Goal: Information Seeking & Learning: Learn about a topic

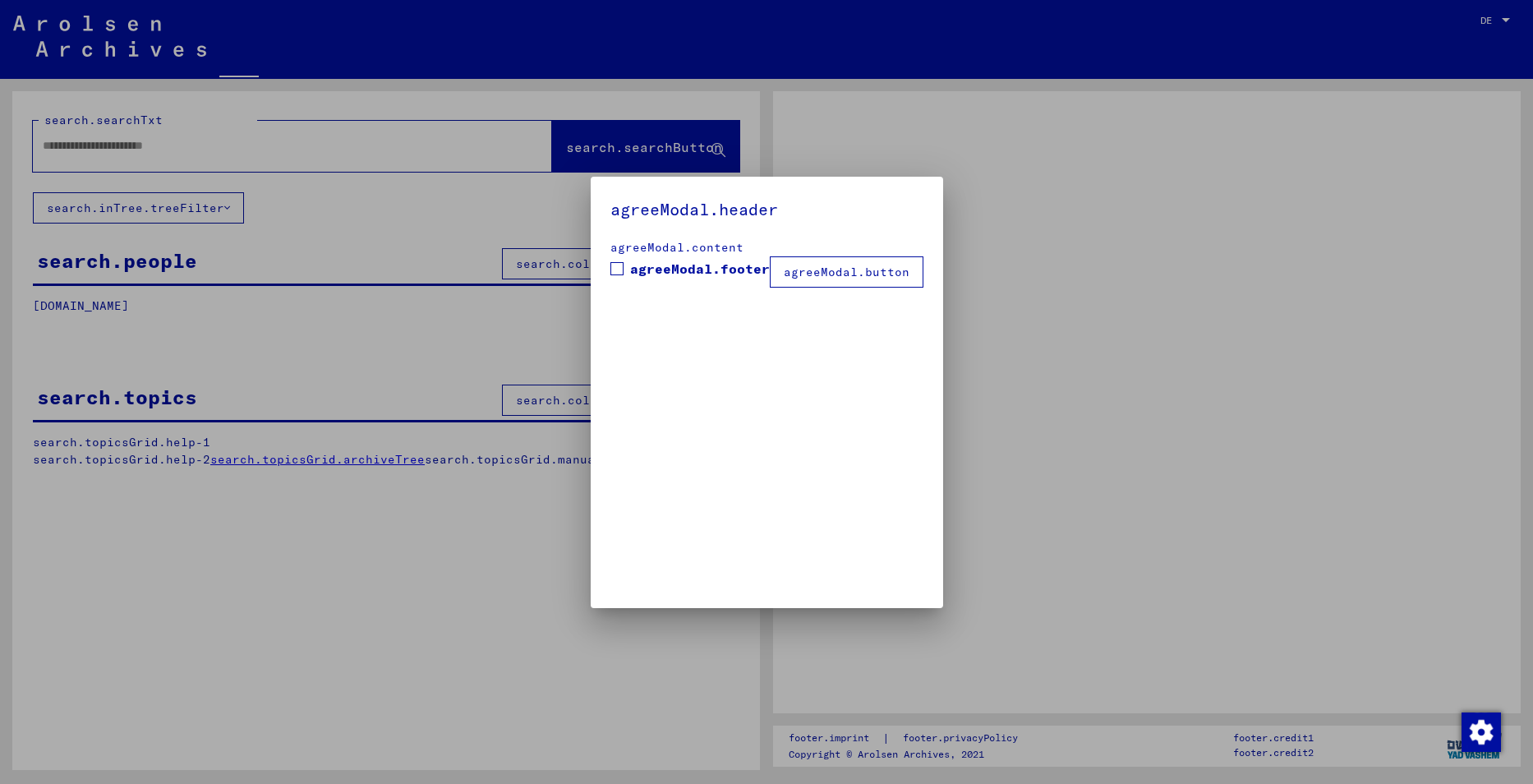
type input "****"
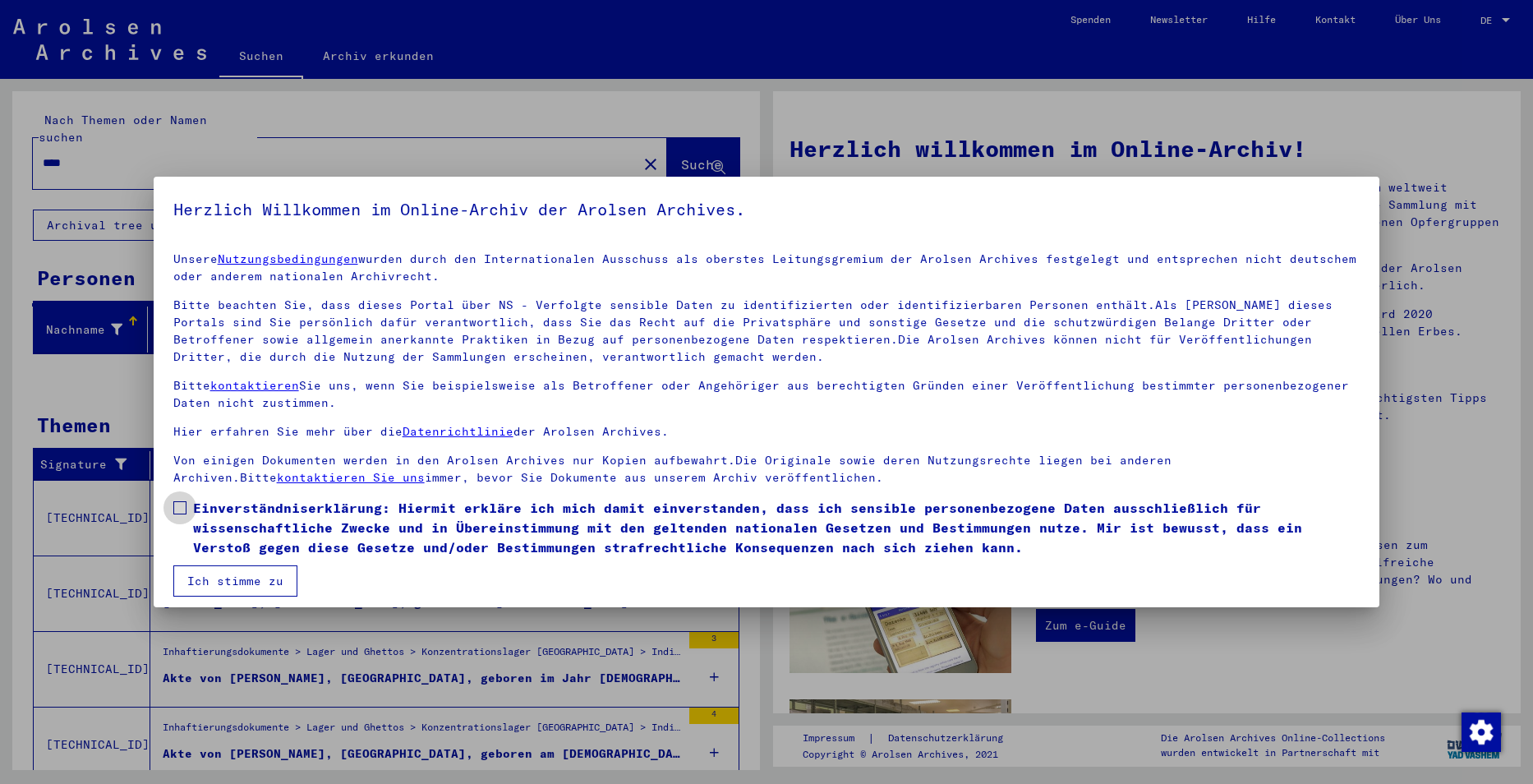
click at [351, 527] on span "Einverständniserklärung: Hiermit erkläre ich mich damit einverstanden, dass ich…" at bounding box center [776, 527] width 1168 height 59
click at [264, 572] on button "Ich stimme zu" at bounding box center [235, 581] width 124 height 31
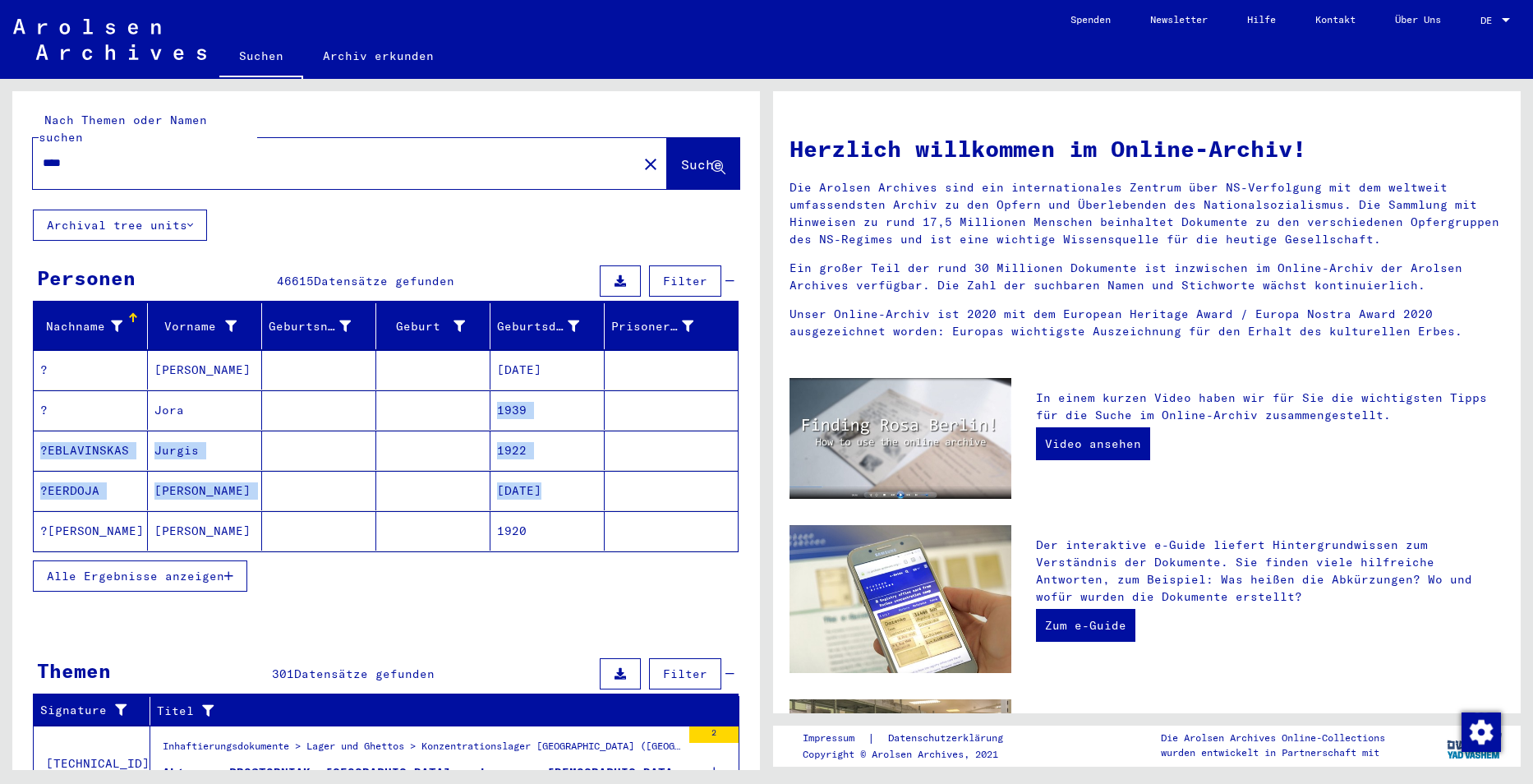
drag, startPoint x: 357, startPoint y: 410, endPoint x: 673, endPoint y: 417, distance: 316.1
click at [594, 455] on mat-table "Nachname Vorname Geburtsname Geburt‏ Geburtsdatum Prisoner # ? Jüri [DATE] ? Jo…" at bounding box center [385, 427] width 706 height 249
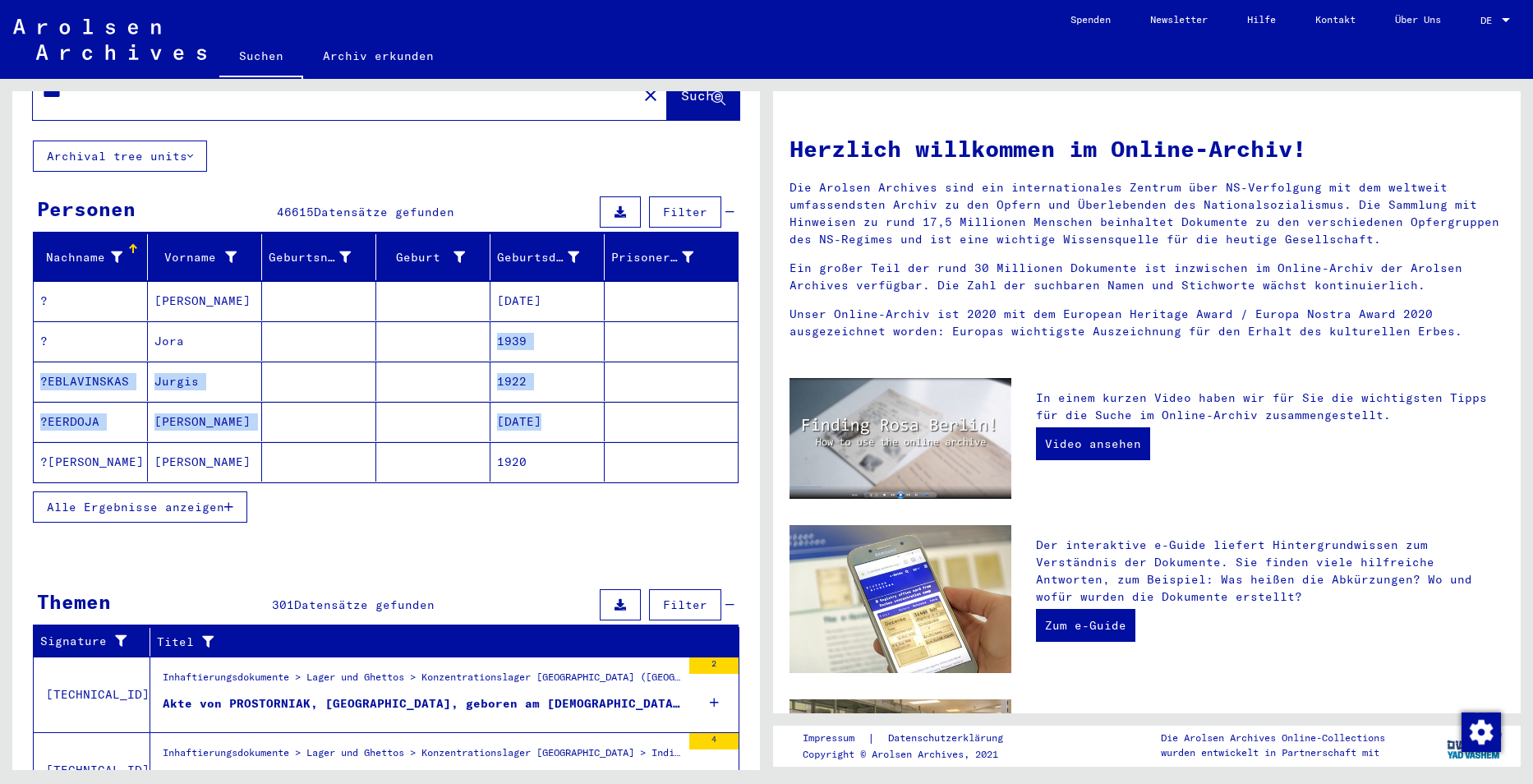
scroll to position [365, 0]
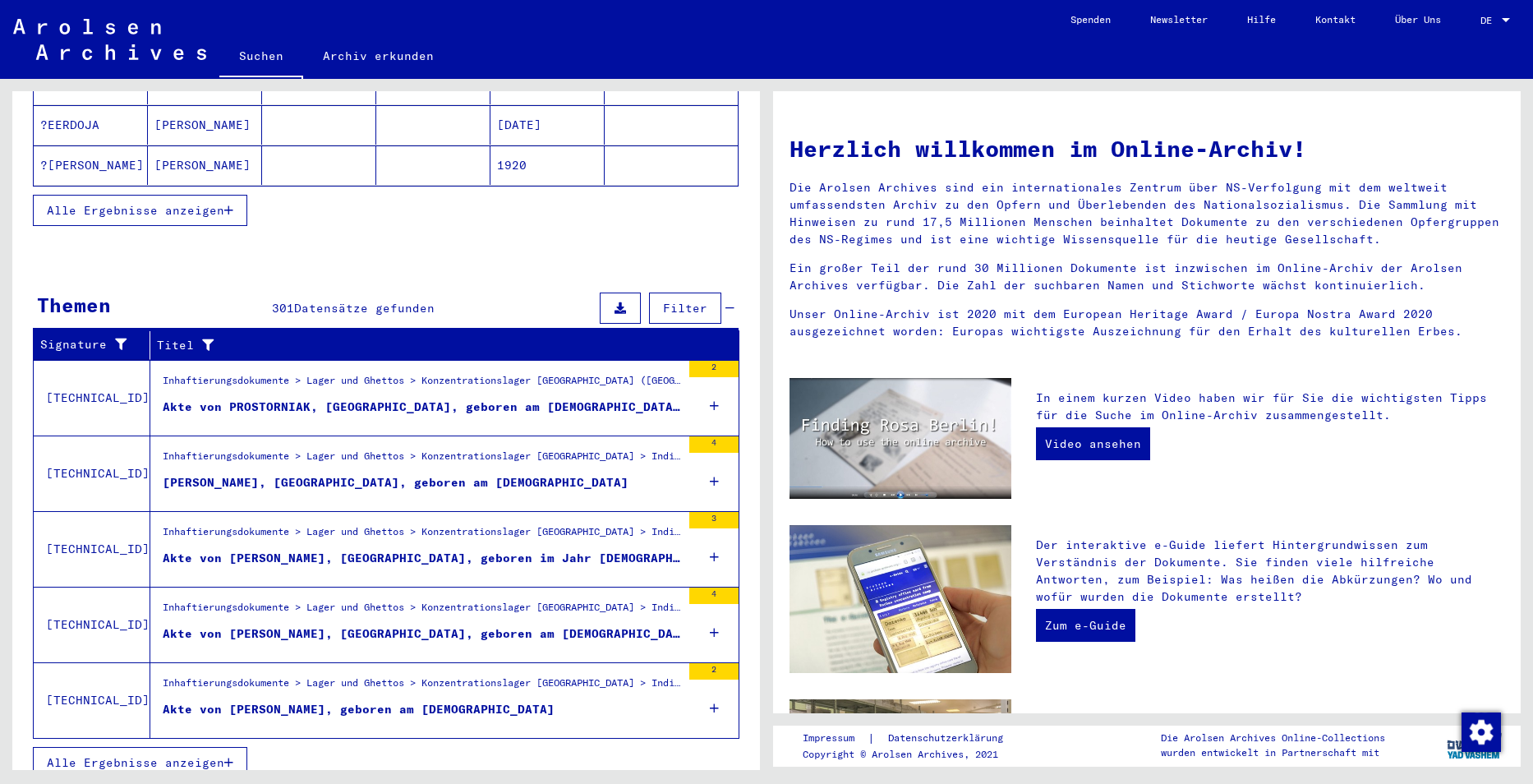
drag, startPoint x: 619, startPoint y: 592, endPoint x: 439, endPoint y: 610, distance: 180.9
click at [439, 625] on div "Akte von [PERSON_NAME], [GEOGRAPHIC_DATA], geboren am [DEMOGRAPHIC_DATA]" at bounding box center [422, 634] width 518 height 17
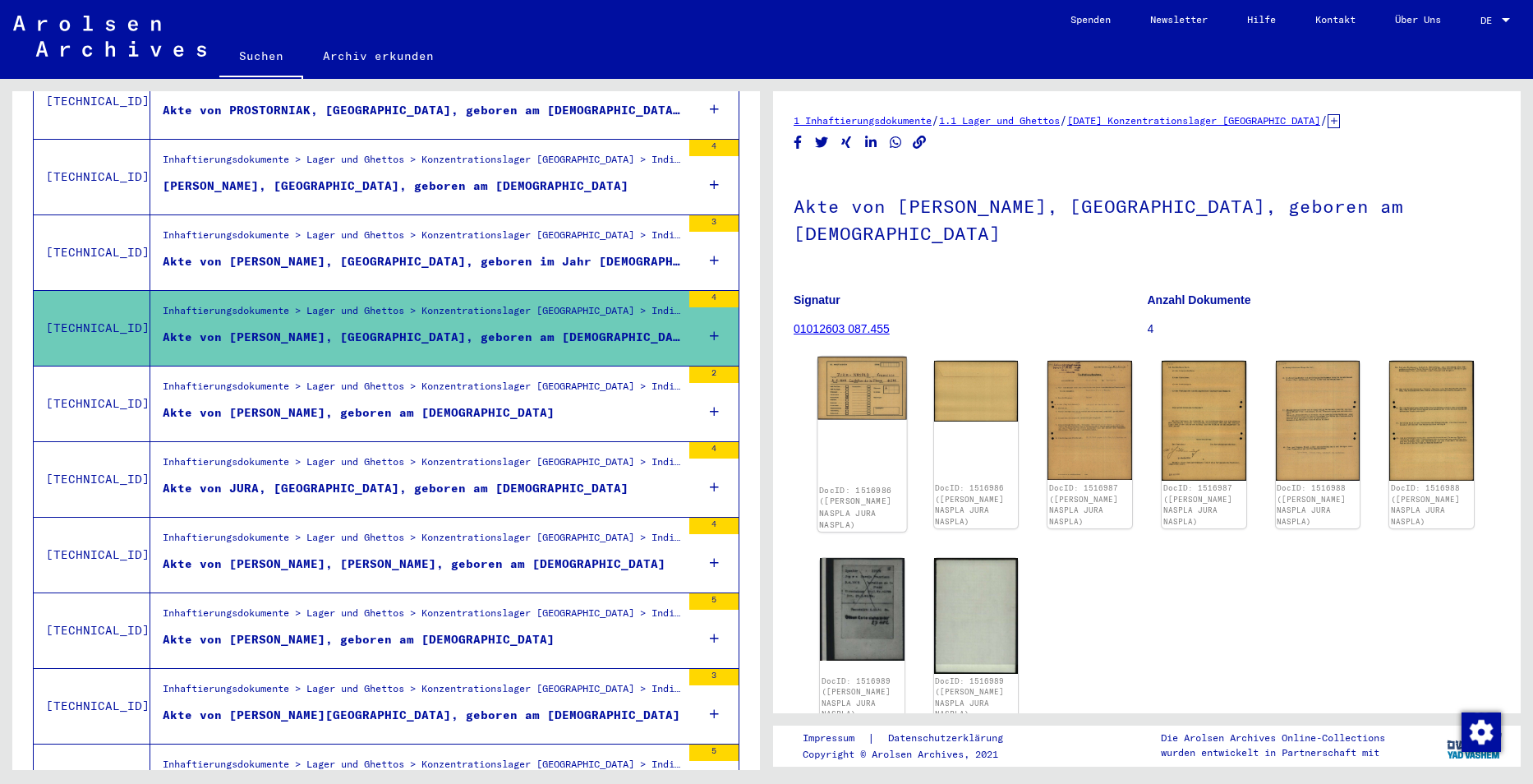
click at [866, 366] on img at bounding box center [861, 389] width 88 height 63
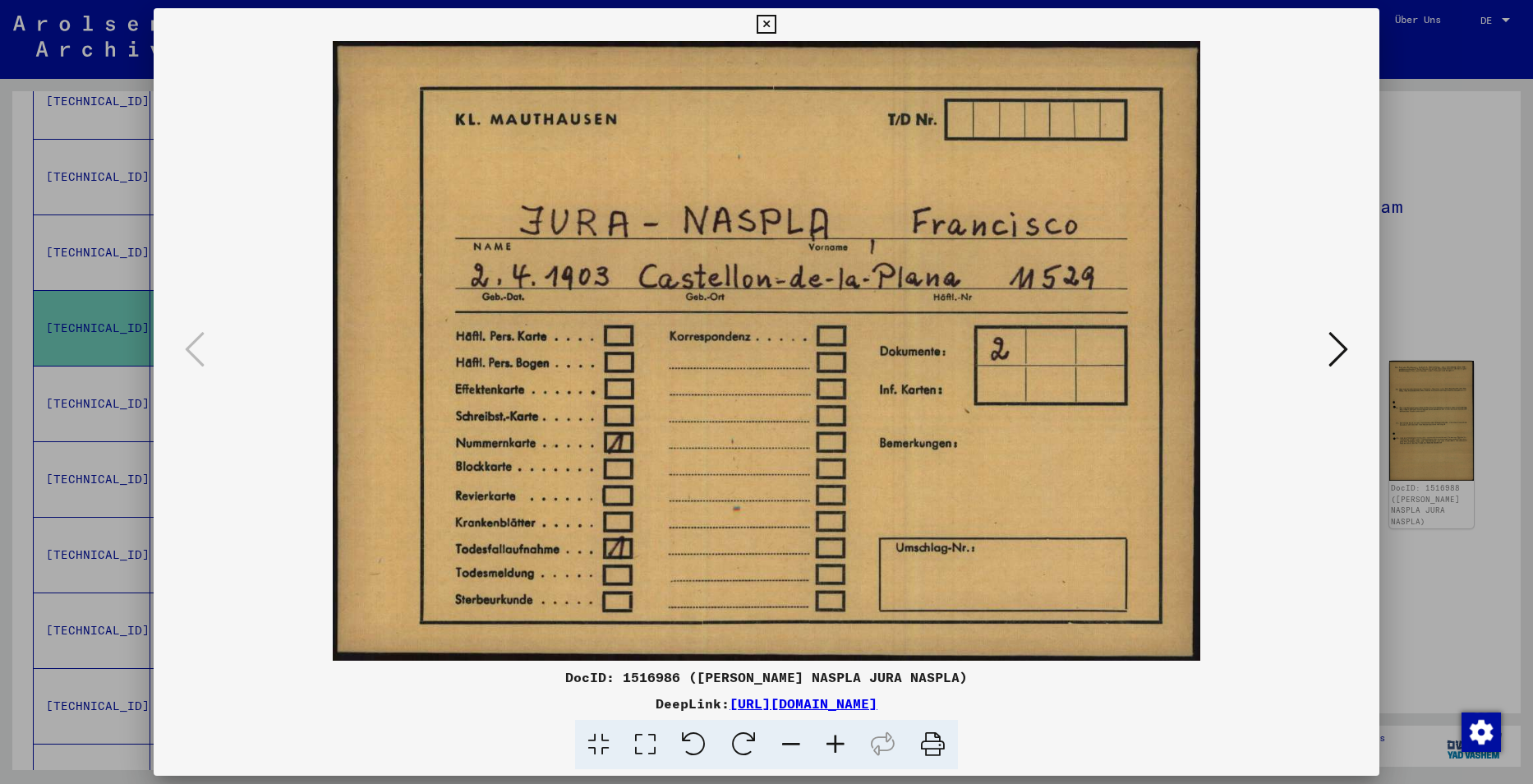
click at [1358, 349] on div at bounding box center [767, 351] width 1227 height 619
click at [1343, 346] on icon at bounding box center [1337, 349] width 20 height 39
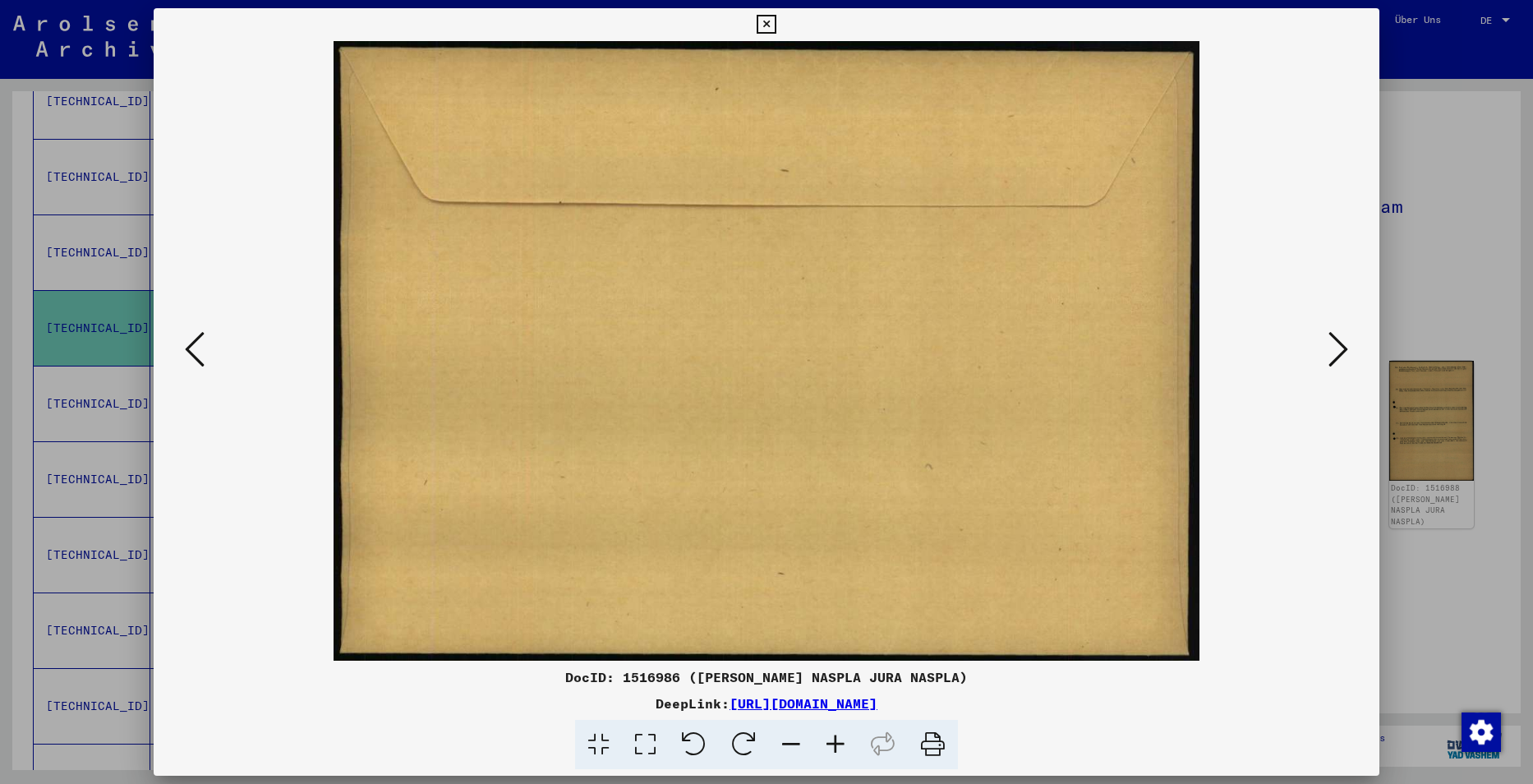
click at [1341, 345] on icon at bounding box center [1337, 349] width 20 height 39
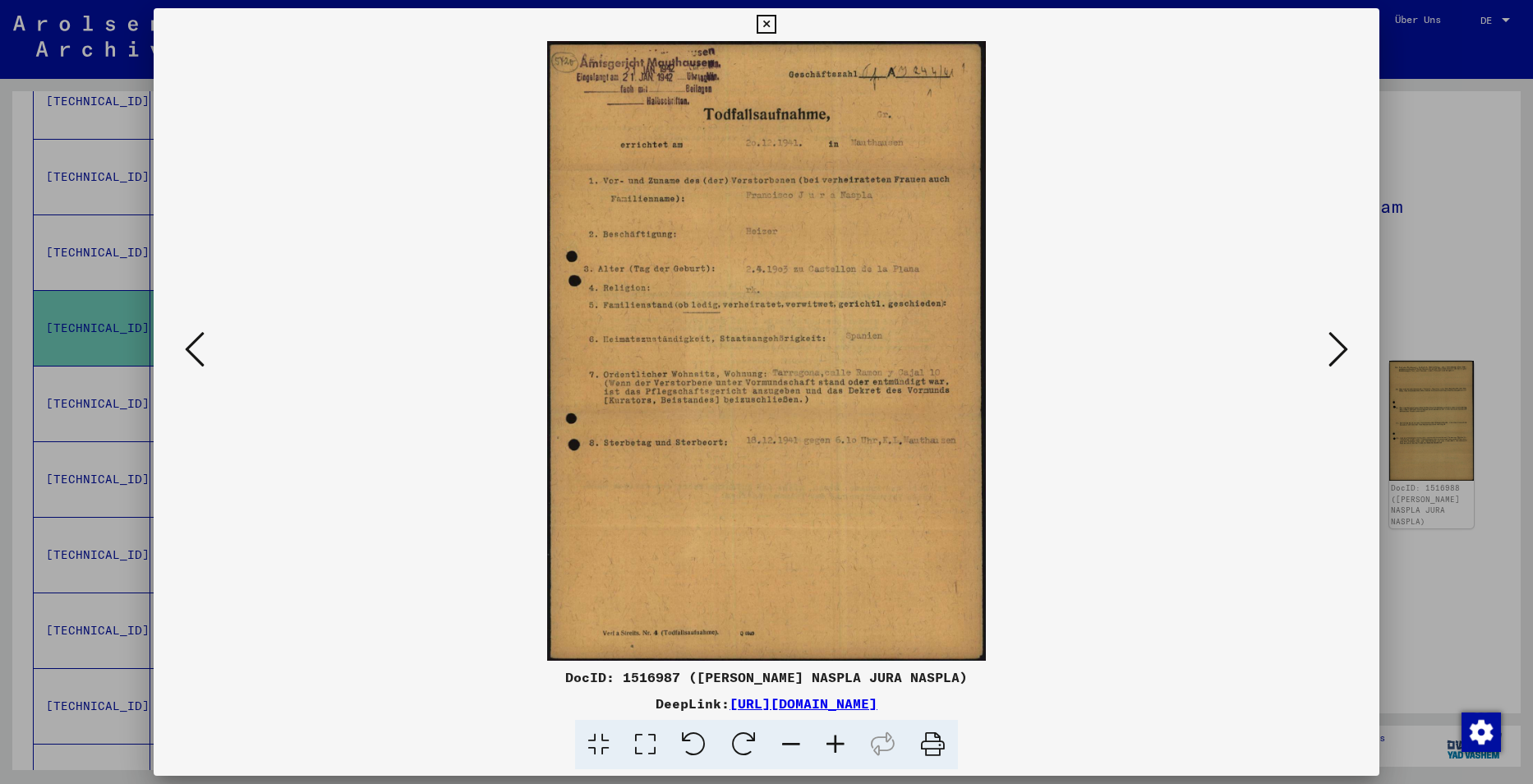
click at [1337, 341] on icon at bounding box center [1337, 349] width 20 height 39
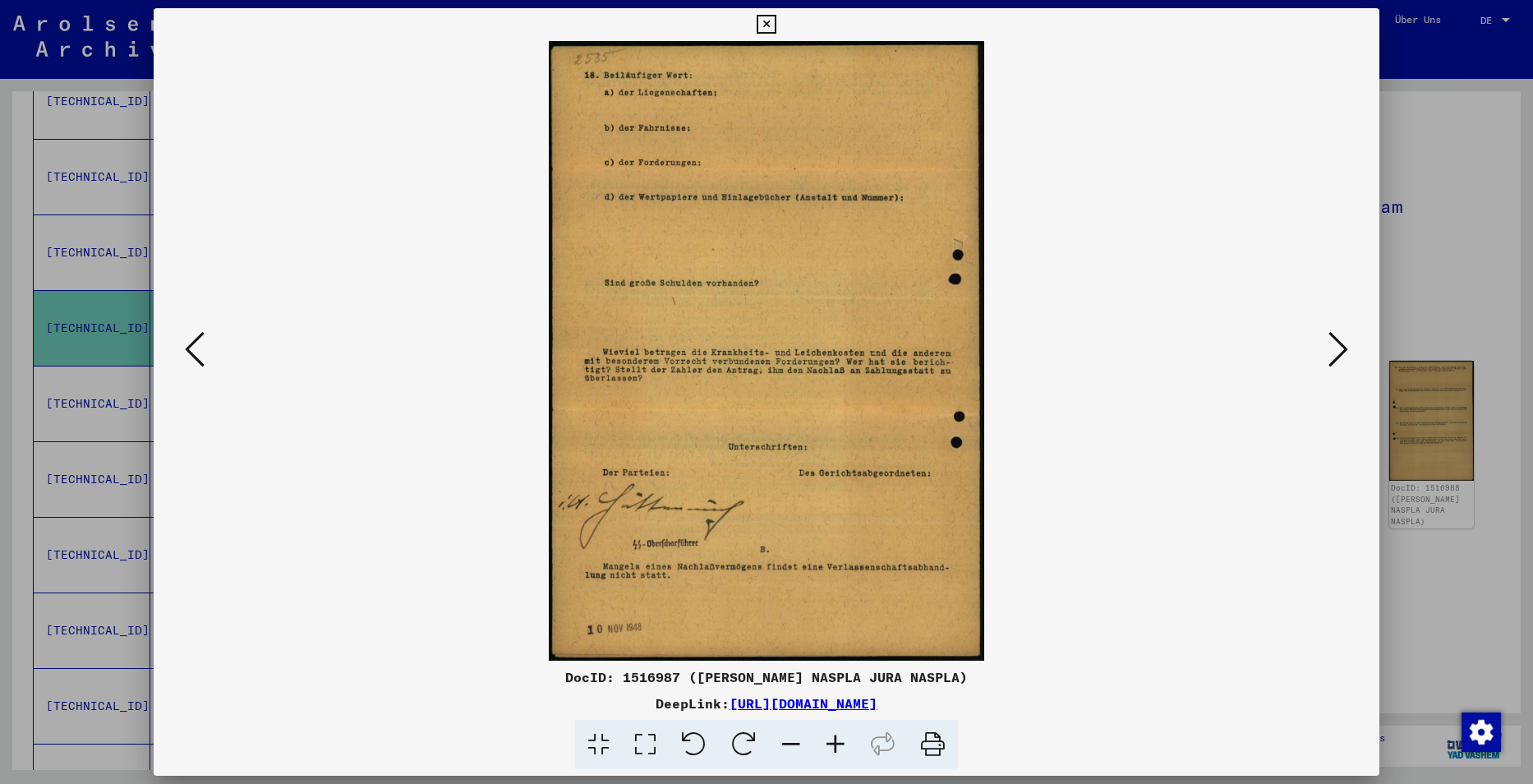
click at [189, 342] on icon at bounding box center [194, 349] width 20 height 39
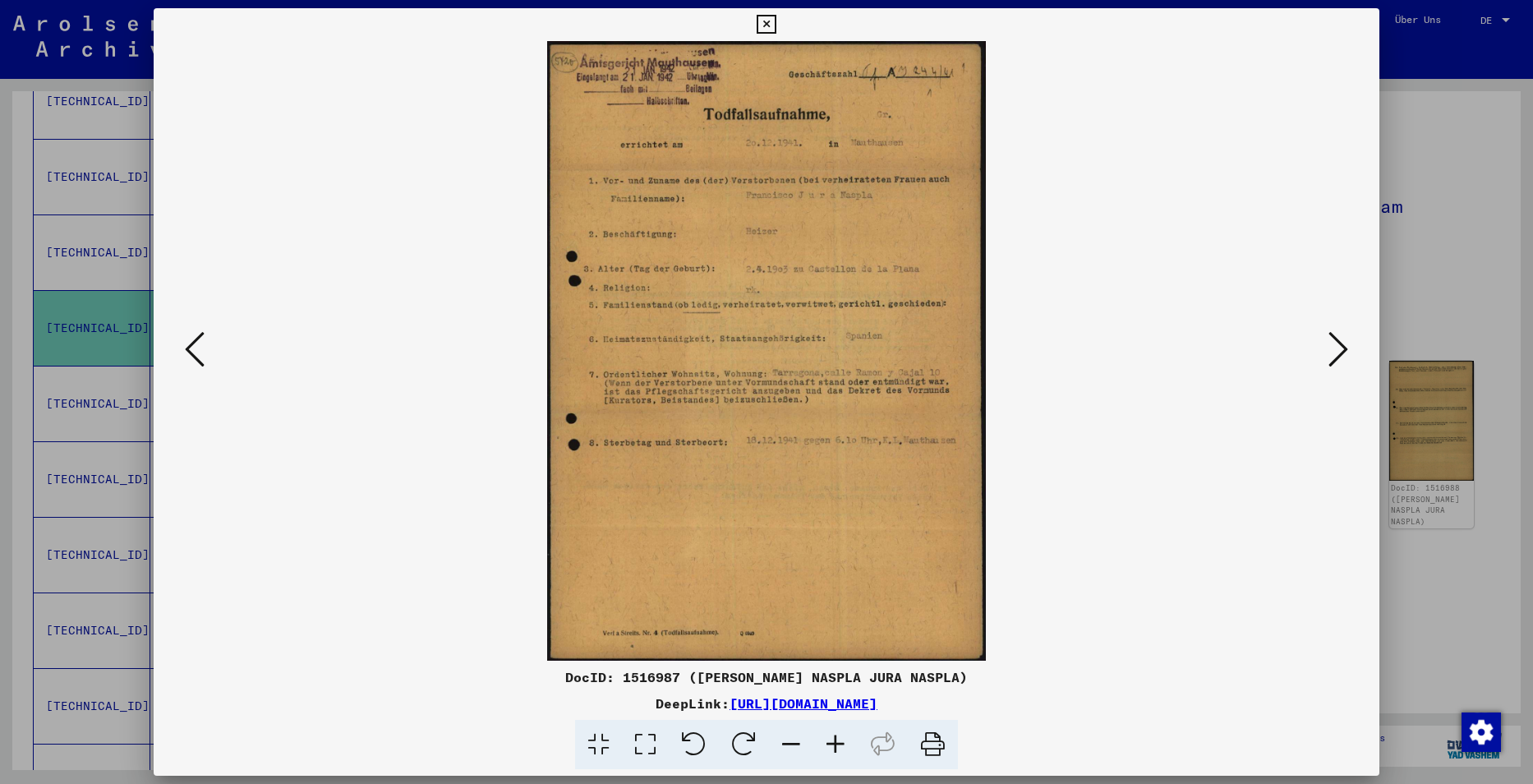
click at [194, 377] on div at bounding box center [767, 351] width 1227 height 619
click at [203, 362] on icon at bounding box center [194, 349] width 20 height 39
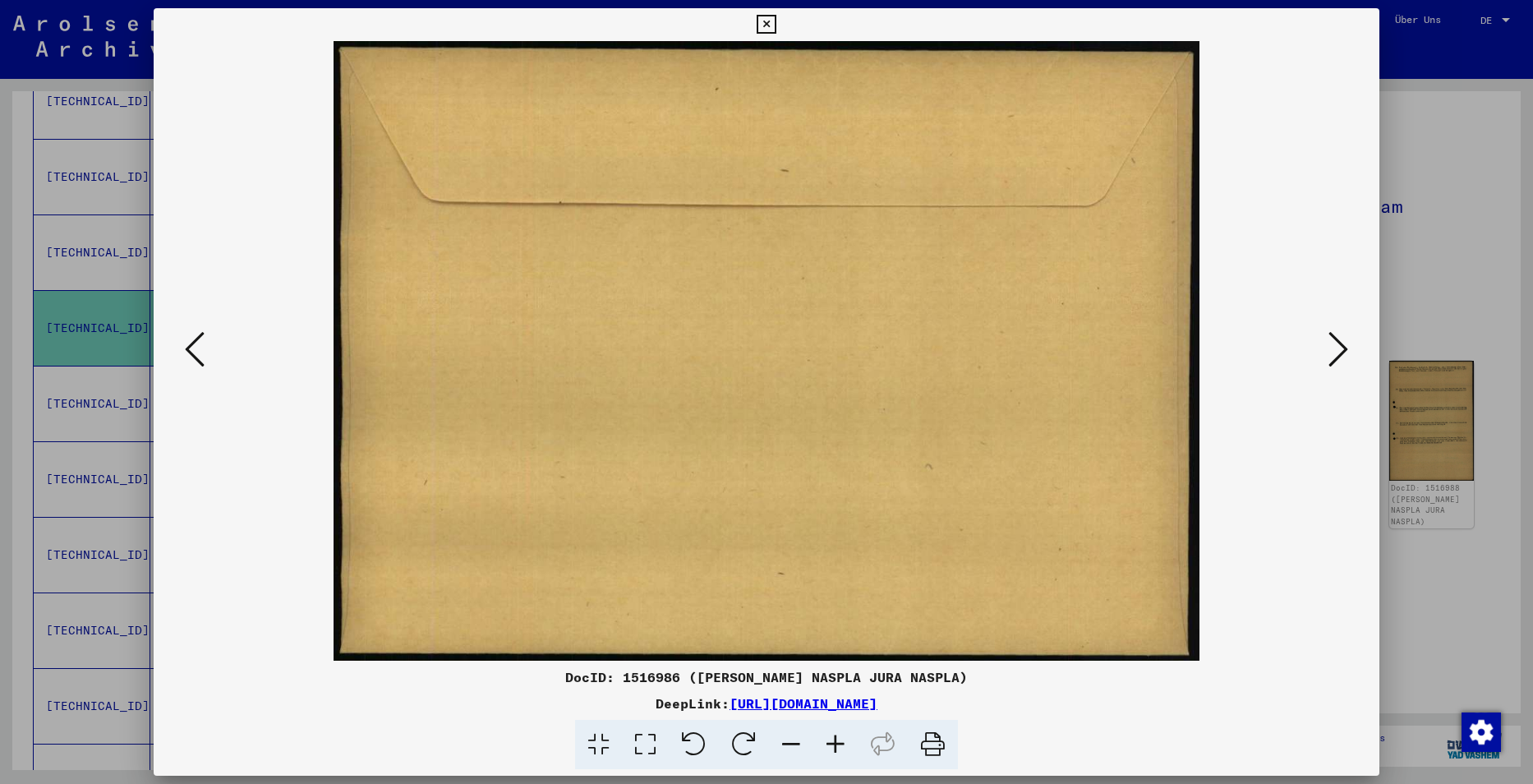
click at [203, 362] on icon at bounding box center [194, 349] width 20 height 39
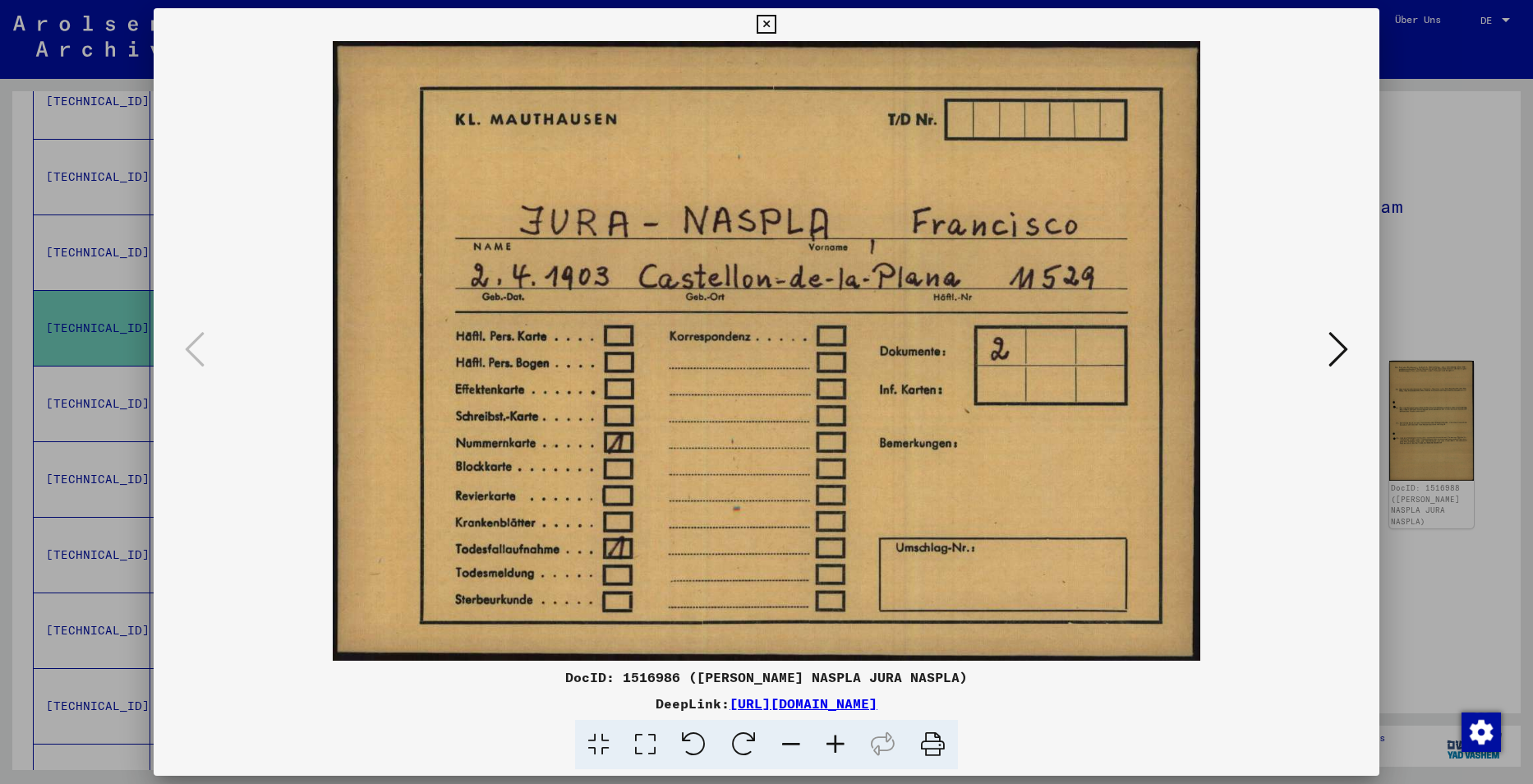
click at [1331, 335] on icon at bounding box center [1337, 349] width 20 height 39
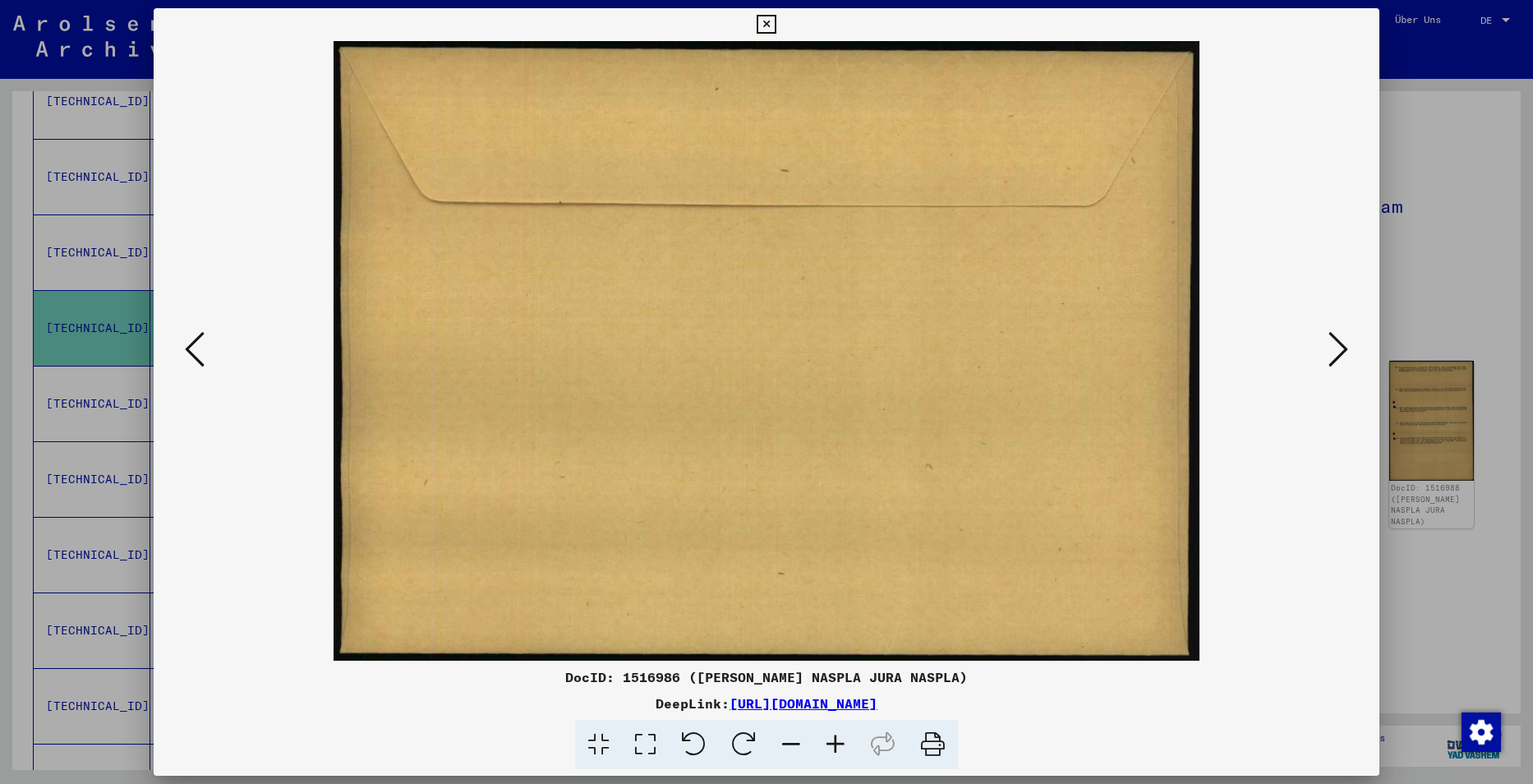
click at [1331, 334] on icon at bounding box center [1337, 349] width 20 height 39
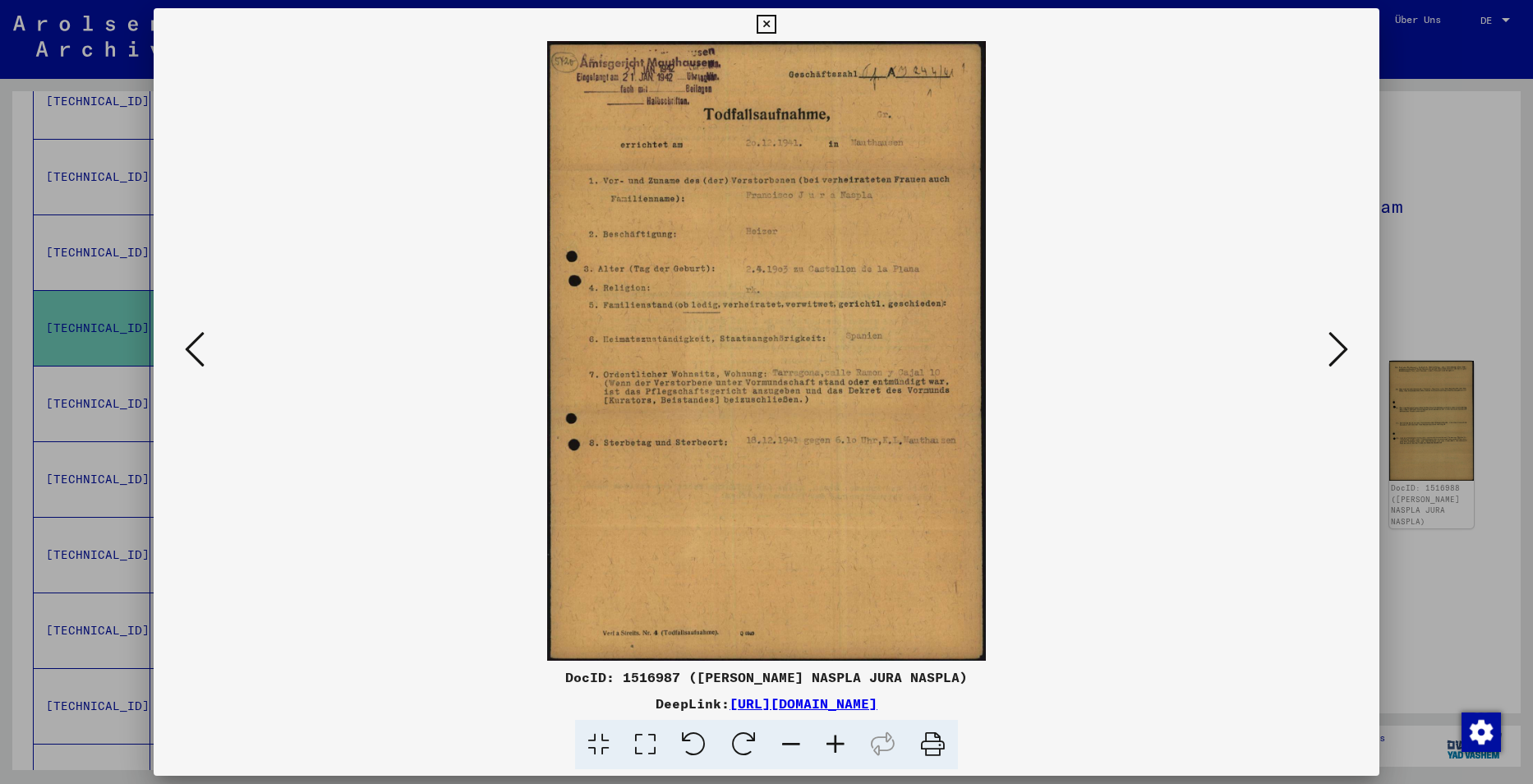
click at [1331, 329] on icon at bounding box center [1337, 349] width 20 height 39
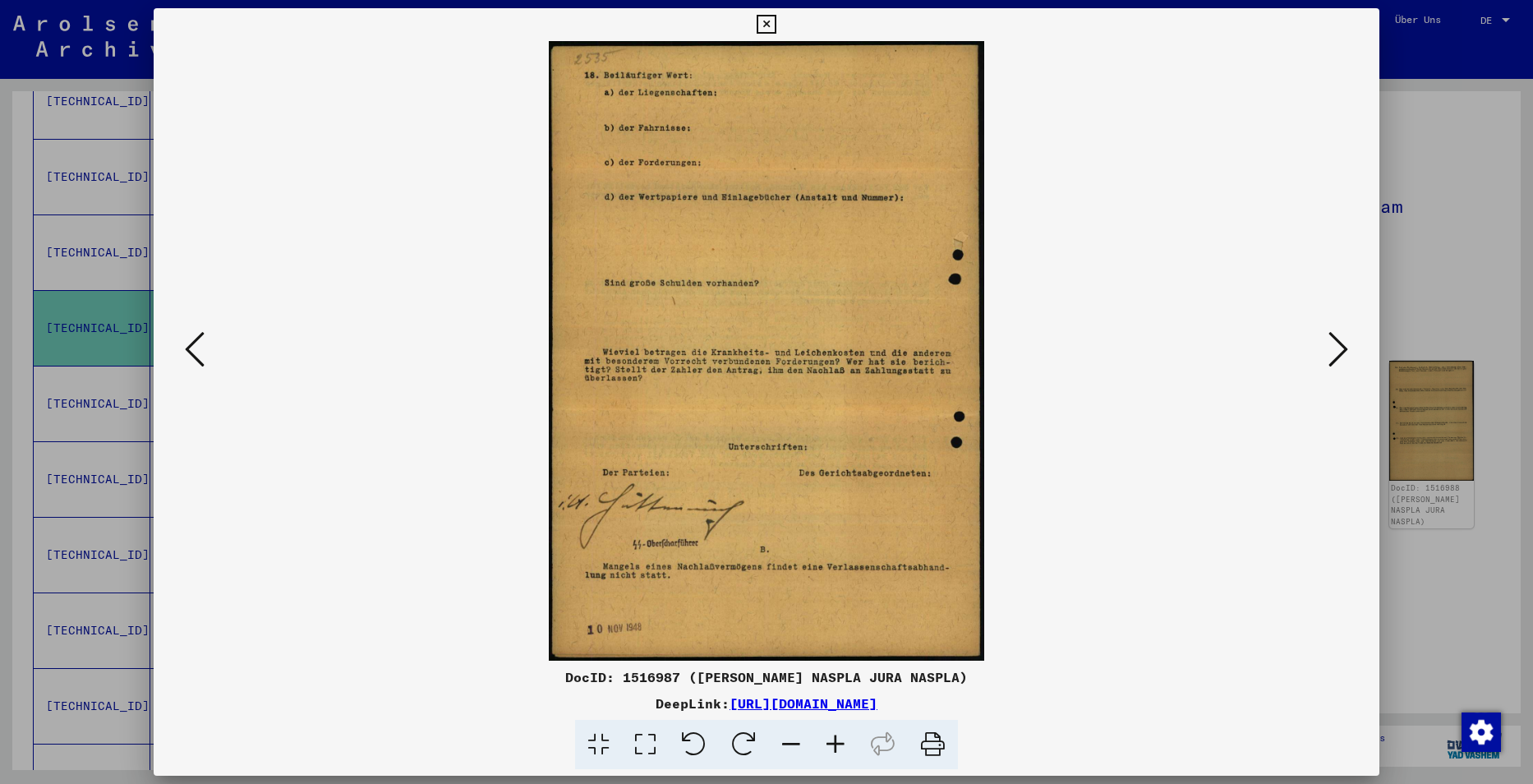
click at [1336, 323] on div at bounding box center [767, 351] width 1227 height 619
drag, startPoint x: 1368, startPoint y: 44, endPoint x: 1387, endPoint y: 75, distance: 36.4
click at [1369, 48] on div at bounding box center [767, 351] width 1227 height 619
click at [1461, 173] on div at bounding box center [766, 392] width 1533 height 784
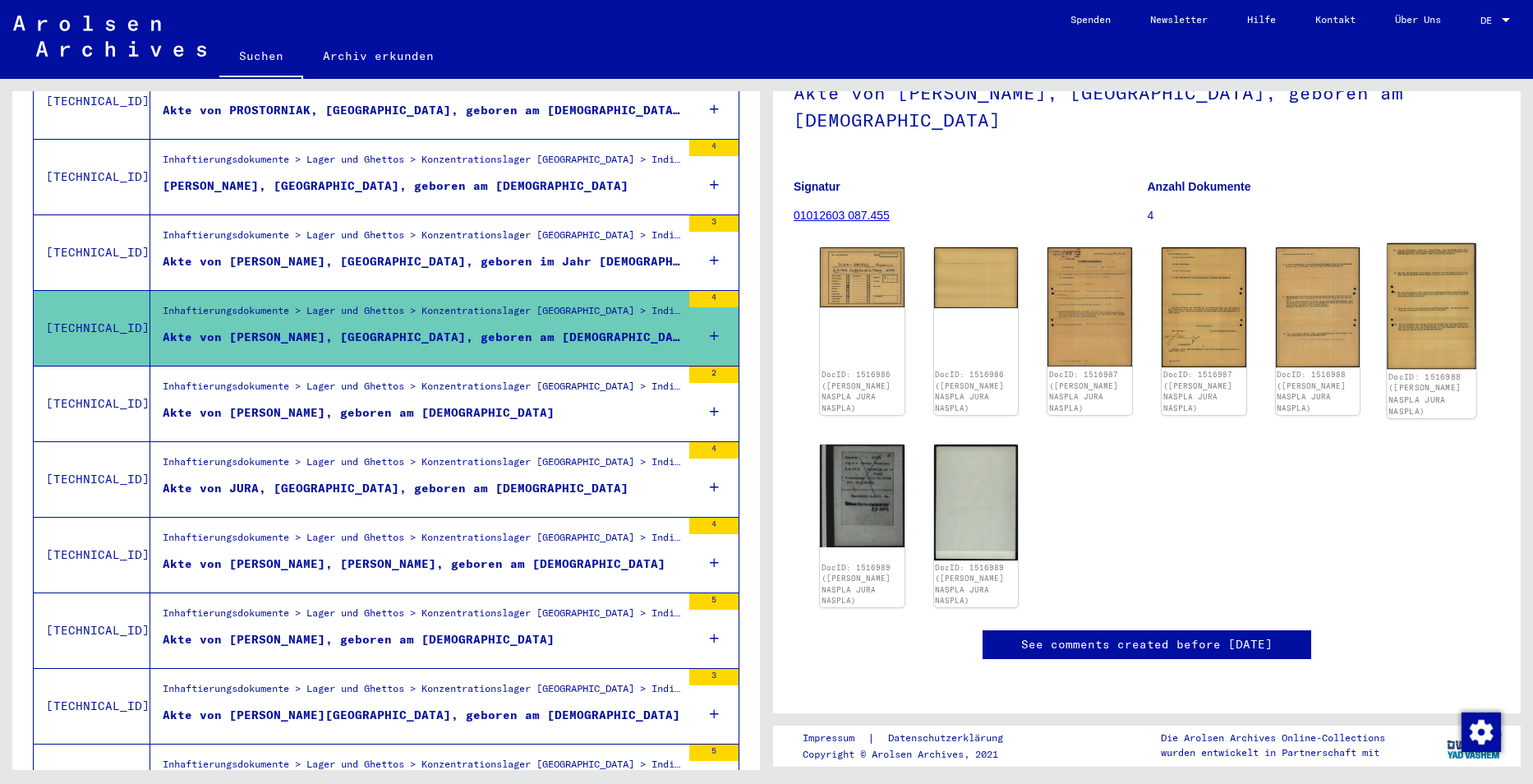
scroll to position [329, 0]
click at [854, 440] on img at bounding box center [861, 494] width 88 height 108
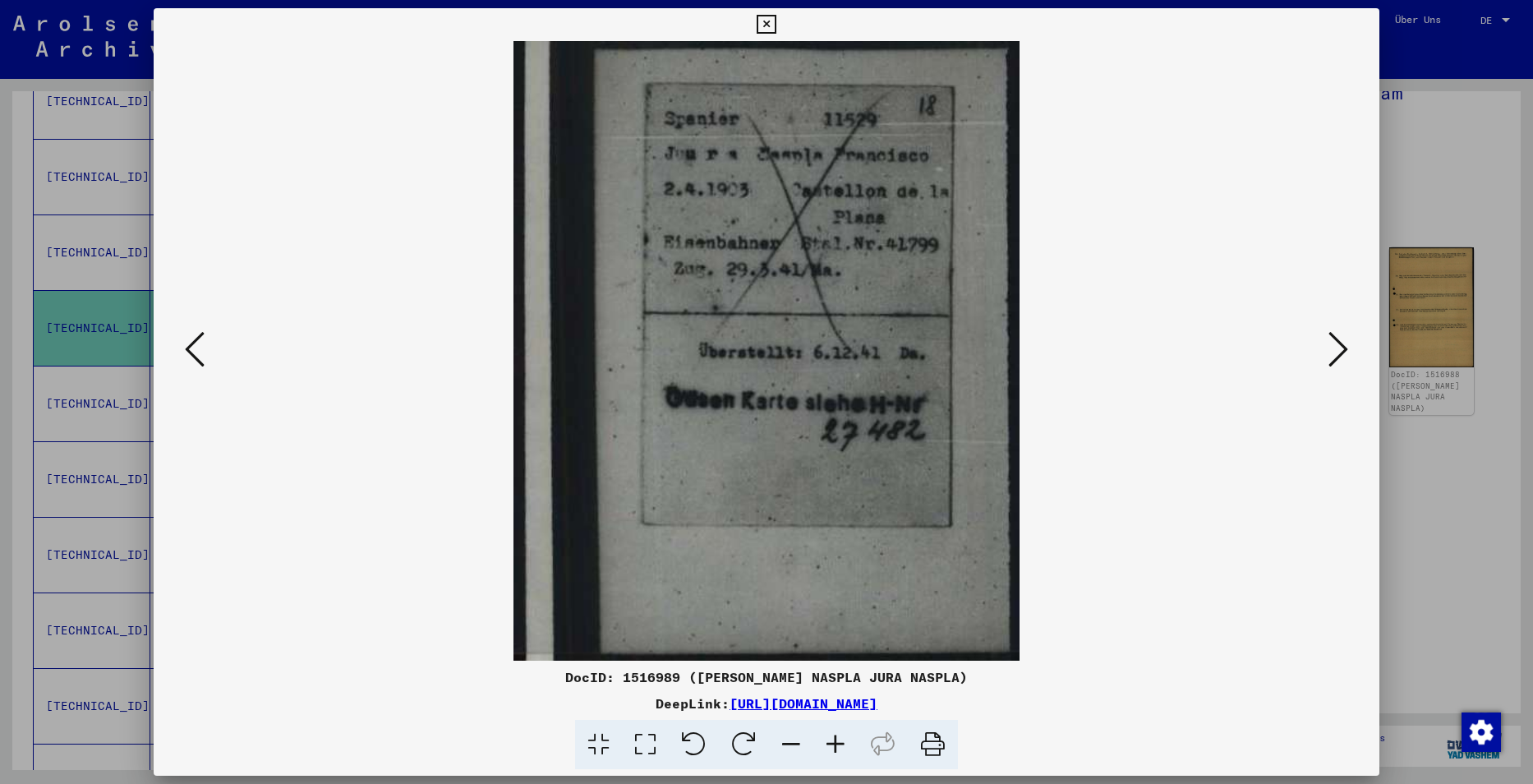
click at [1464, 258] on div at bounding box center [766, 392] width 1533 height 784
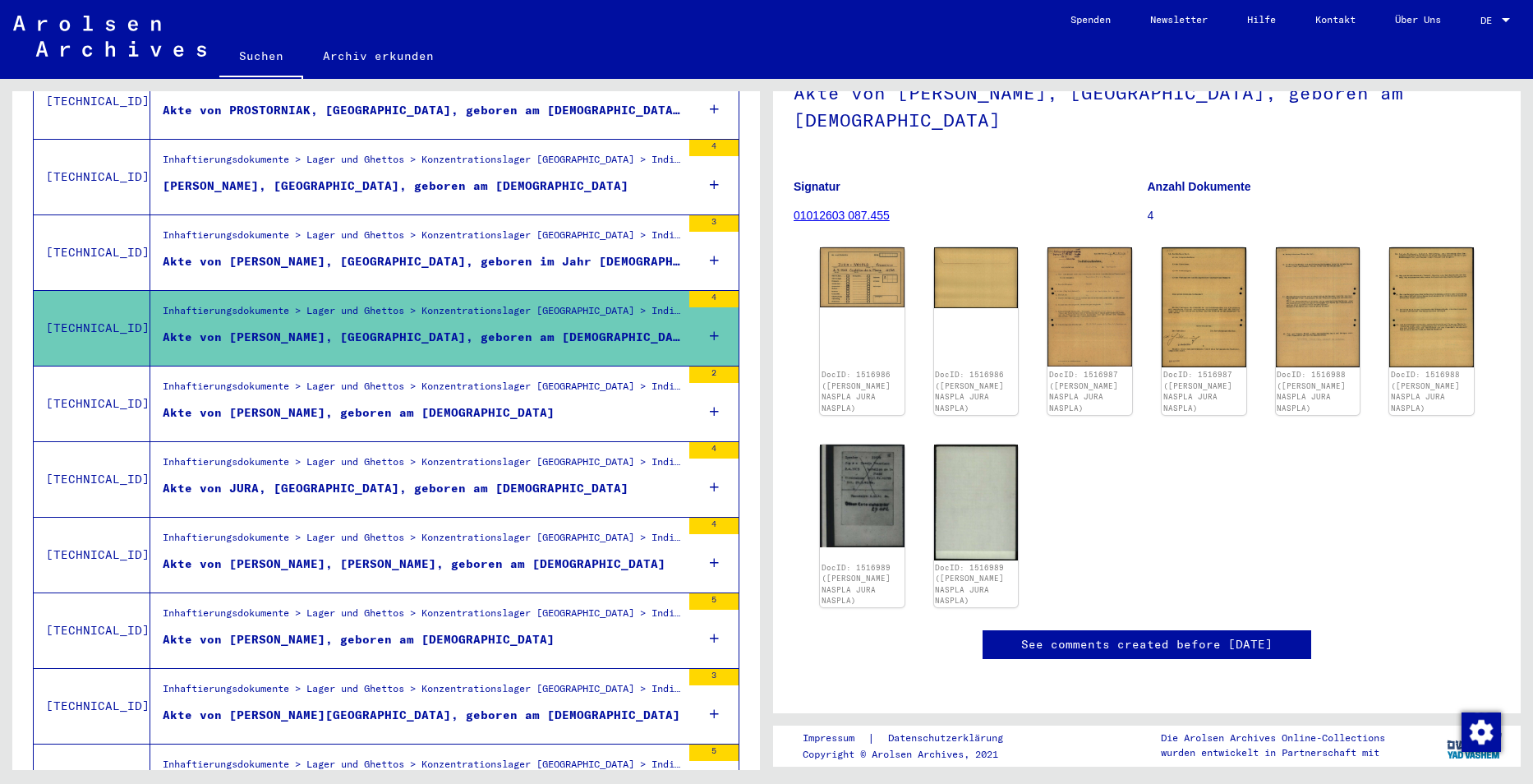
click at [510, 555] on figure "Akte von [PERSON_NAME], [PERSON_NAME], geboren am [DEMOGRAPHIC_DATA]" at bounding box center [422, 567] width 518 height 25
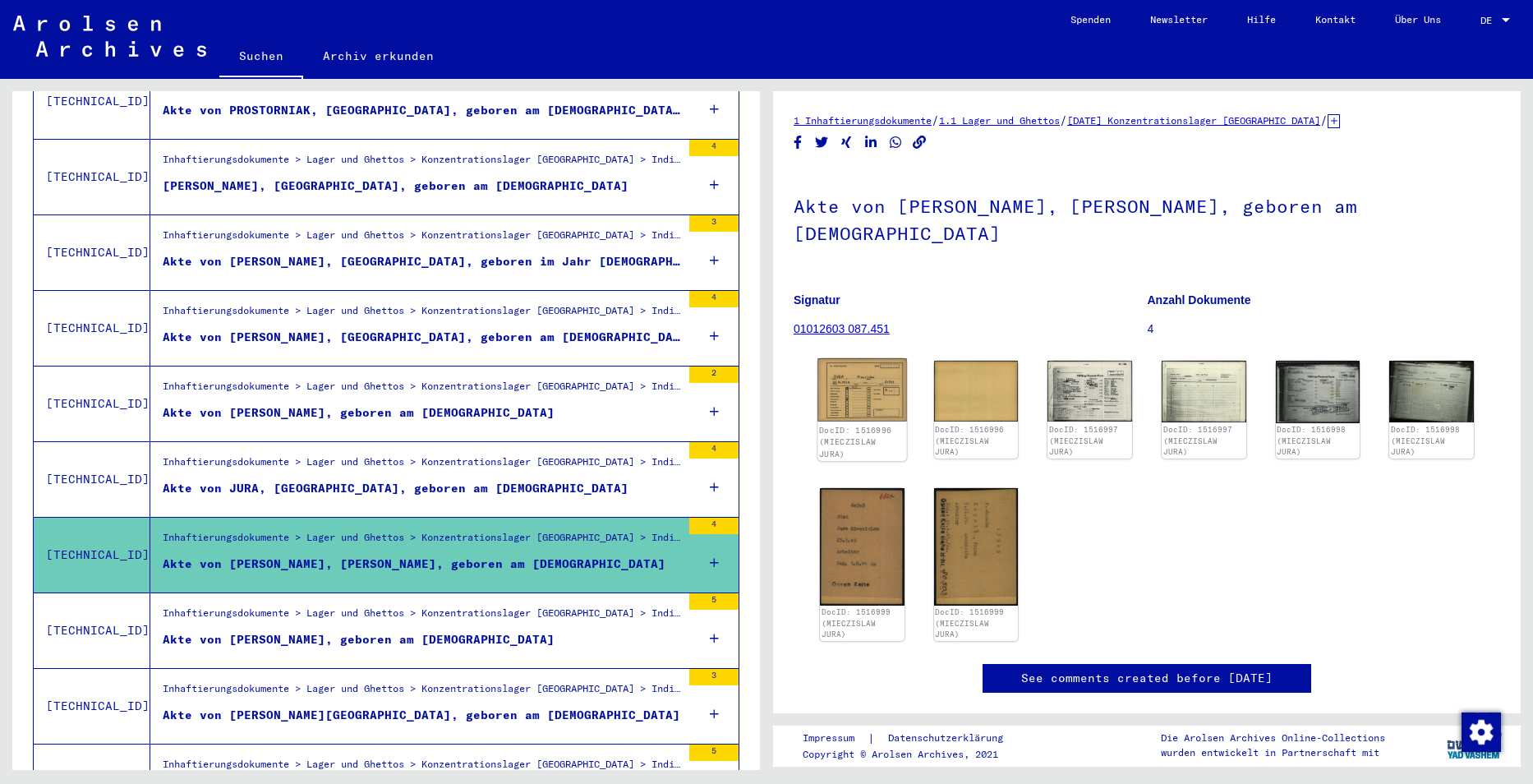
click at [862, 367] on img at bounding box center [861, 389] width 88 height 63
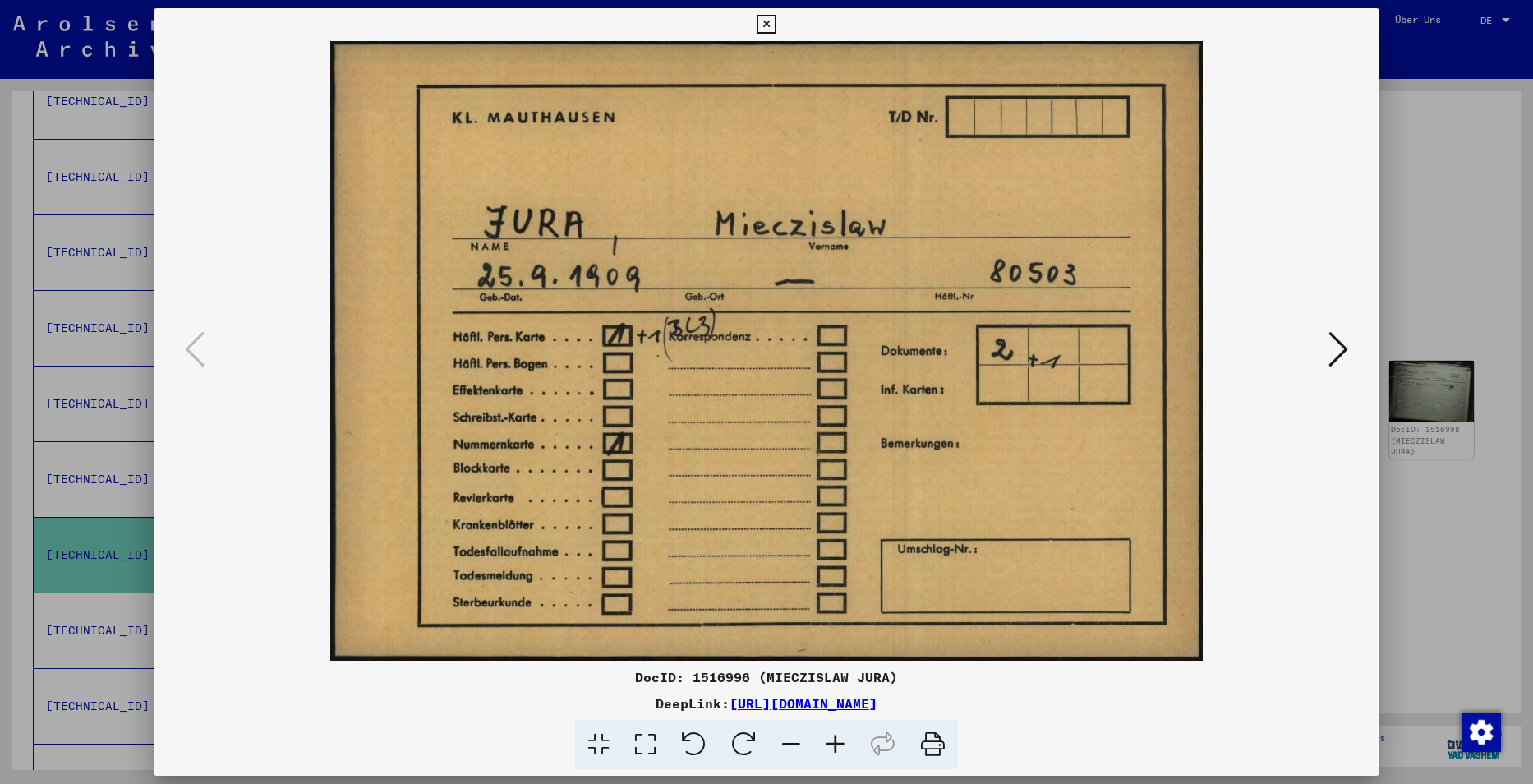
click at [1439, 140] on div at bounding box center [766, 392] width 1533 height 784
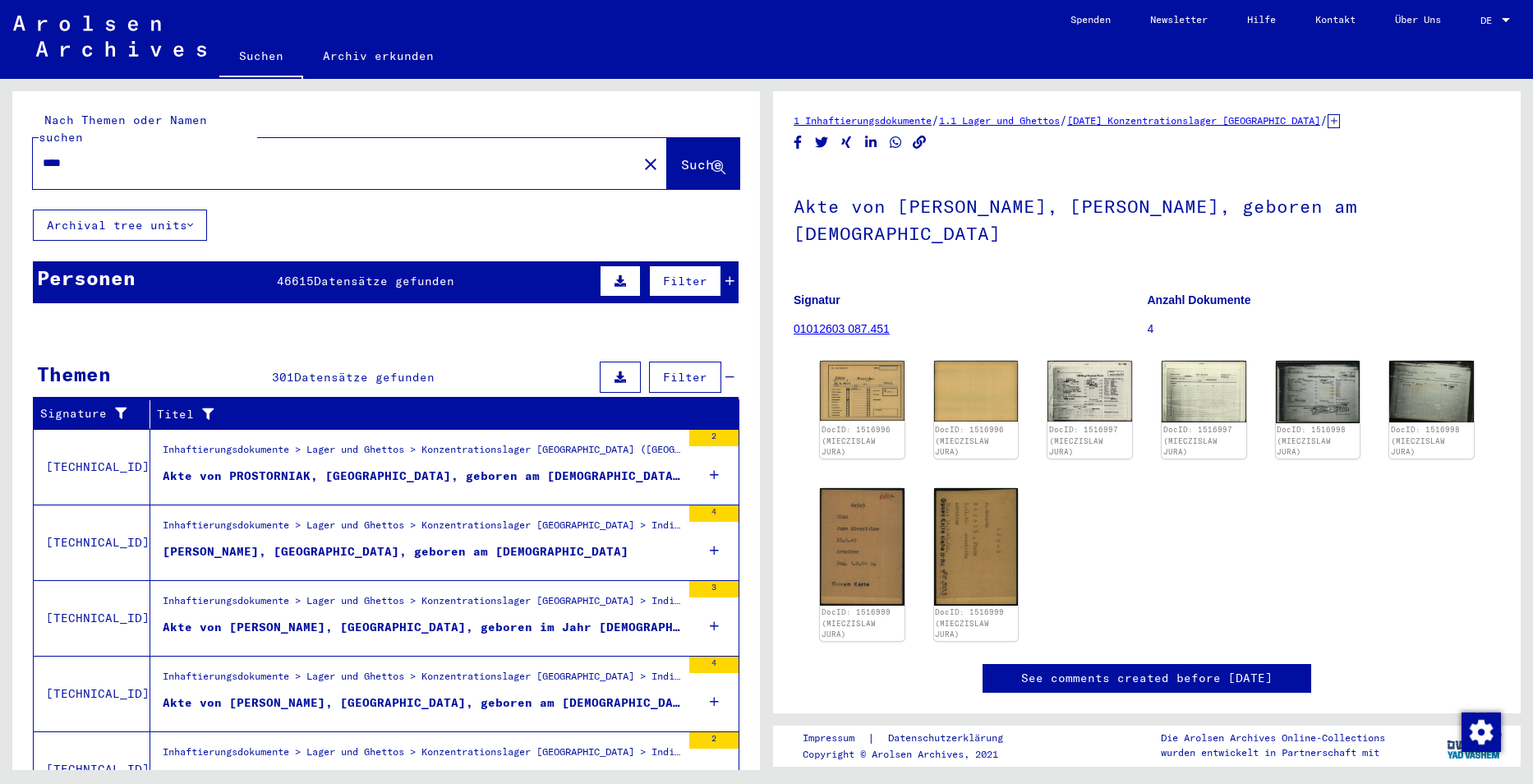
click at [695, 370] on span "Filter" at bounding box center [685, 377] width 45 height 15
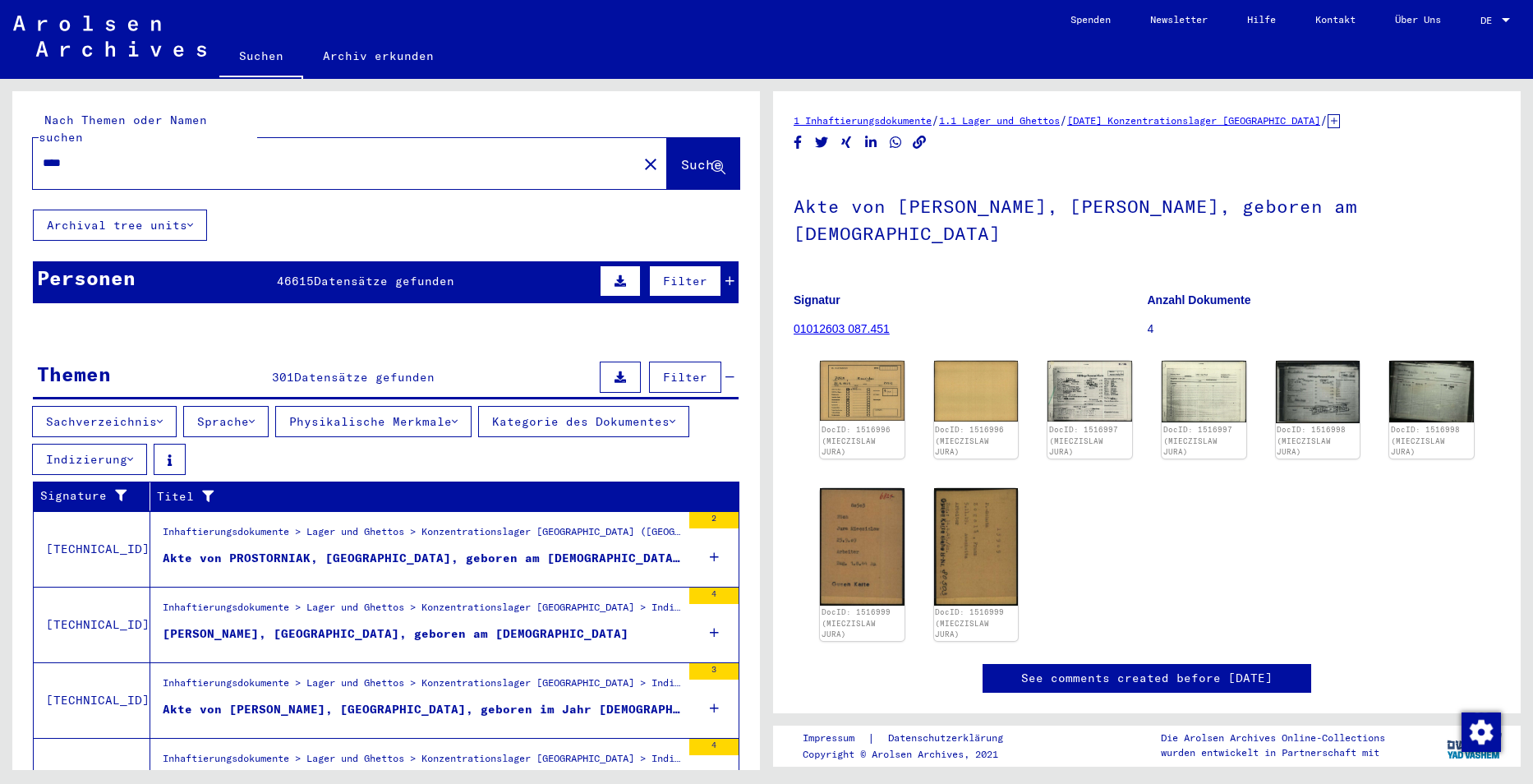
click at [229, 409] on button "Sprache" at bounding box center [226, 421] width 86 height 31
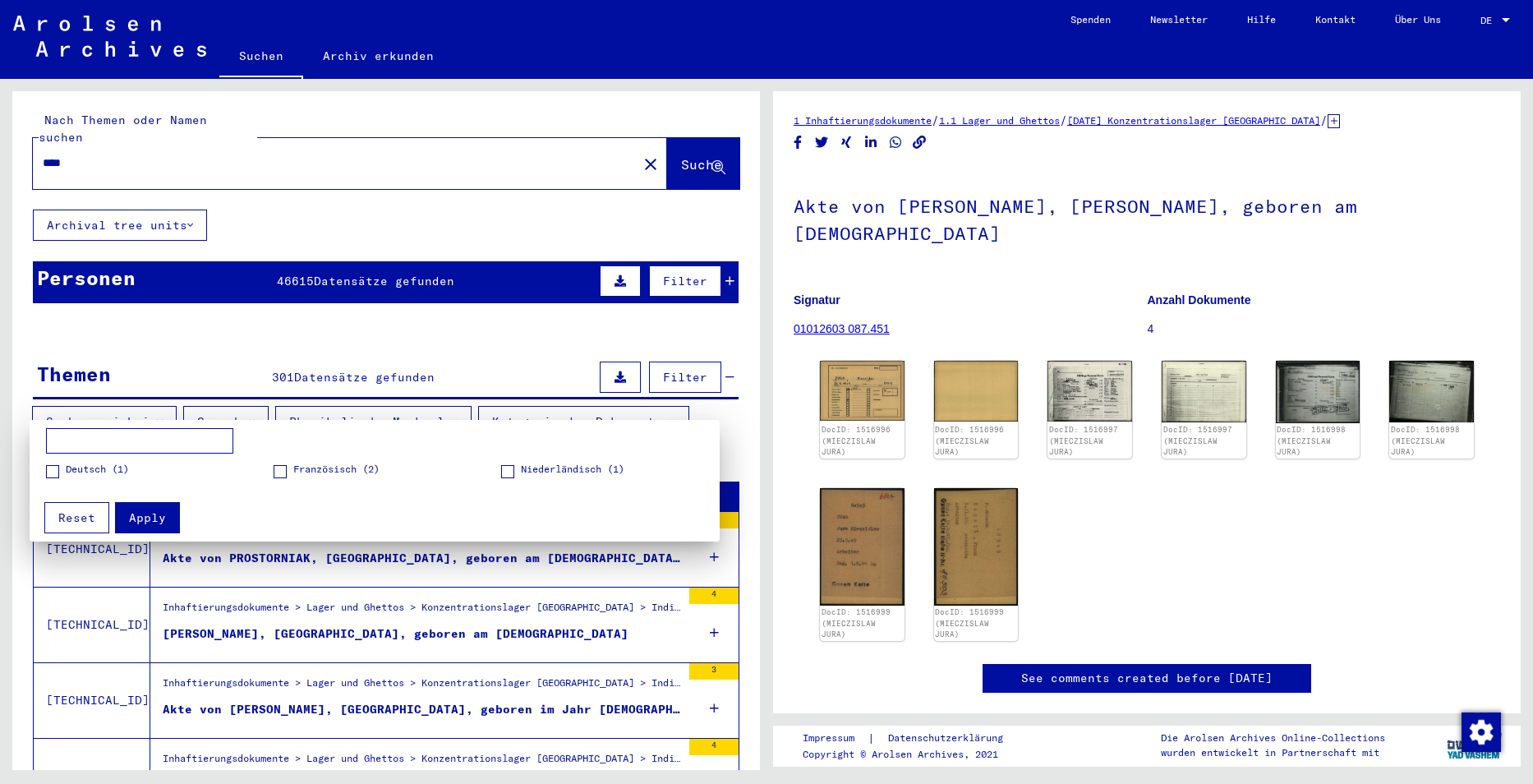
click at [232, 404] on div at bounding box center [766, 392] width 1533 height 784
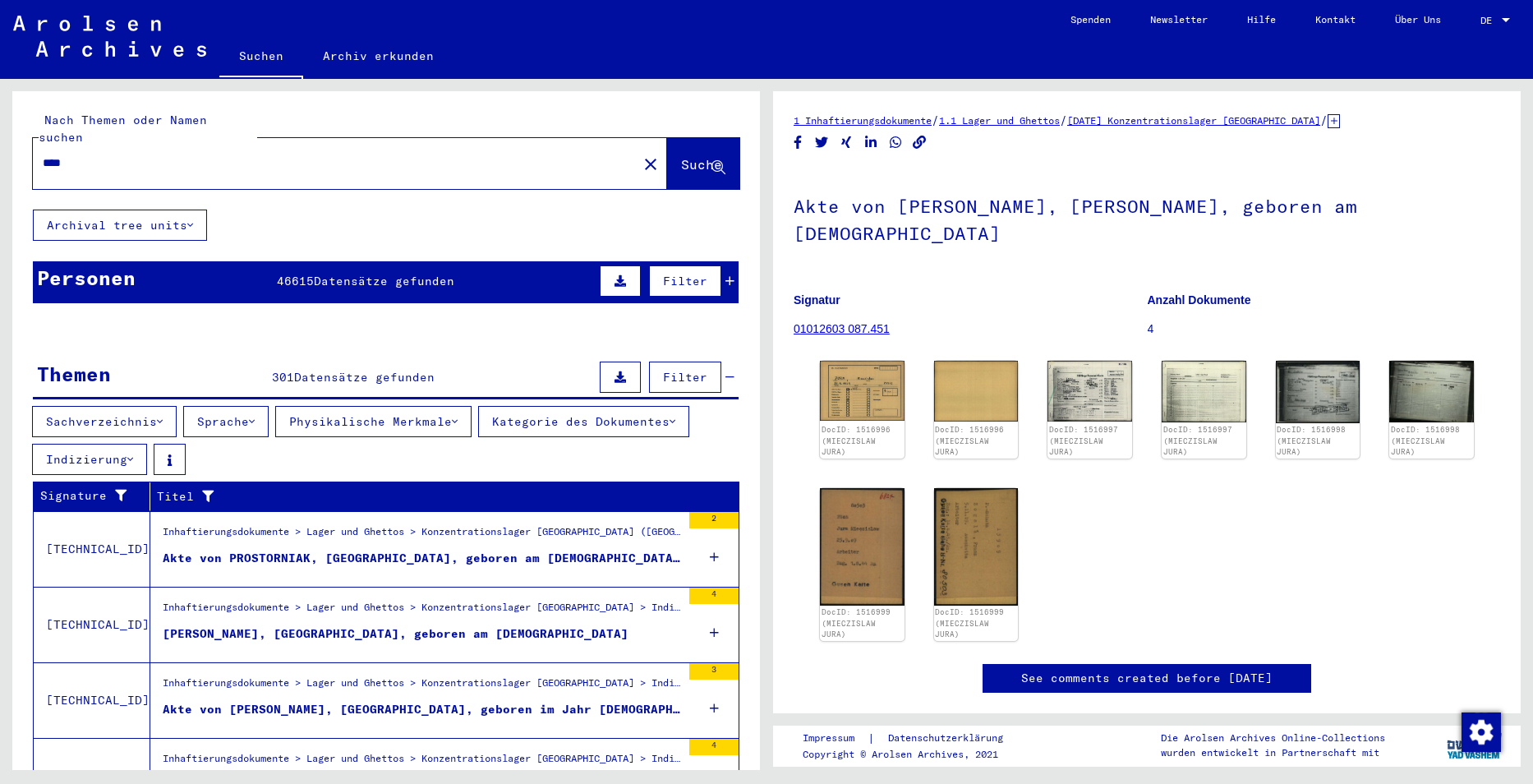
click at [124, 406] on button "Sachverzeichnis" at bounding box center [104, 421] width 145 height 31
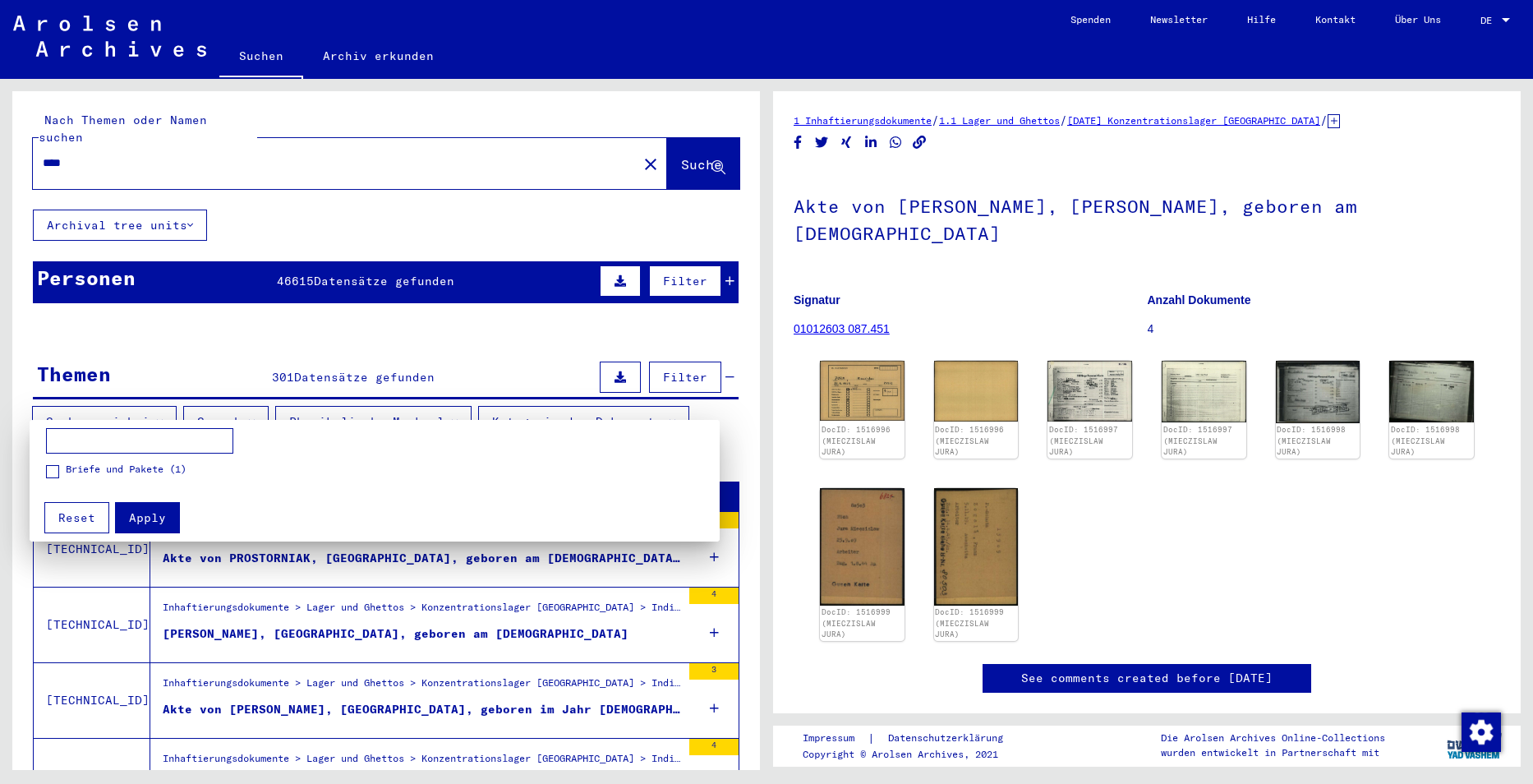
drag, startPoint x: 124, startPoint y: 395, endPoint x: 268, endPoint y: 405, distance: 144.3
click at [136, 395] on div at bounding box center [766, 392] width 1533 height 784
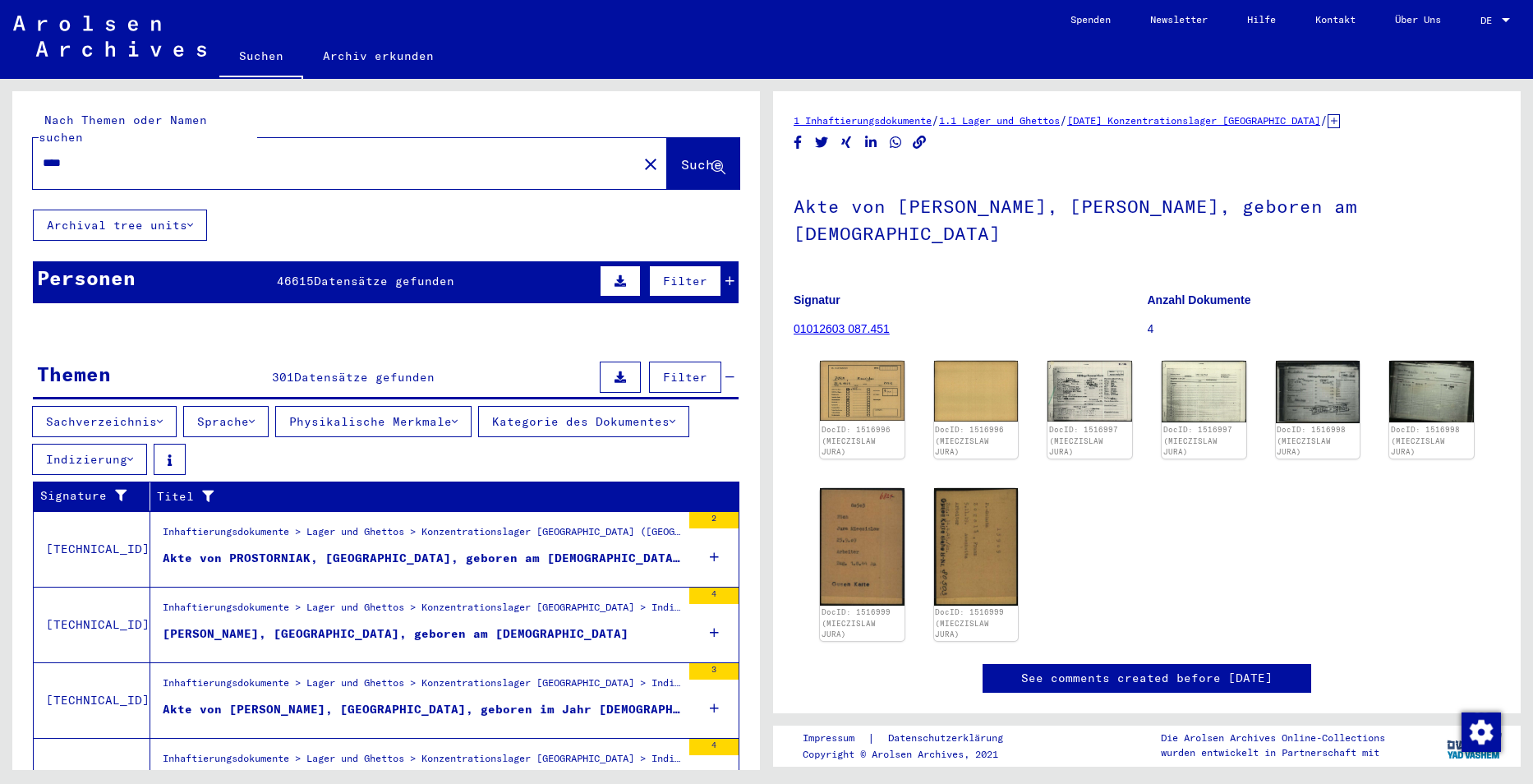
click at [394, 406] on button "Physikalische Merkmale" at bounding box center [373, 421] width 196 height 31
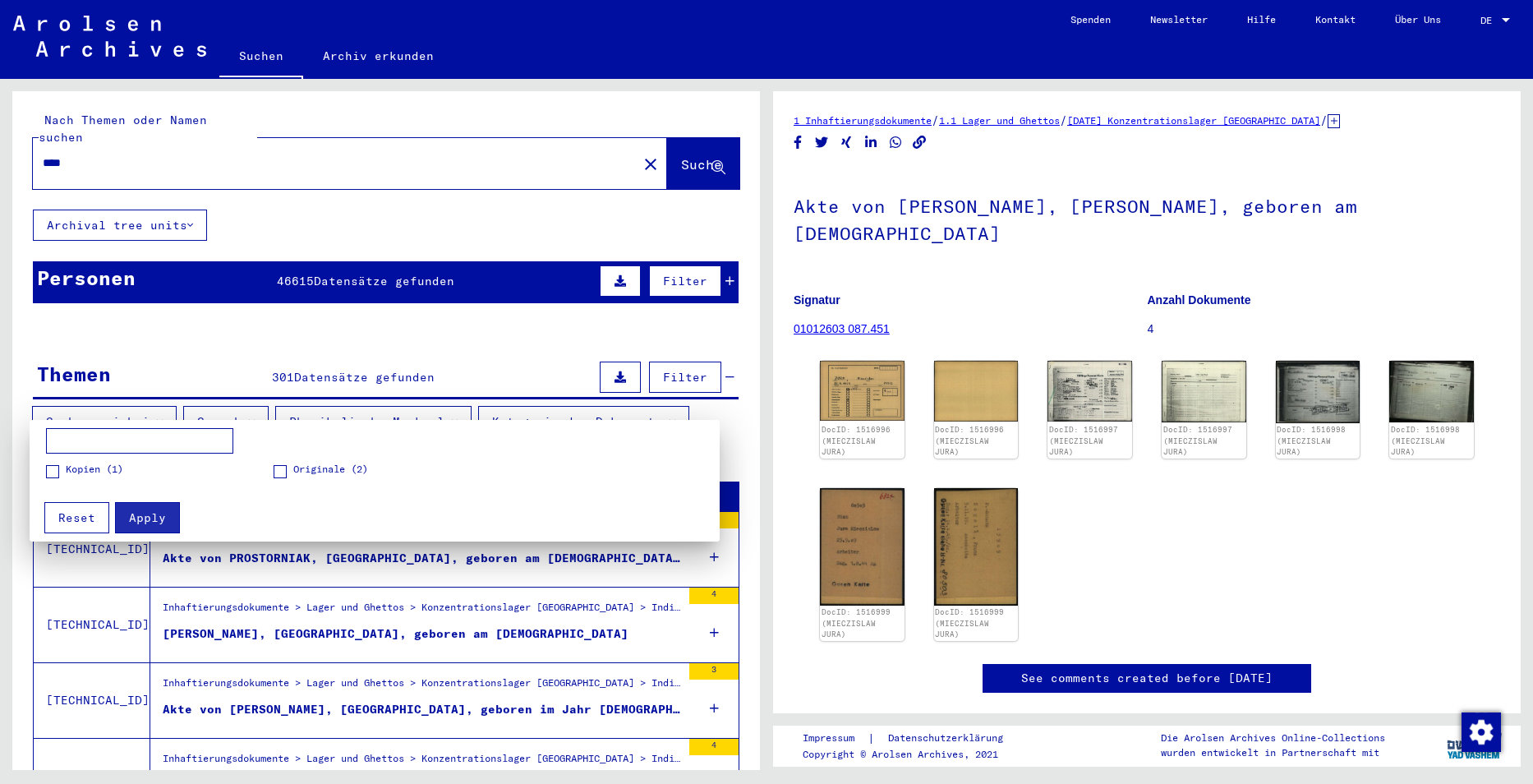
click at [392, 403] on div at bounding box center [766, 392] width 1533 height 784
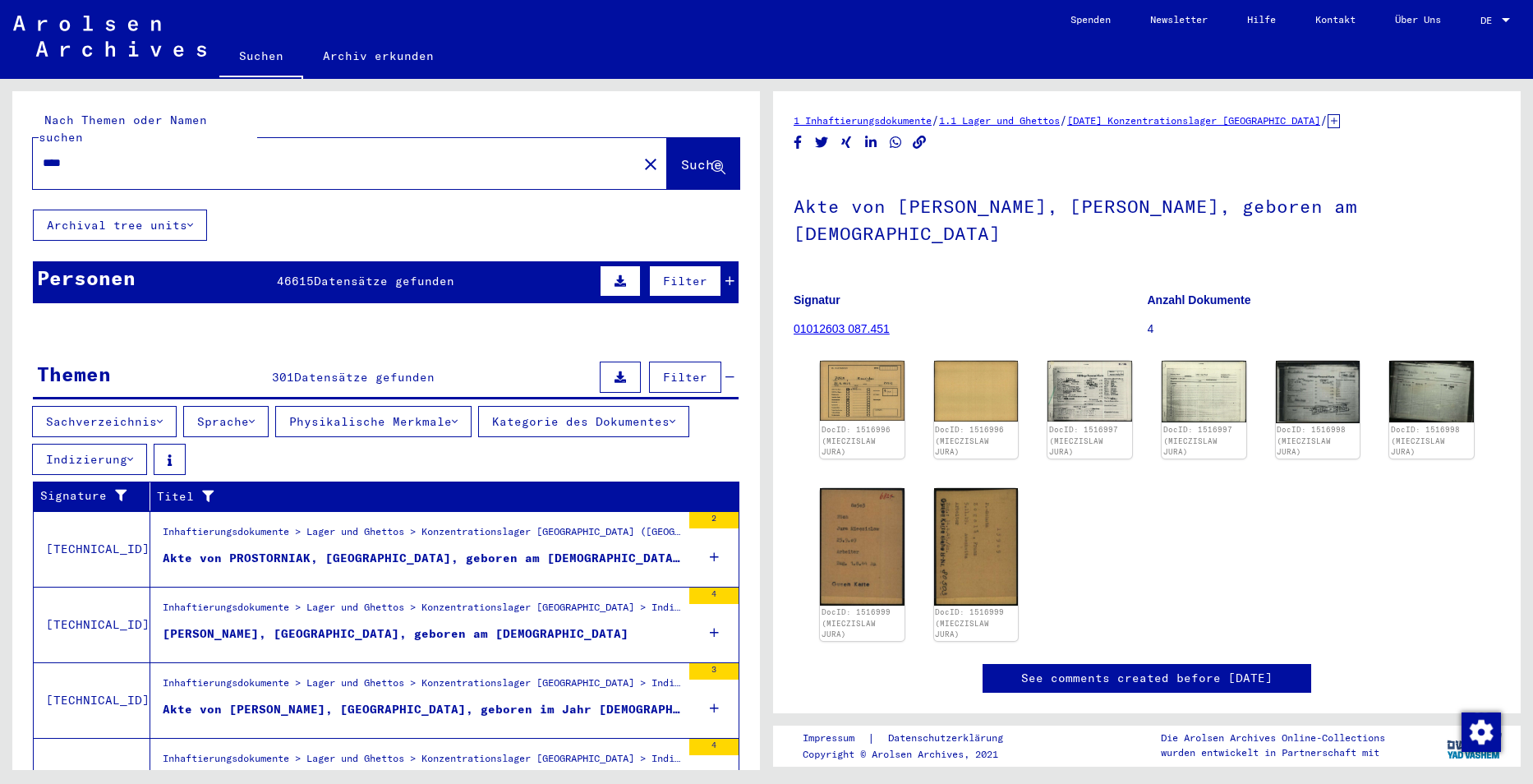
click at [601, 406] on button "Kategorie des Dokumentes" at bounding box center [583, 421] width 211 height 31
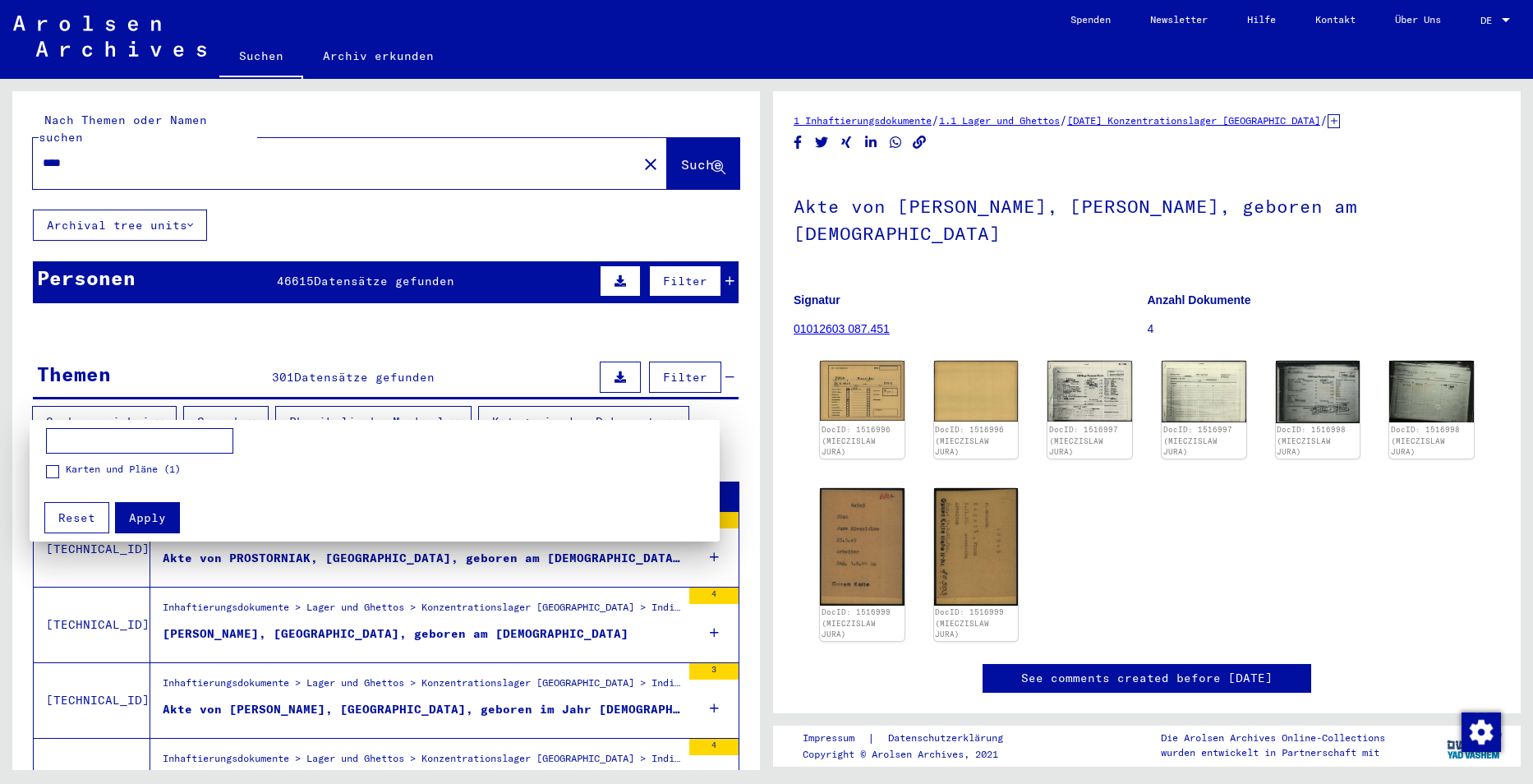
drag, startPoint x: 603, startPoint y: 405, endPoint x: 423, endPoint y: 418, distance: 180.5
click at [600, 405] on div at bounding box center [766, 392] width 1533 height 784
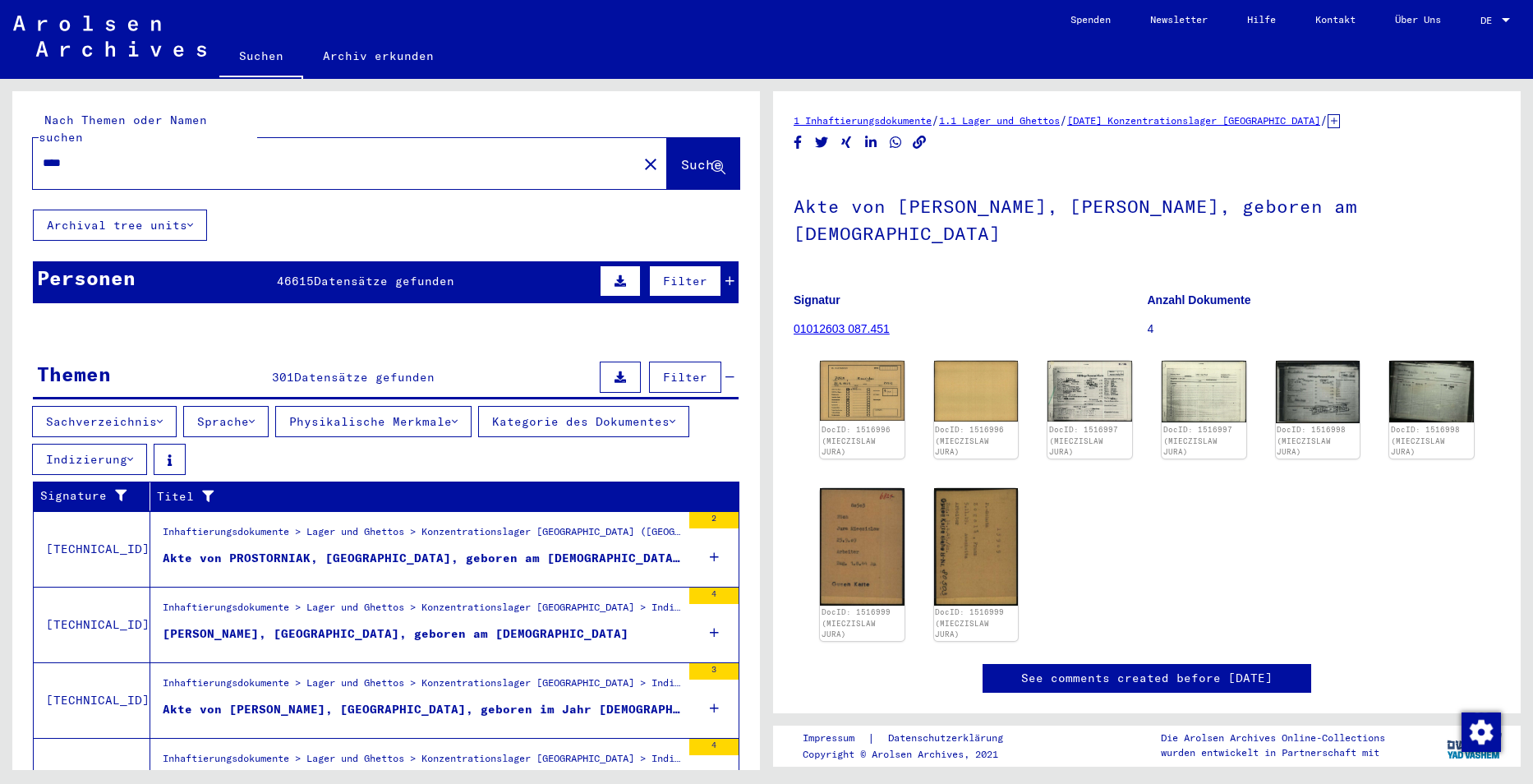
click at [121, 449] on button "Indizierung" at bounding box center [89, 459] width 115 height 31
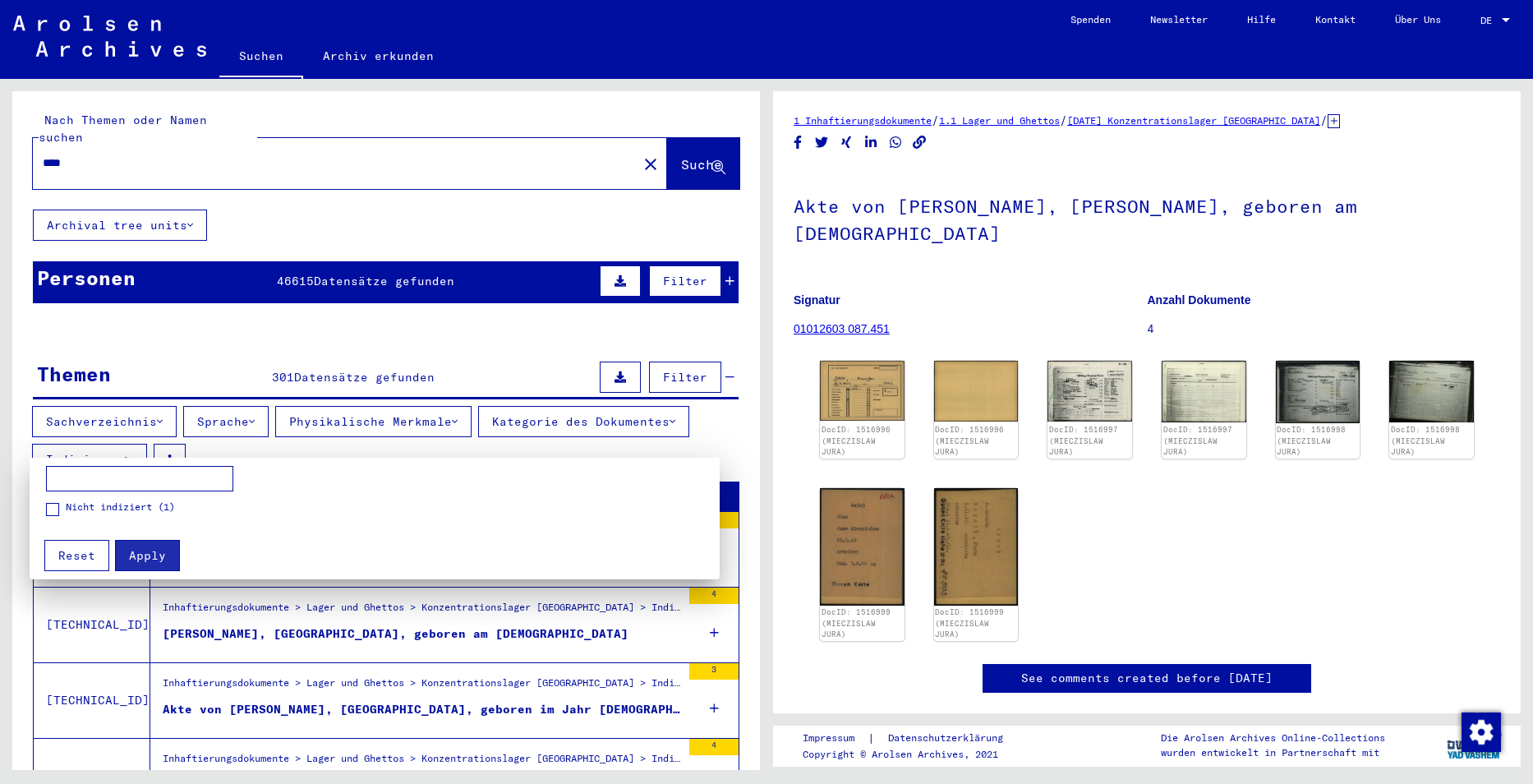
drag, startPoint x: 121, startPoint y: 449, endPoint x: 163, endPoint y: 437, distance: 43.7
click at [130, 447] on div at bounding box center [766, 392] width 1533 height 784
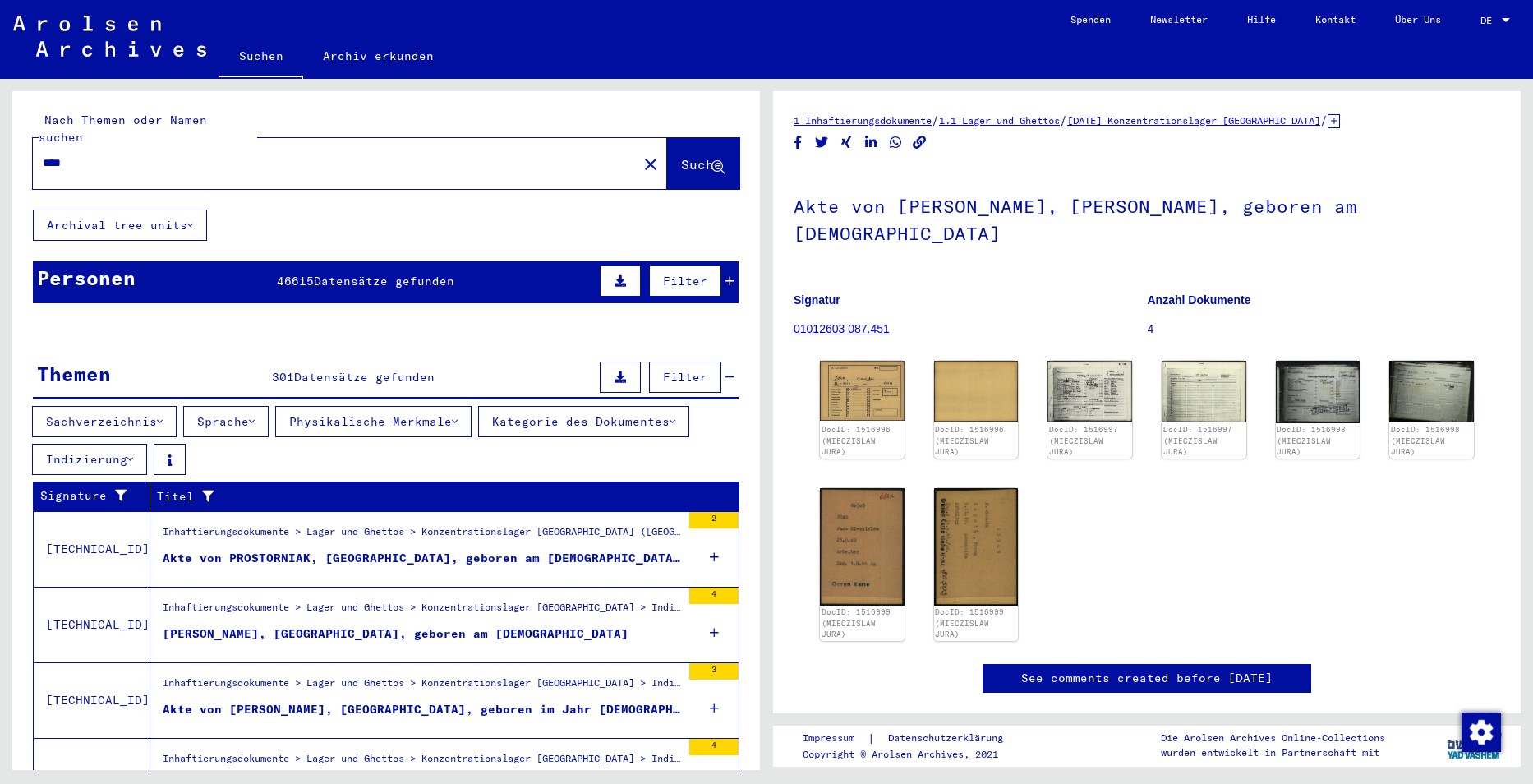
click at [602, 361] on button at bounding box center [620, 377] width 41 height 31
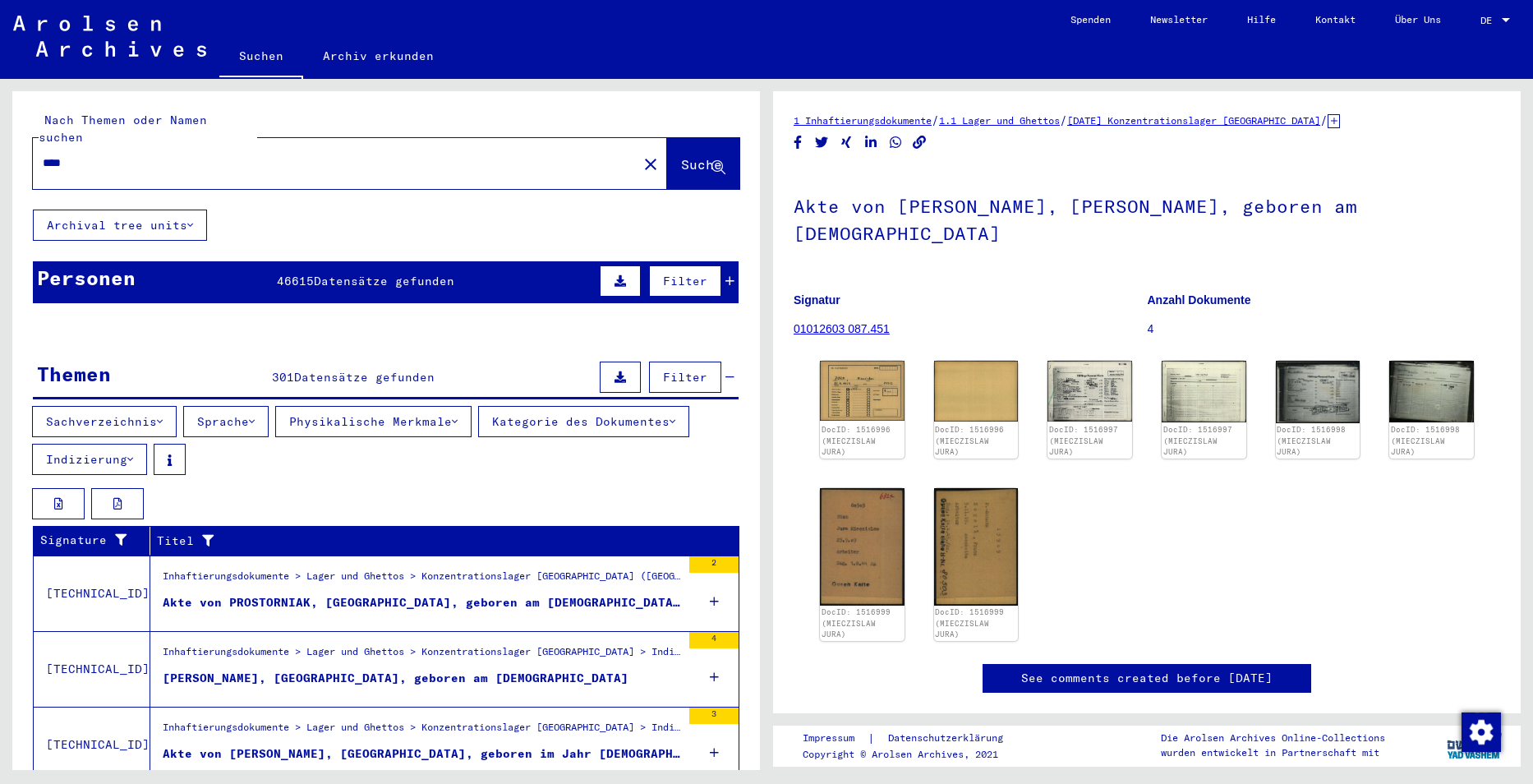
click at [600, 366] on button at bounding box center [620, 377] width 41 height 31
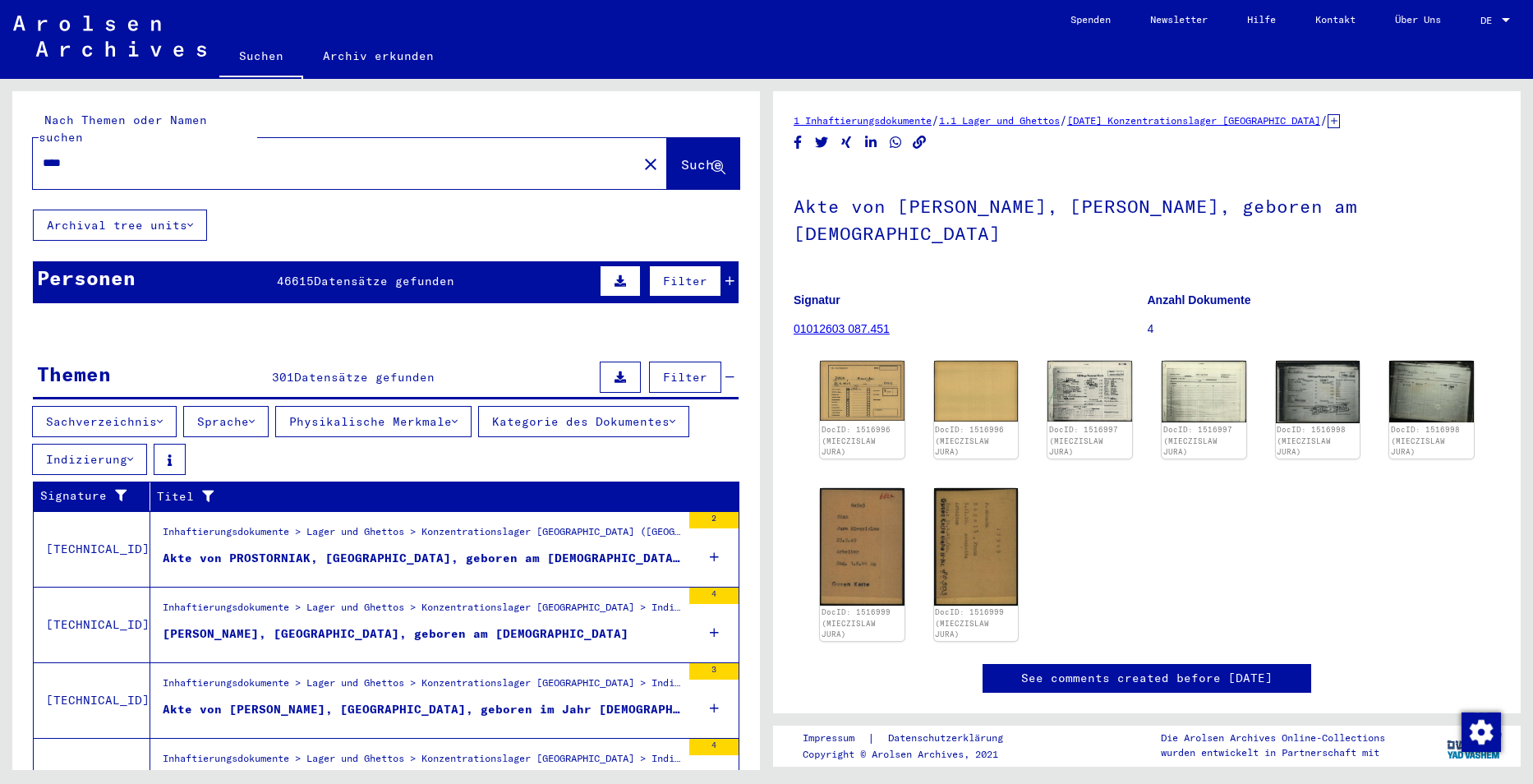
click at [601, 265] on button at bounding box center [620, 280] width 41 height 31
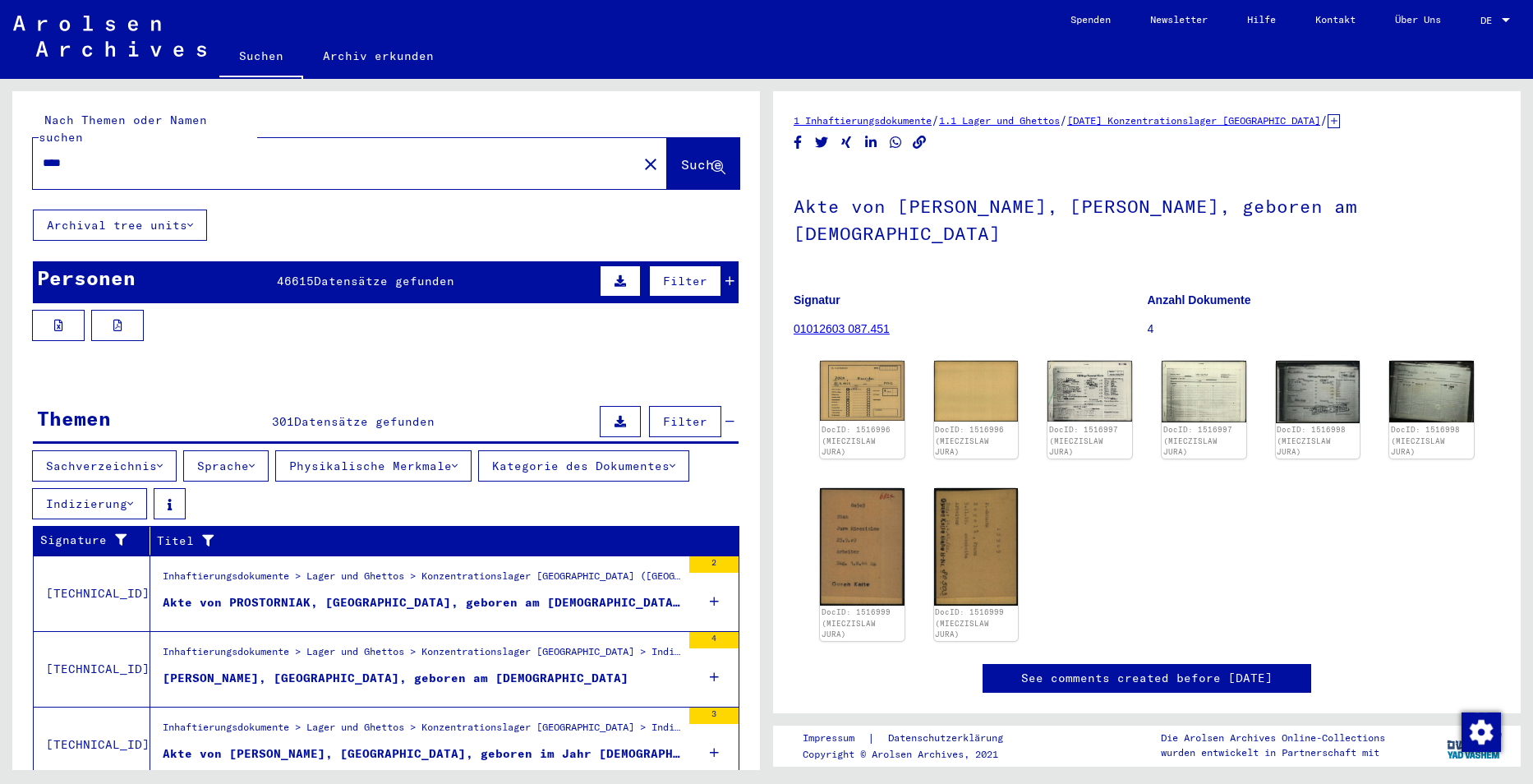
click at [601, 265] on button at bounding box center [620, 280] width 41 height 31
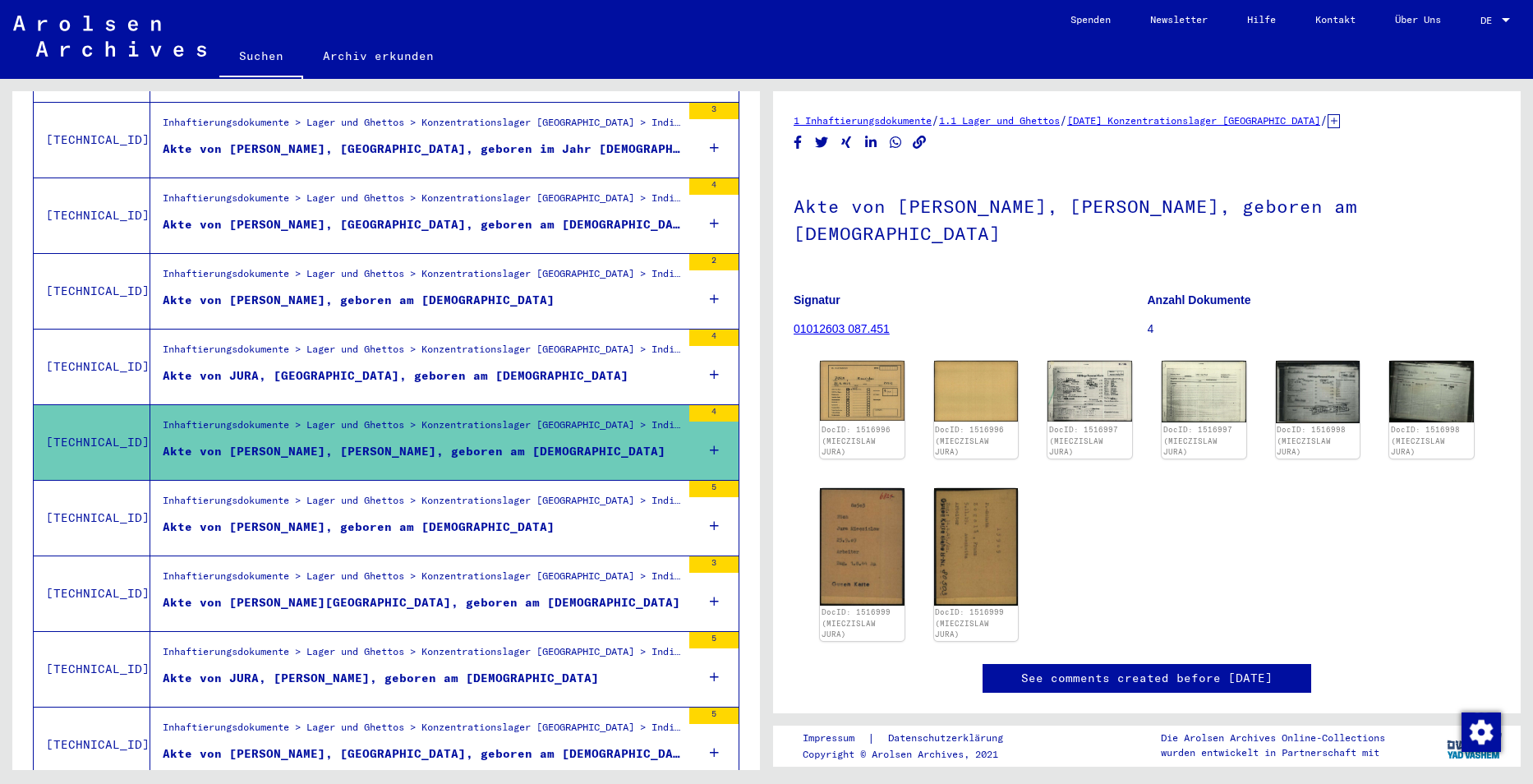
scroll to position [575, 0]
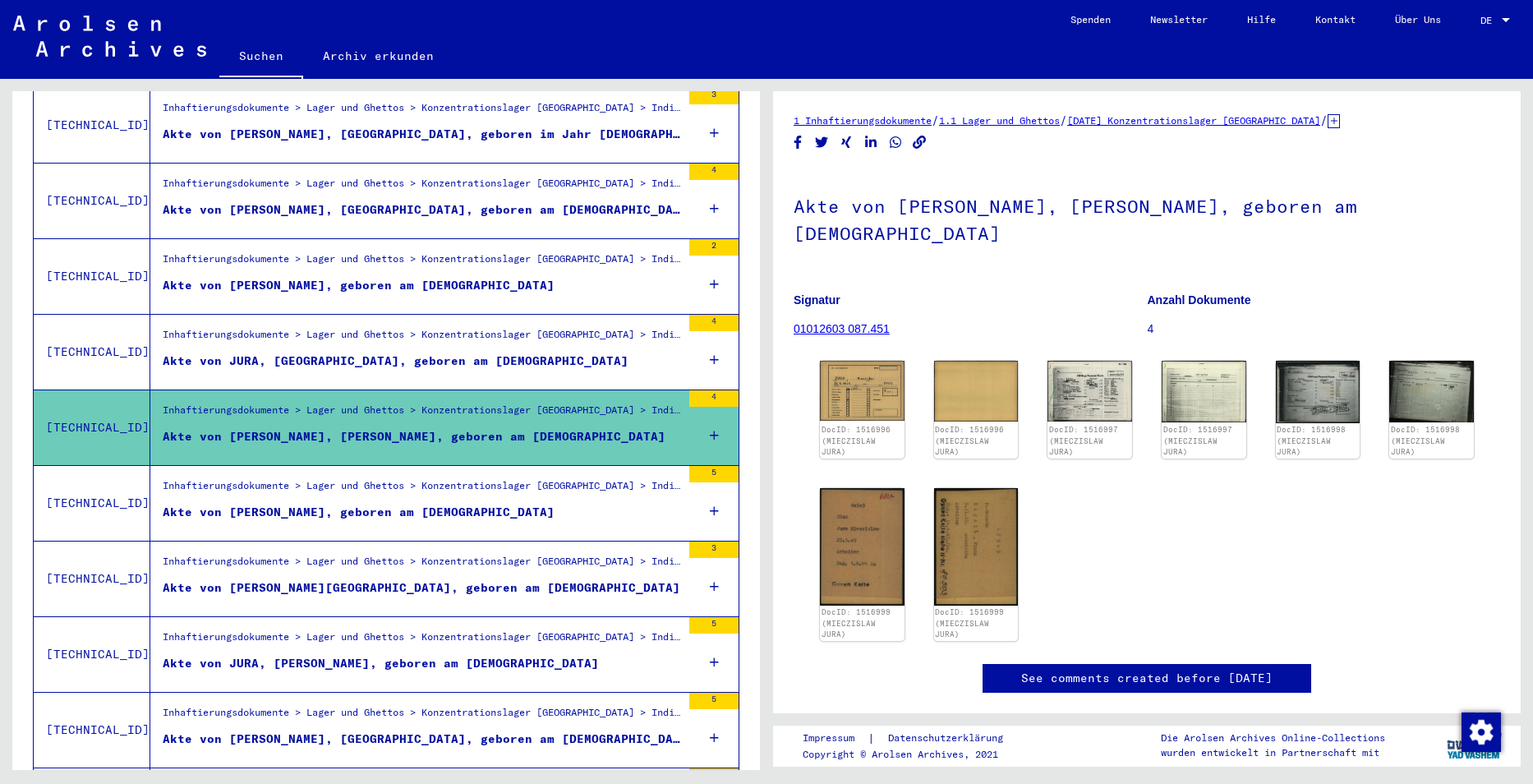
click at [621, 586] on figure "Akte von [PERSON_NAME][GEOGRAPHIC_DATA], geboren am [DEMOGRAPHIC_DATA]" at bounding box center [422, 591] width 518 height 25
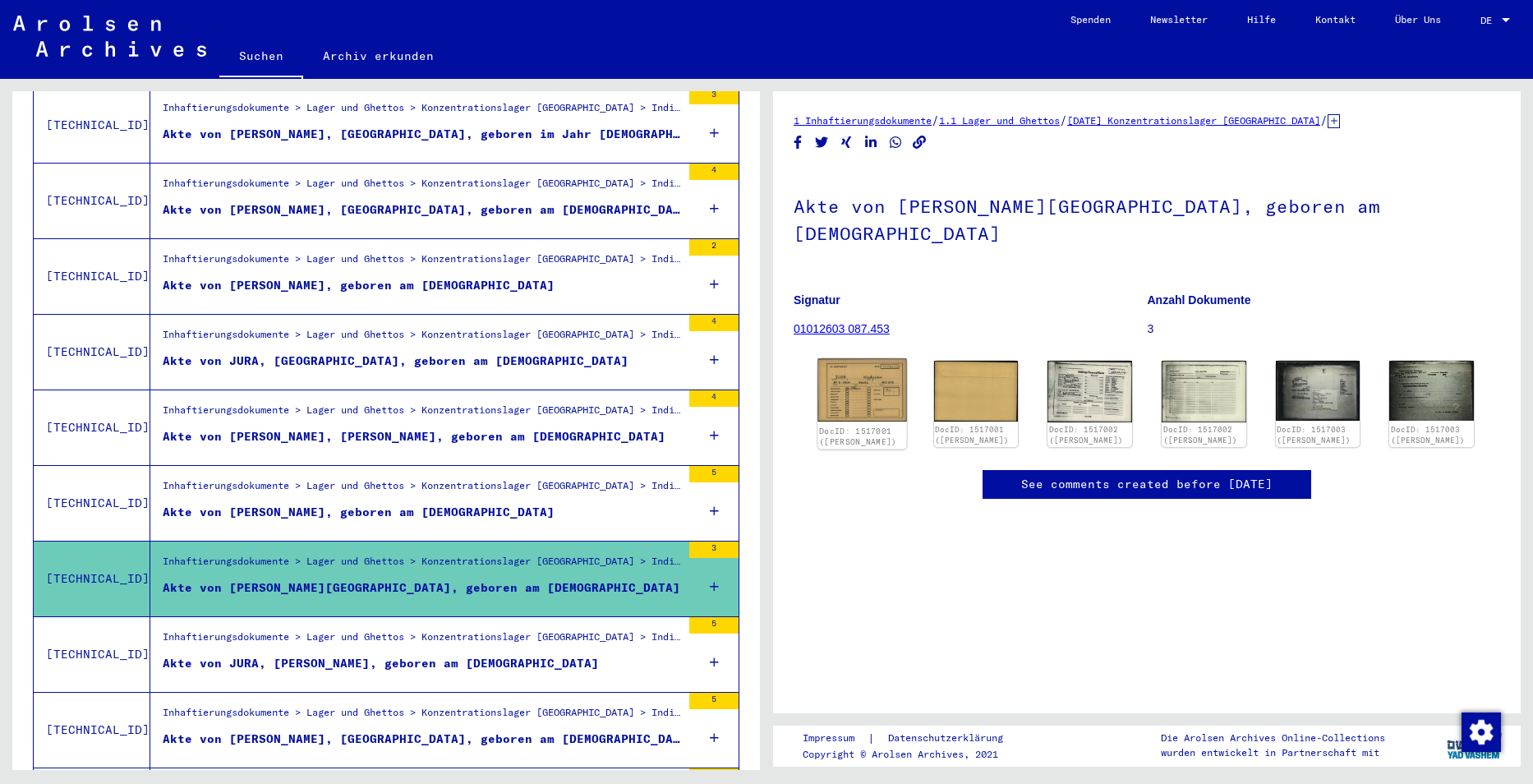
click at [871, 361] on img at bounding box center [861, 390] width 88 height 63
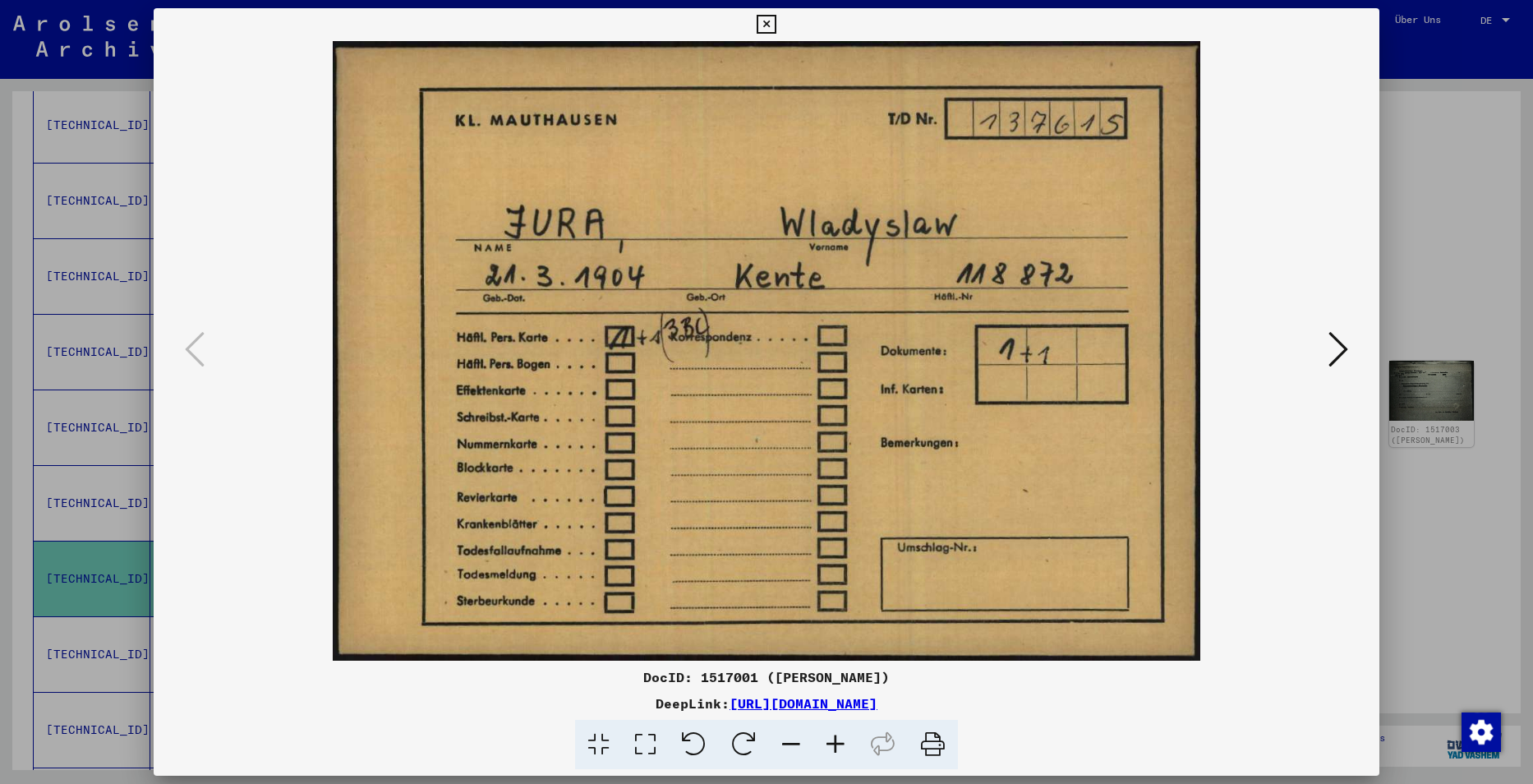
click at [1418, 202] on div at bounding box center [766, 392] width 1533 height 784
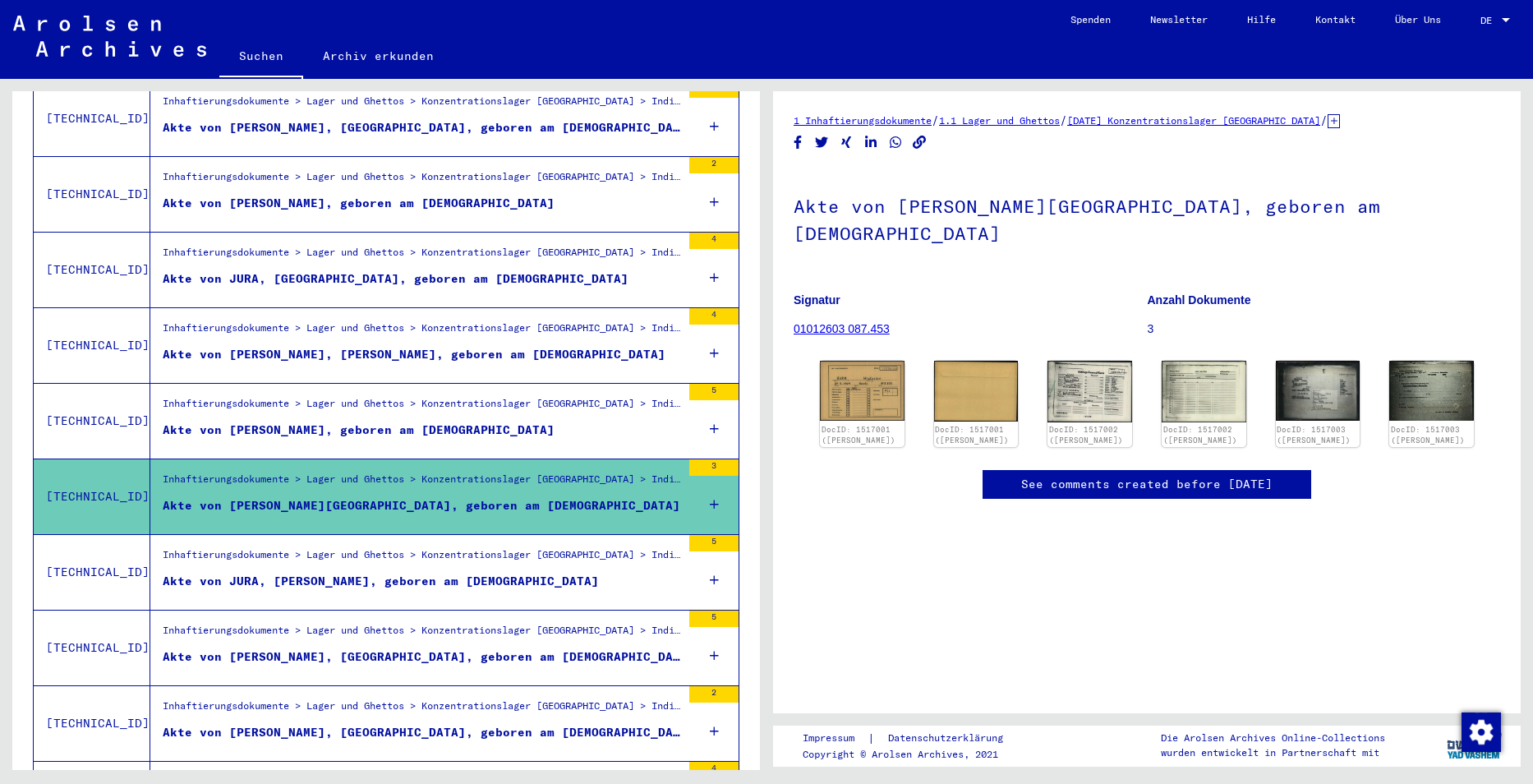
scroll to position [739, 0]
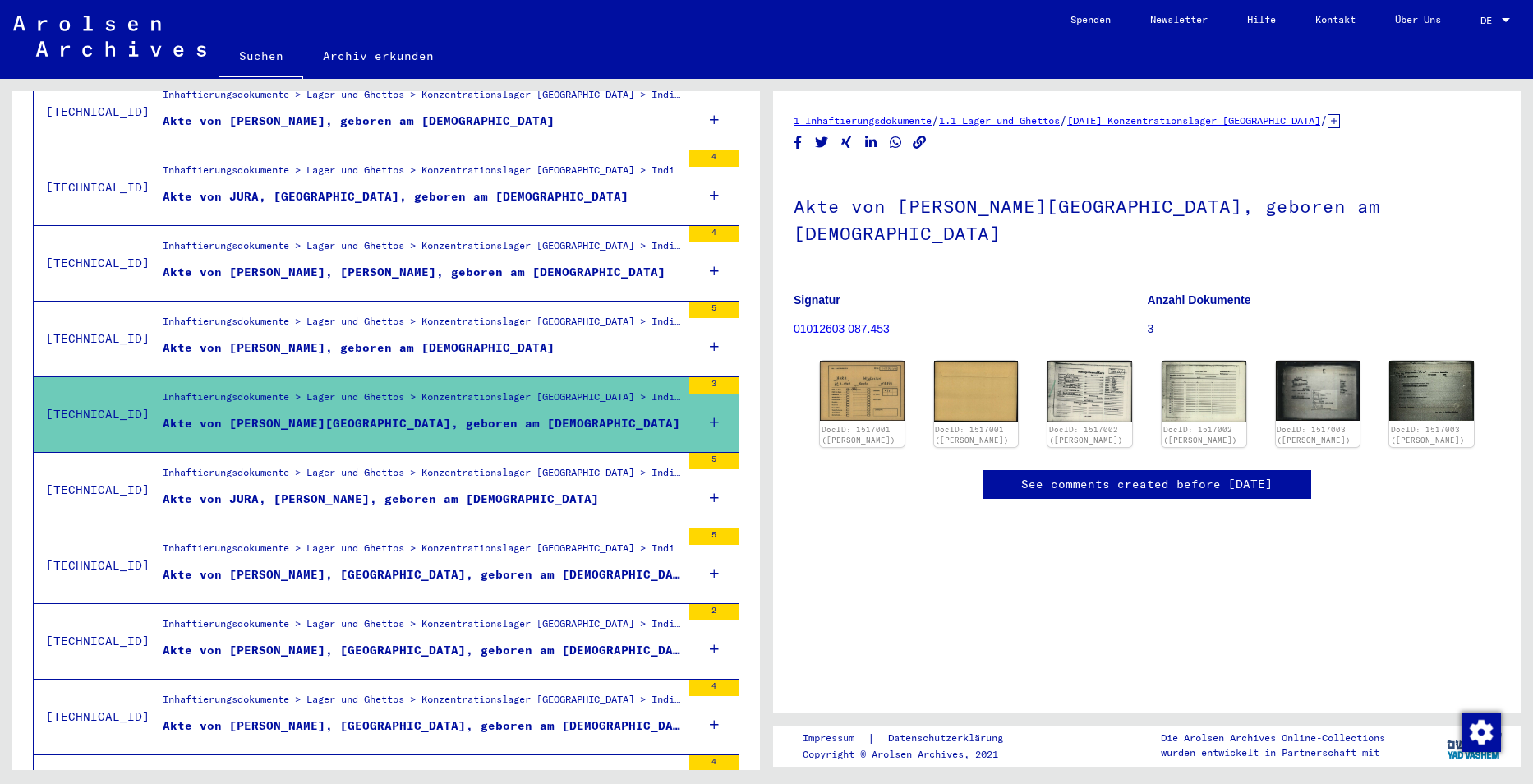
click at [516, 238] on div "Inhaftierungsdokumente > Lager und Ghettos > Konzentrationslager [GEOGRAPHIC_DA…" at bounding box center [422, 250] width 518 height 23
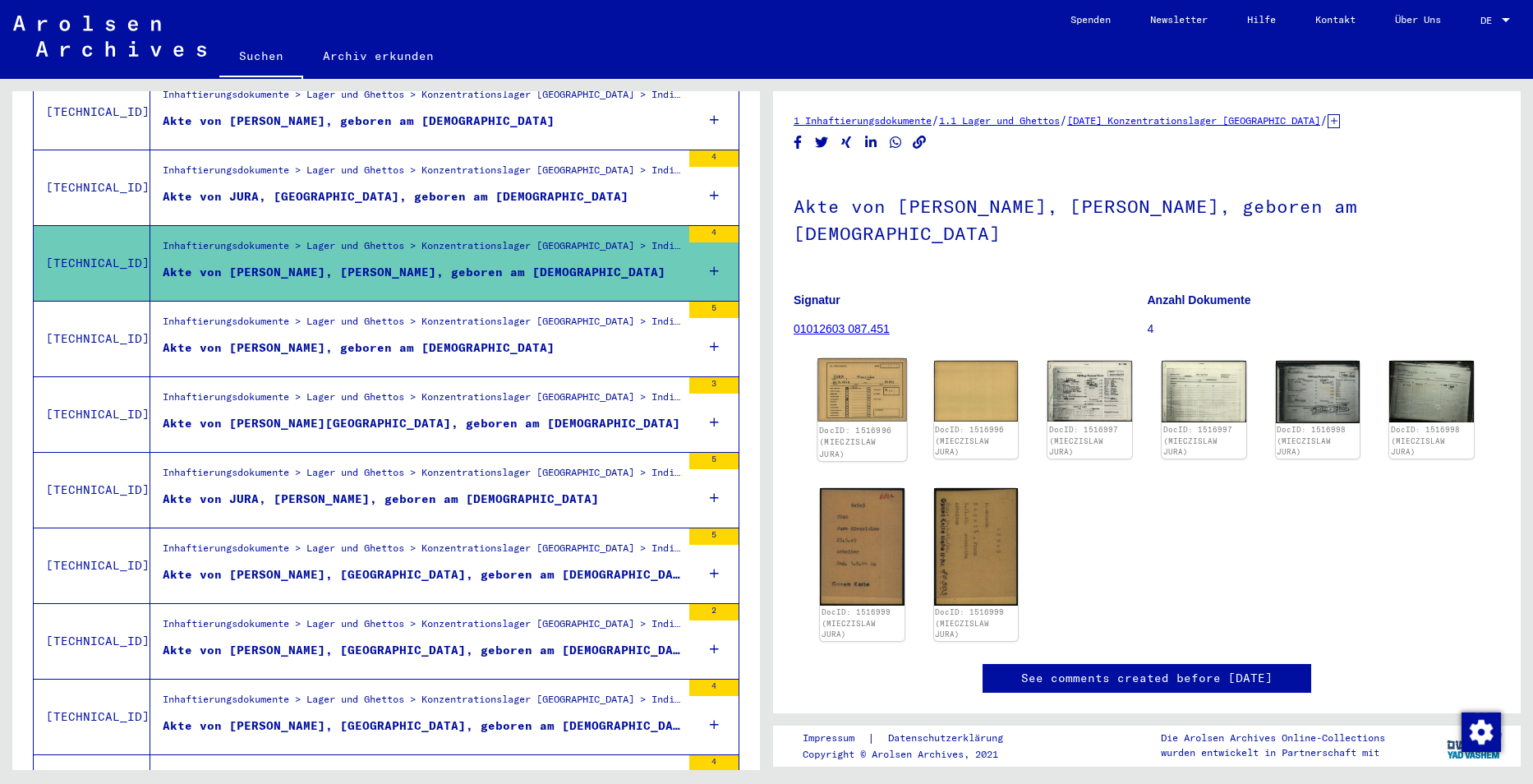
click at [849, 359] on img at bounding box center [861, 389] width 88 height 63
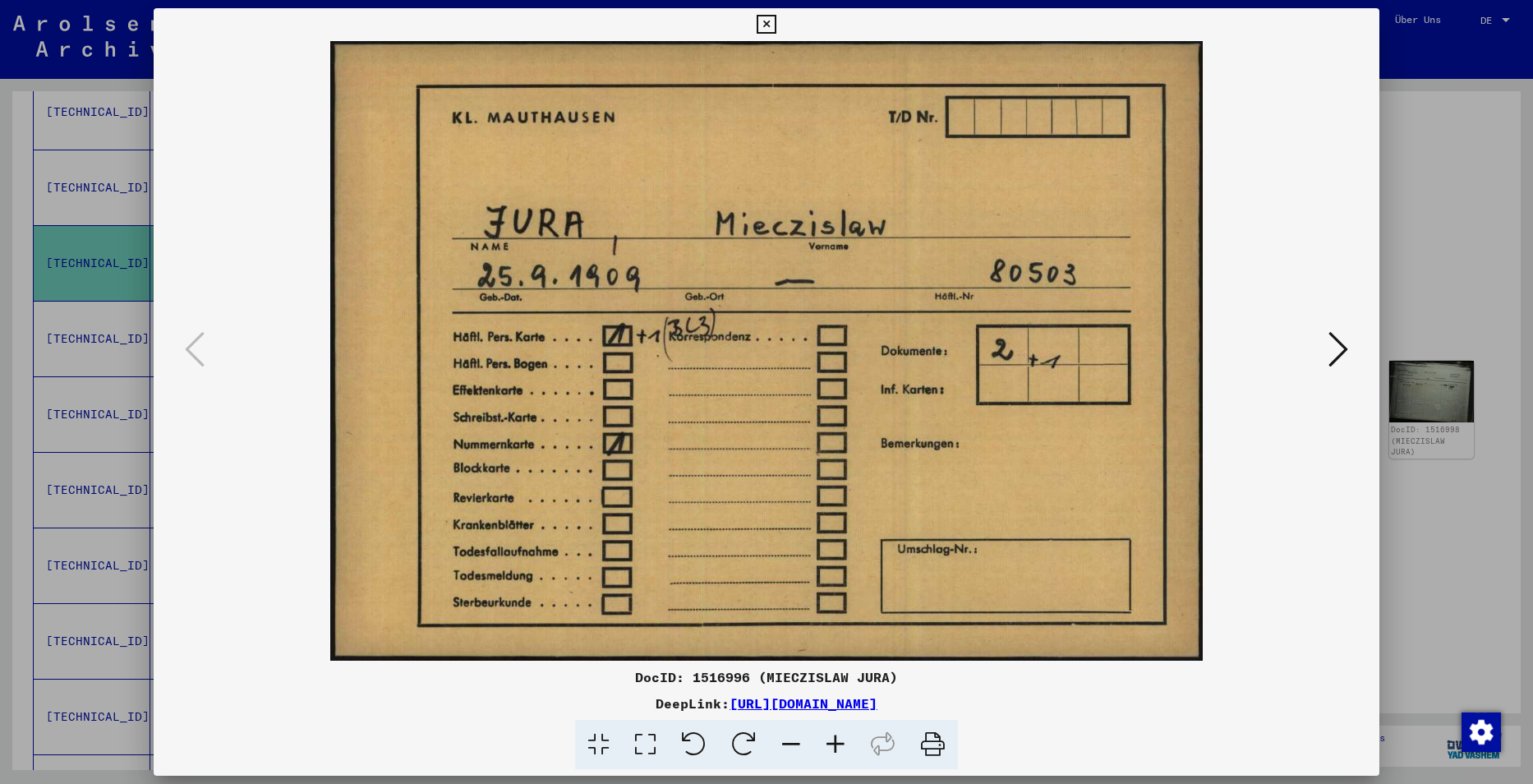
click at [1479, 249] on div at bounding box center [766, 392] width 1533 height 784
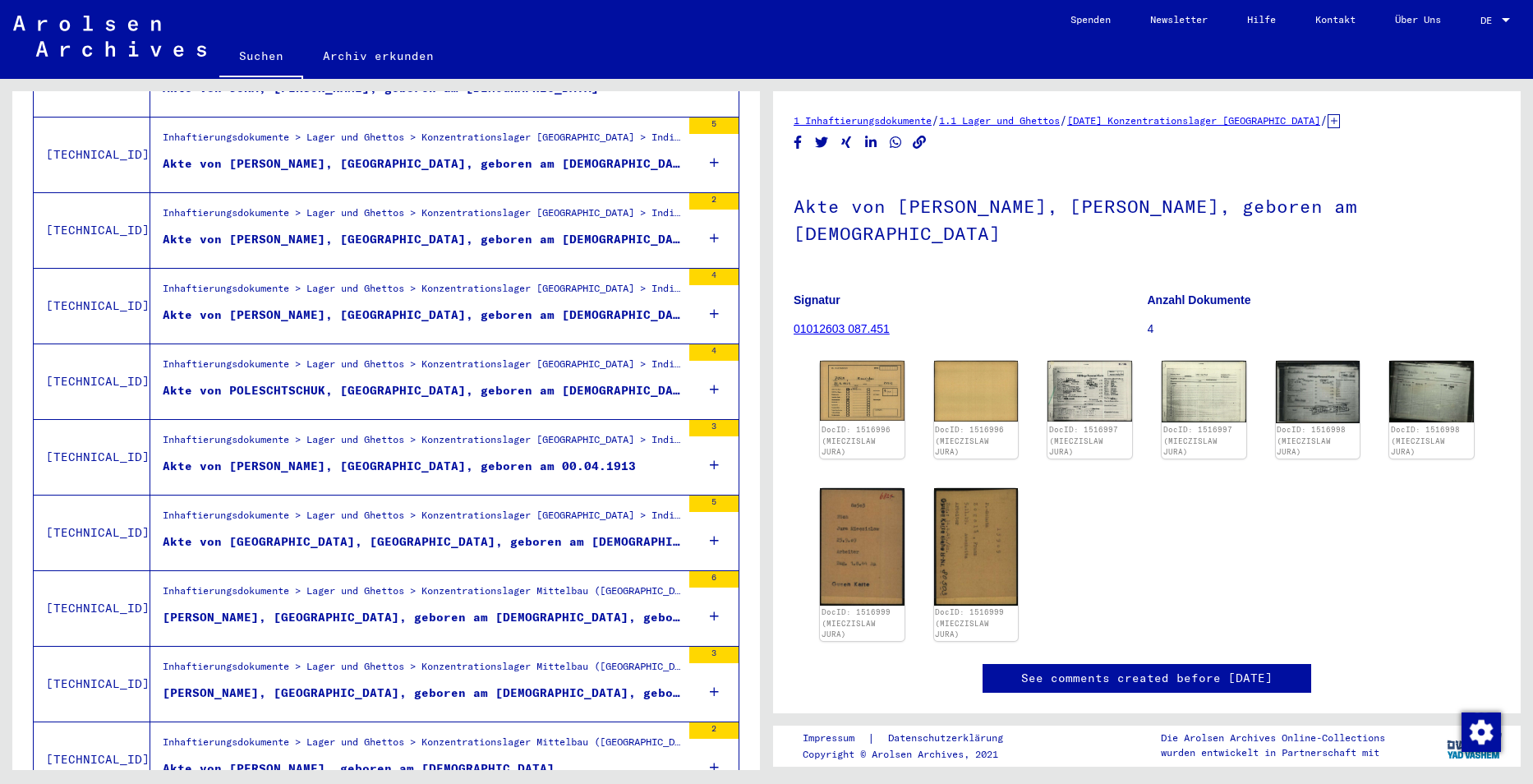
scroll to position [1232, 0]
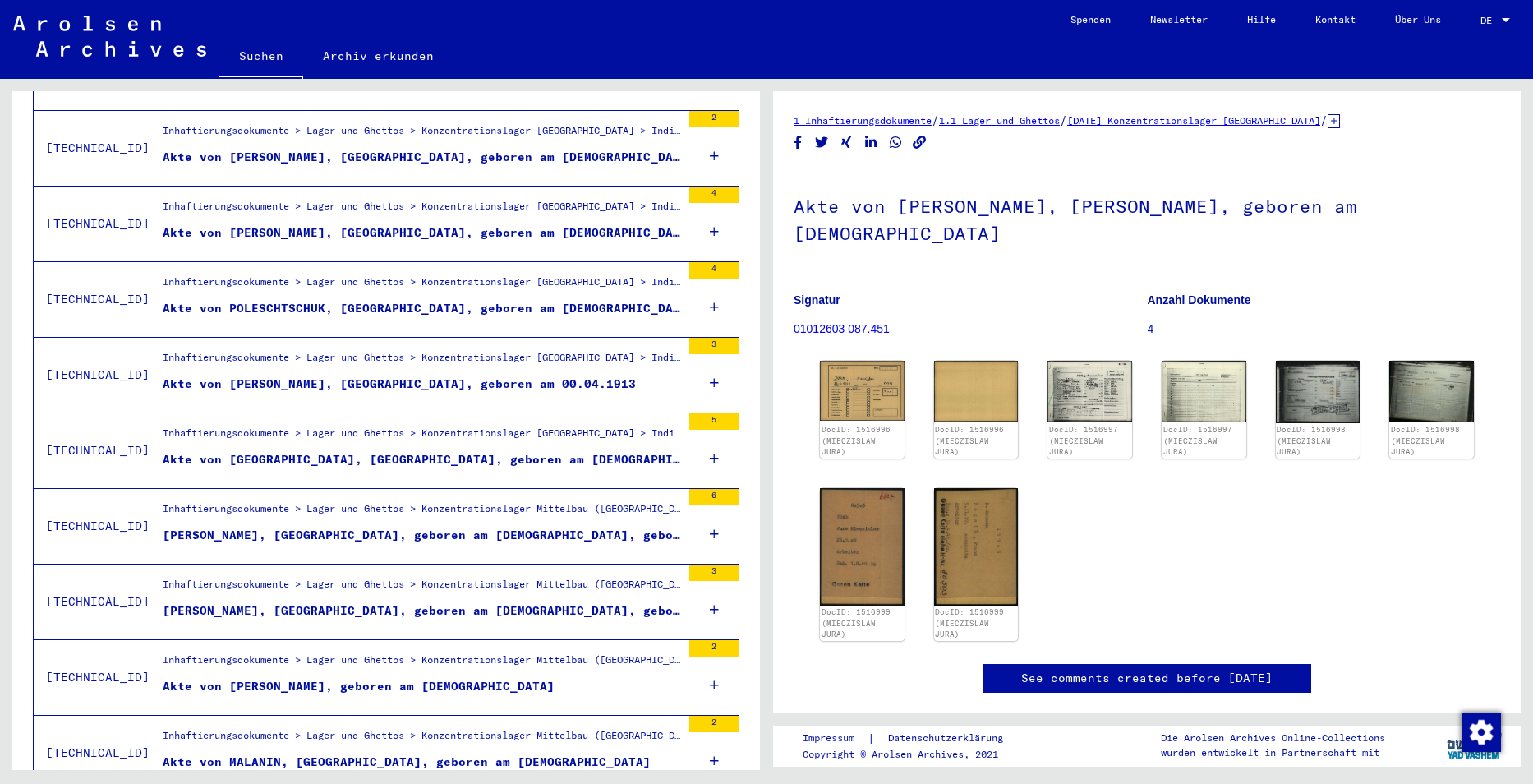
click at [511, 678] on figure "Akte von [PERSON_NAME], geboren am [DEMOGRAPHIC_DATA]" at bounding box center [422, 690] width 518 height 25
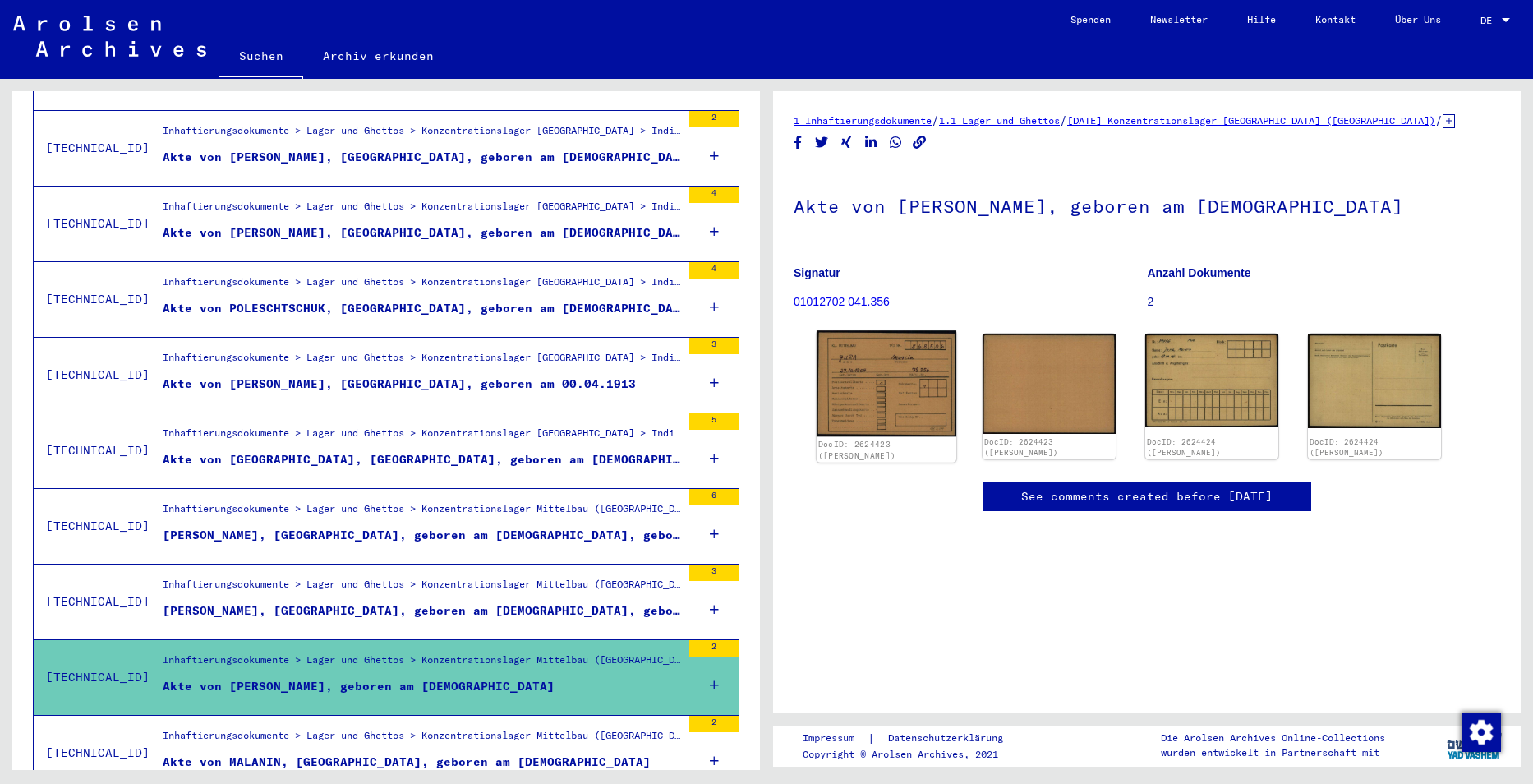
click at [887, 403] on img at bounding box center [886, 383] width 140 height 106
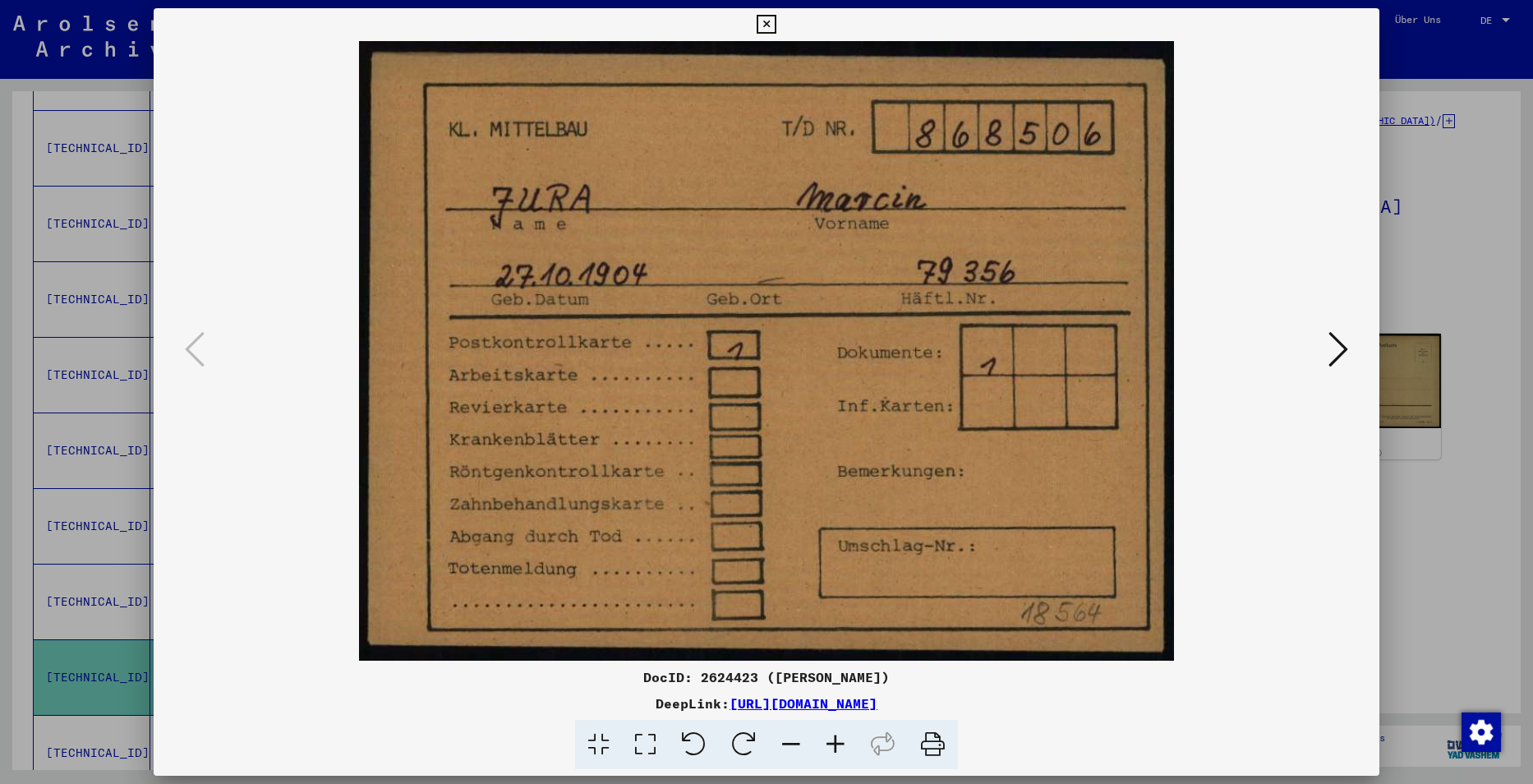
click at [1488, 99] on div at bounding box center [766, 392] width 1533 height 784
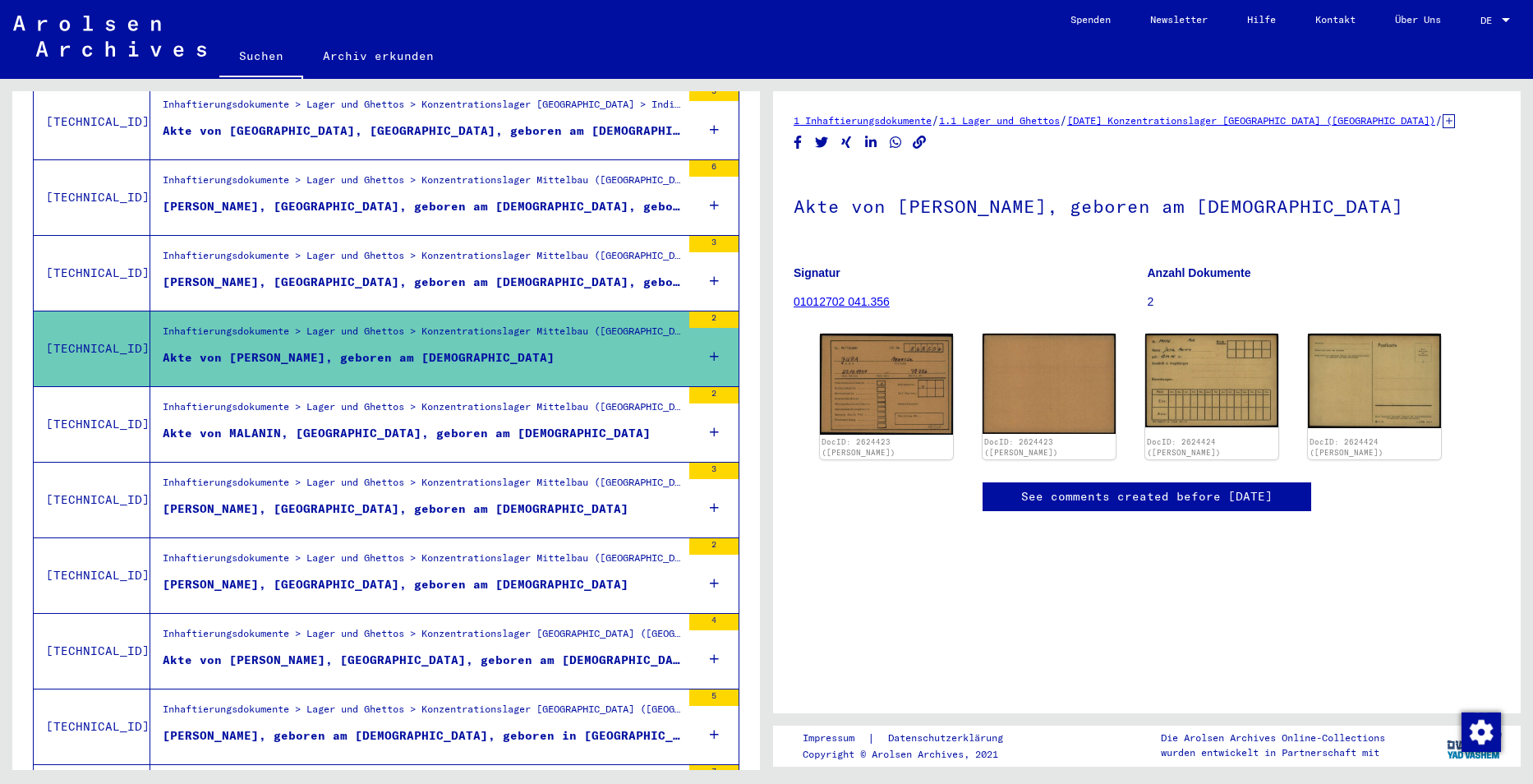
scroll to position [1709, 0]
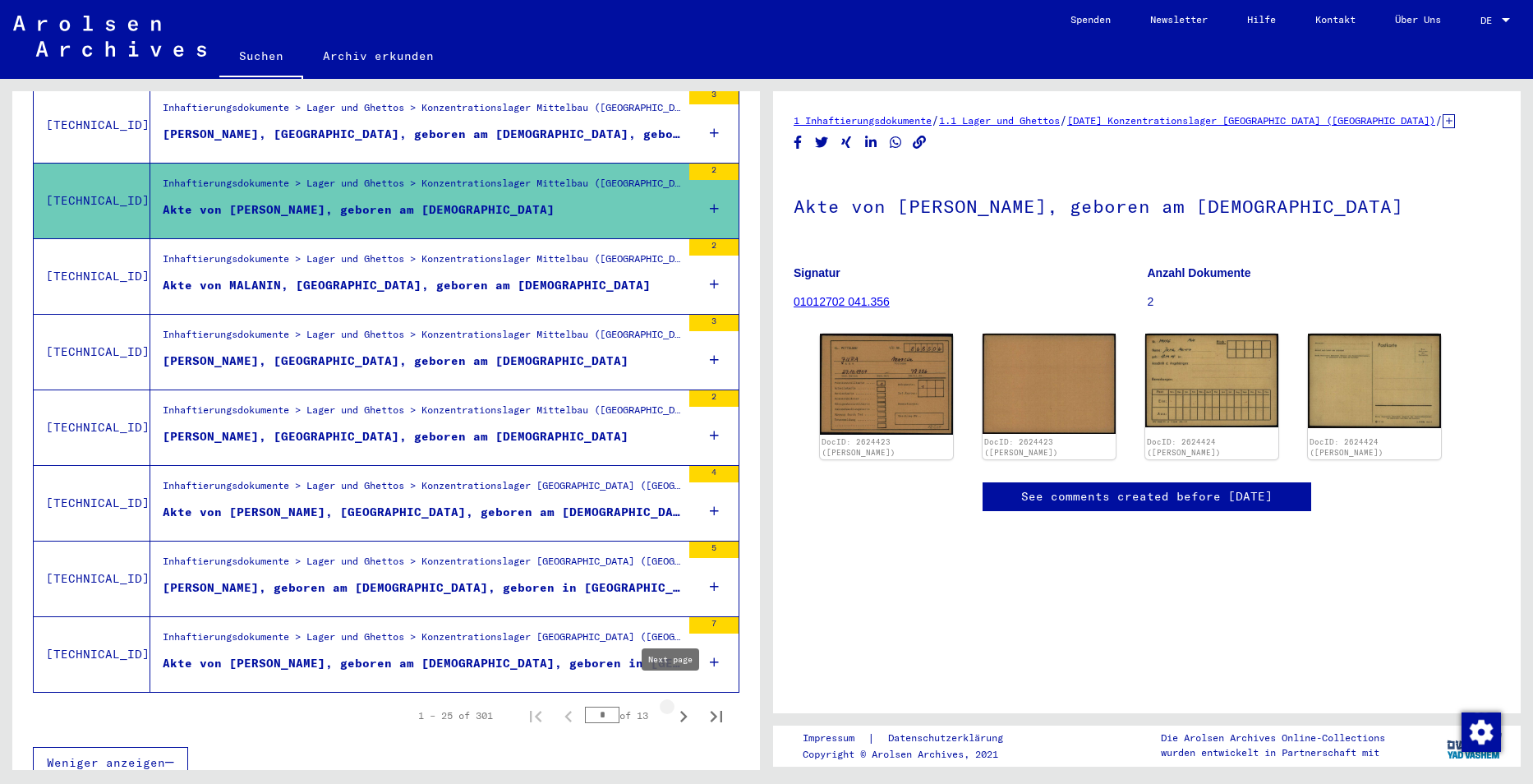
click at [673, 705] on icon "Next page" at bounding box center [683, 716] width 23 height 23
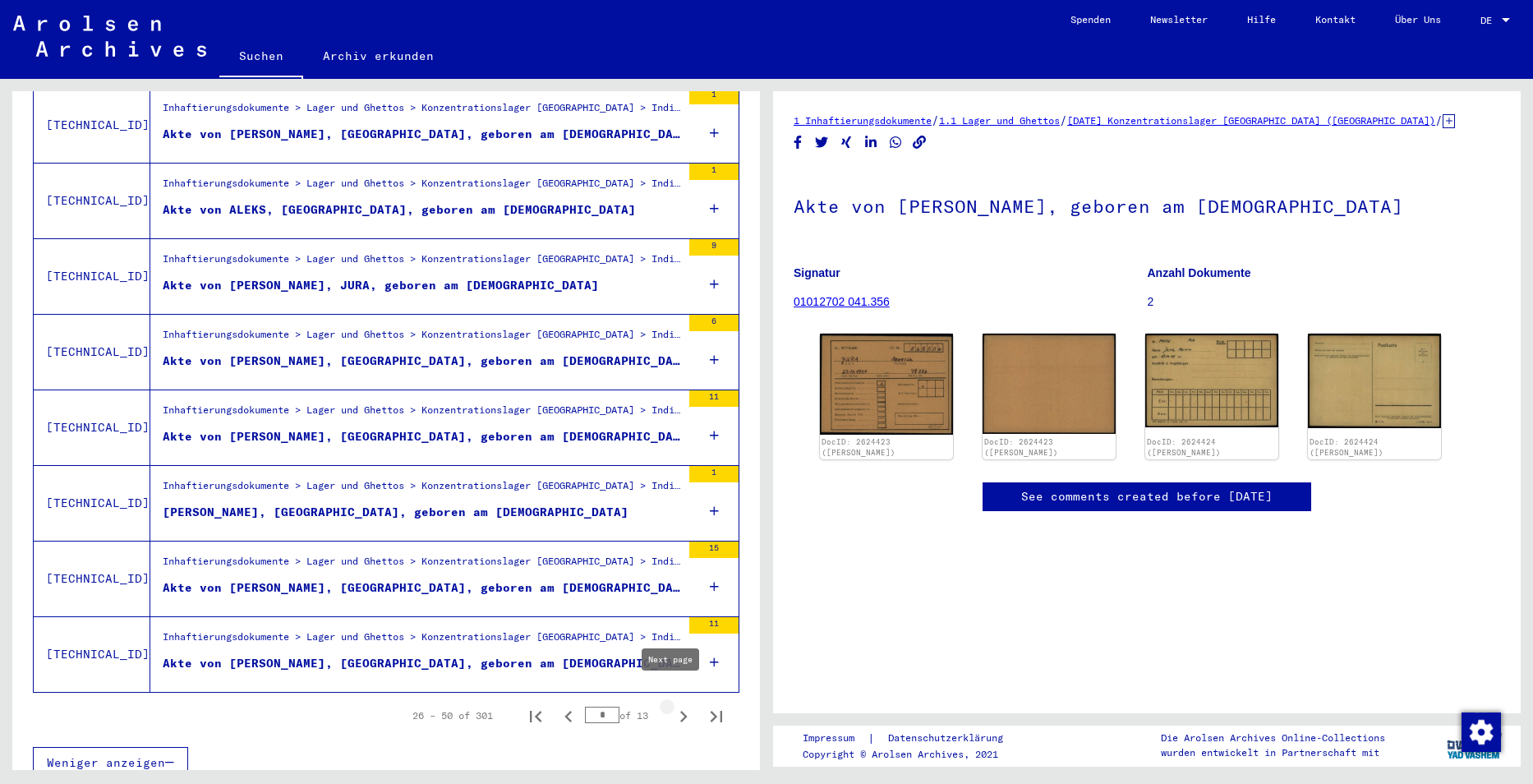
click at [672, 705] on icon "Next page" at bounding box center [683, 716] width 23 height 23
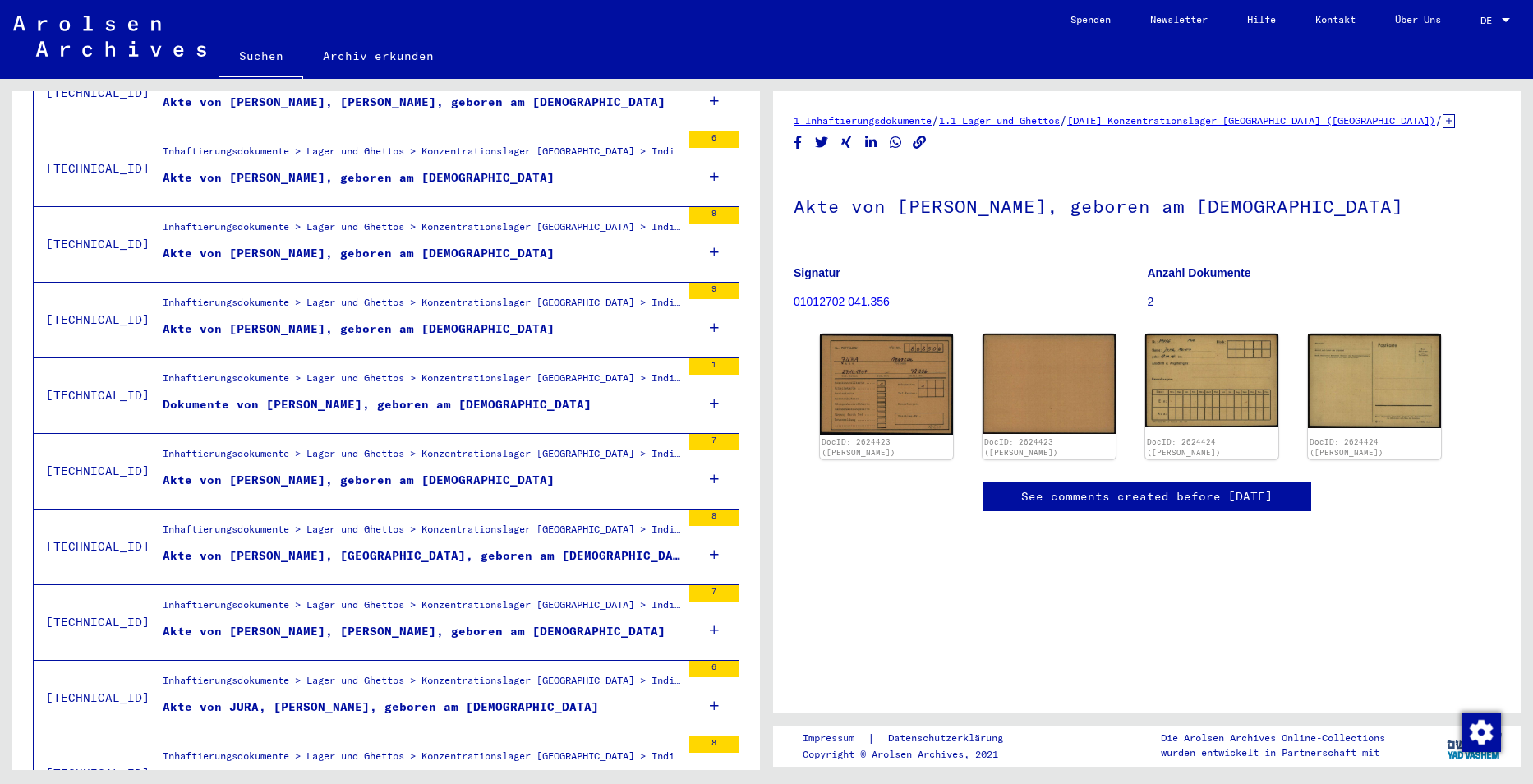
scroll to position [805, 0]
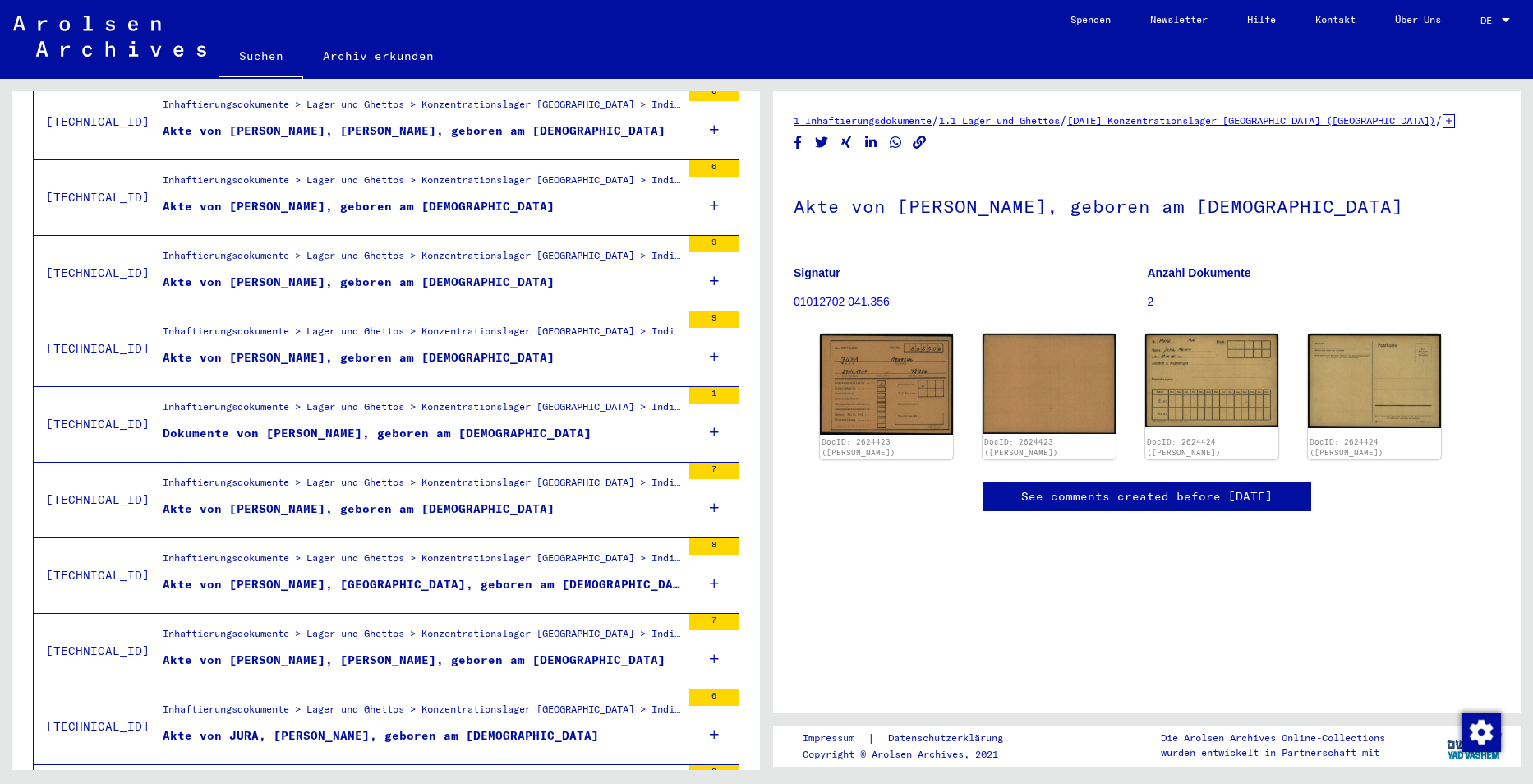
click at [567, 349] on figure "Akte von [PERSON_NAME], geboren am [DEMOGRAPHIC_DATA]" at bounding box center [422, 361] width 518 height 25
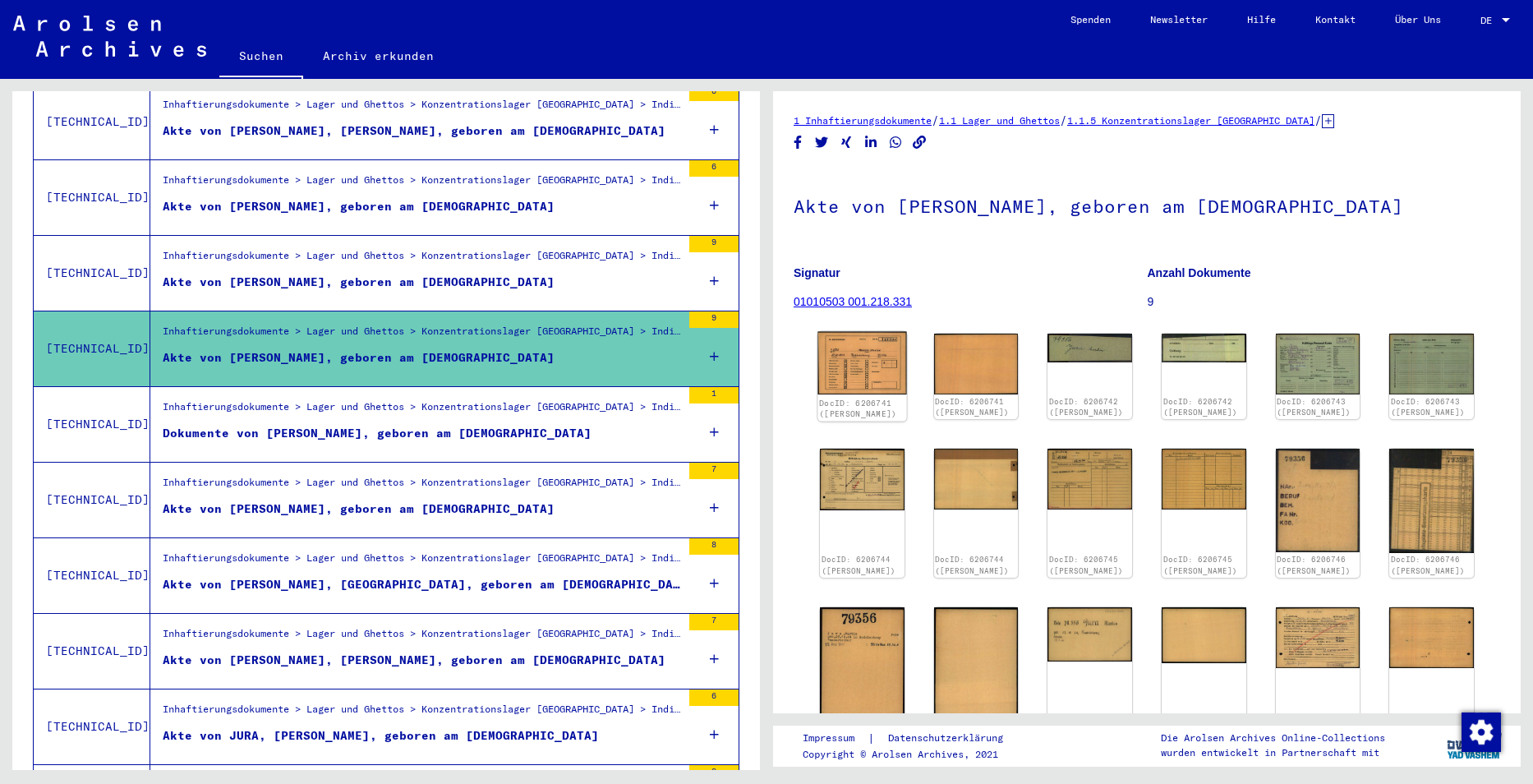
click at [860, 348] on img at bounding box center [861, 364] width 88 height 63
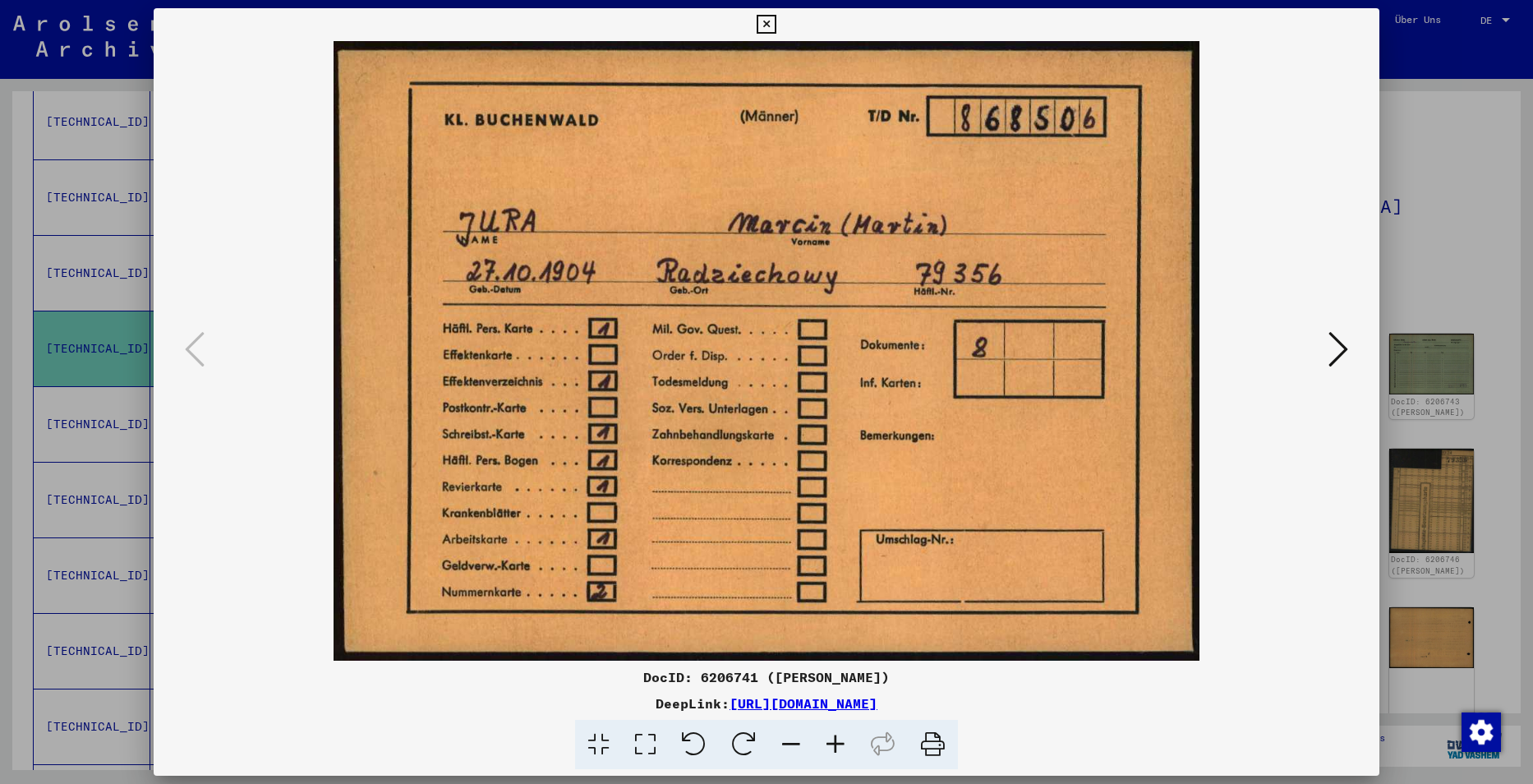
click at [1470, 205] on div at bounding box center [766, 392] width 1533 height 784
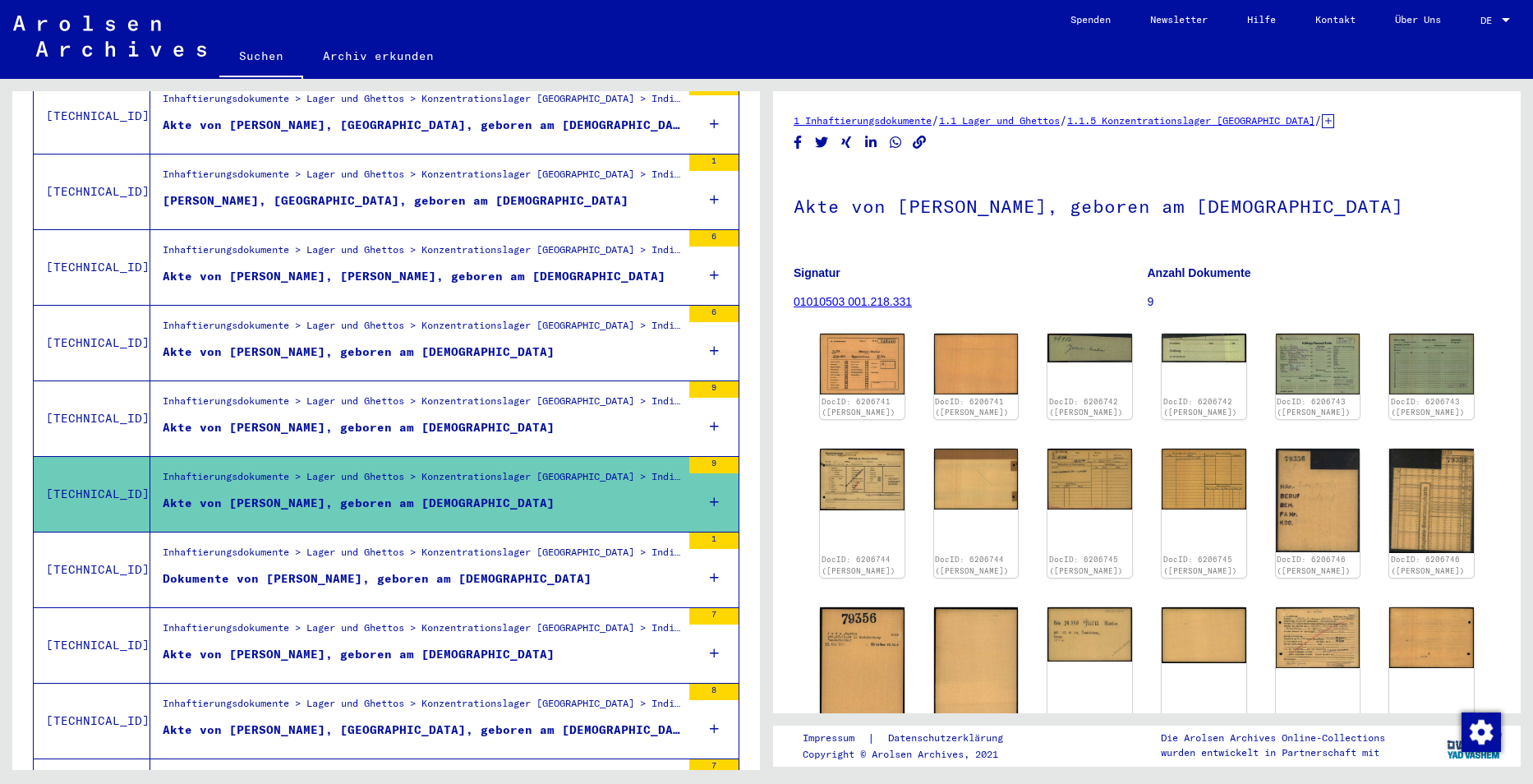
scroll to position [641, 0]
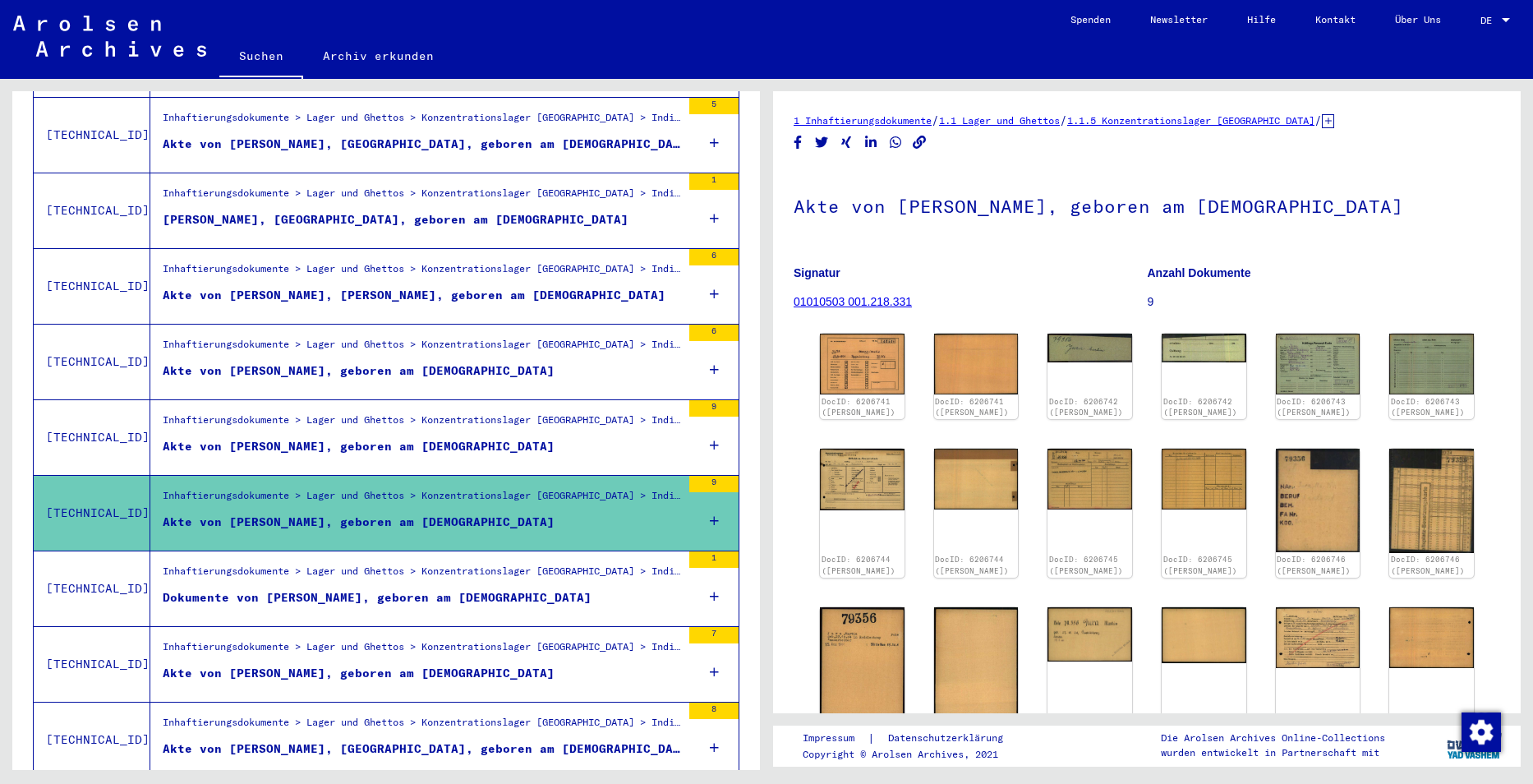
click at [609, 362] on figure "Akte von [PERSON_NAME], geboren am [DEMOGRAPHIC_DATA]" at bounding box center [422, 374] width 518 height 25
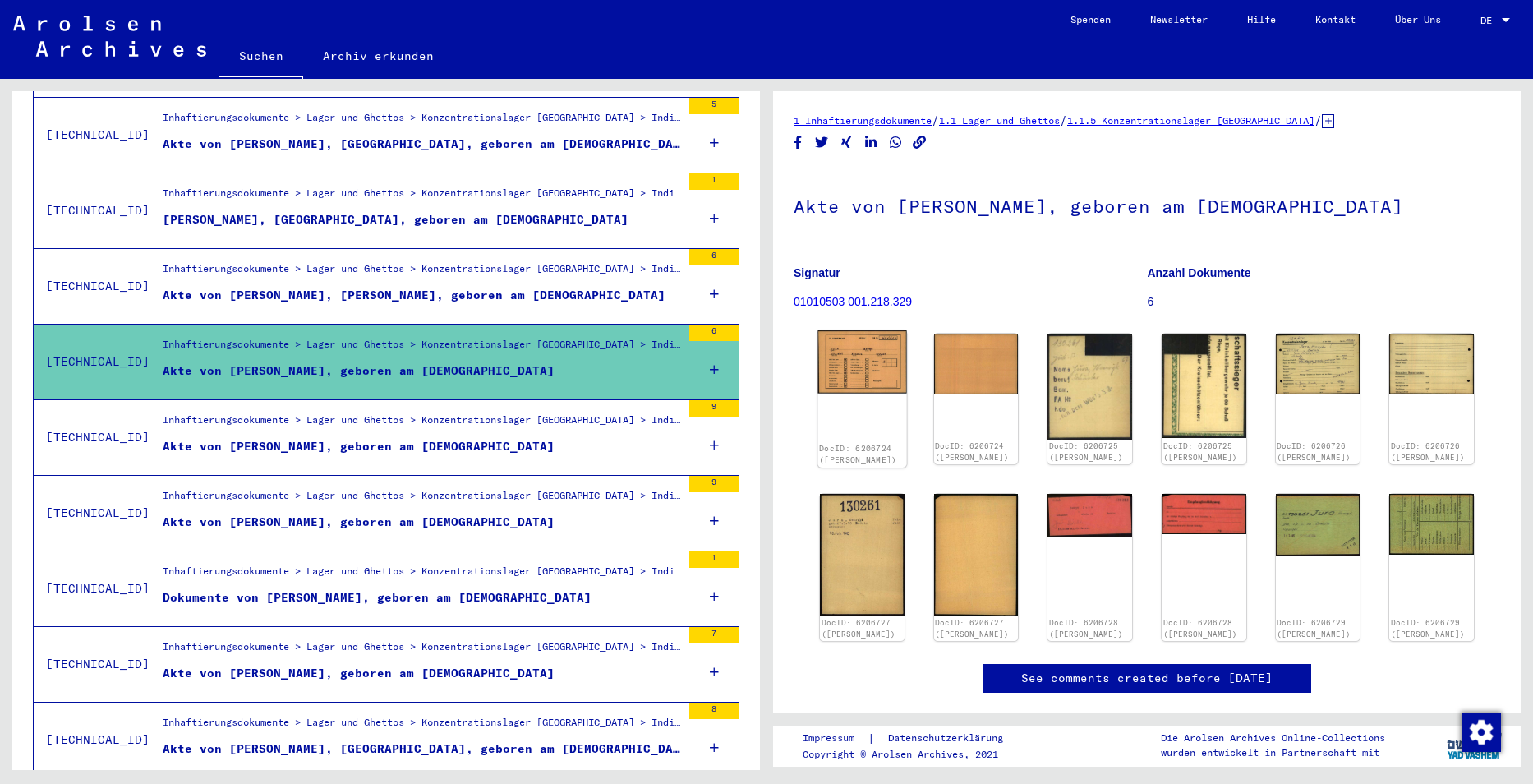
click at [838, 353] on img at bounding box center [861, 362] width 88 height 63
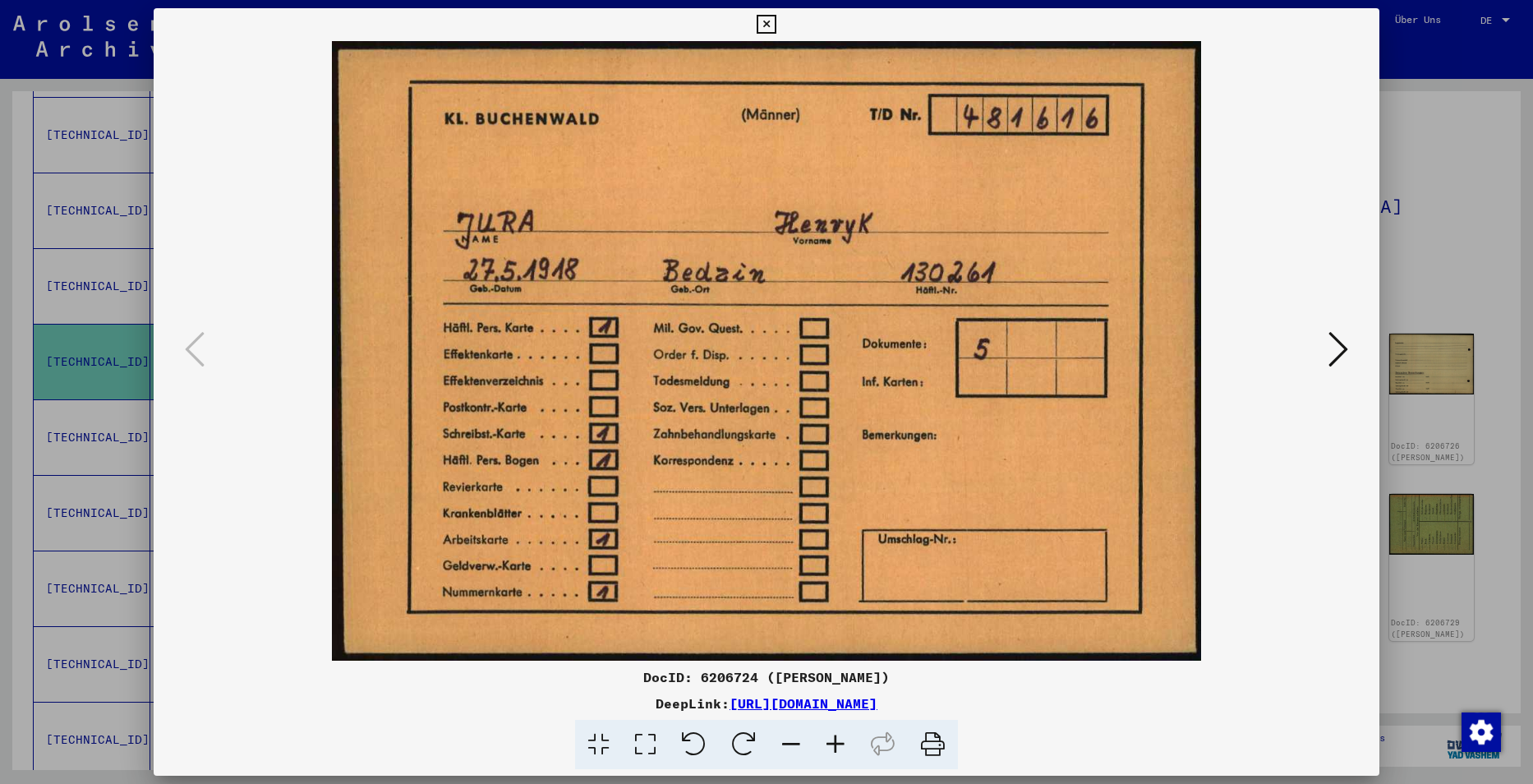
click at [1483, 160] on div at bounding box center [766, 392] width 1533 height 784
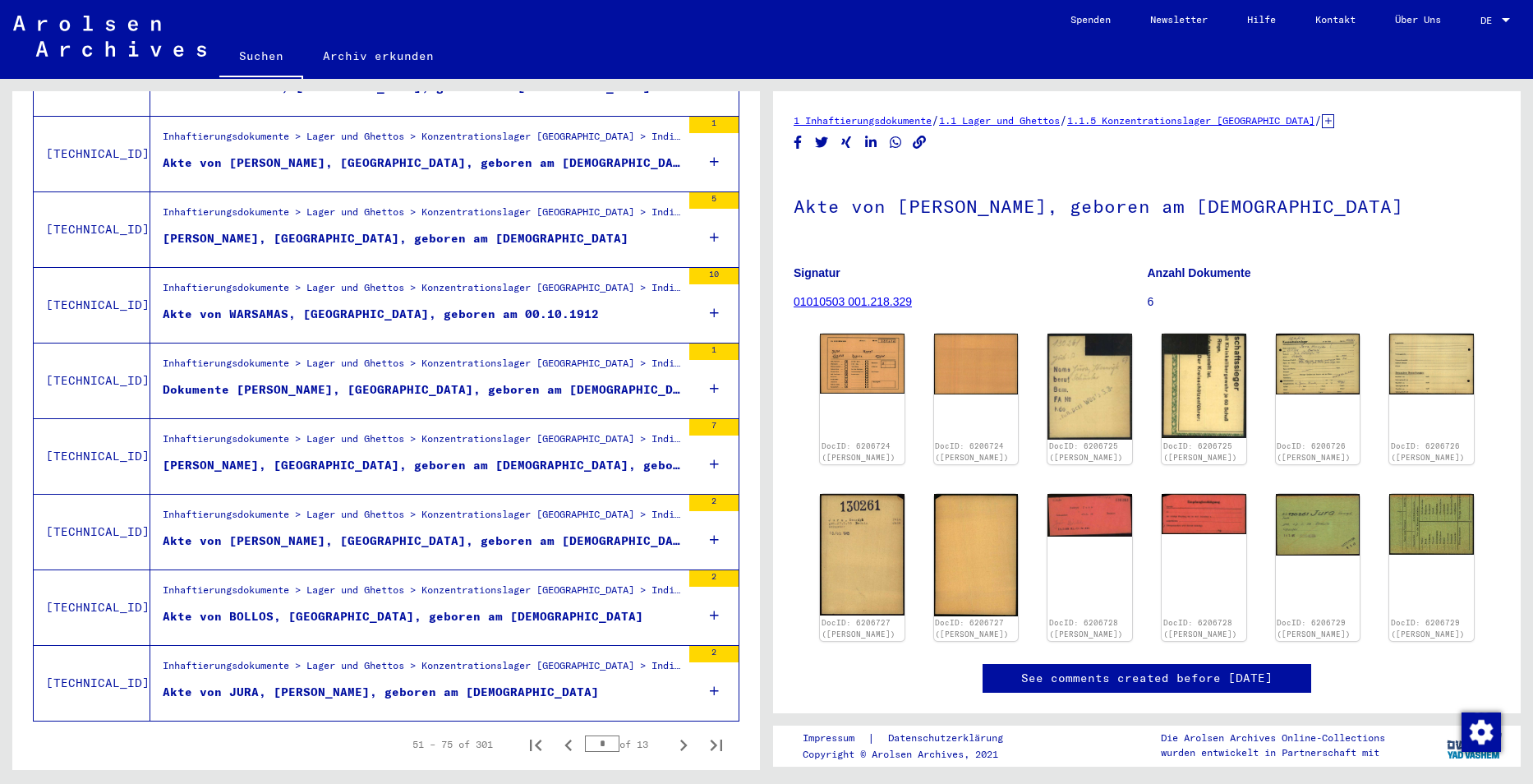
scroll to position [1709, 0]
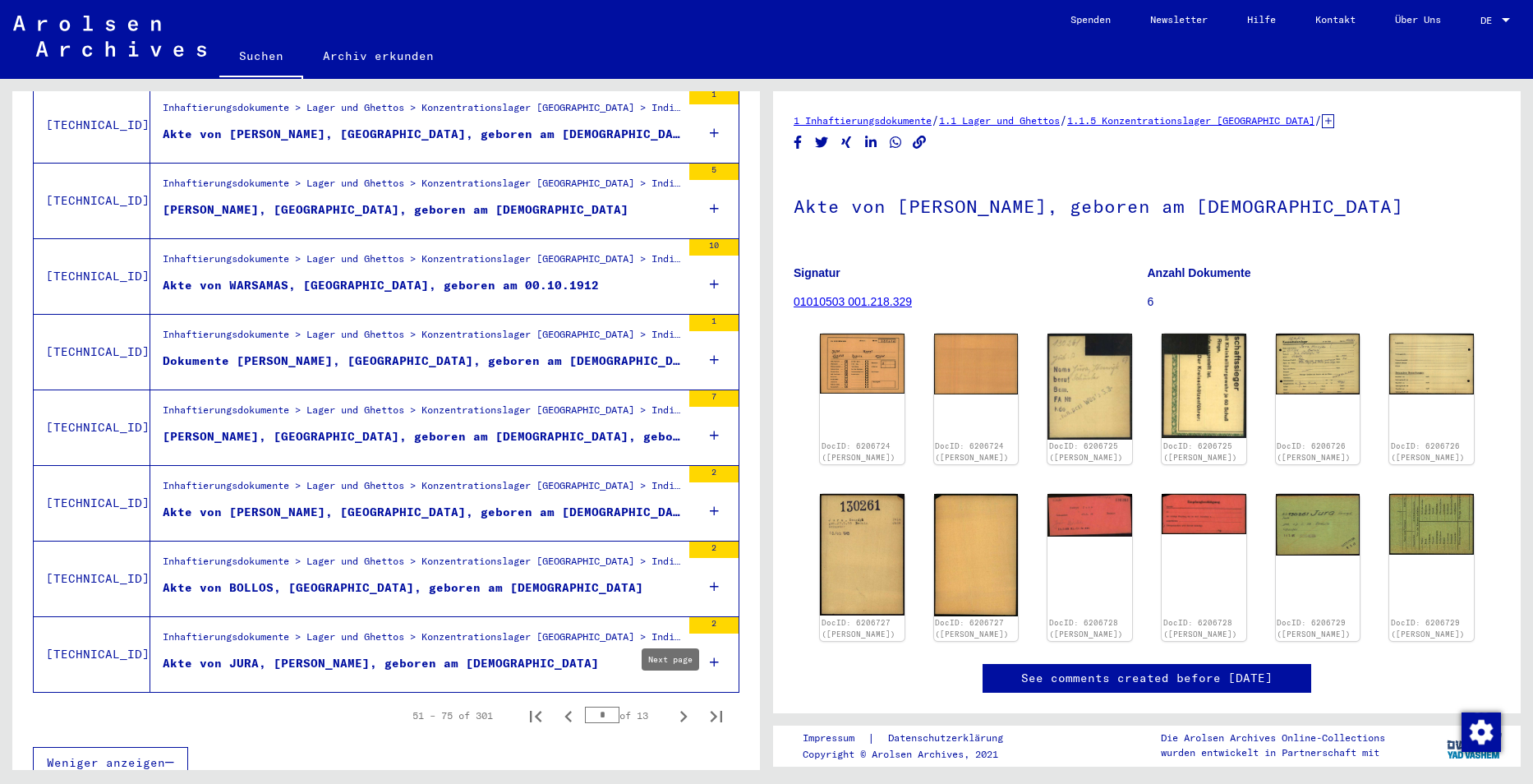
click at [680, 710] on icon "Next page" at bounding box center [684, 715] width 8 height 11
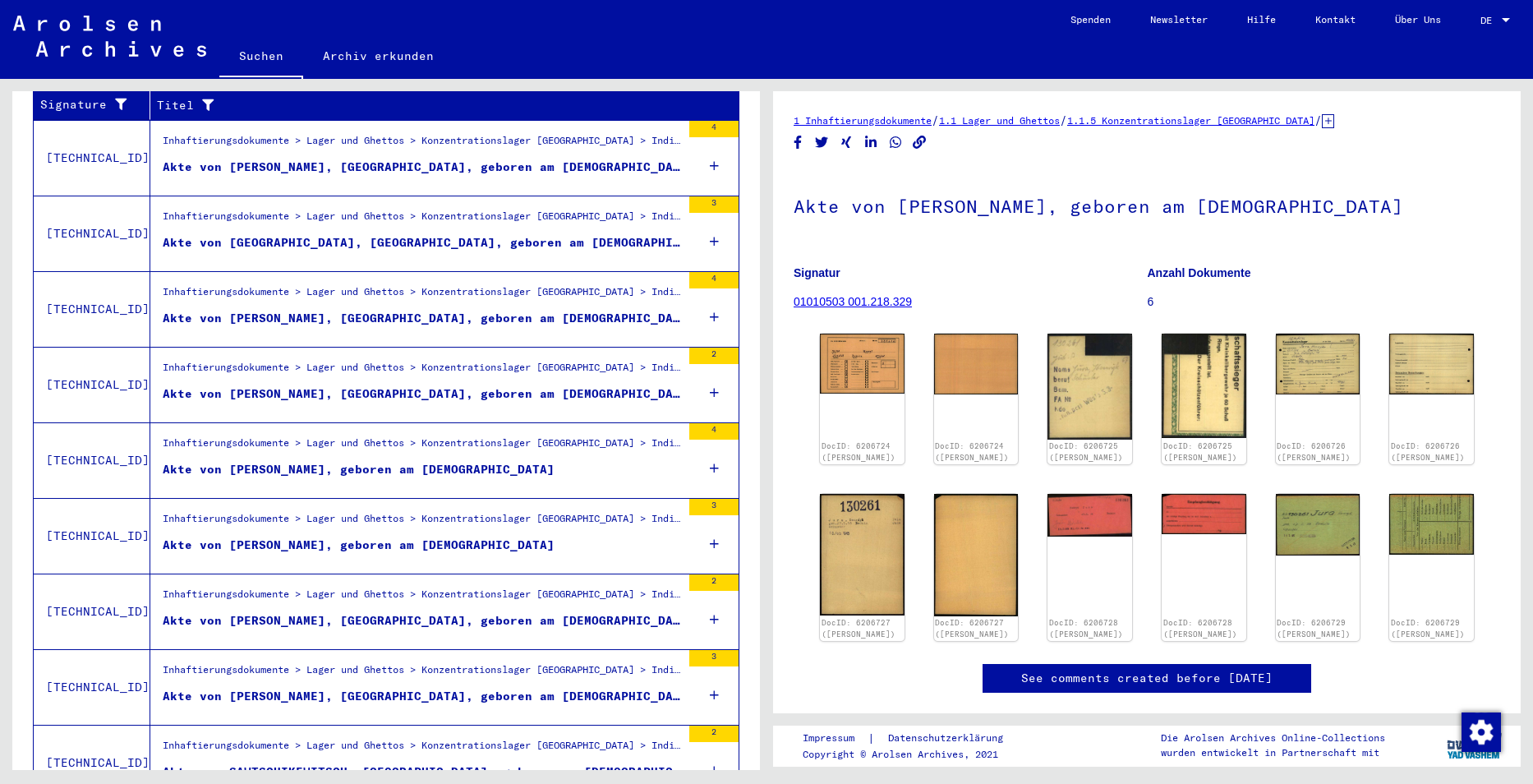
scroll to position [395, 0]
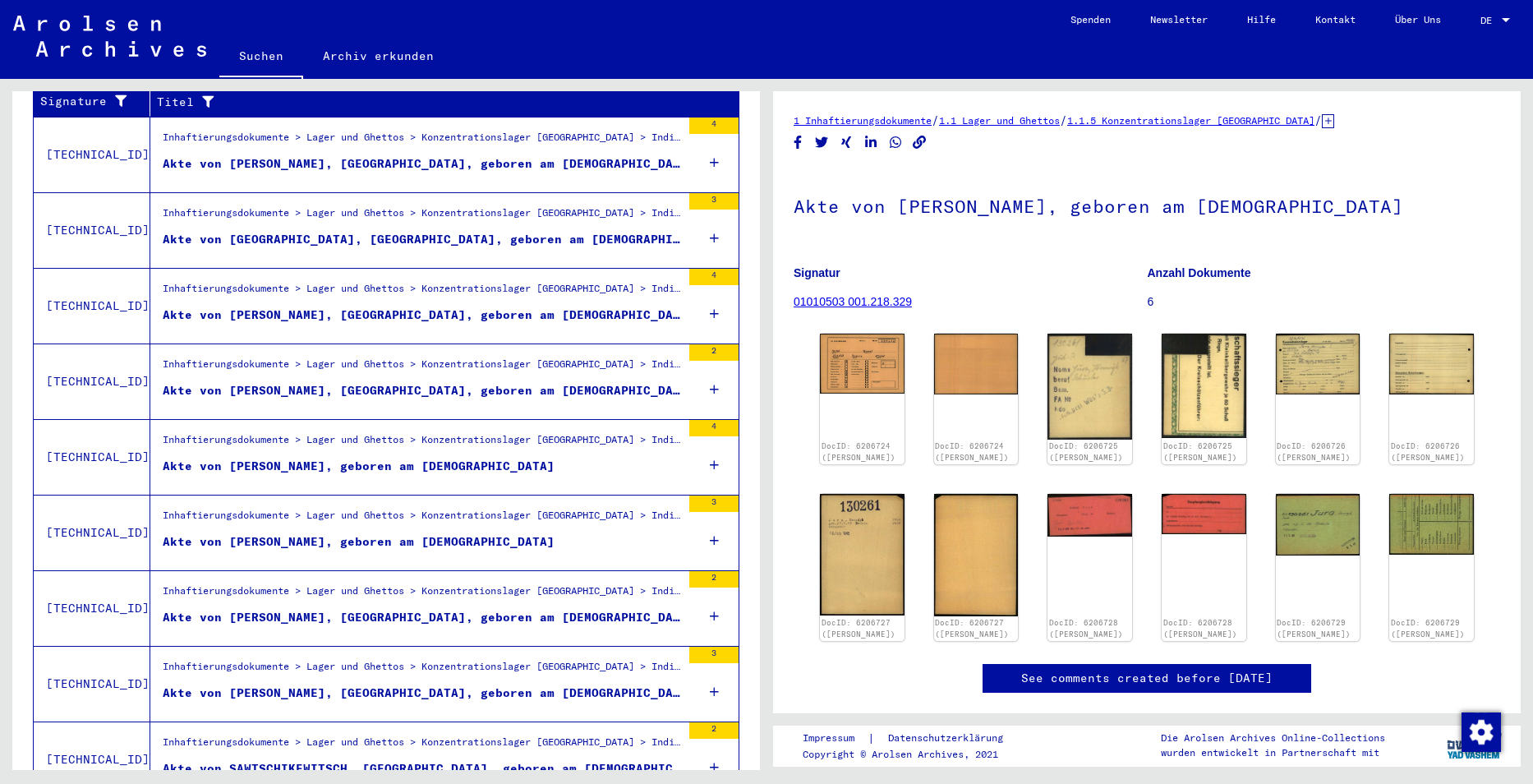
click at [585, 457] on figure "Akte von [PERSON_NAME], geboren am [DEMOGRAPHIC_DATA]" at bounding box center [422, 469] width 518 height 25
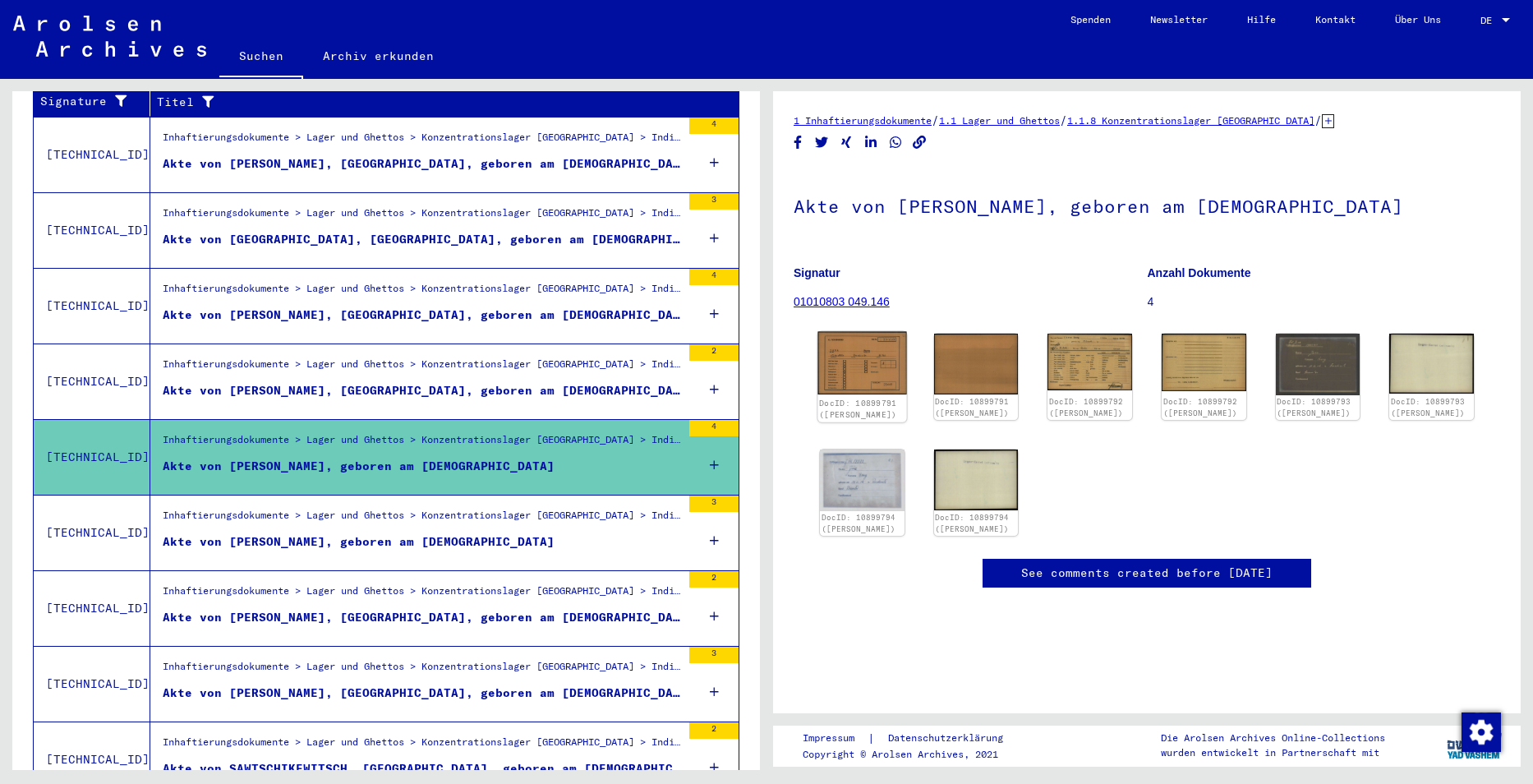
click at [868, 378] on img at bounding box center [861, 364] width 88 height 63
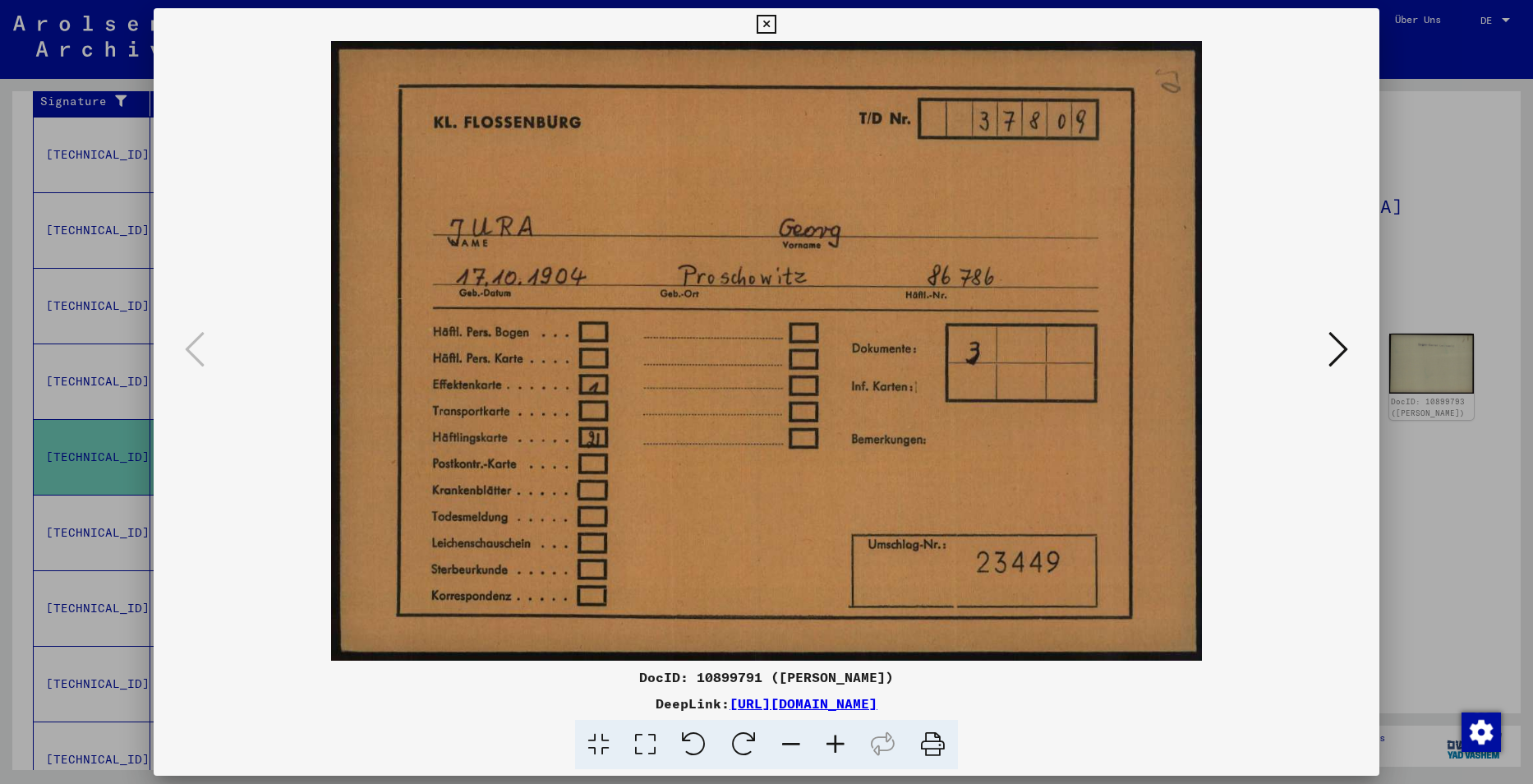
click at [1520, 128] on div at bounding box center [766, 392] width 1533 height 784
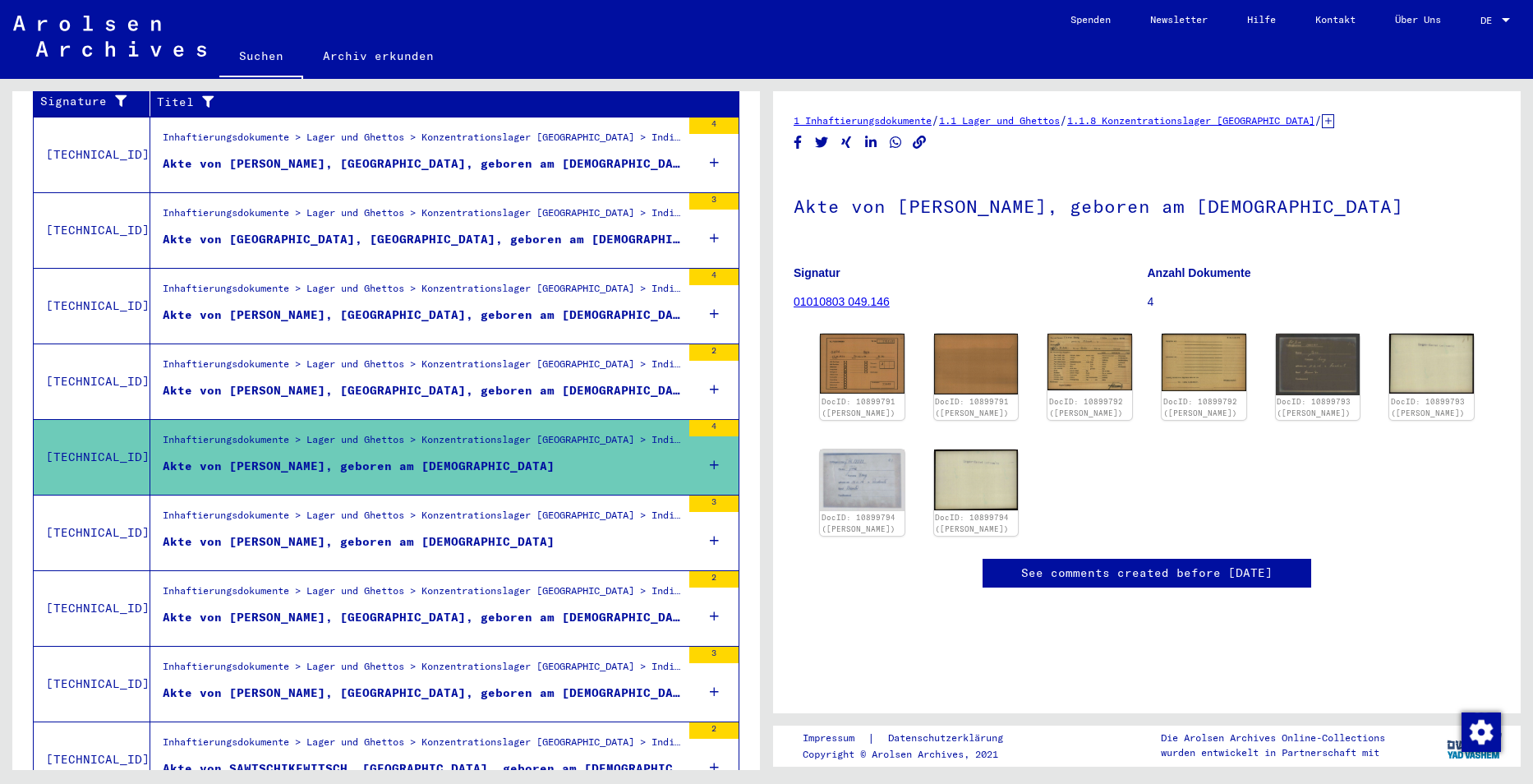
click at [561, 533] on figure "Akte von [PERSON_NAME], geboren am [DEMOGRAPHIC_DATA]" at bounding box center [422, 545] width 518 height 25
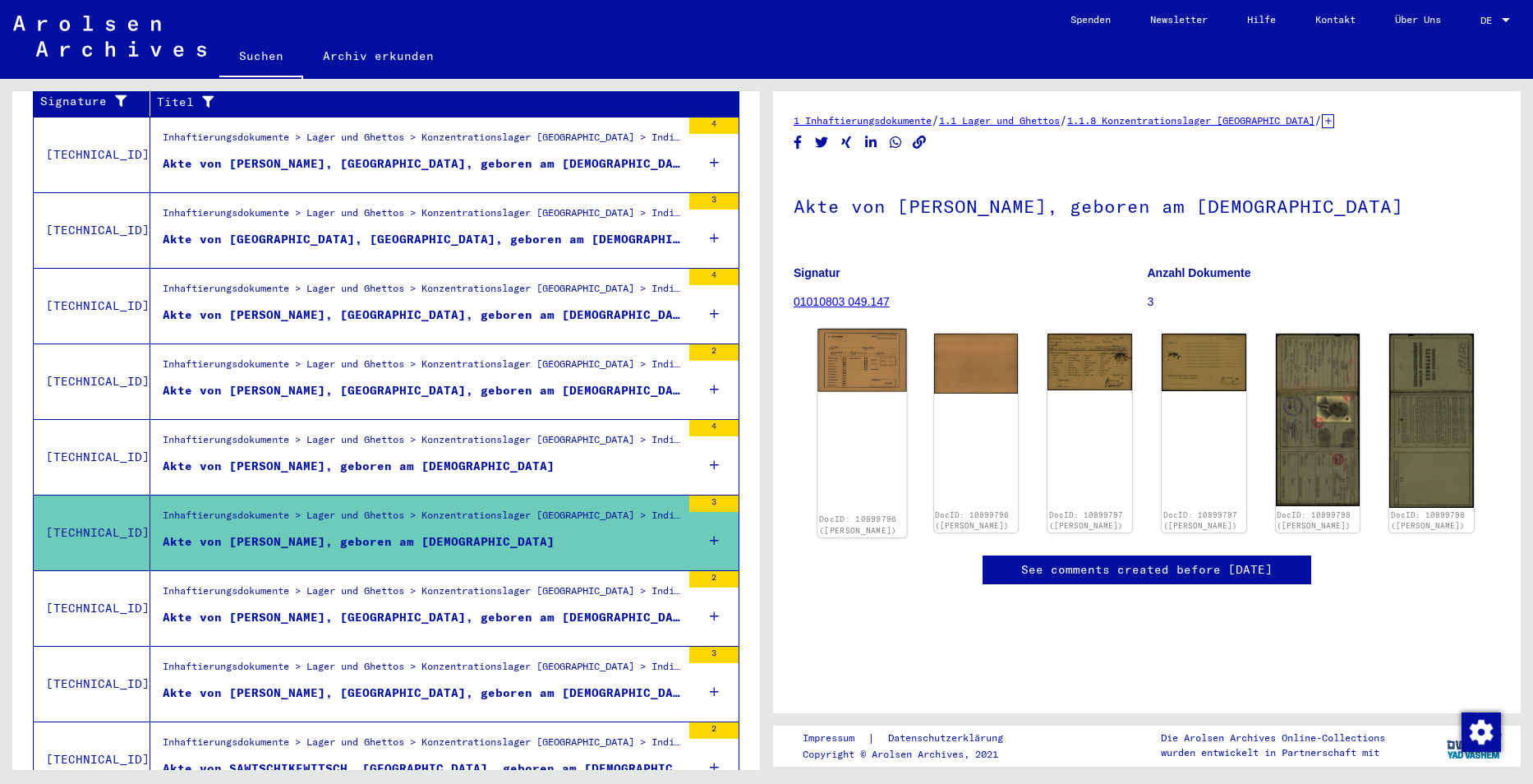
click at [863, 359] on img at bounding box center [861, 359] width 88 height 63
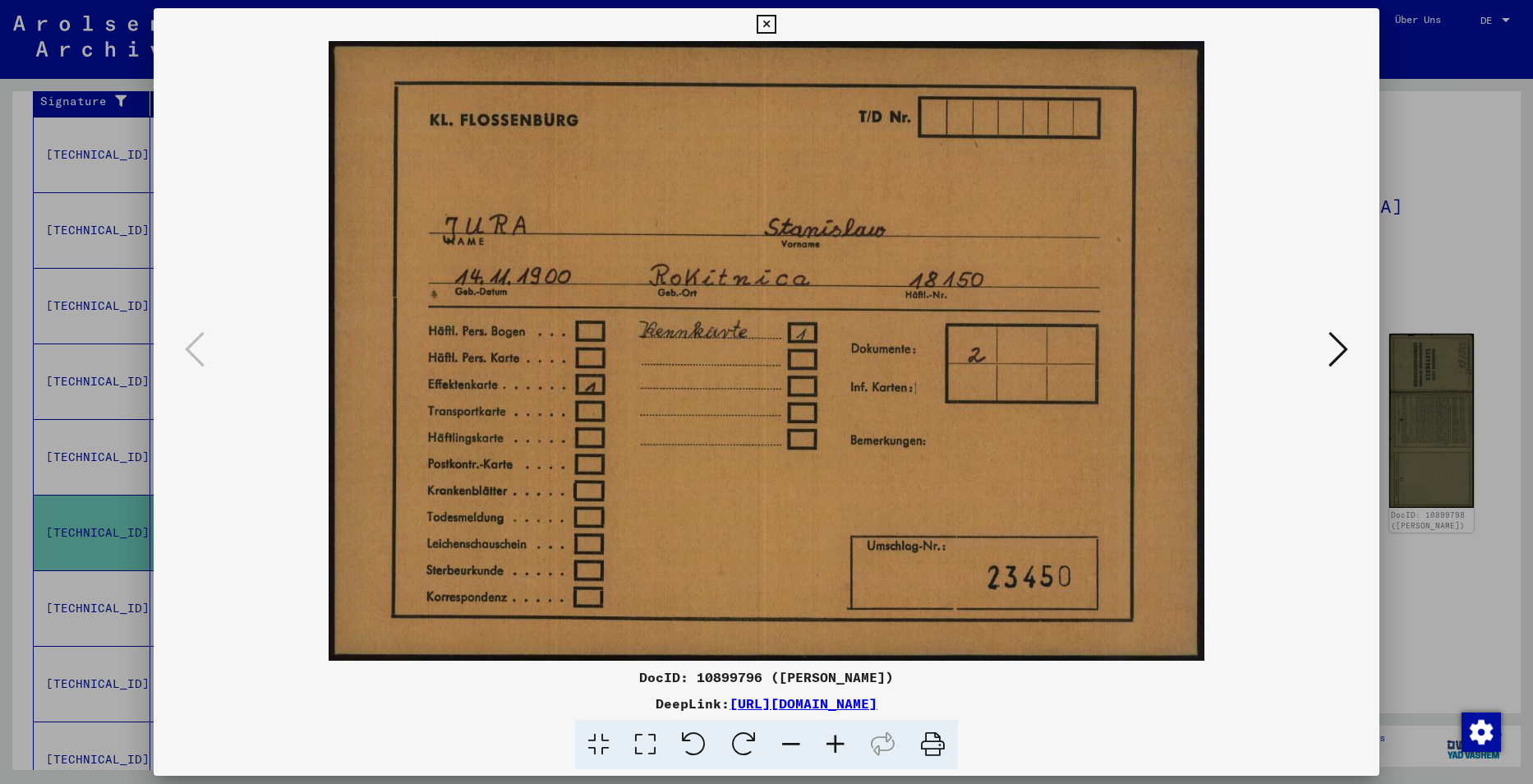
click at [1497, 148] on div at bounding box center [766, 392] width 1533 height 784
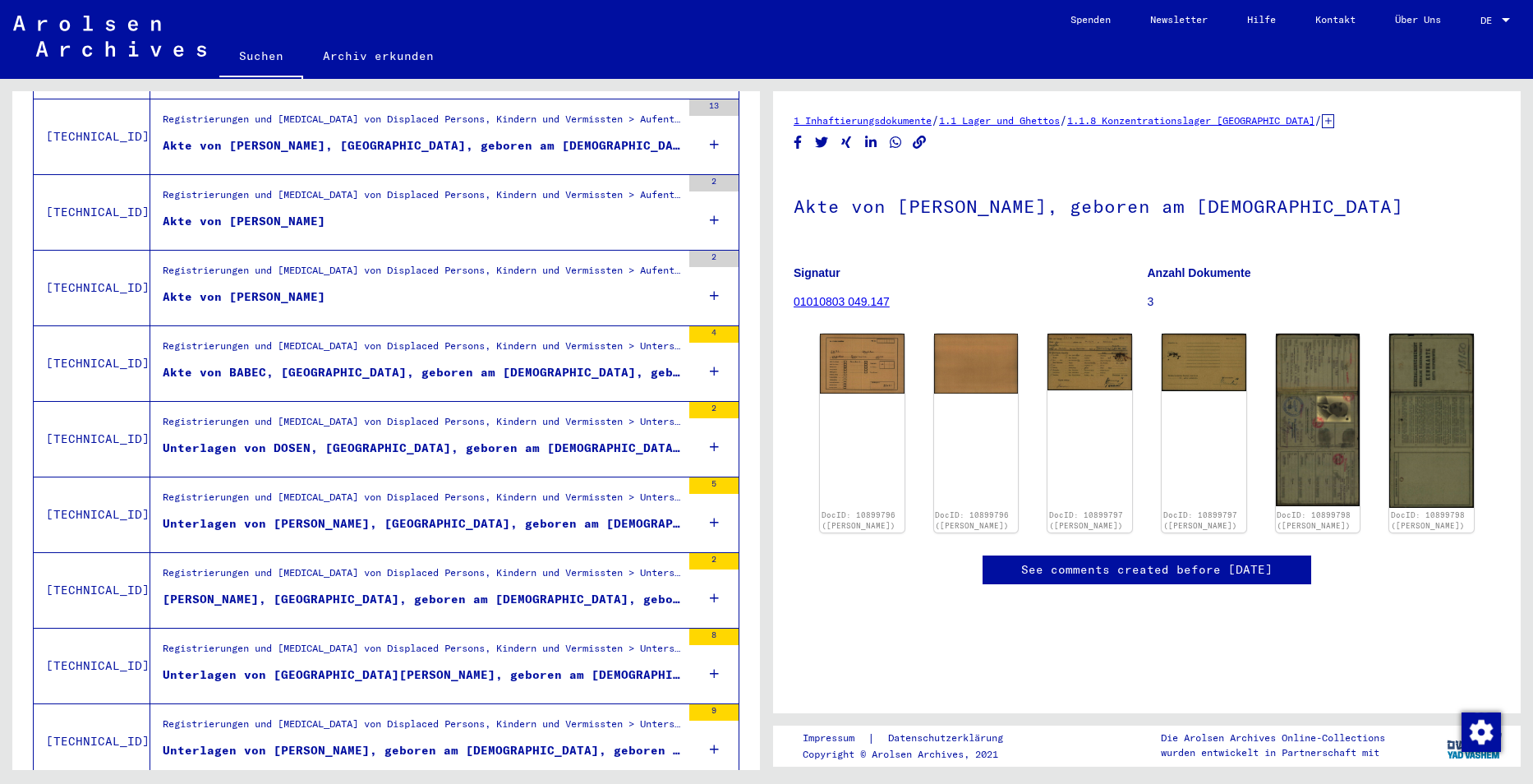
scroll to position [1626, 0]
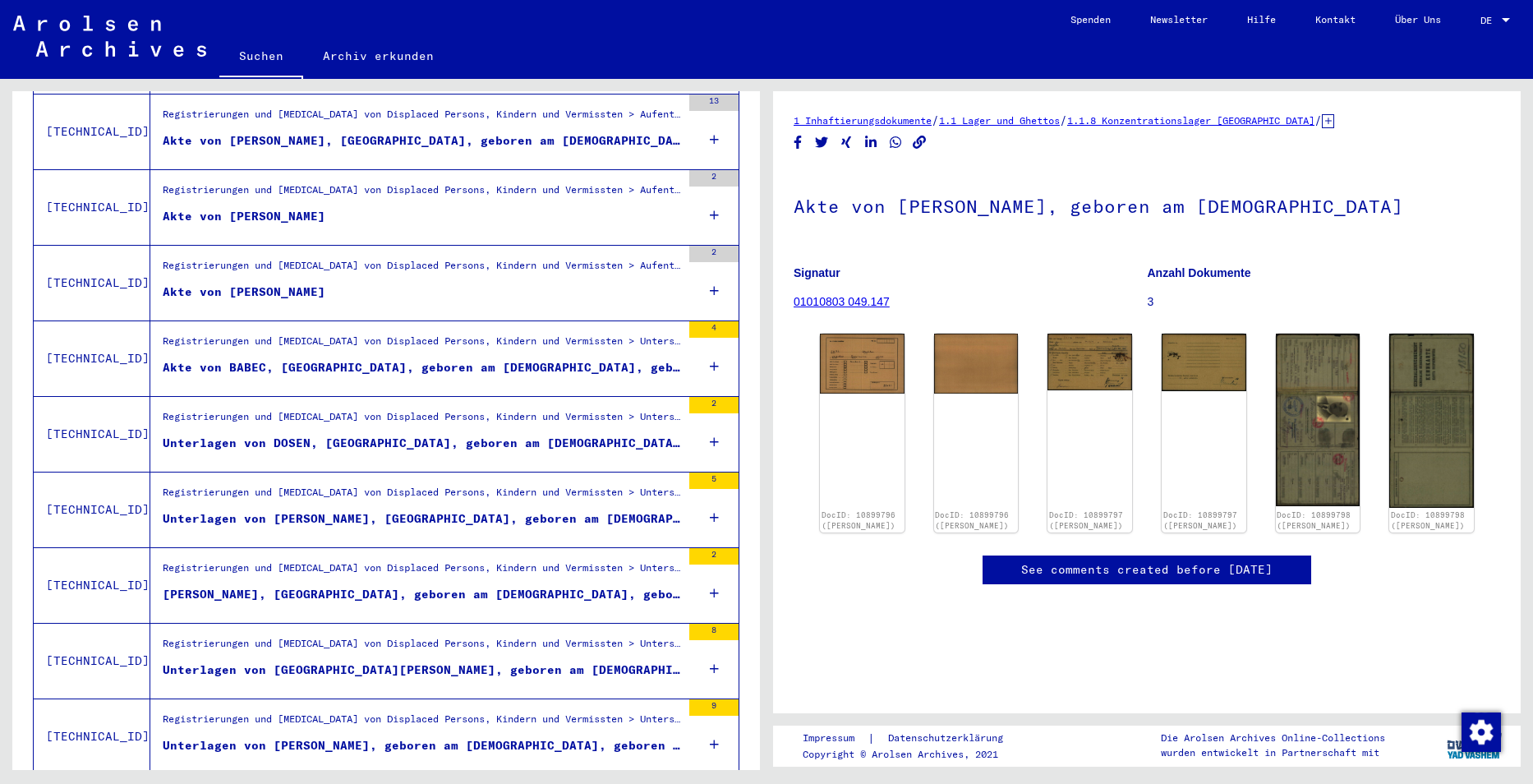
click at [560, 286] on figure "Akte von [PERSON_NAME]" at bounding box center [422, 295] width 518 height 25
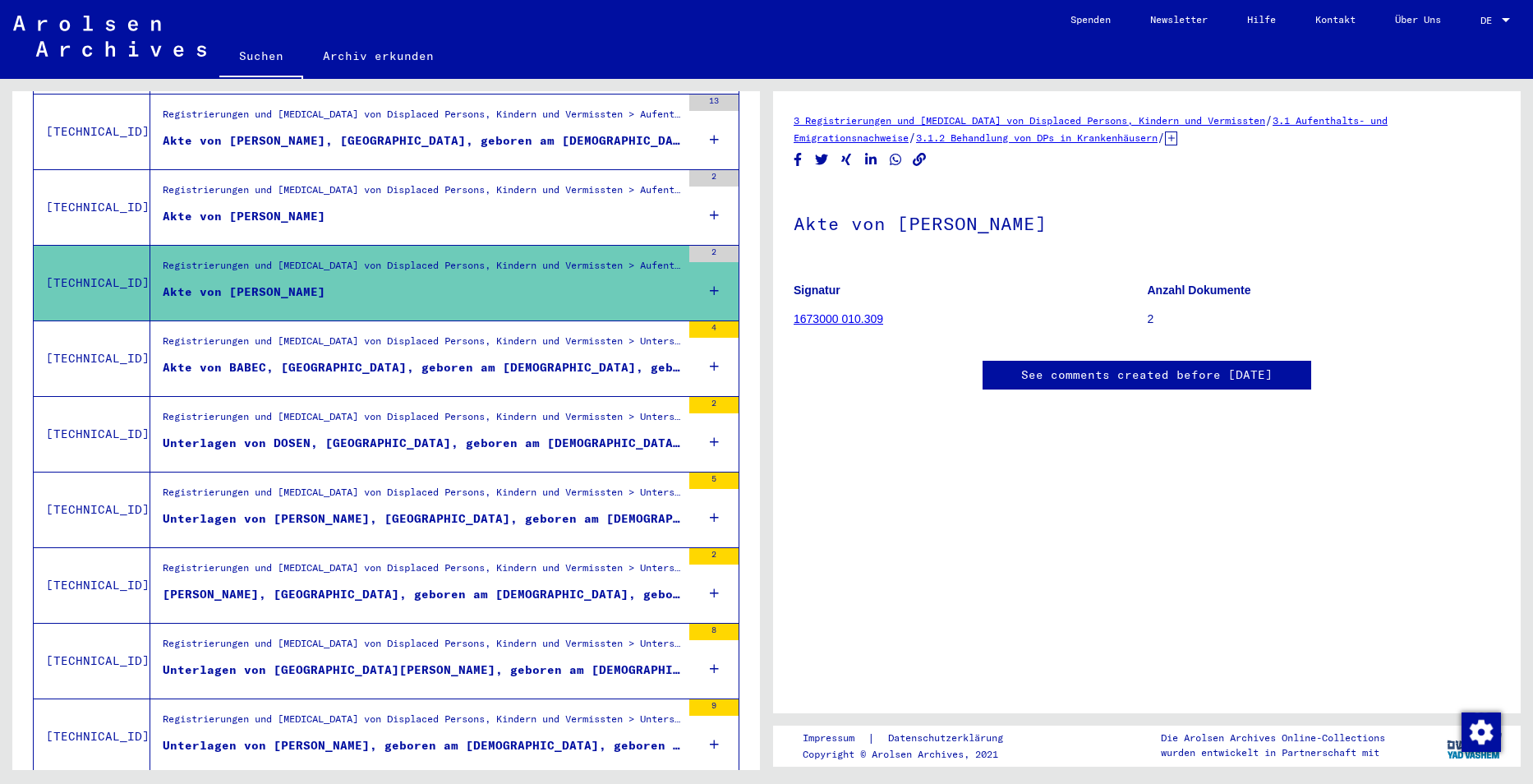
scroll to position [1709, 0]
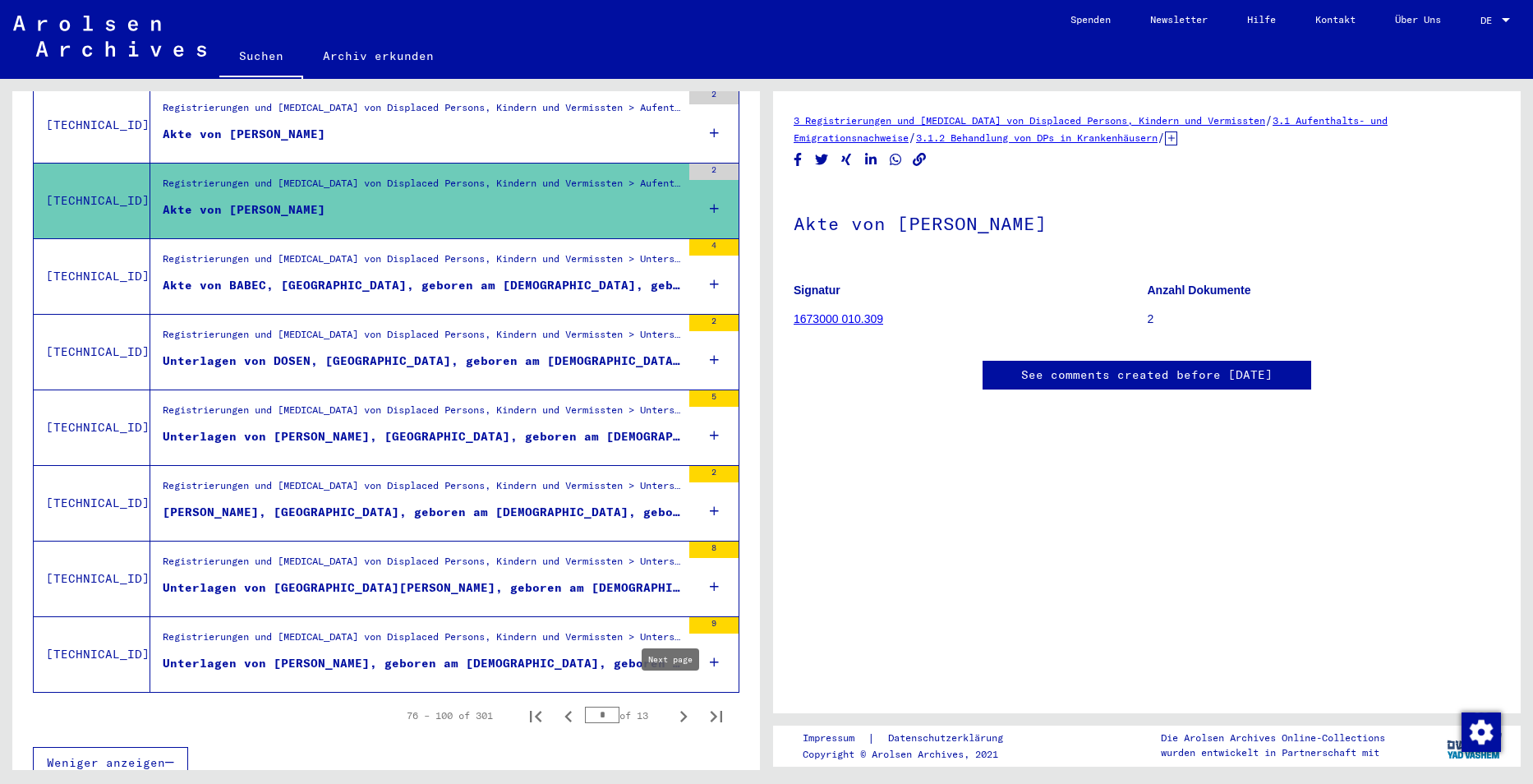
click at [672, 705] on icon "Next page" at bounding box center [683, 716] width 23 height 23
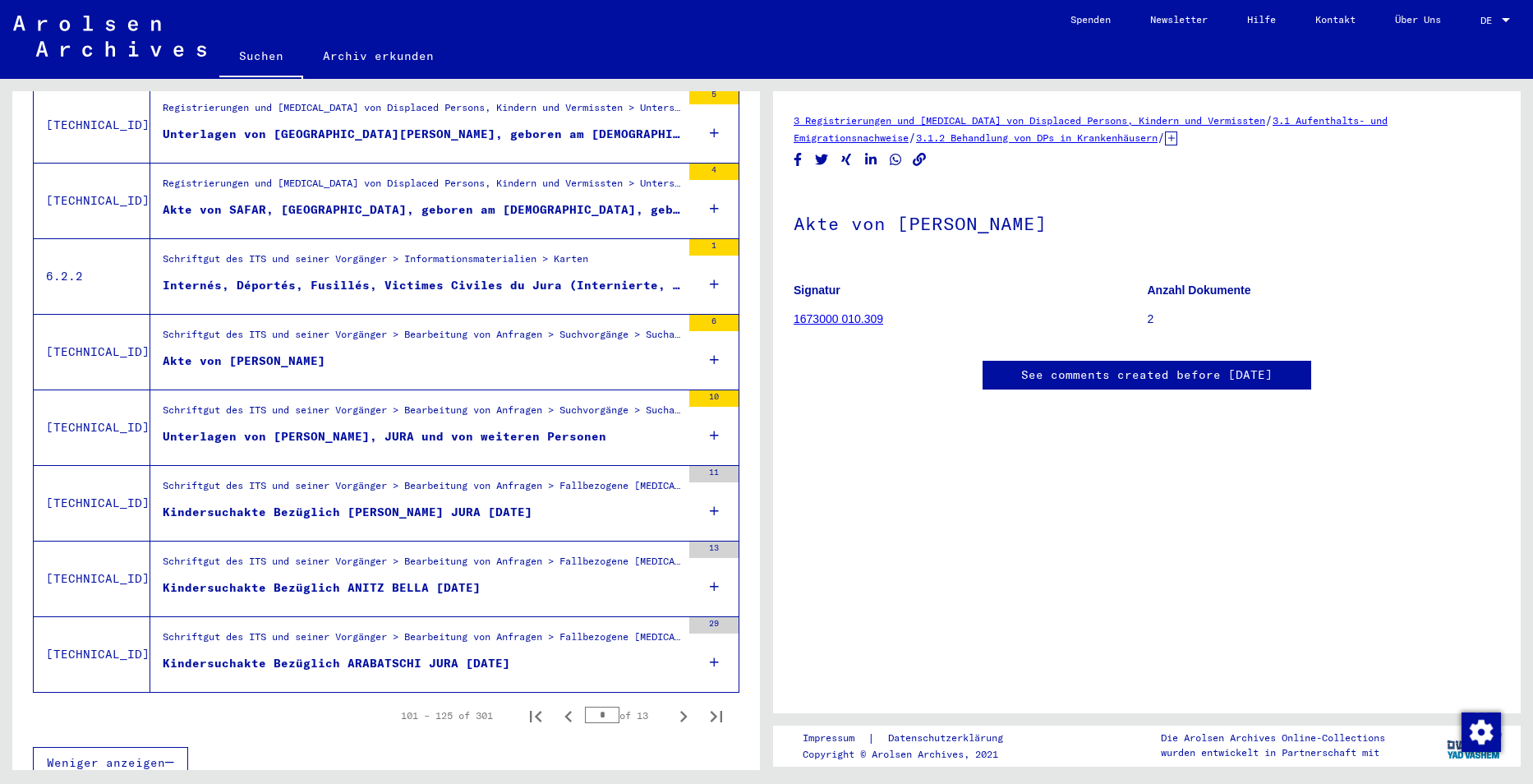
click at [519, 330] on div "Schriftgut des ITS und seiner Vorgänger > Bearbeitung von Anfragen > Suchvorgän…" at bounding box center [422, 338] width 518 height 23
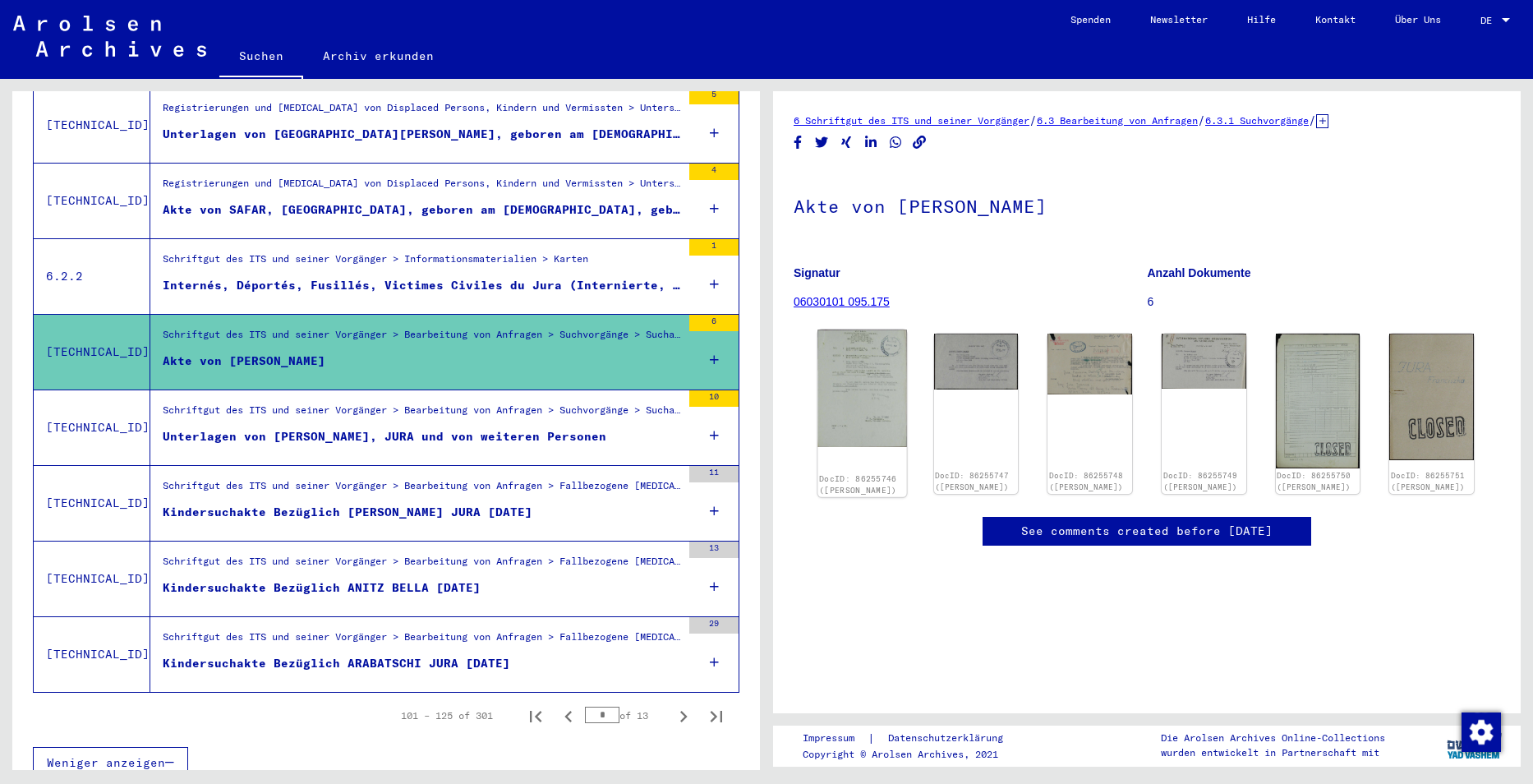
click at [860, 384] on img at bounding box center [861, 388] width 88 height 117
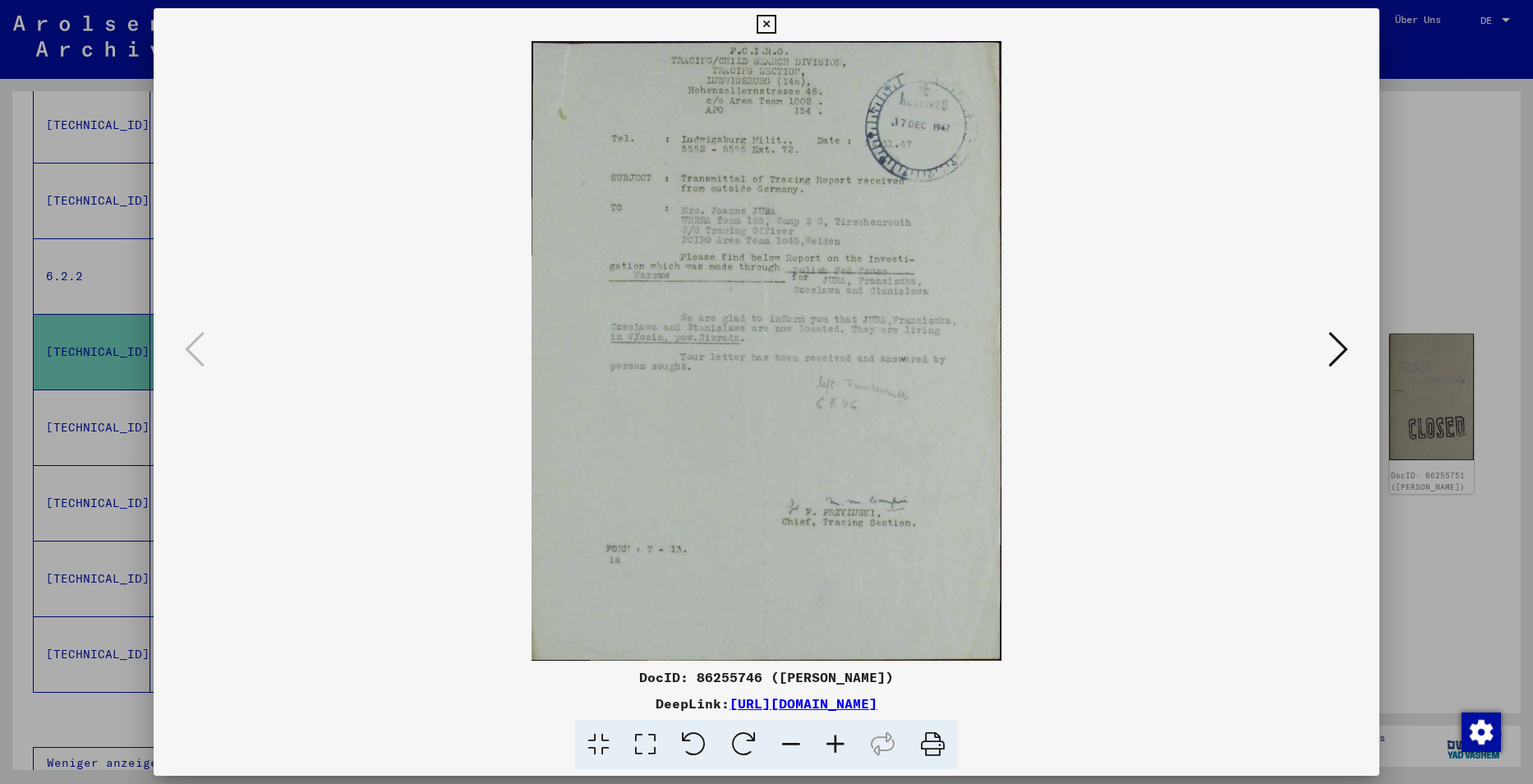
click at [1327, 319] on div at bounding box center [767, 351] width 1227 height 619
click at [1336, 345] on icon at bounding box center [1337, 349] width 20 height 39
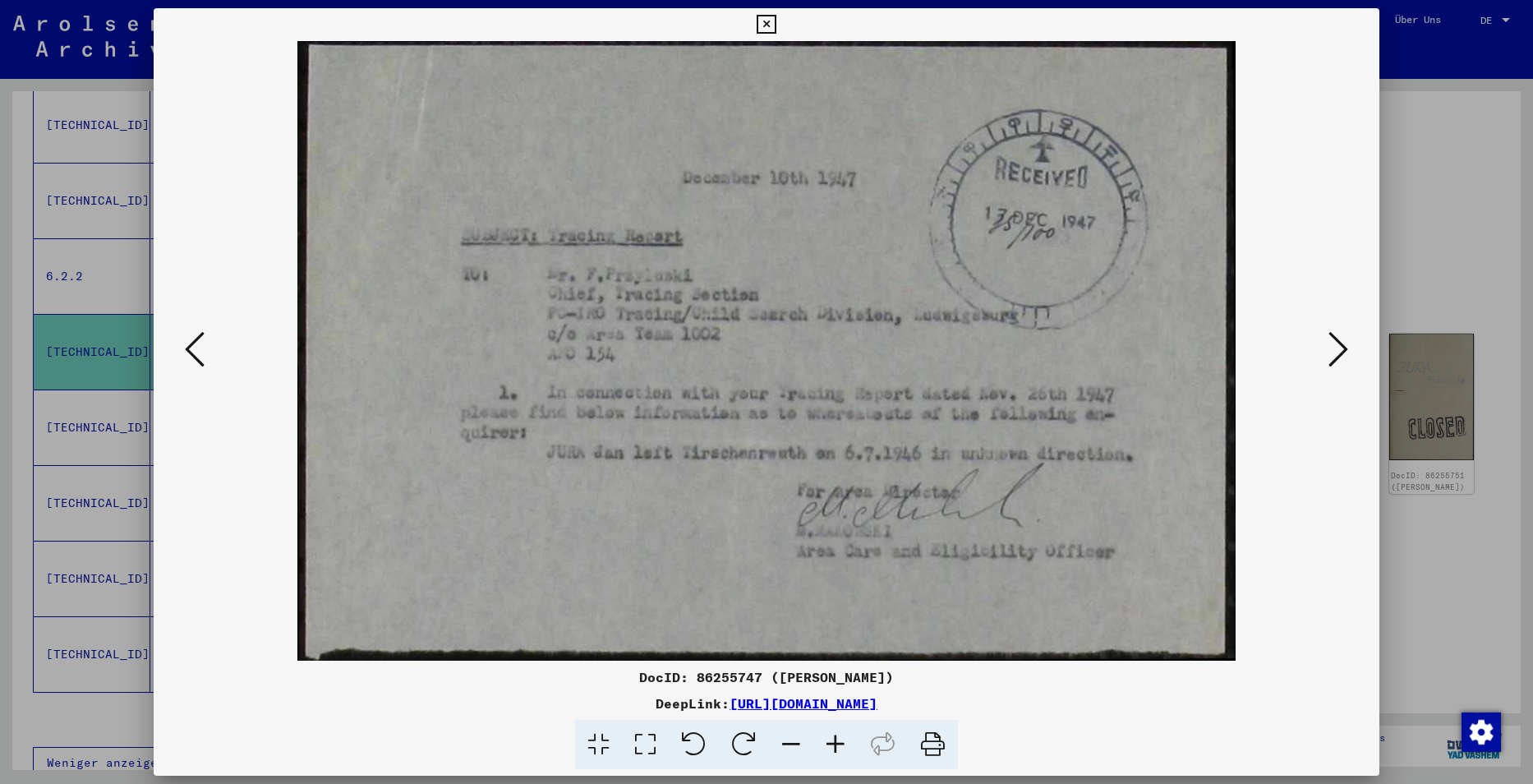
click at [1335, 346] on icon at bounding box center [1337, 349] width 20 height 39
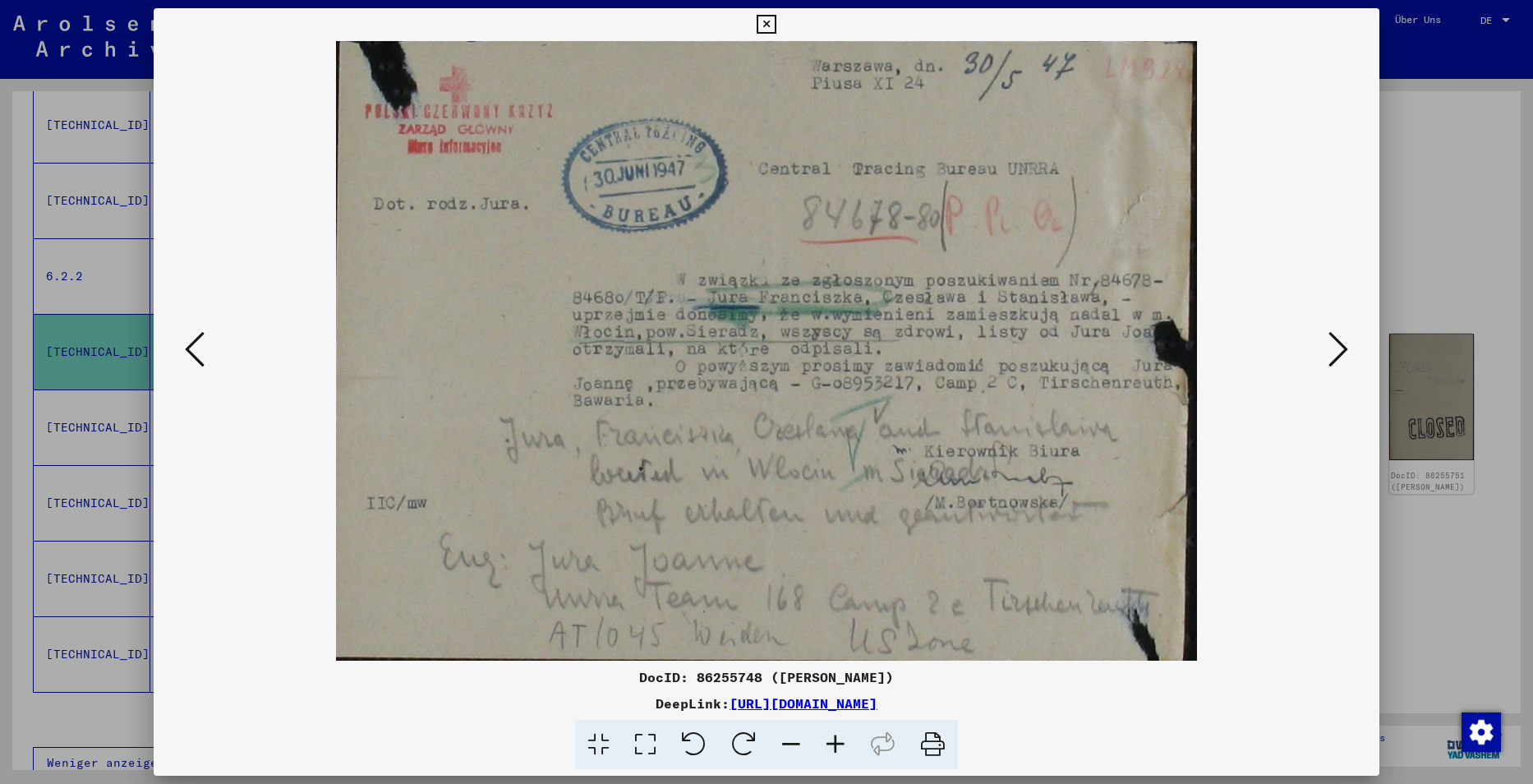
click at [1335, 346] on icon at bounding box center [1337, 349] width 20 height 39
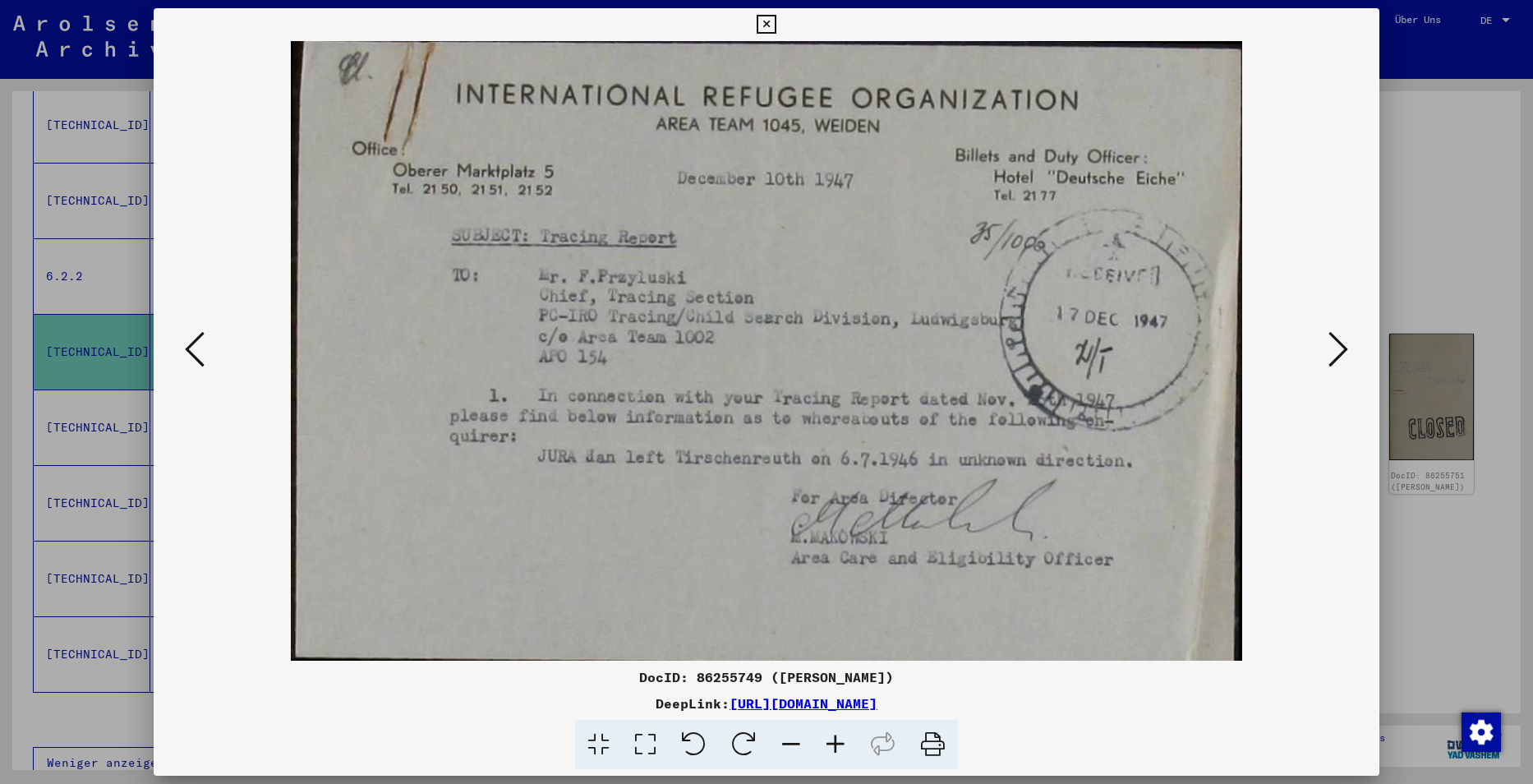
click at [1417, 126] on div at bounding box center [766, 392] width 1533 height 784
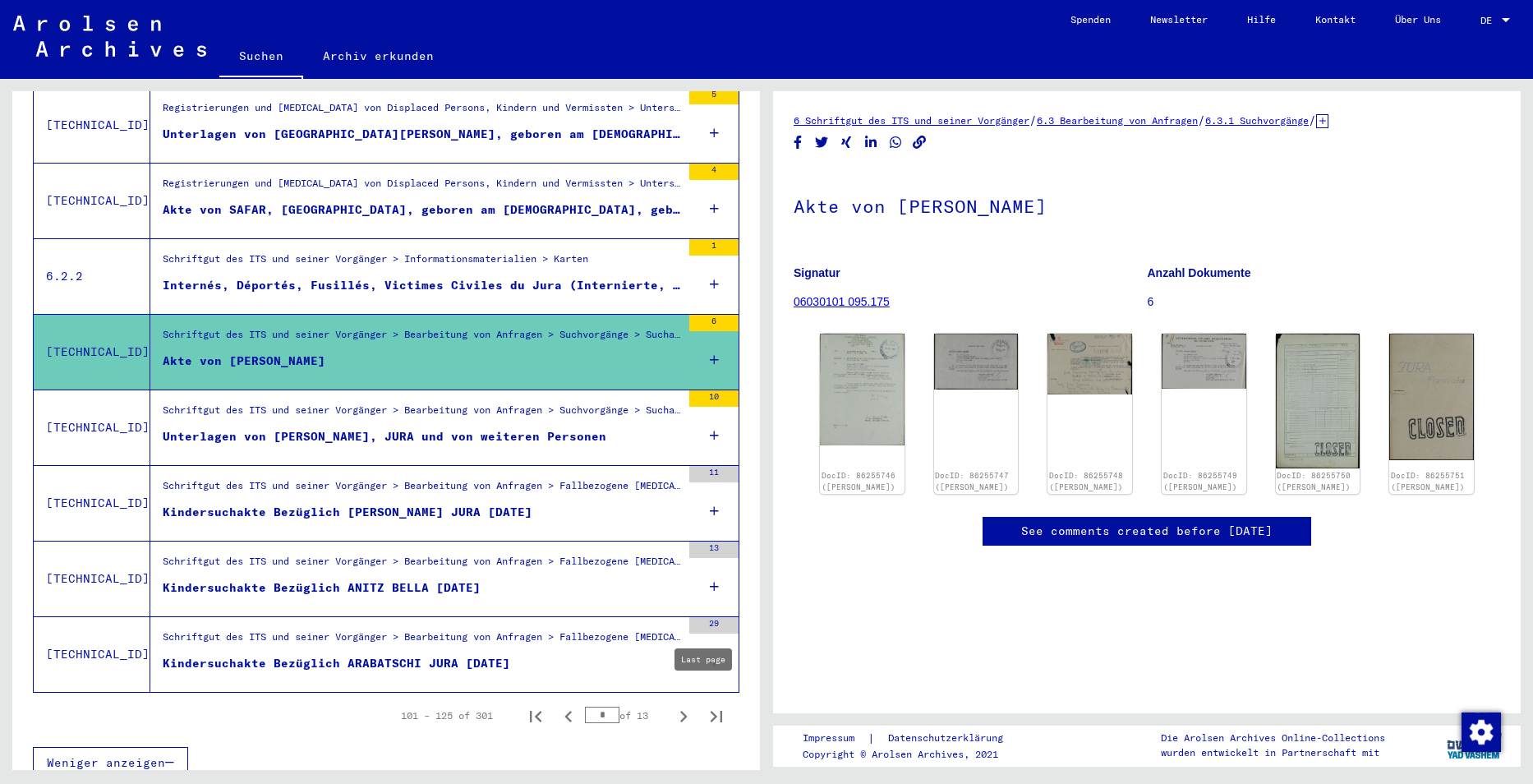
click at [710, 710] on icon "Last page" at bounding box center [715, 715] width 11 height 11
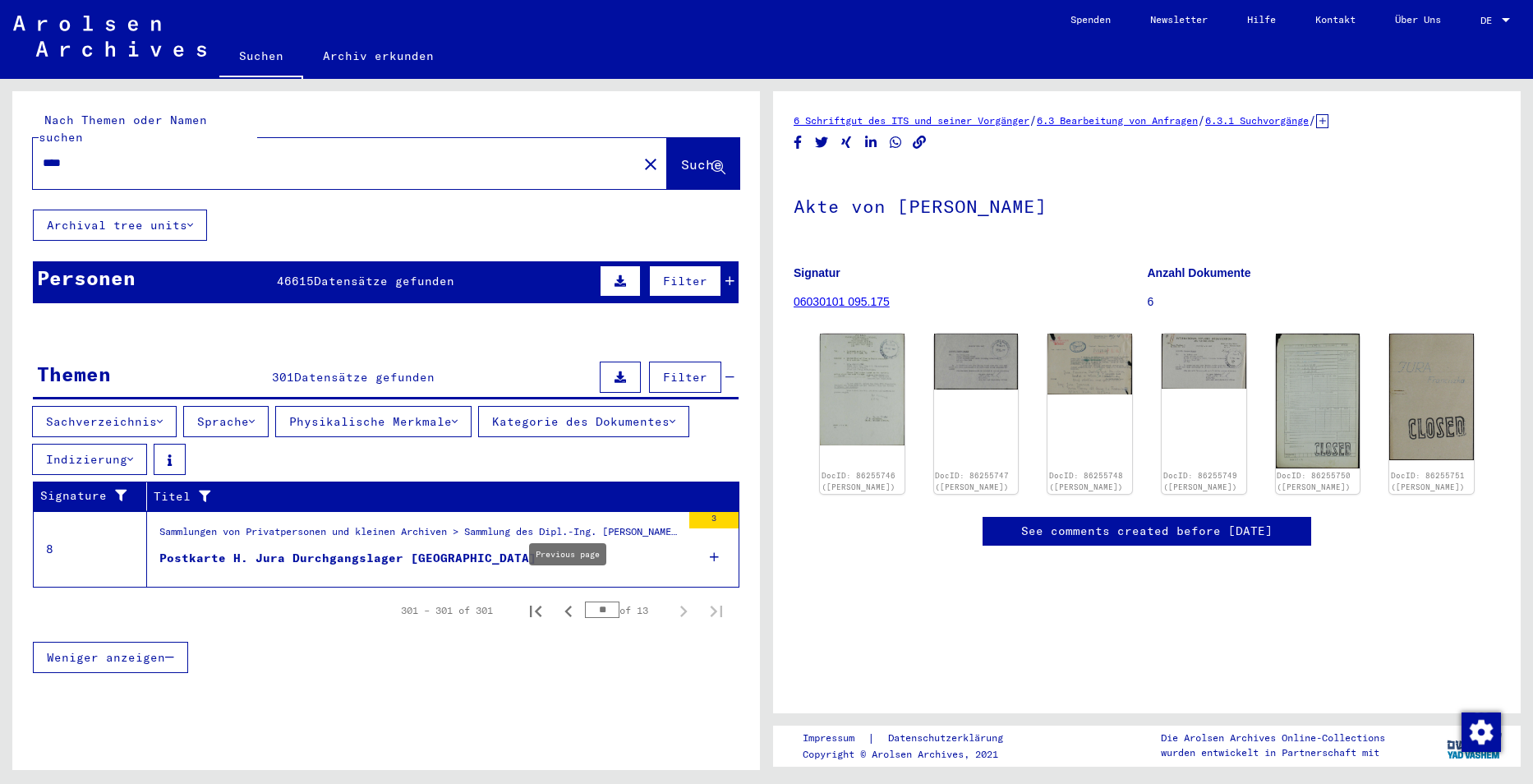
click at [562, 600] on icon "Previous page" at bounding box center [568, 611] width 23 height 23
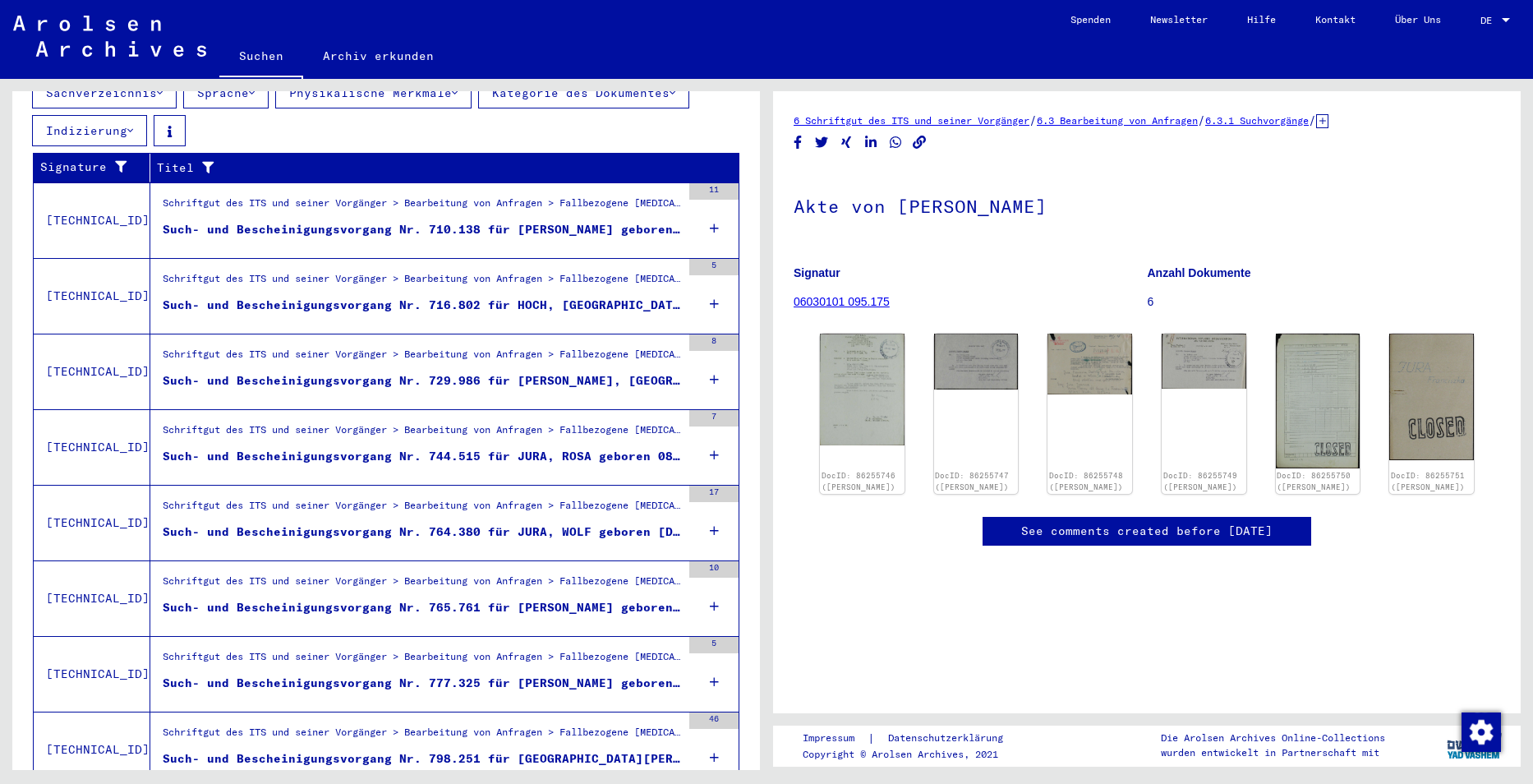
scroll to position [657, 0]
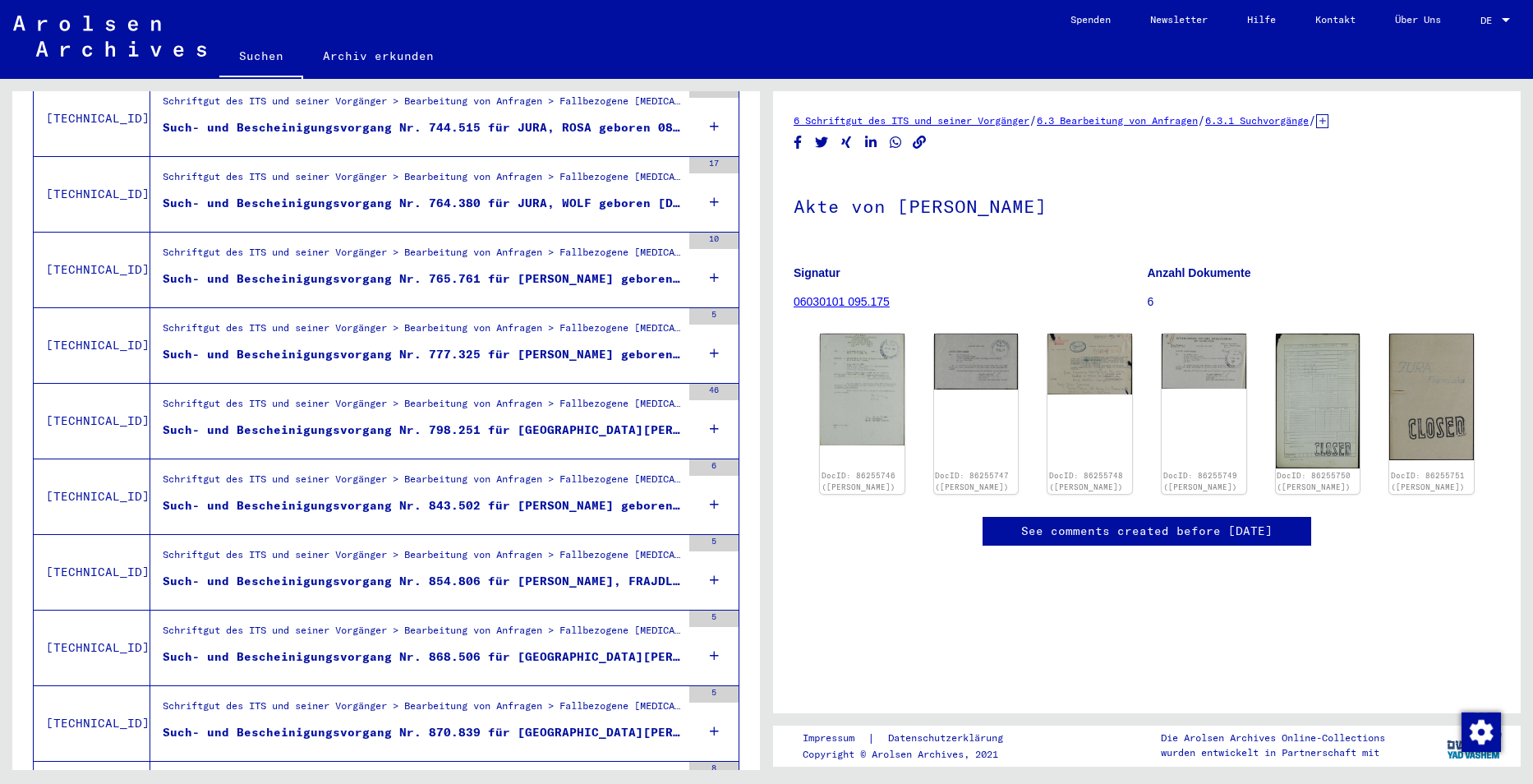
click at [623, 421] on div "Such- und Bescheinigungsvorgang Nr. 798.251 für [GEOGRAPHIC_DATA][PERSON_NAME][…" at bounding box center [422, 430] width 518 height 17
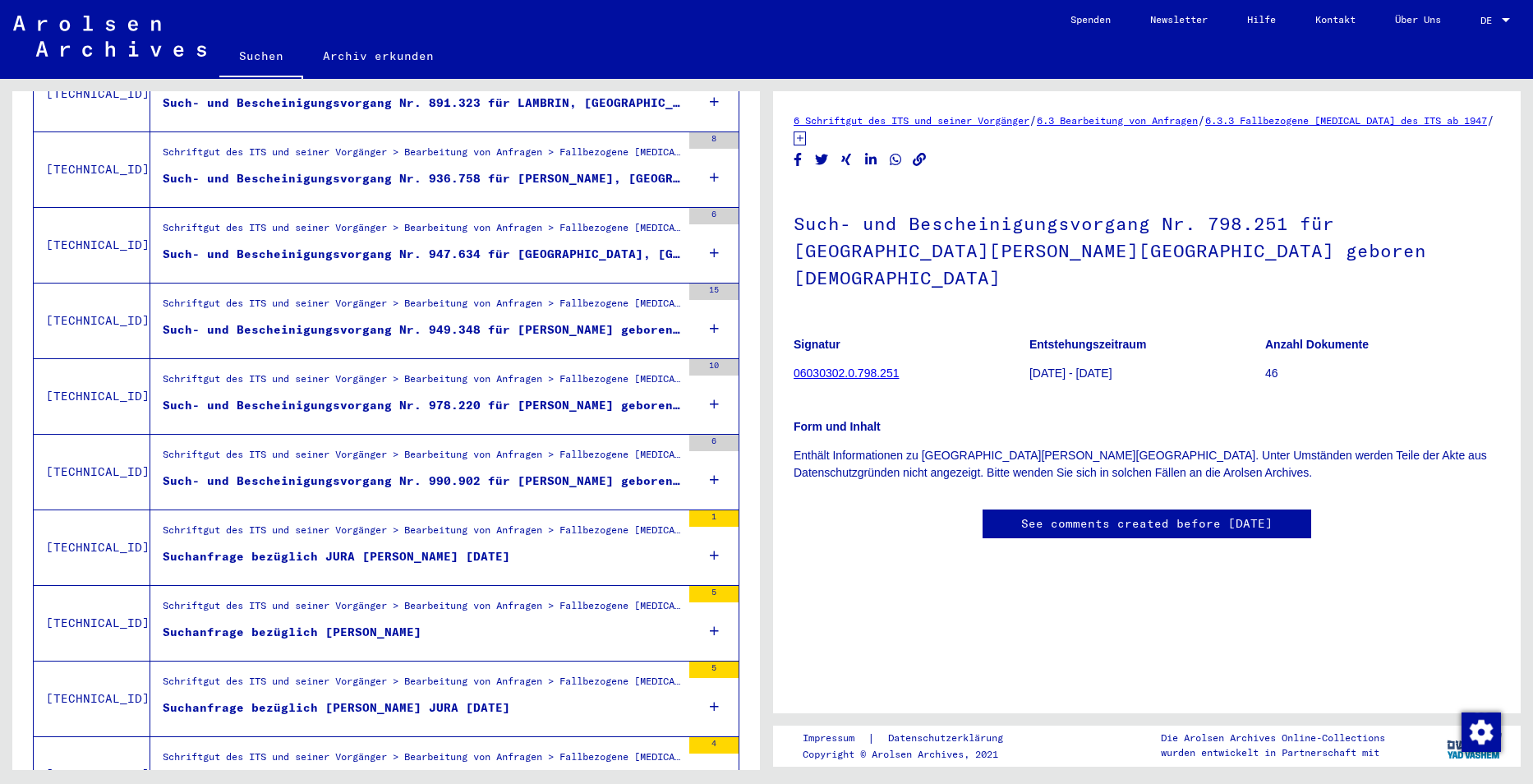
scroll to position [1479, 0]
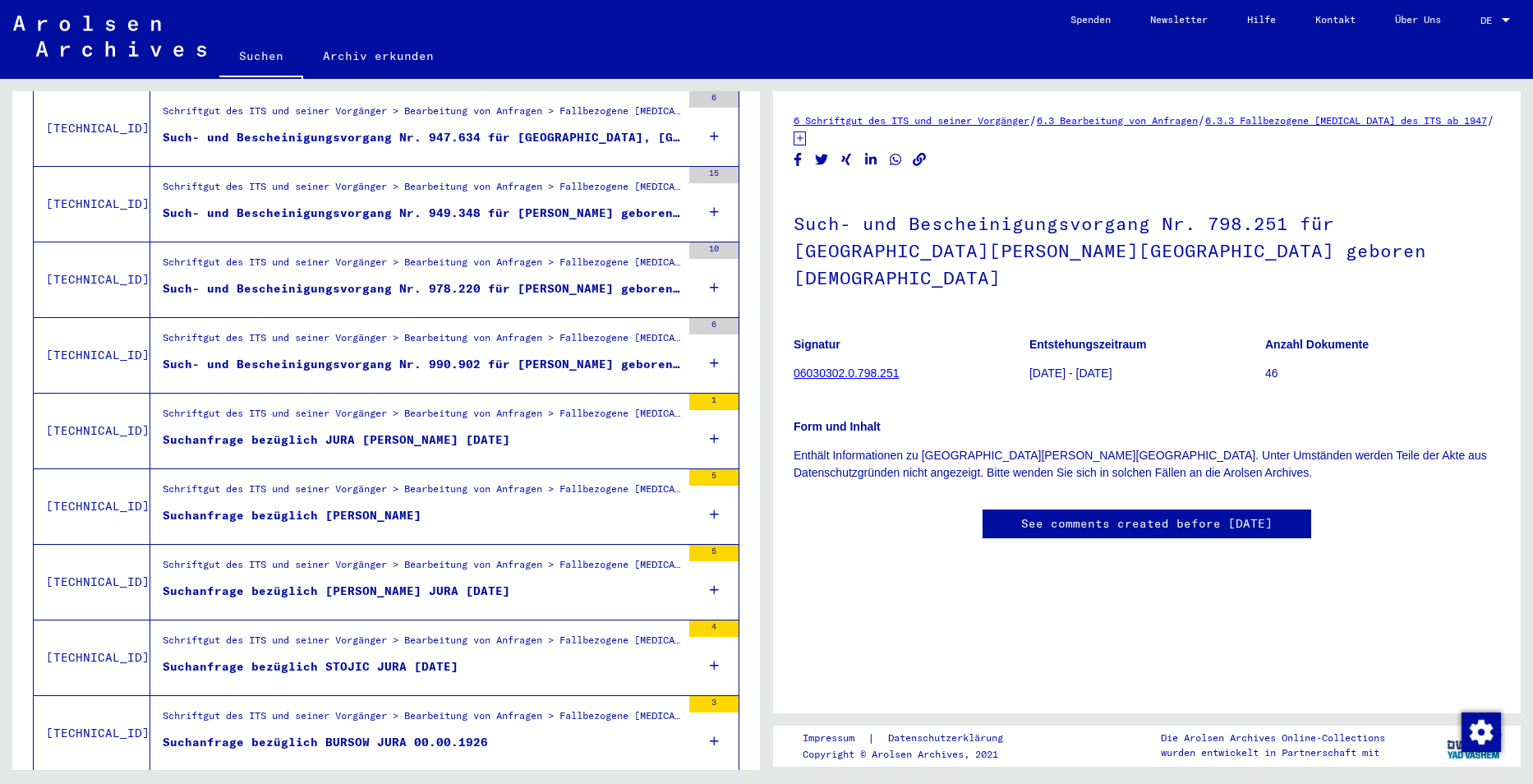
click at [631, 361] on figure "Such- und Bescheinigungsvorgang Nr. 990.902 für [PERSON_NAME] geboren [DEMOGRAP…" at bounding box center [422, 368] width 518 height 25
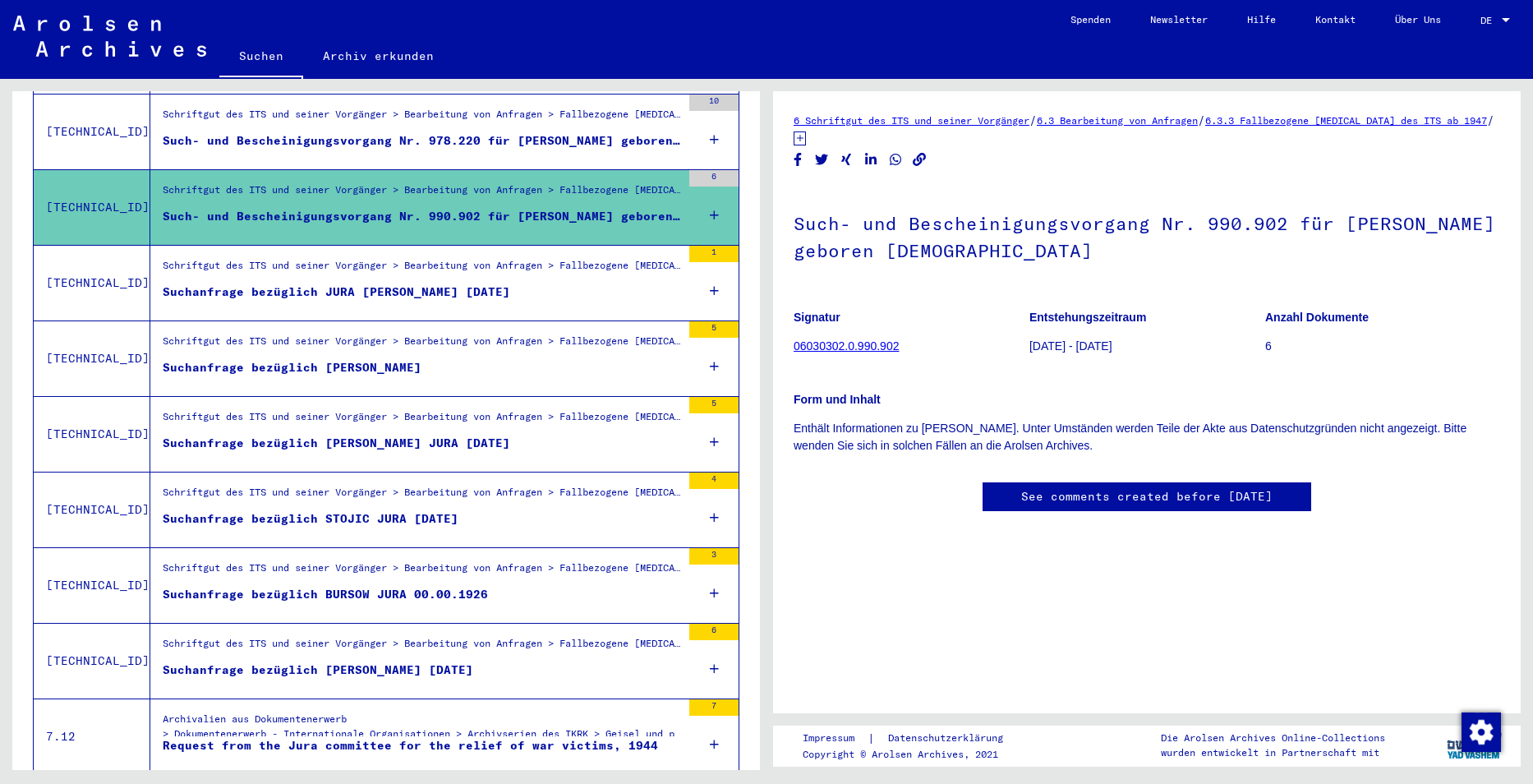
scroll to position [1709, 0]
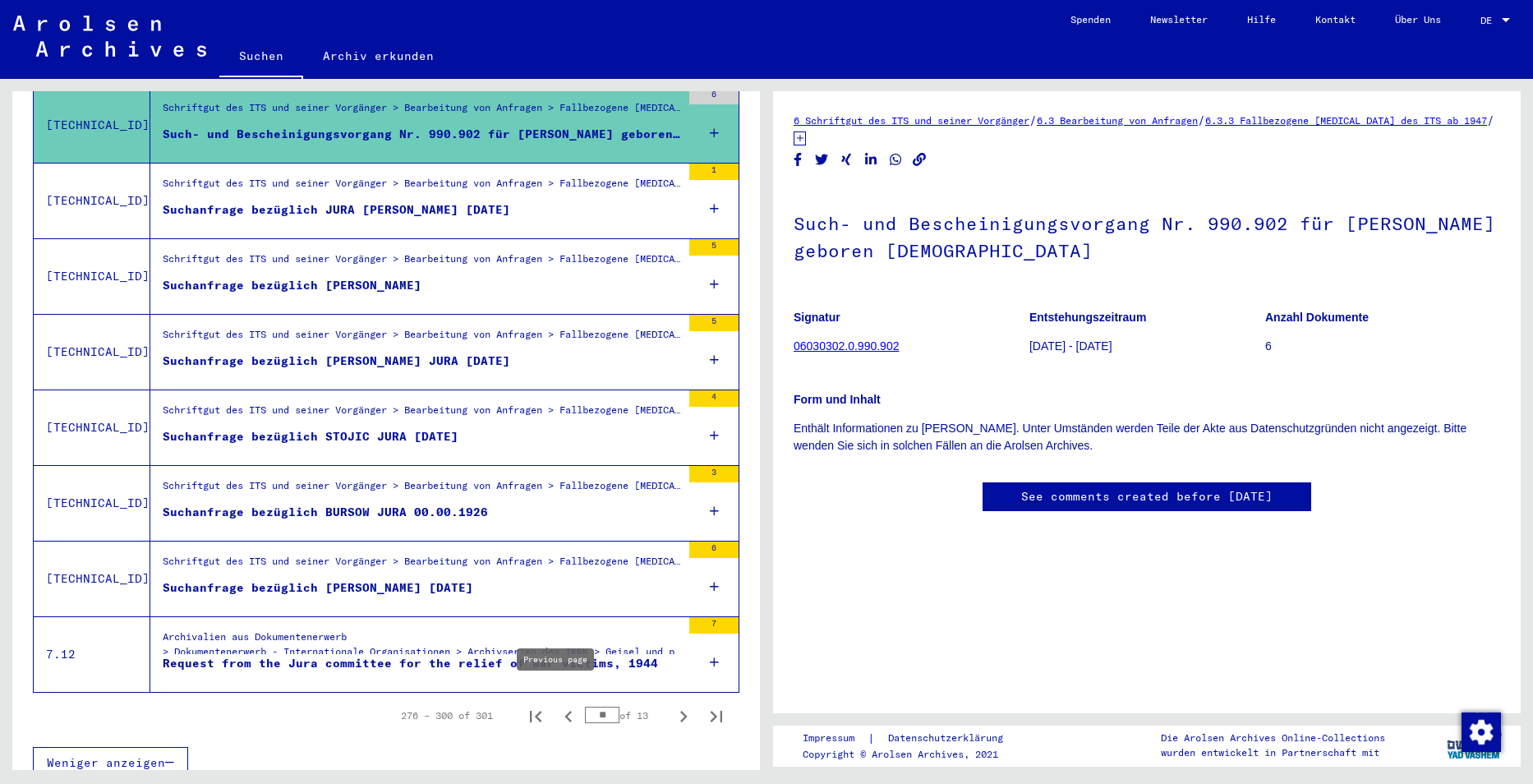
click at [562, 705] on icon "Previous page" at bounding box center [568, 716] width 23 height 23
type input "**"
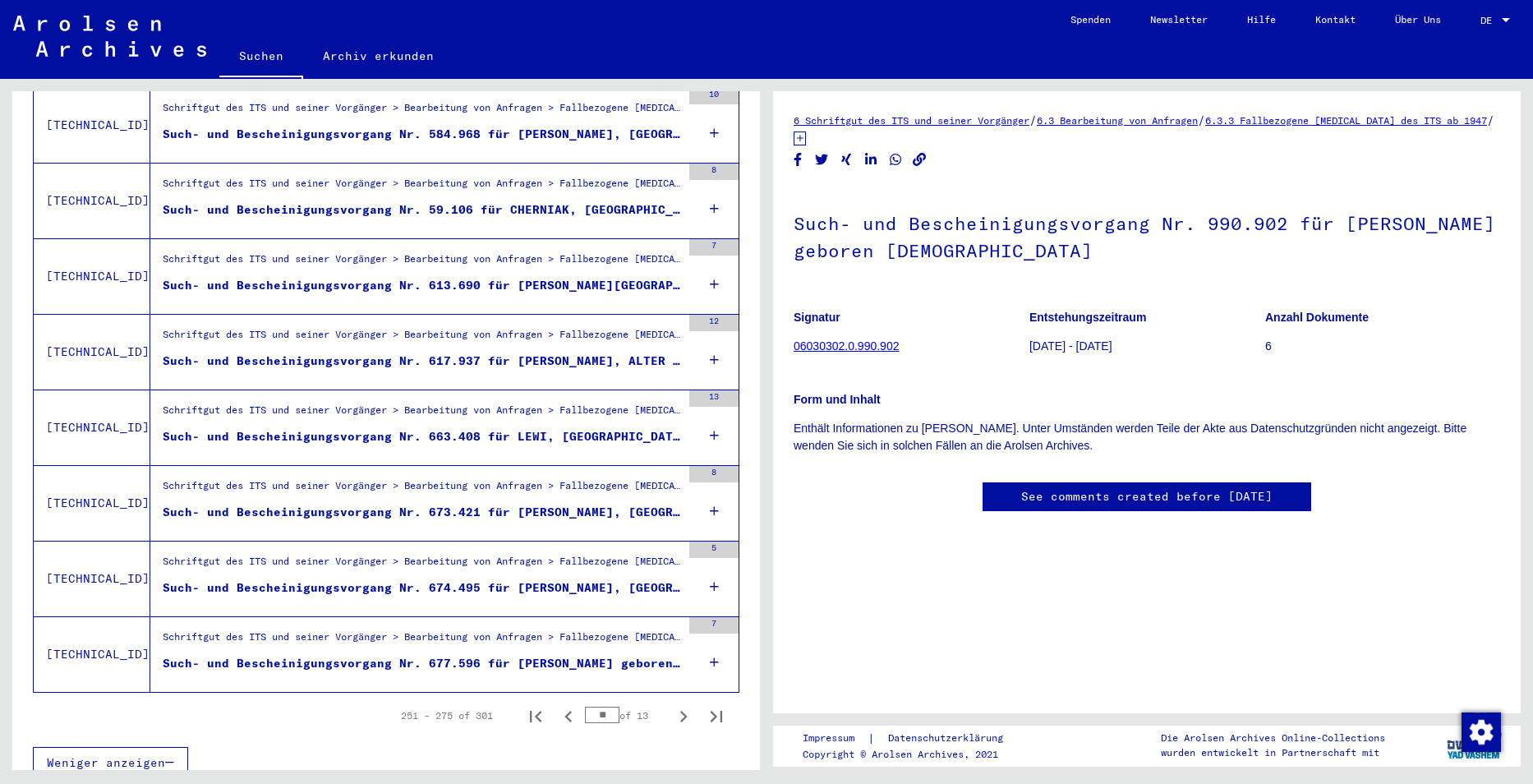
click at [574, 654] on div "Such- und Bescheinigungsvorgang Nr. 677.596 für [PERSON_NAME] geboren [DEMOGRAP…" at bounding box center [422, 663] width 518 height 17
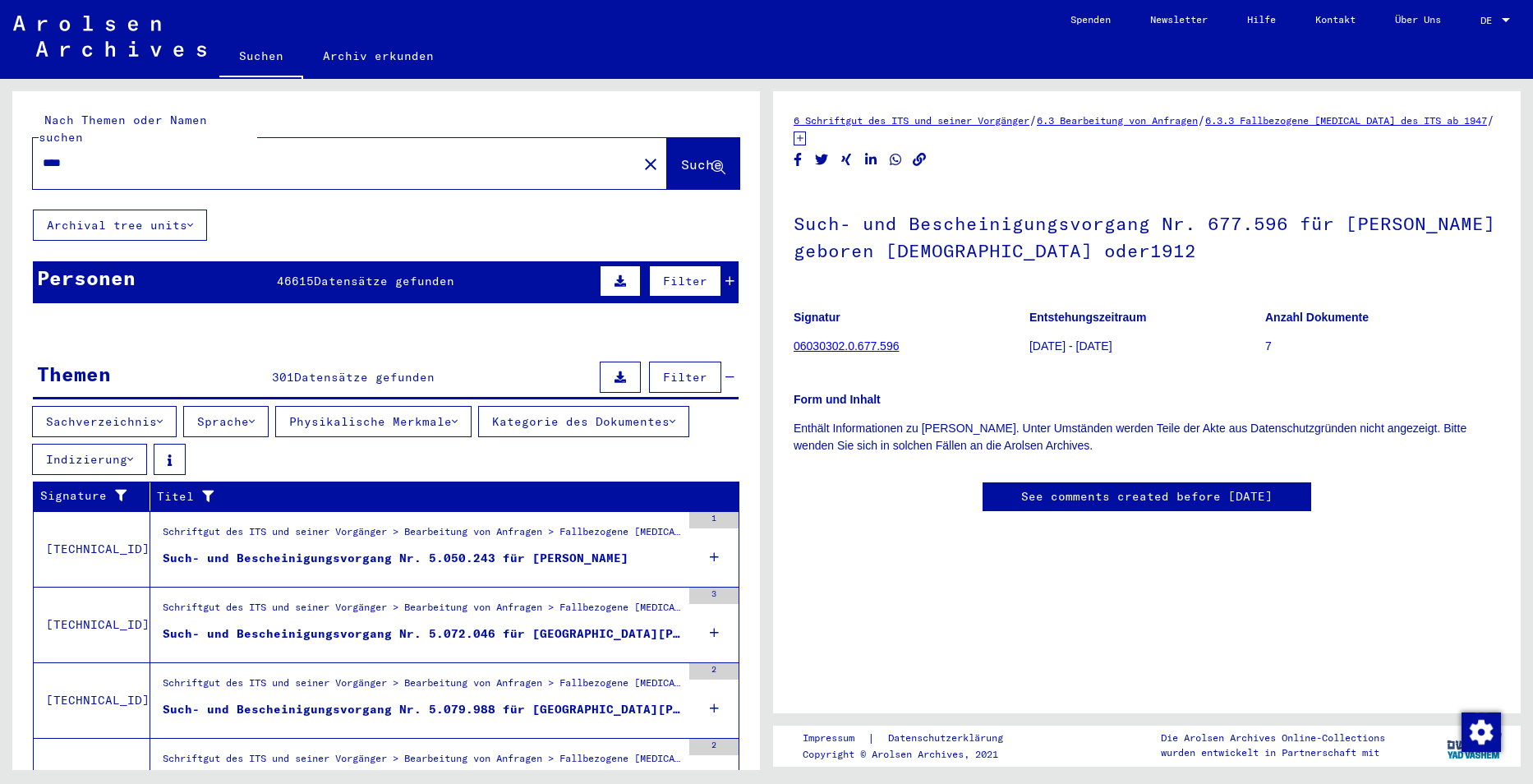
click at [189, 154] on input "****" at bounding box center [335, 163] width 585 height 17
type input "*********"
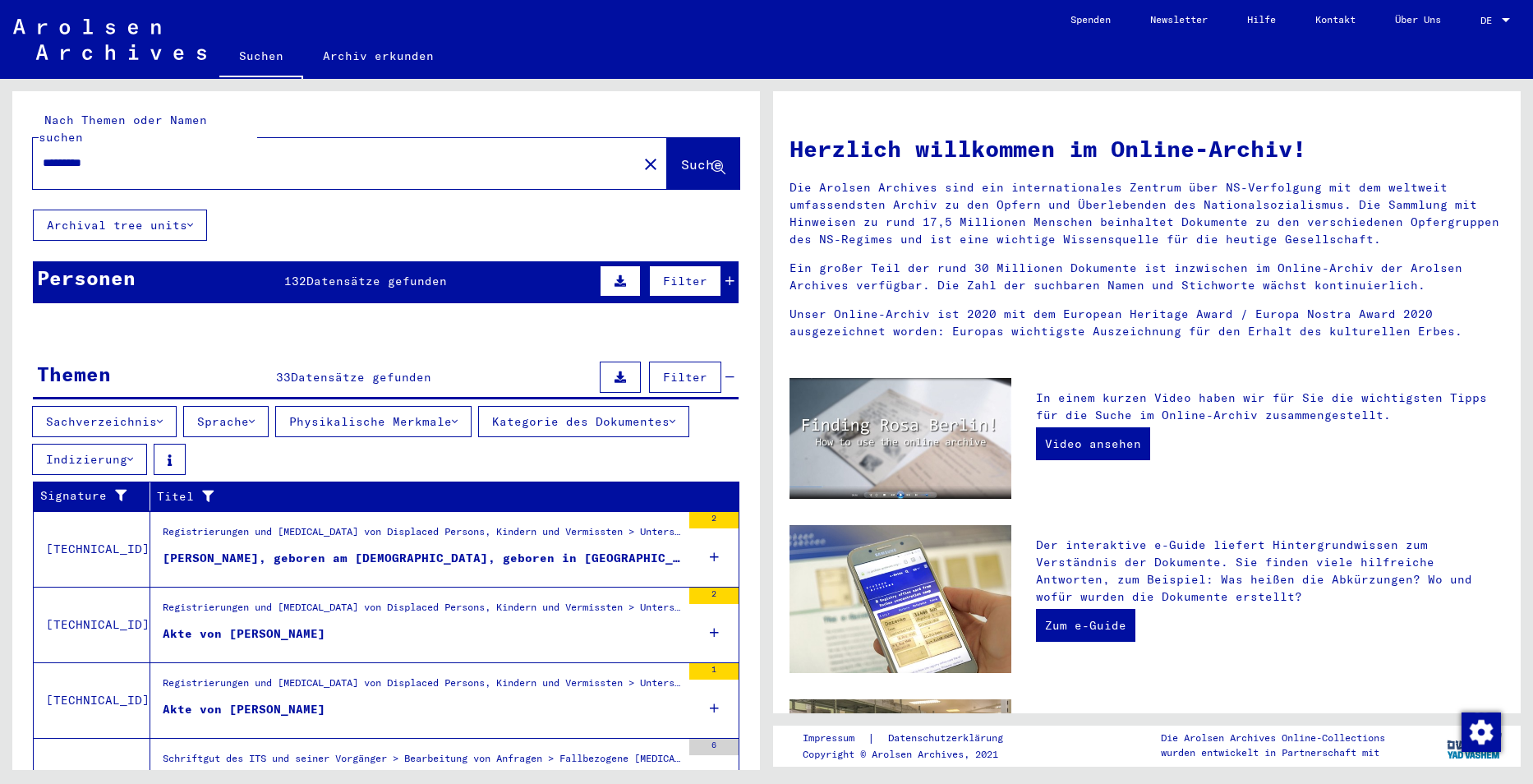
click at [536, 600] on div "Registrierungen und [MEDICAL_DATA] von Displaced Persons, Kindern und Vermisste…" at bounding box center [422, 625] width 518 height 52
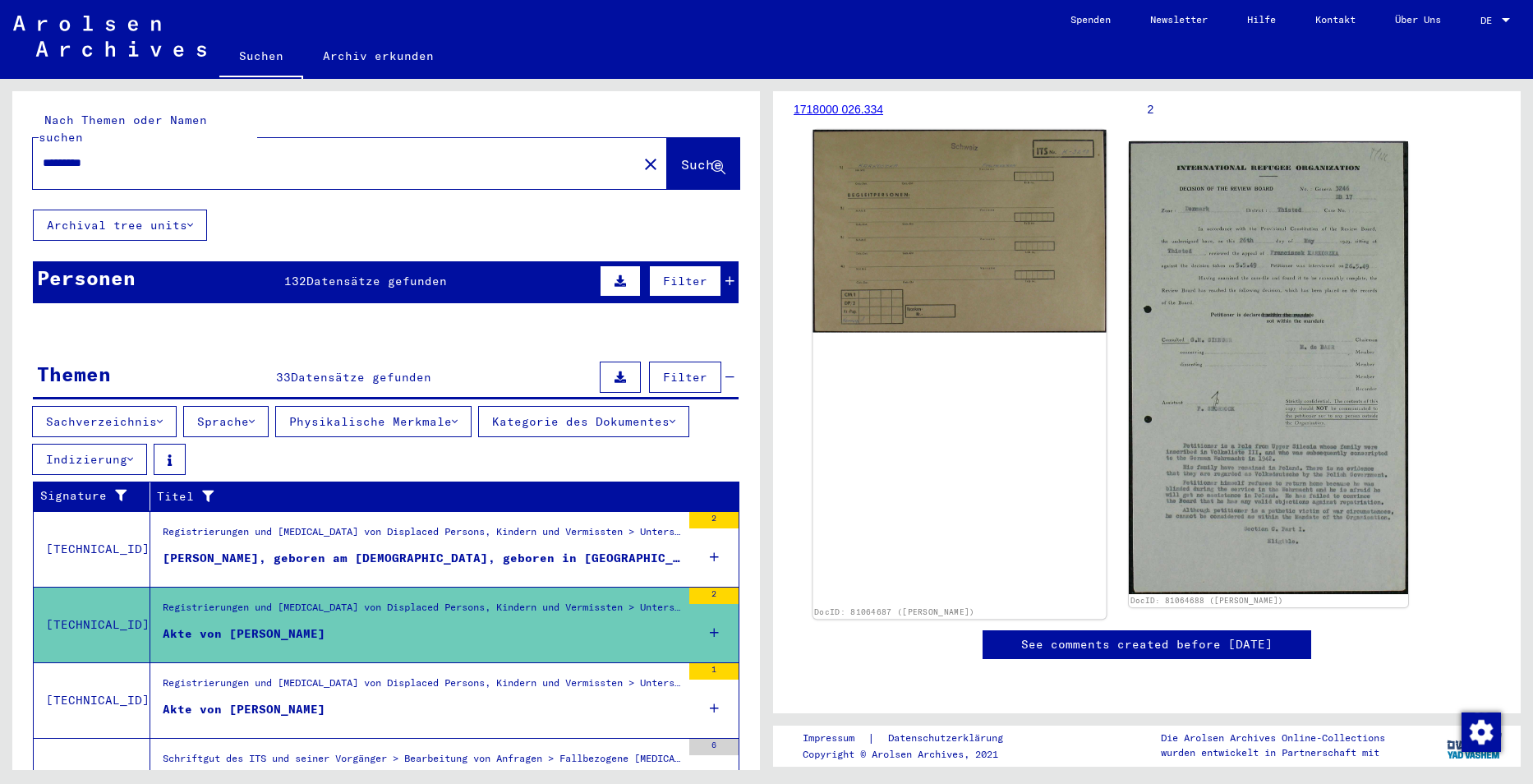
scroll to position [246, 0]
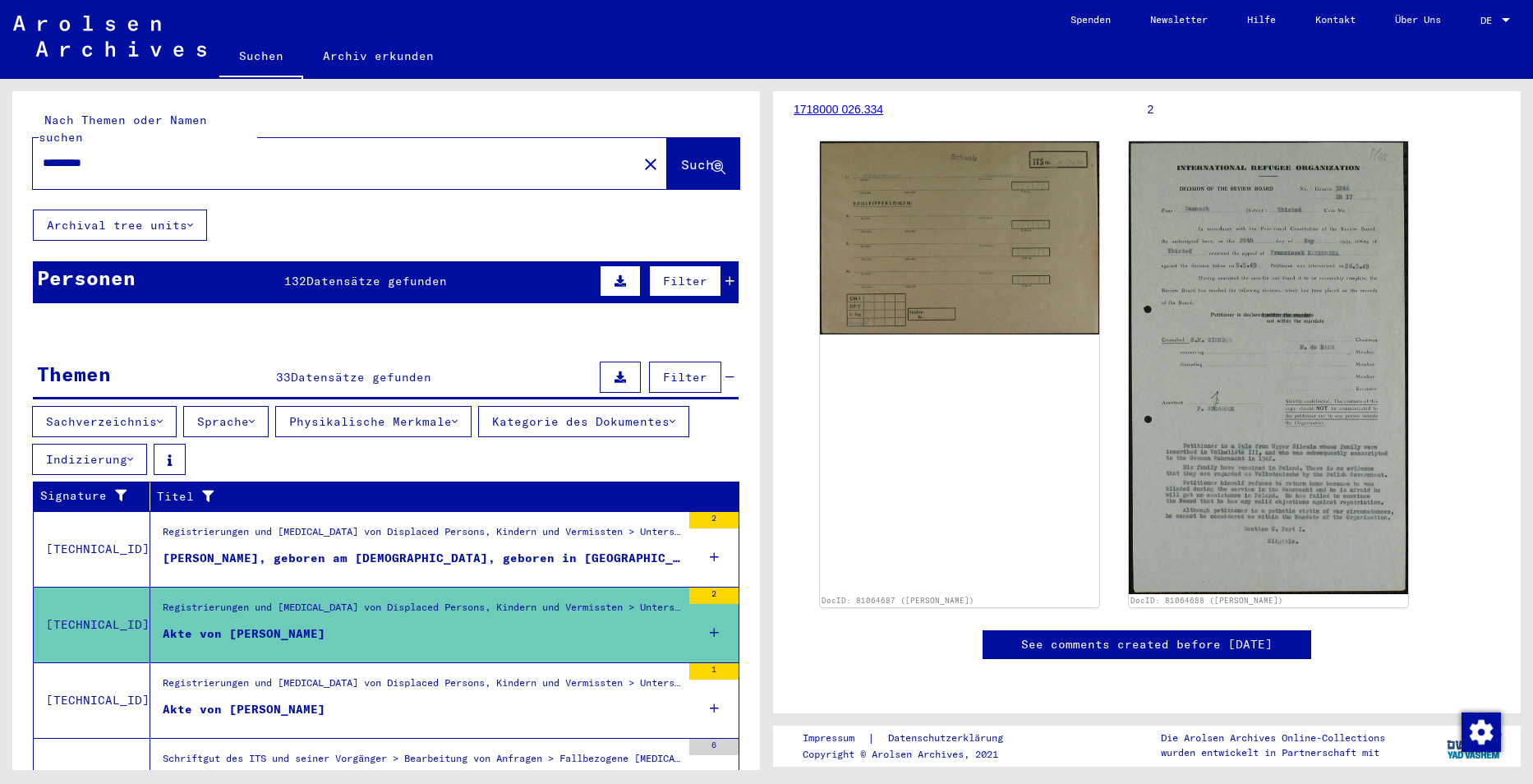
click at [450, 675] on div "Registrierungen und [MEDICAL_DATA] von Displaced Persons, Kindern und Vermisste…" at bounding box center [422, 686] width 518 height 23
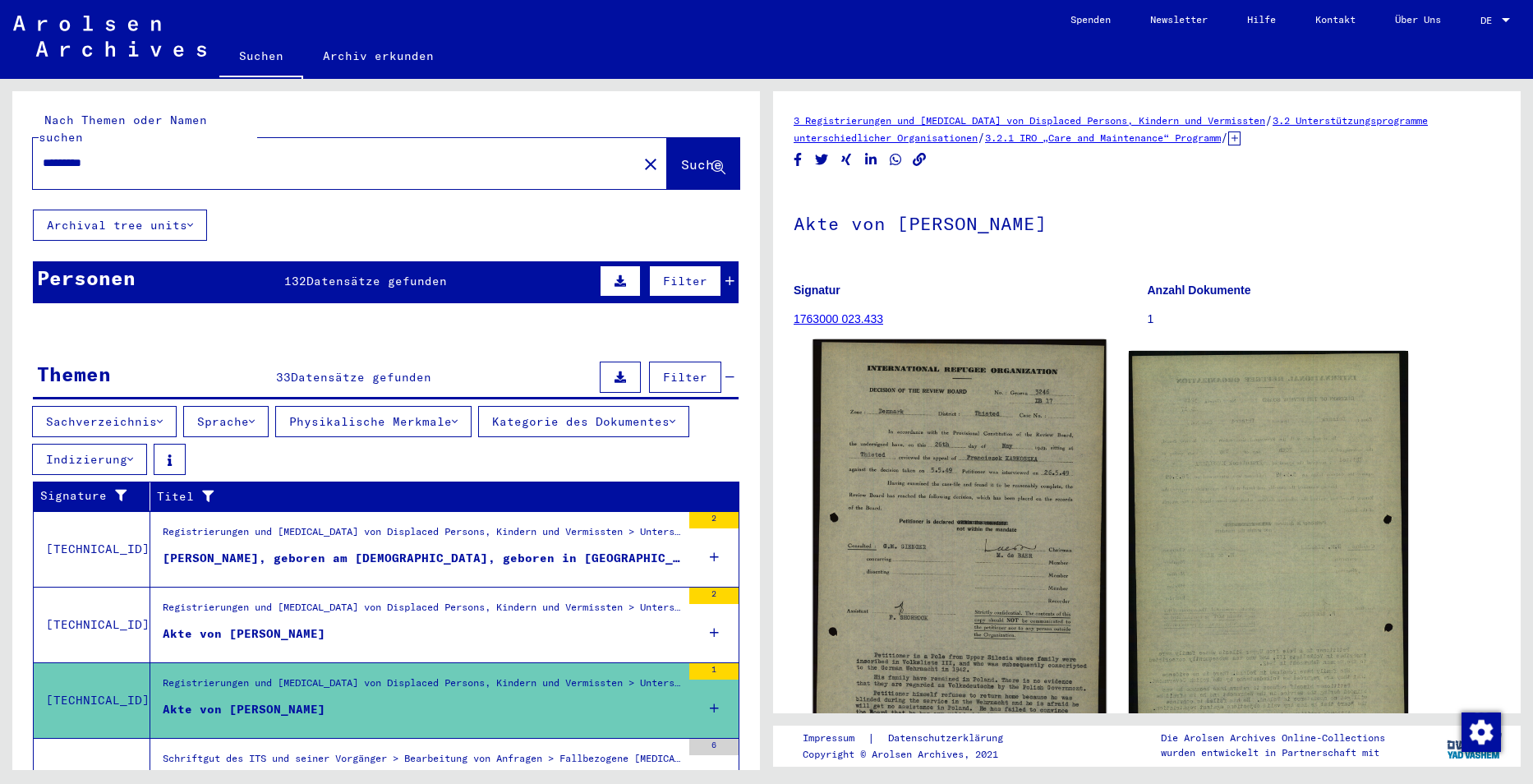
click at [959, 479] on img at bounding box center [960, 576] width 293 height 473
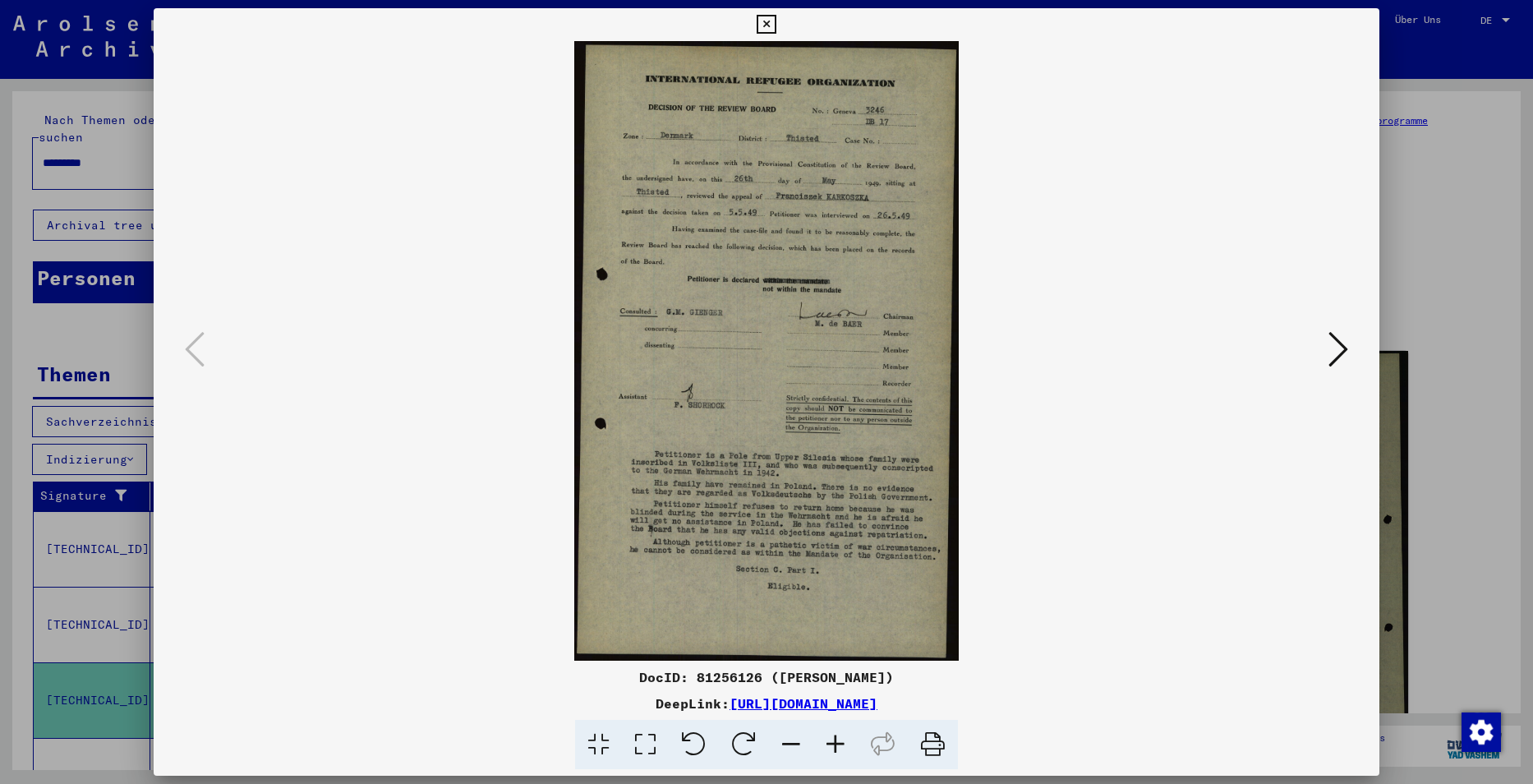
drag, startPoint x: 765, startPoint y: 238, endPoint x: 750, endPoint y: 280, distance: 44.6
click at [750, 286] on img at bounding box center [766, 351] width 1114 height 619
click at [1423, 65] on div at bounding box center [766, 392] width 1533 height 784
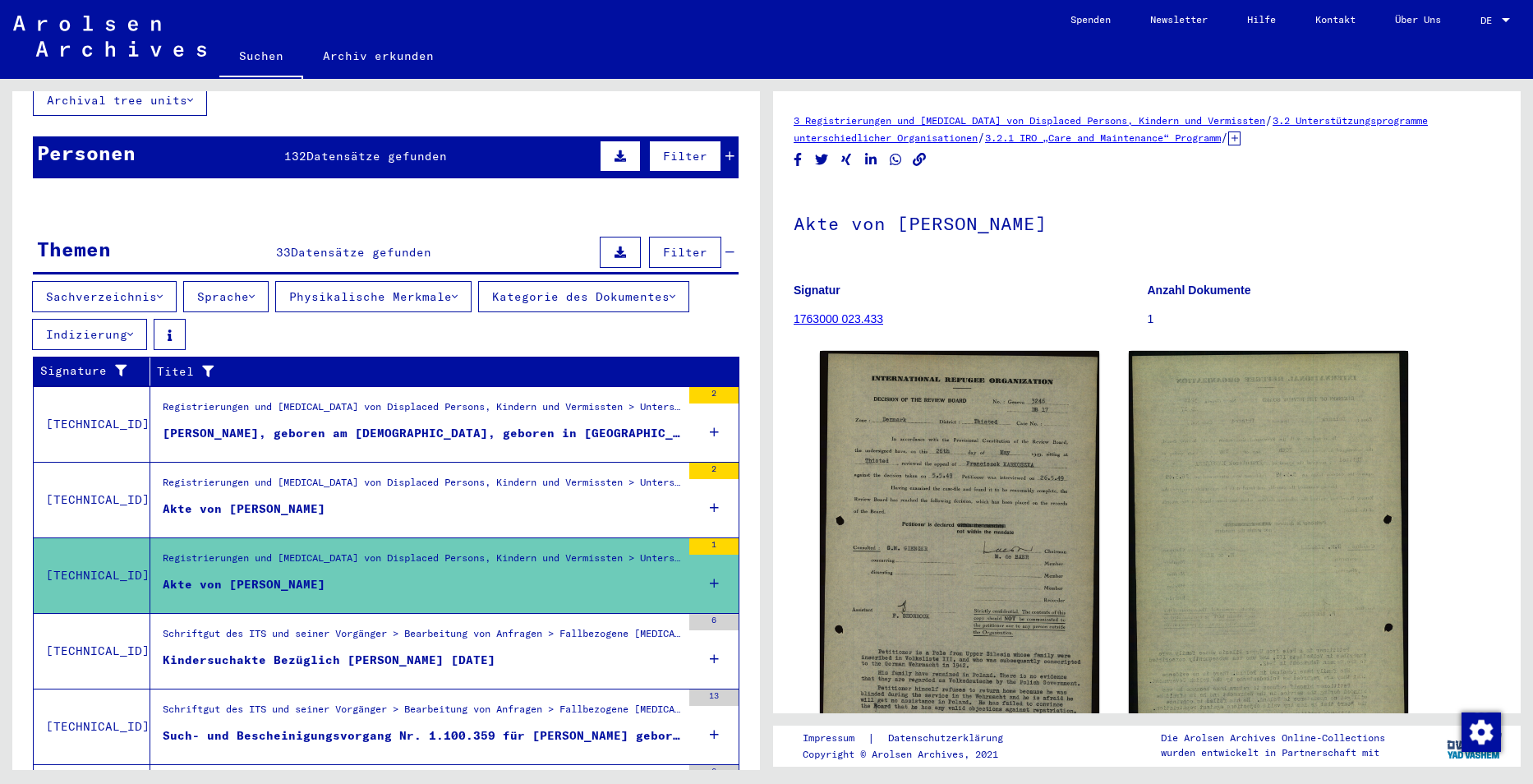
scroll to position [246, 0]
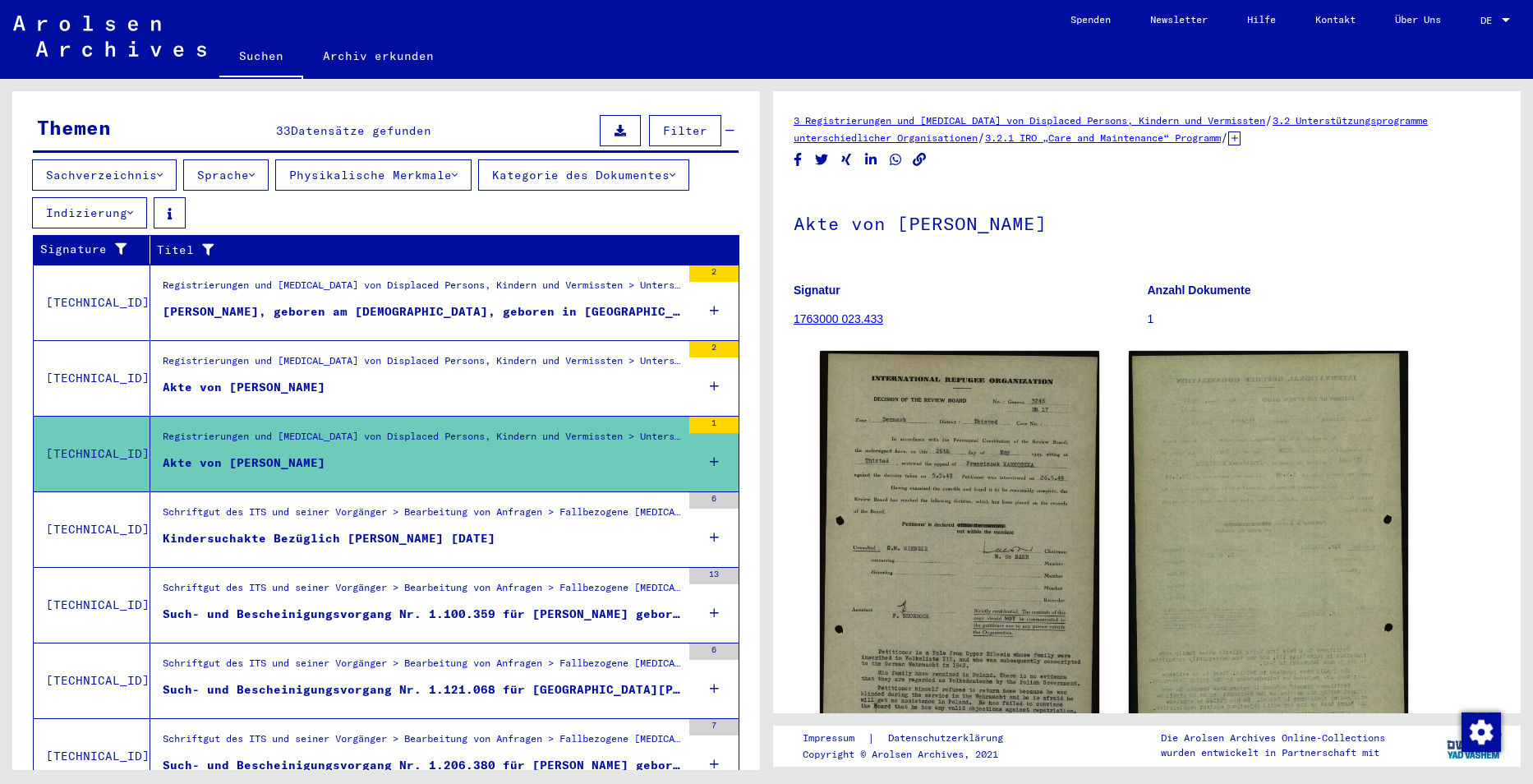
click at [552, 530] on figure "Kindersuchakte Bezüglich [PERSON_NAME] [DATE]" at bounding box center [422, 542] width 518 height 25
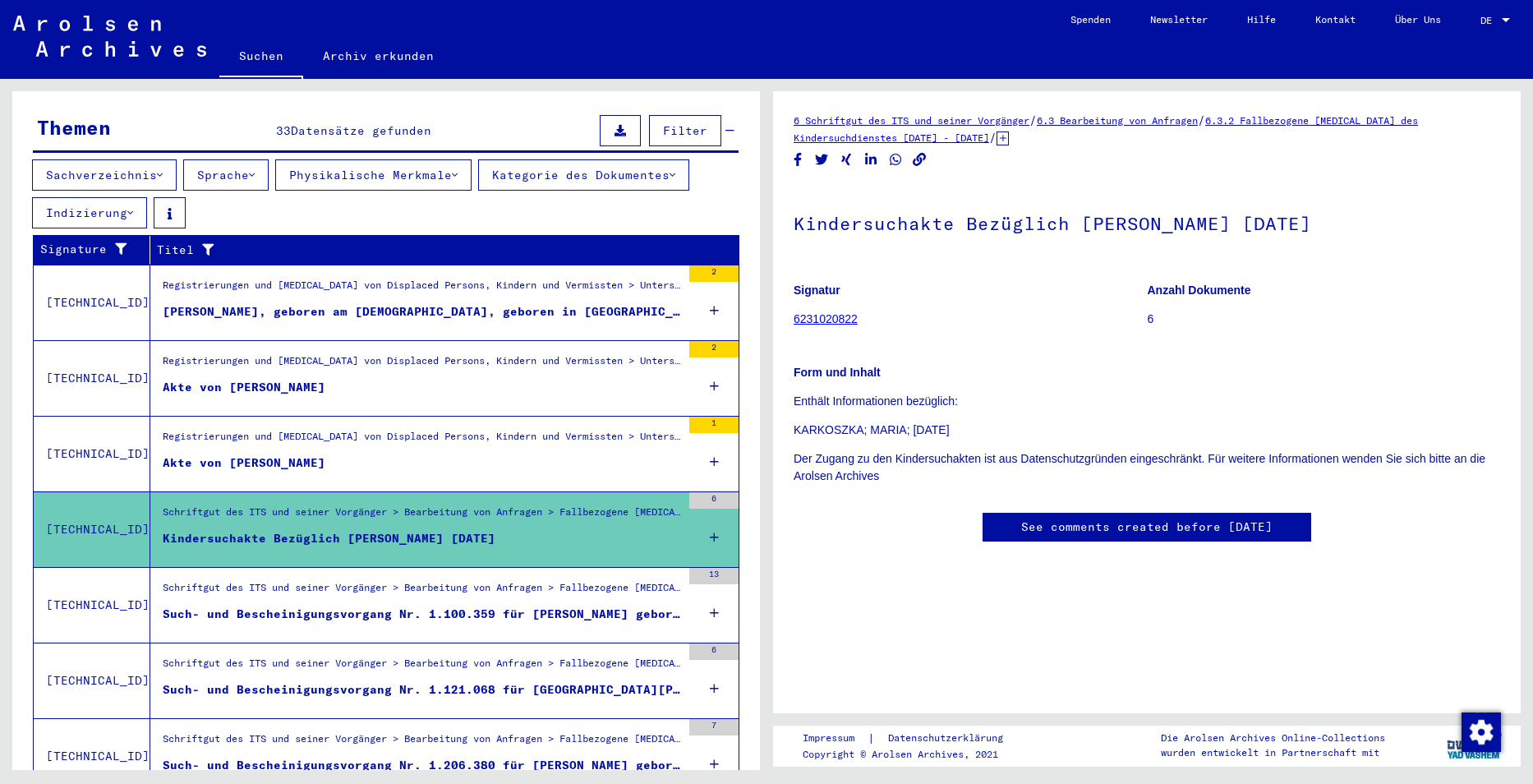
click at [525, 585] on div "Schriftgut des ITS und seiner Vorgänger > Bearbeitung von Anfragen > Fallbezoge…" at bounding box center [422, 591] width 518 height 23
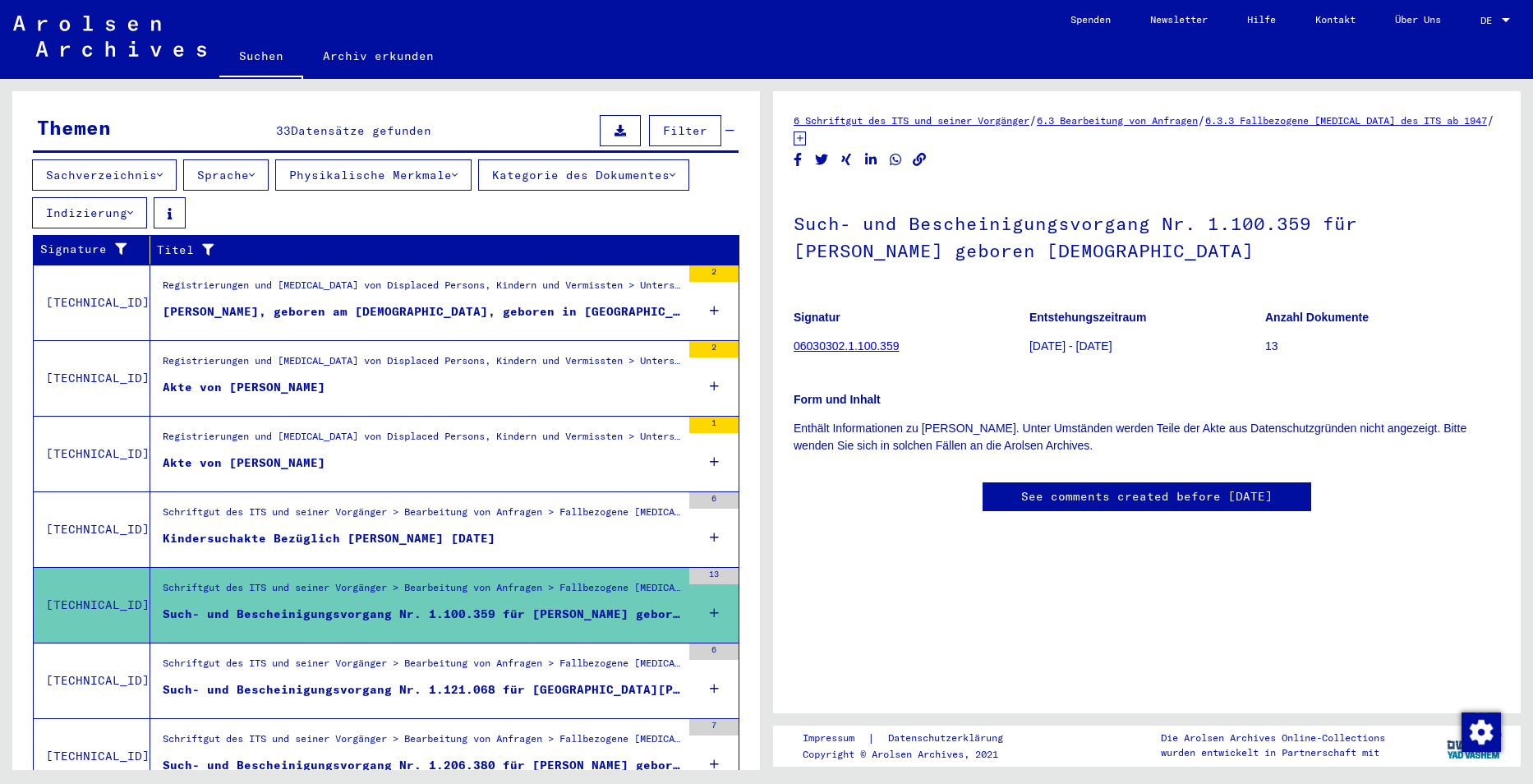
click at [487, 655] on div "Schriftgut des ITS und seiner Vorgänger > Bearbeitung von Anfragen > Fallbezoge…" at bounding box center [422, 666] width 518 height 23
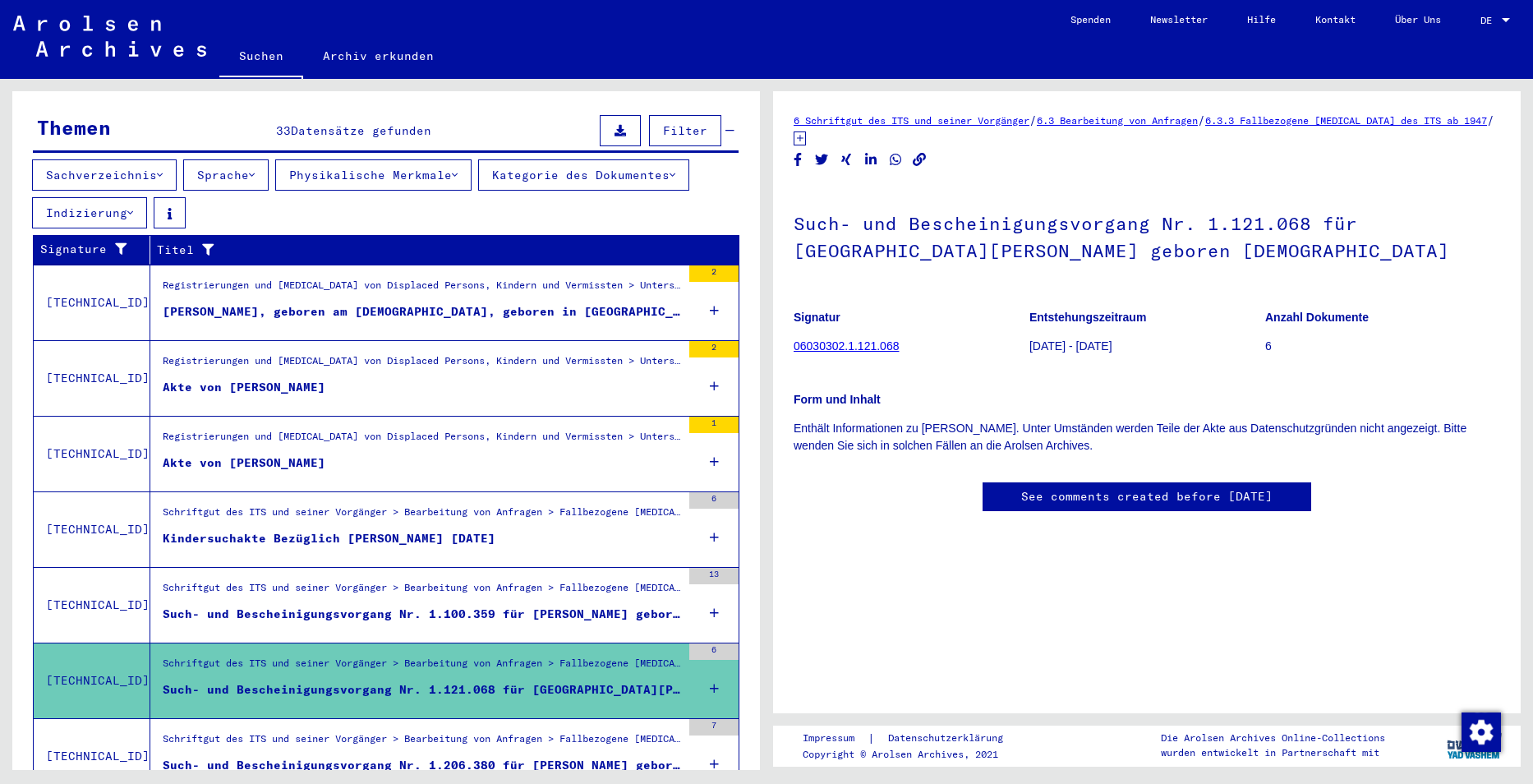
click at [583, 606] on div "Such- und Bescheinigungsvorgang Nr. 1.100.359 für [PERSON_NAME] geboren [DEMOGR…" at bounding box center [422, 614] width 518 height 17
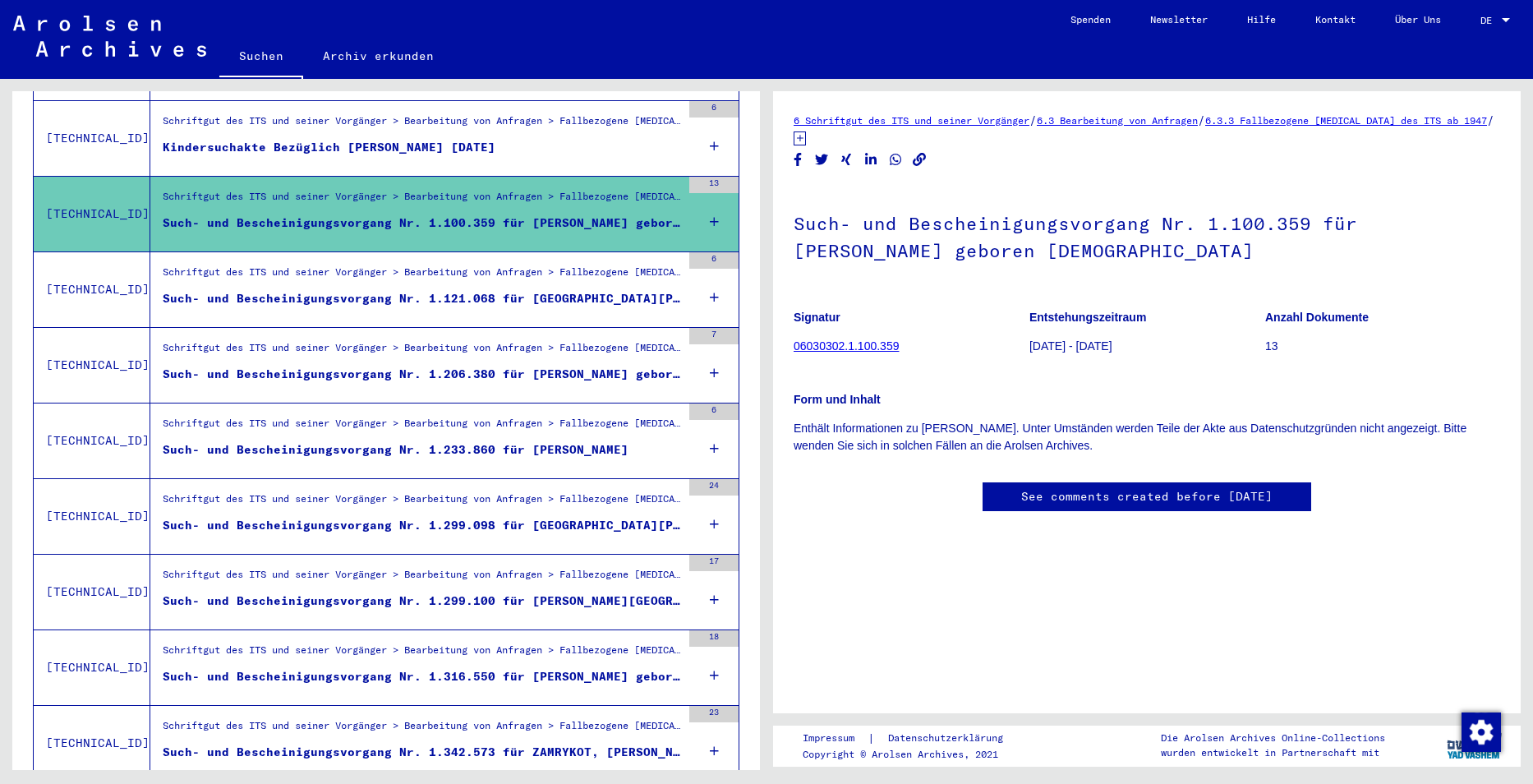
scroll to position [657, 0]
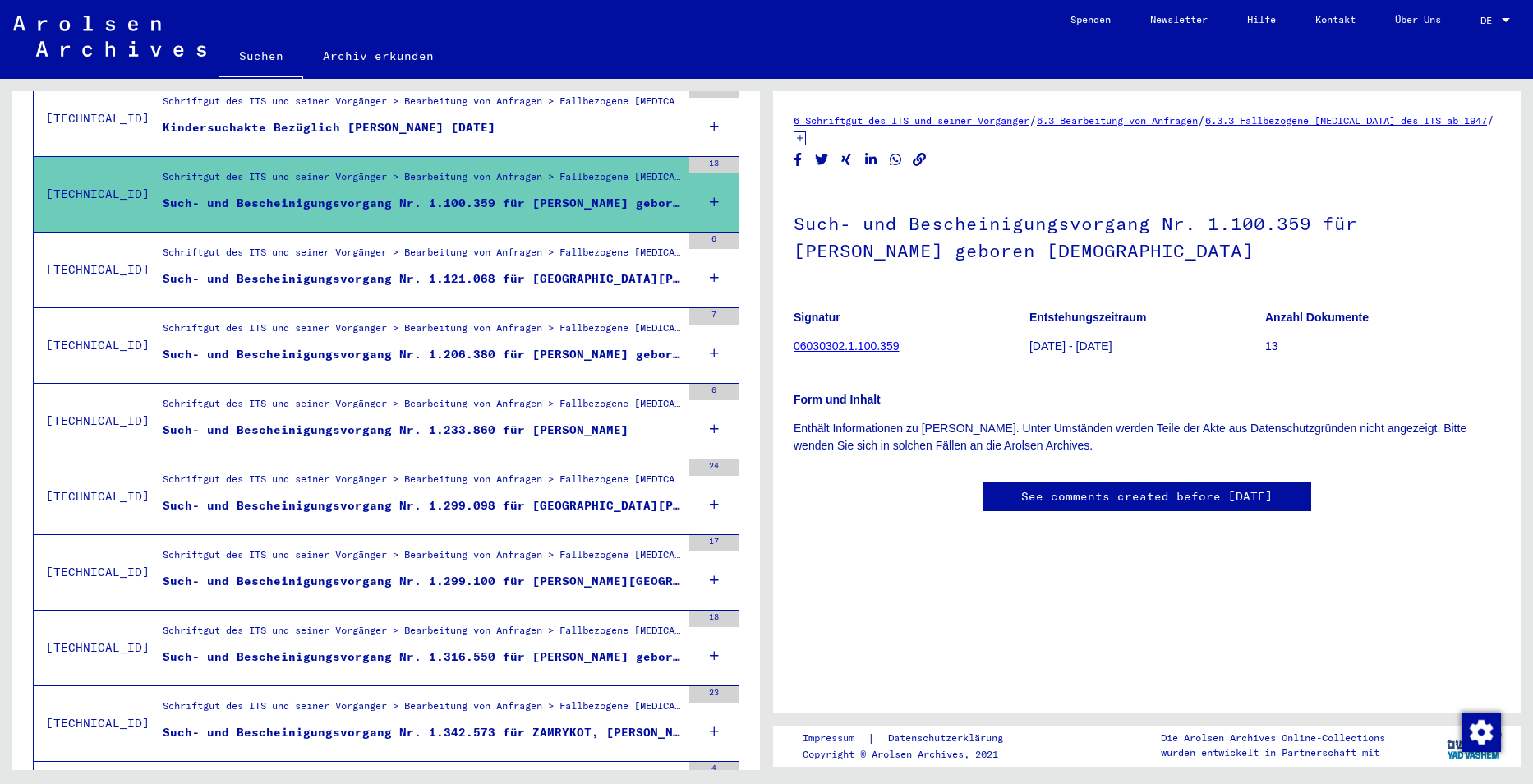
click at [605, 472] on div "Schriftgut des ITS und seiner Vorgänger > Bearbeitung von Anfragen > Fallbezoge…" at bounding box center [422, 483] width 518 height 23
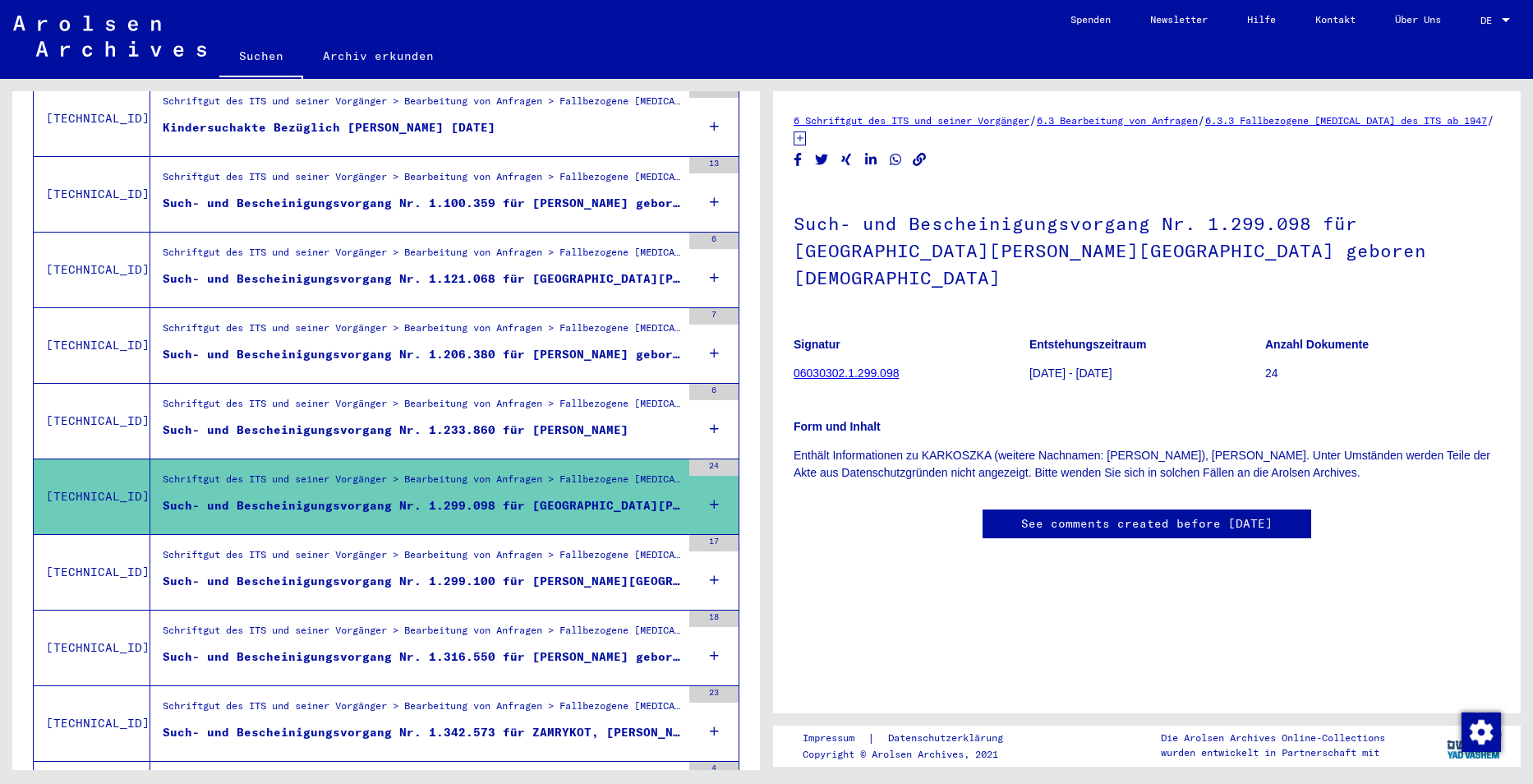
click at [564, 572] on div "Such- und Bescheinigungsvorgang Nr. 1.299.100 für [PERSON_NAME][GEOGRAPHIC_DATA…" at bounding box center [422, 581] width 518 height 17
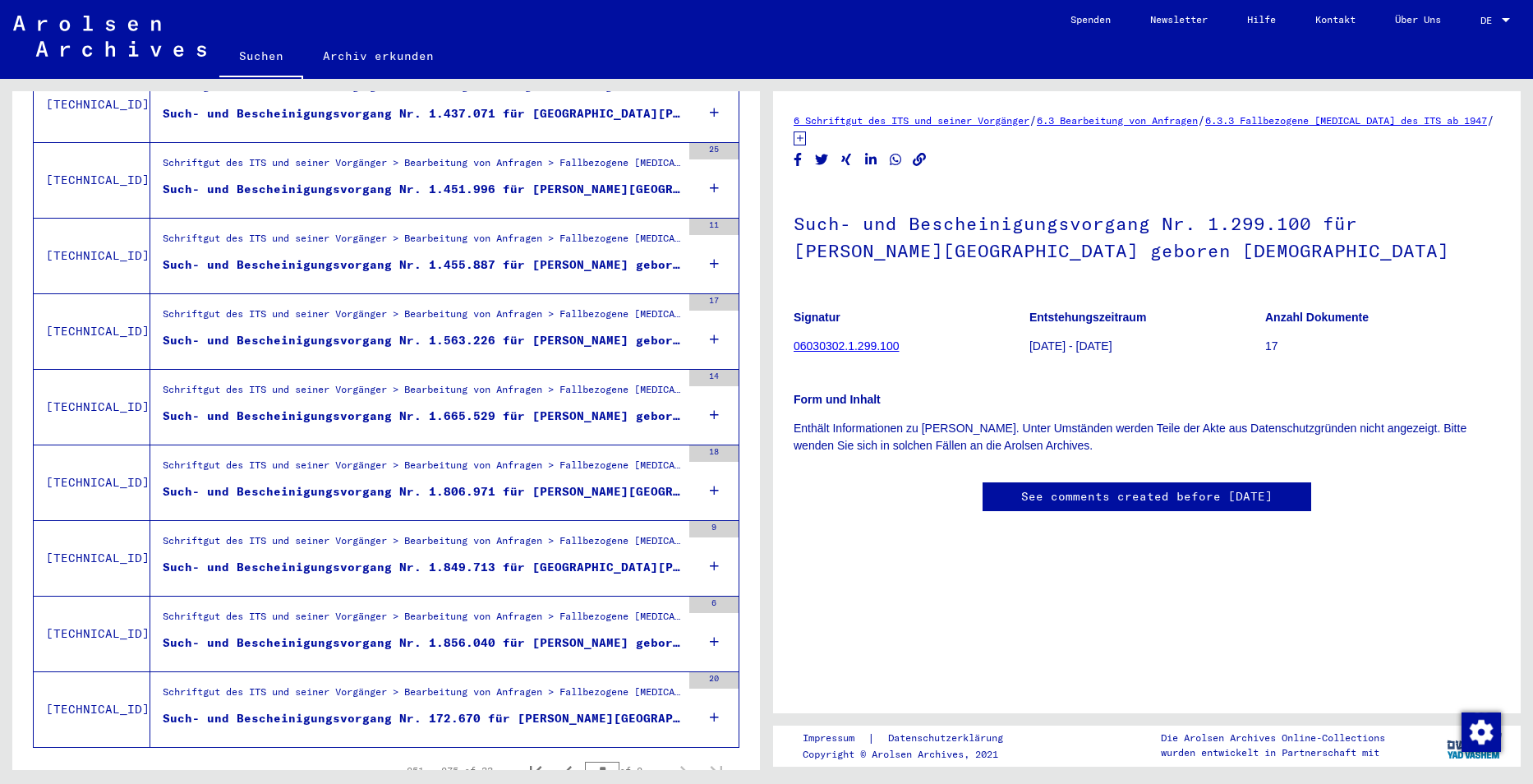
scroll to position [1709, 0]
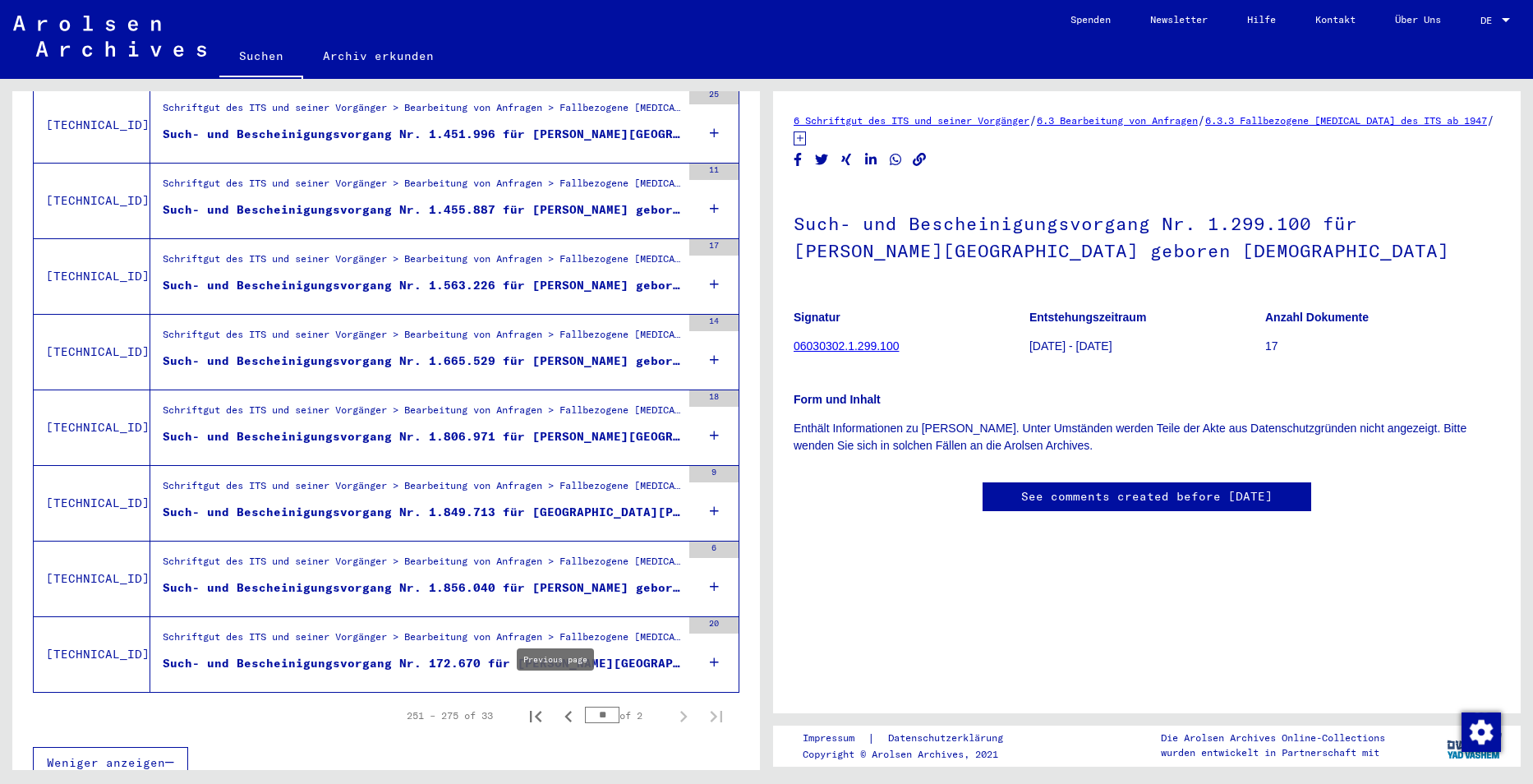
click at [557, 705] on icon "Previous page" at bounding box center [568, 716] width 23 height 23
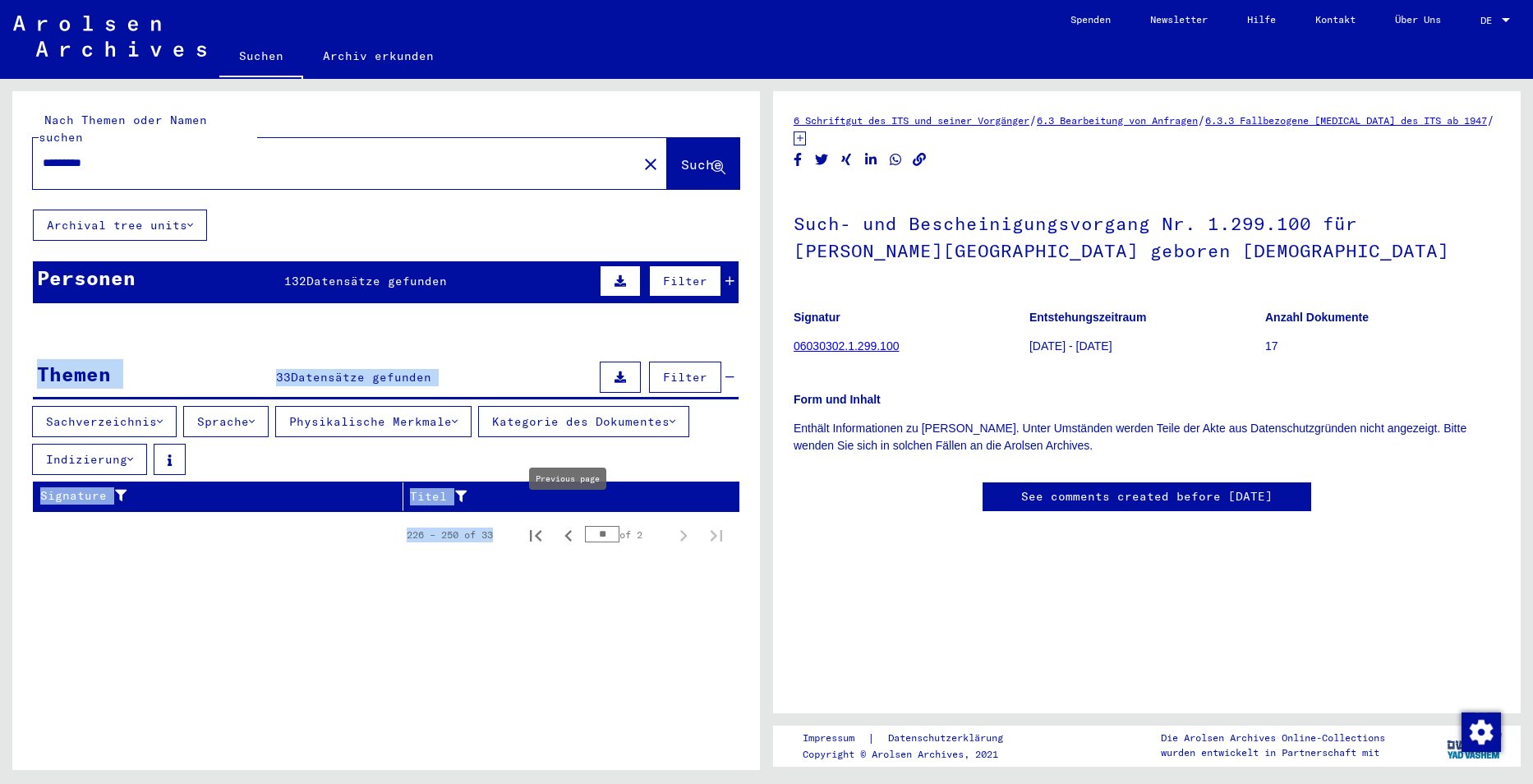
drag, startPoint x: 607, startPoint y: 516, endPoint x: 563, endPoint y: 524, distance: 44.7
click at [563, 524] on yv-its-search-home "Nach Themen oder Namen suchen ********* close Suche Archival tree units Persone…" at bounding box center [385, 330] width 747 height 479
click at [532, 530] on icon "First page" at bounding box center [535, 535] width 11 height 11
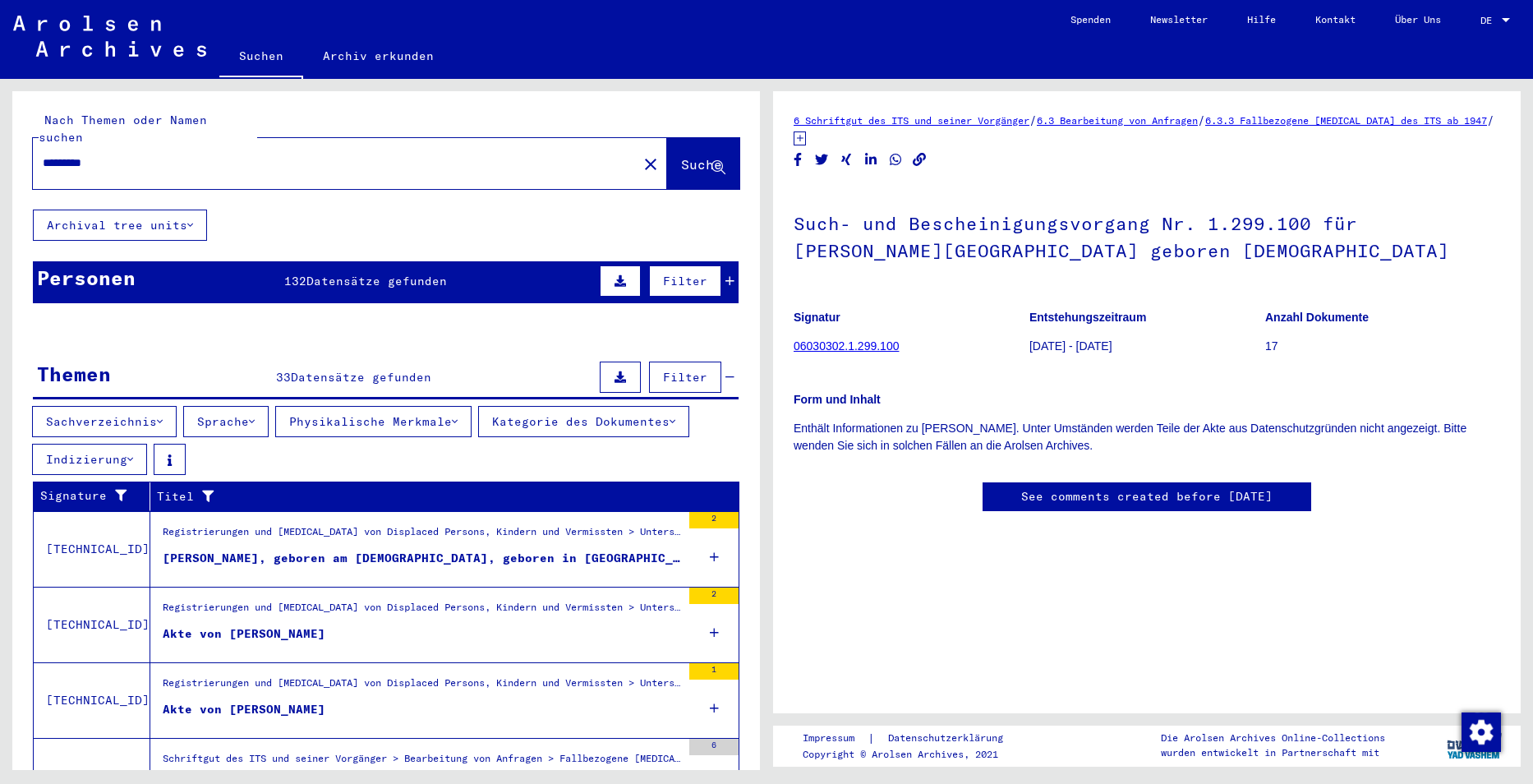
click at [447, 628] on figure "Akte von [PERSON_NAME]" at bounding box center [422, 637] width 518 height 25
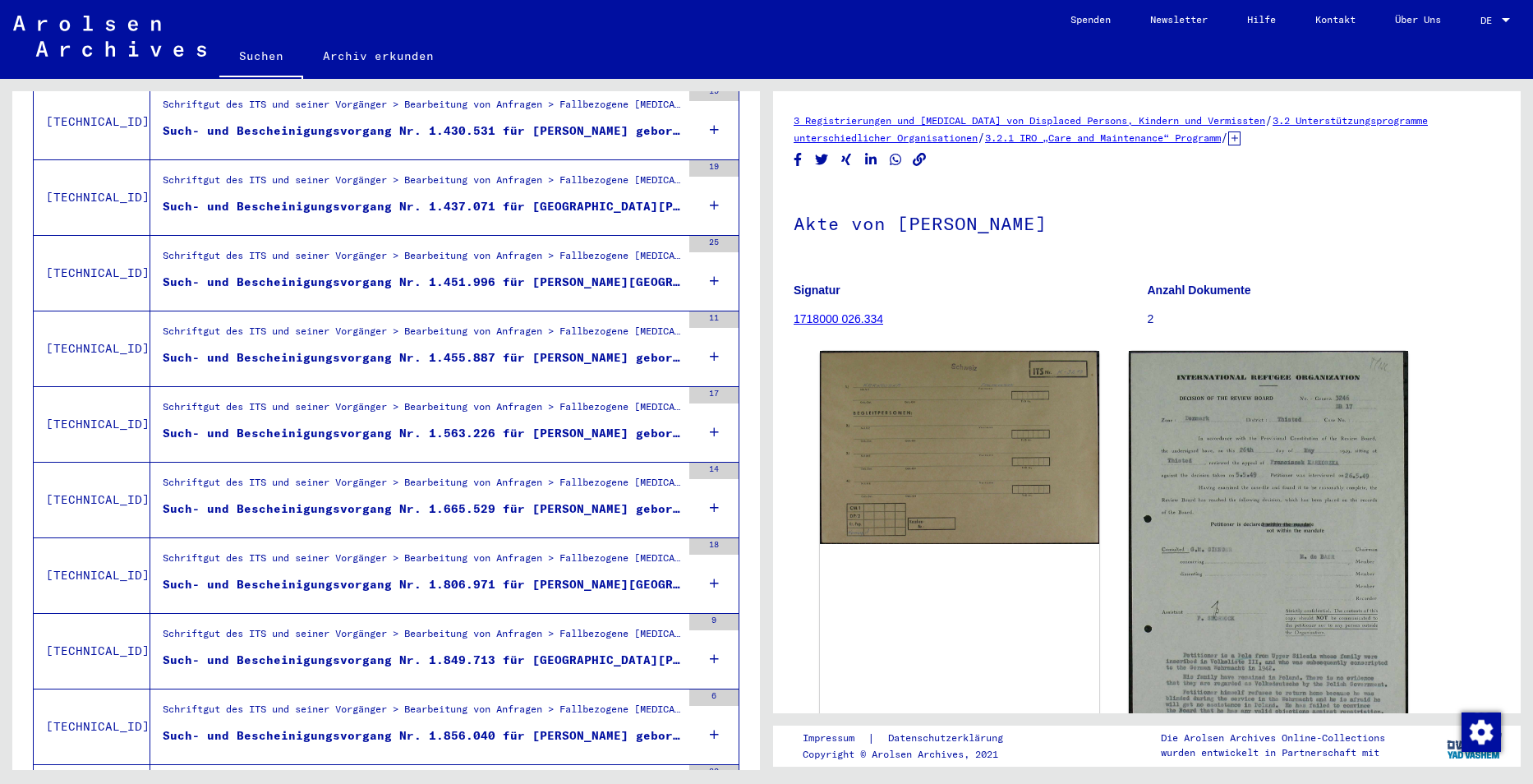
scroll to position [1709, 0]
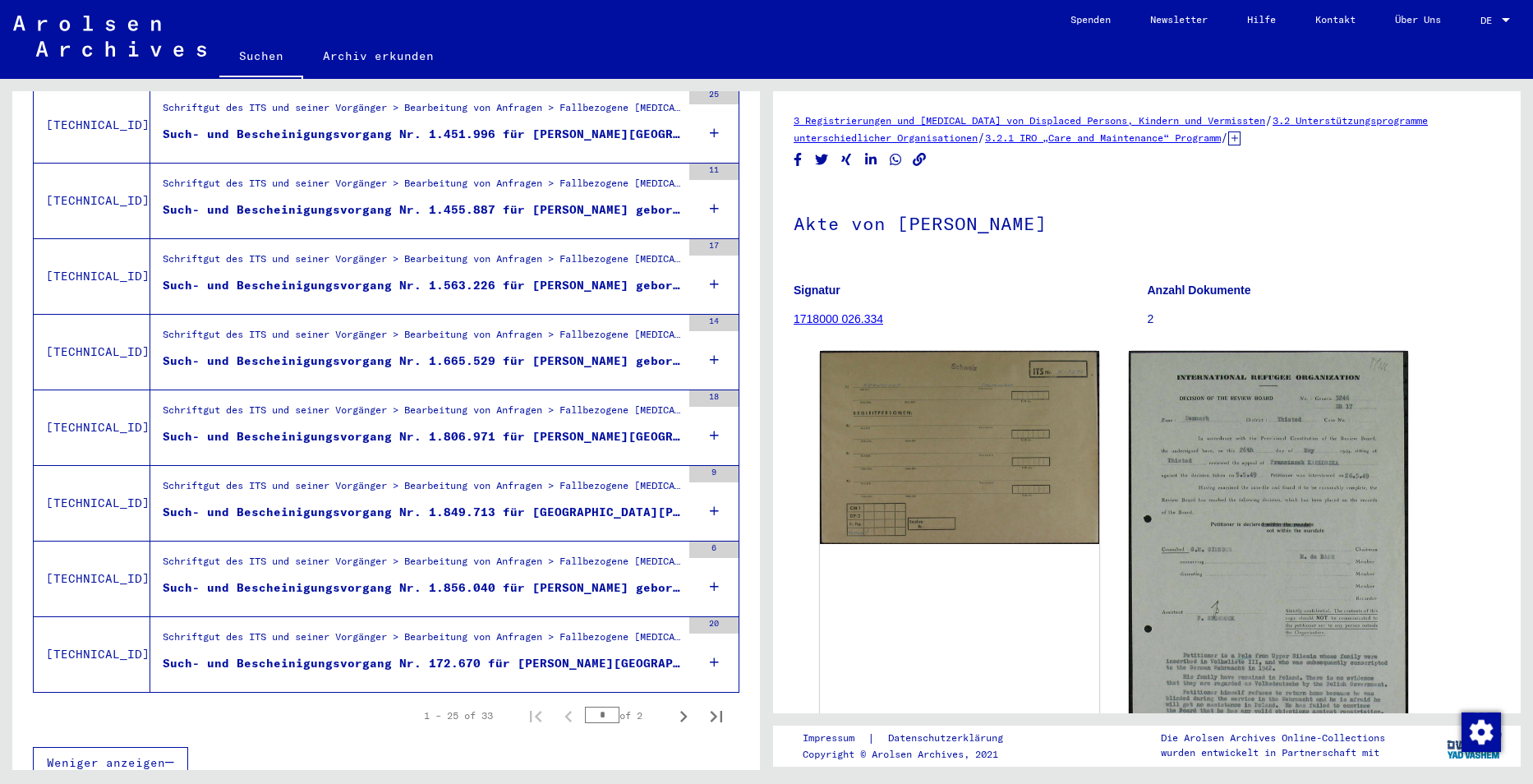
click at [596, 654] on div "Such- und Bescheinigungsvorgang Nr. 172.670 für [PERSON_NAME][GEOGRAPHIC_DATA] …" at bounding box center [422, 663] width 518 height 17
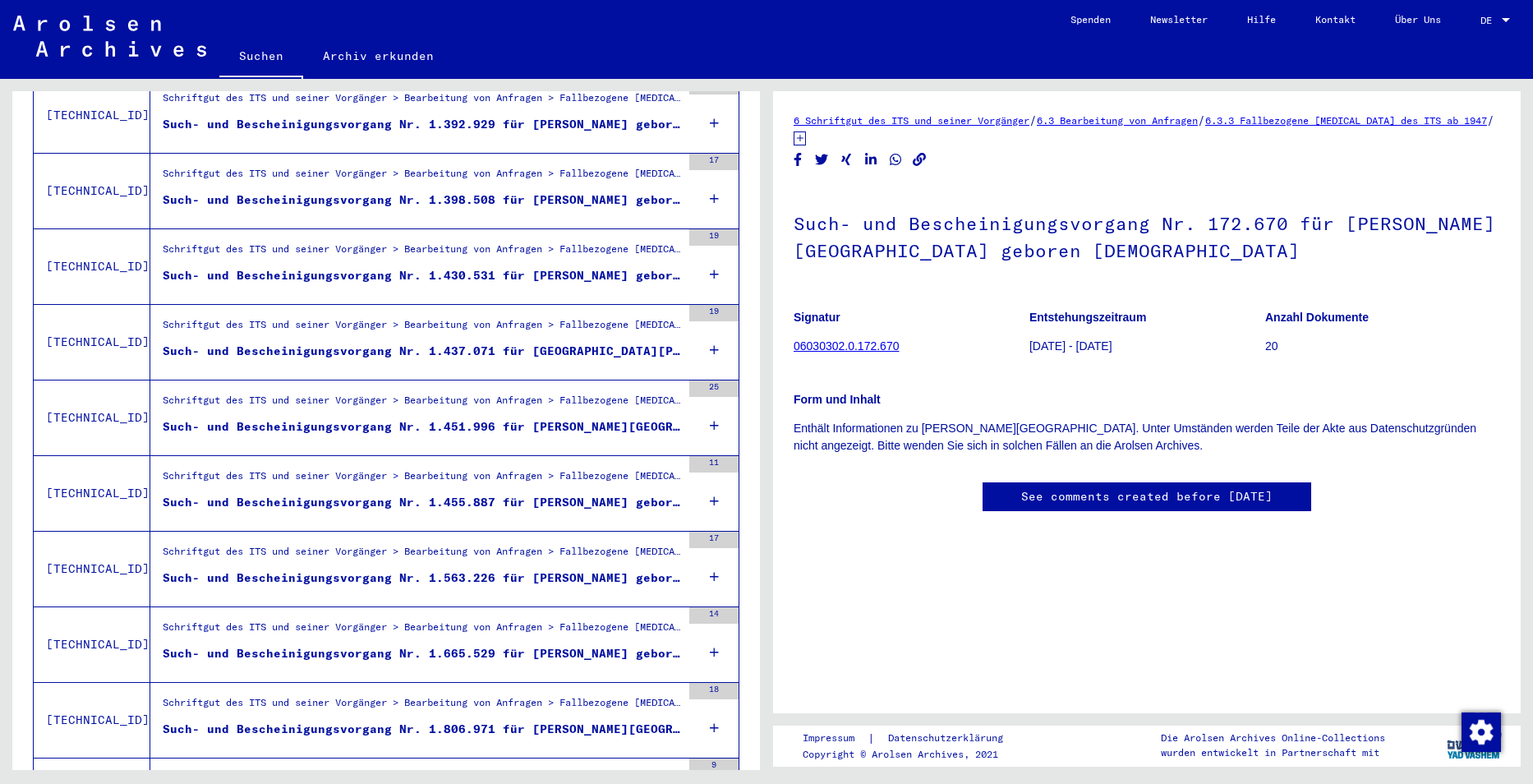
scroll to position [1298, 0]
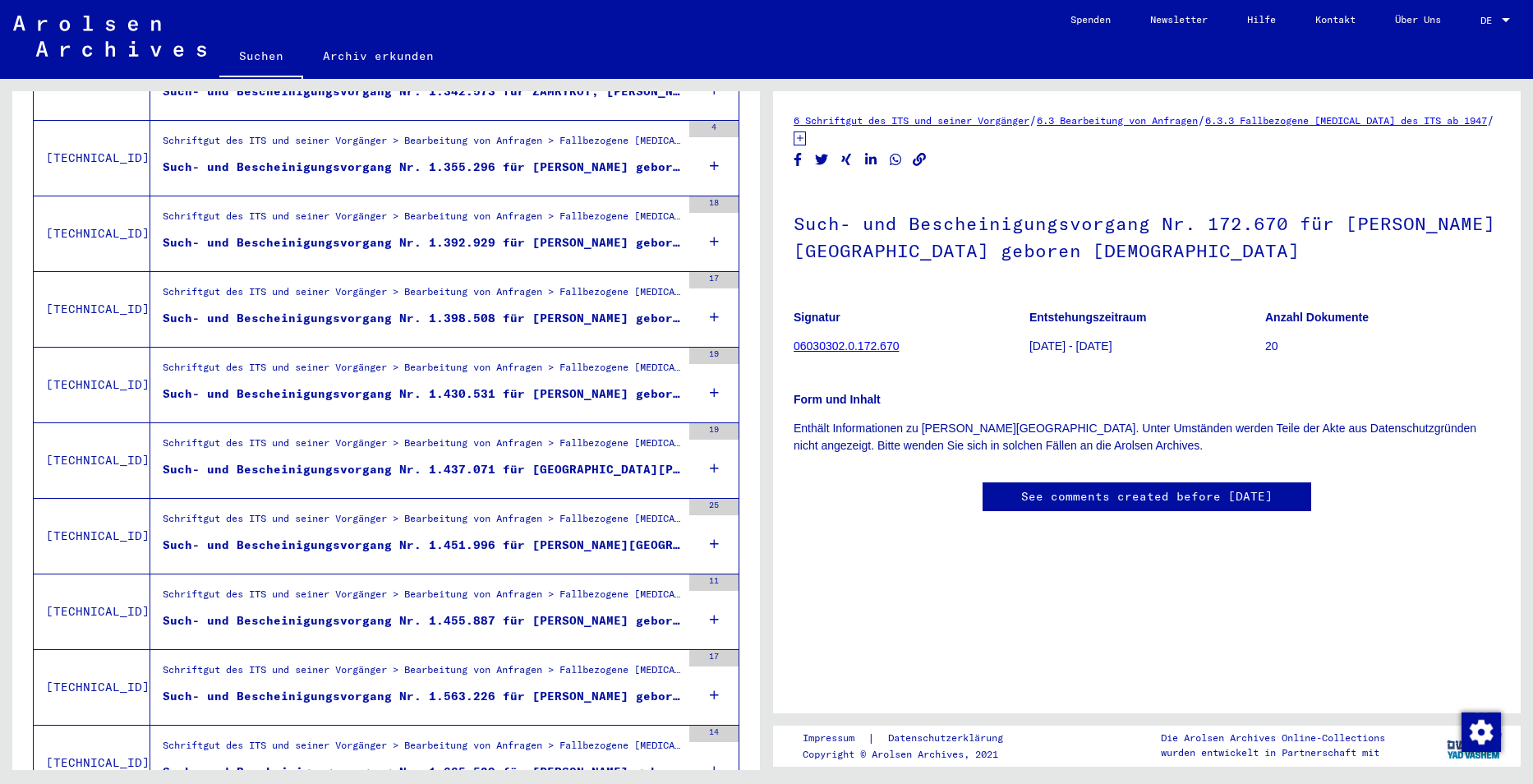
click at [641, 386] on figure "Such- und Bescheinigungsvorgang Nr. 1.430.531 für [PERSON_NAME] geboren [DEMOGR…" at bounding box center [422, 397] width 518 height 25
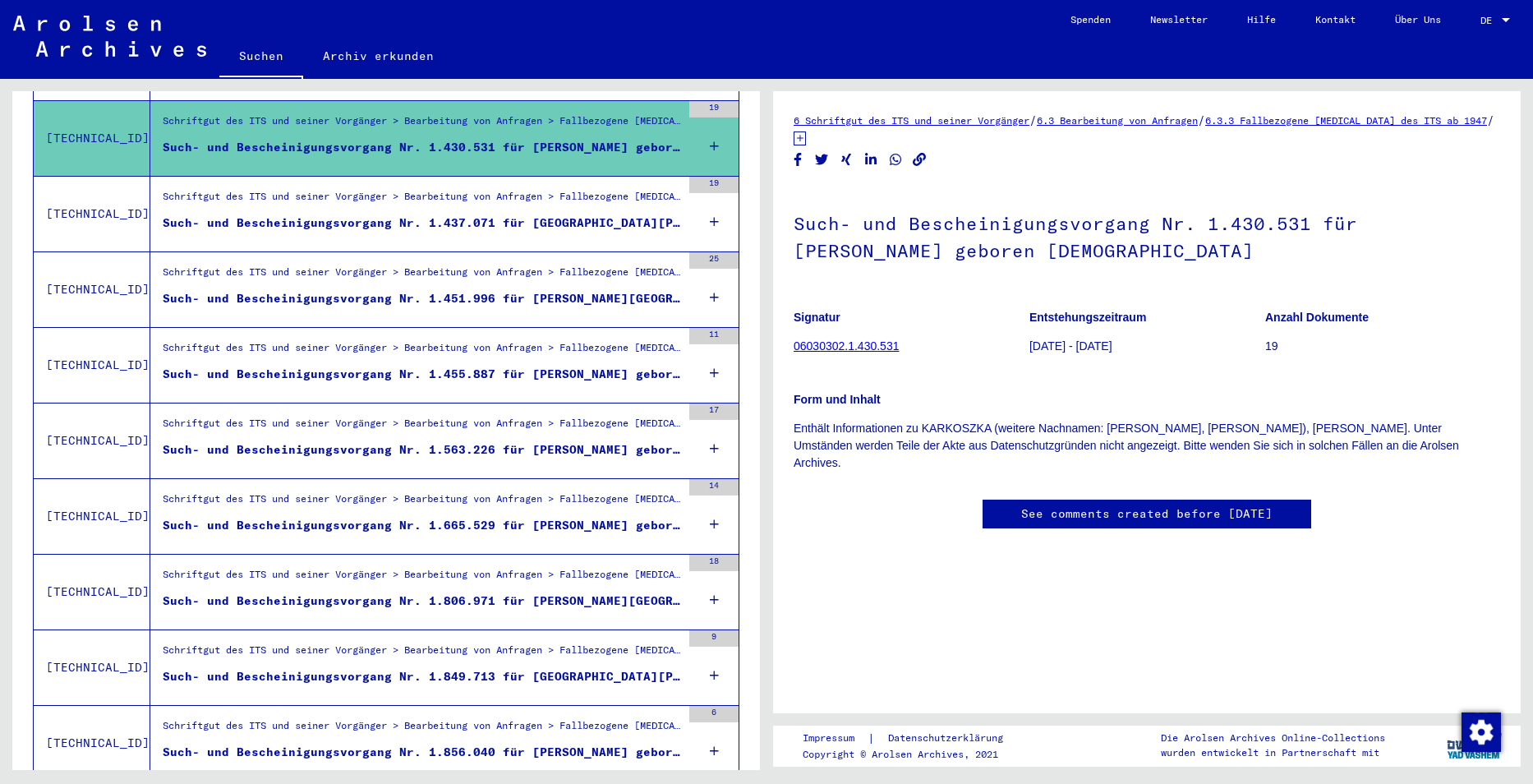
scroll to position [1709, 0]
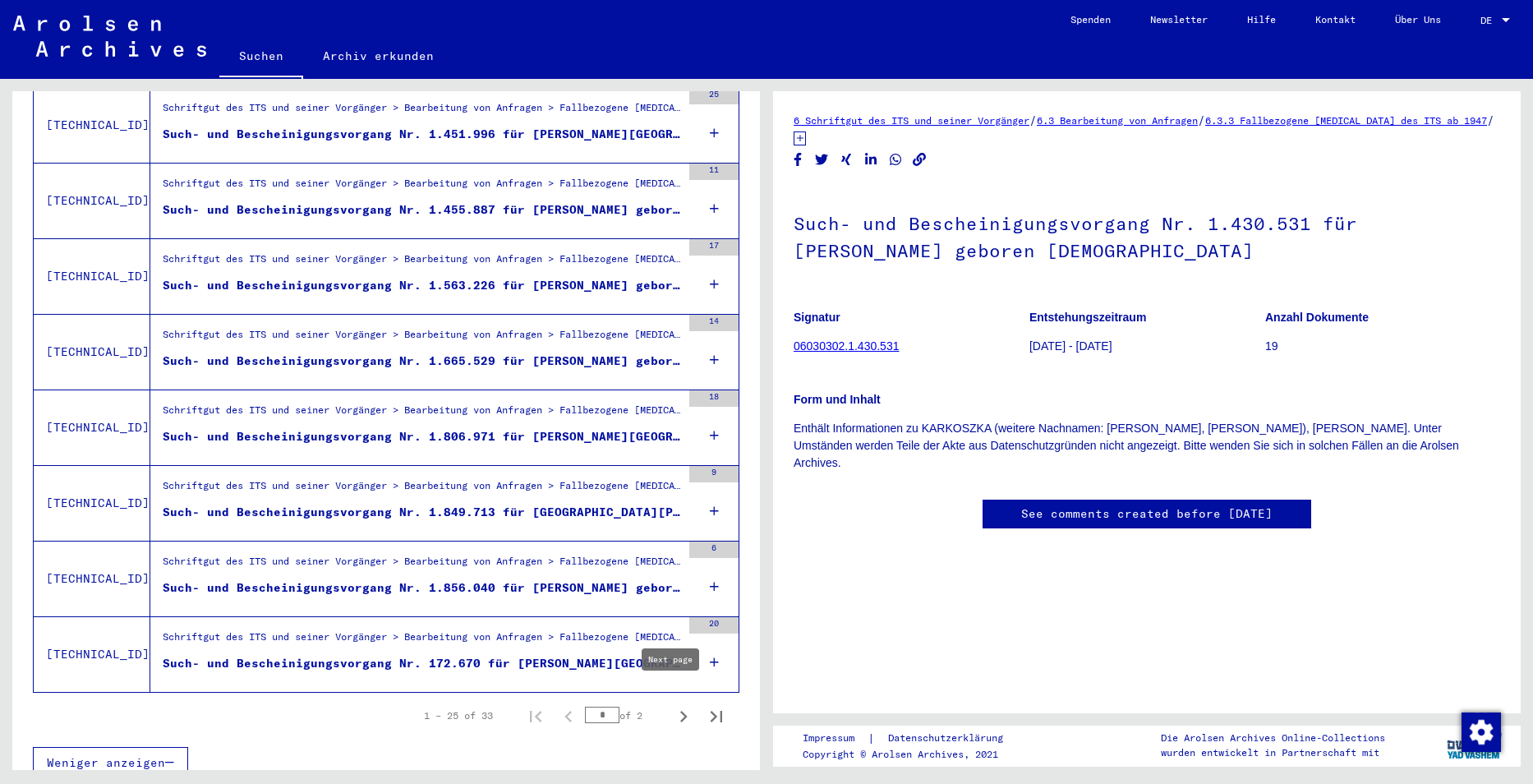
click at [672, 705] on icon "Next page" at bounding box center [683, 716] width 23 height 23
type input "*"
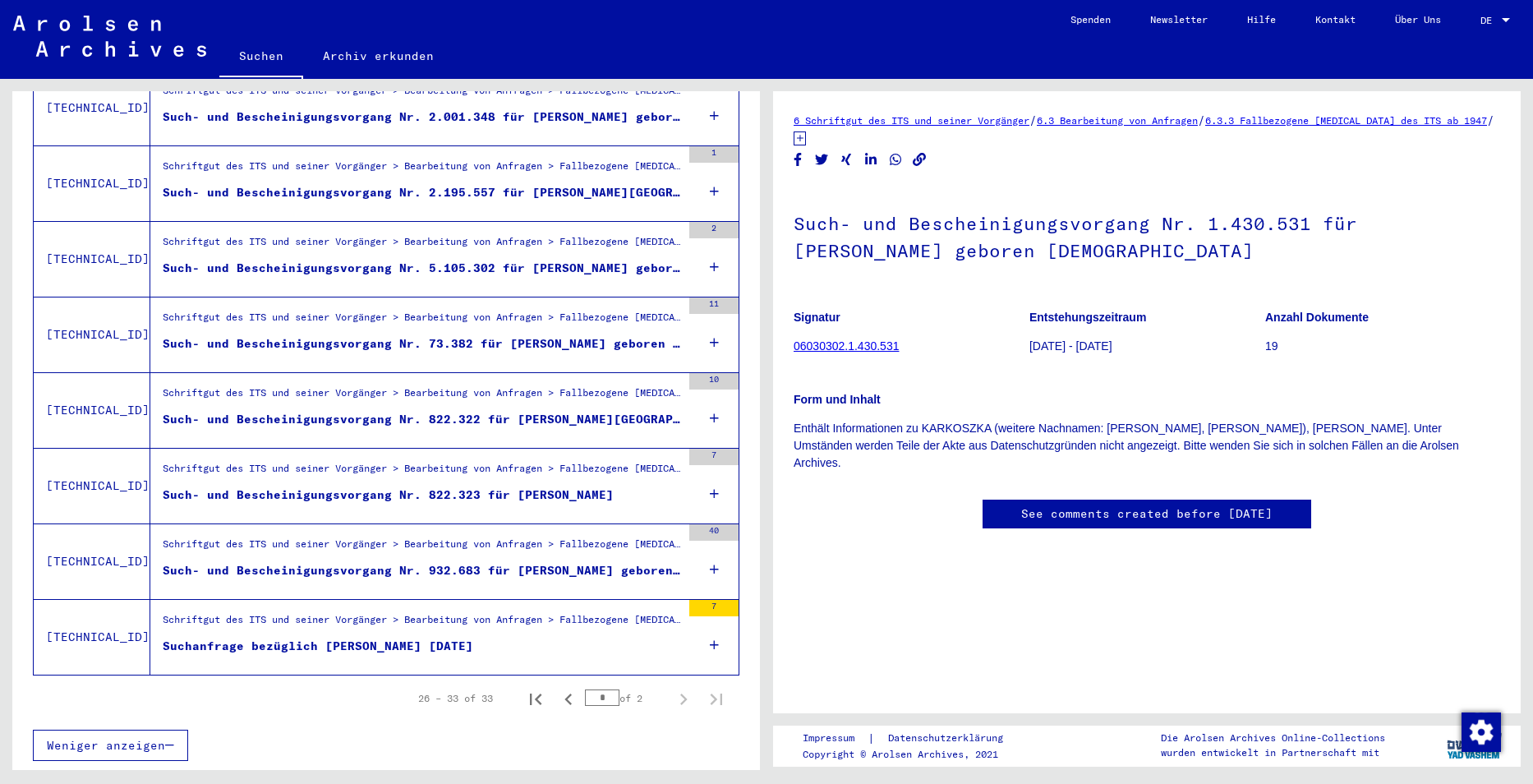
scroll to position [424, 0]
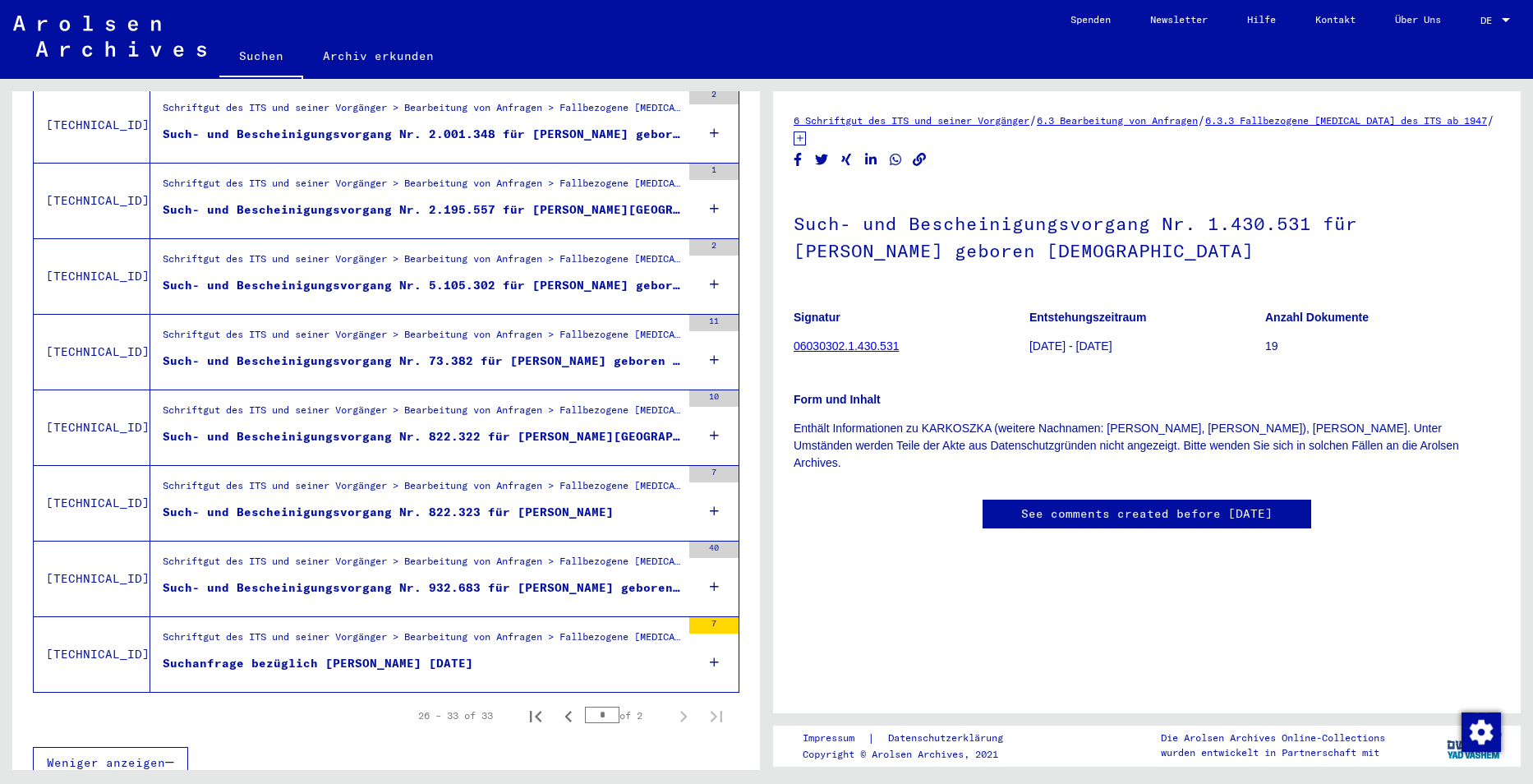
click at [656, 654] on figure "Suchanfrage bezüglich [PERSON_NAME] [DATE]" at bounding box center [422, 666] width 518 height 25
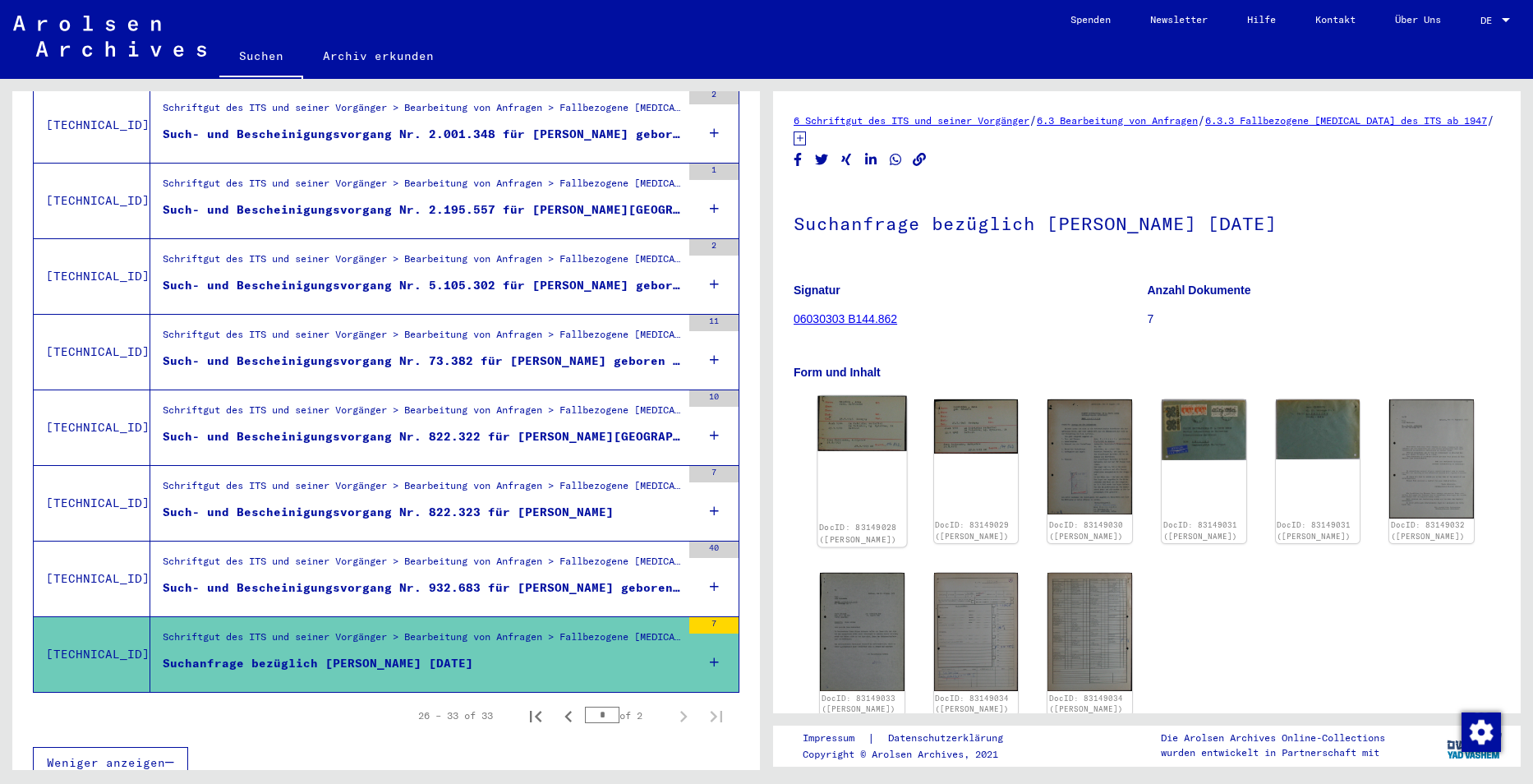
click at [874, 412] on img at bounding box center [861, 424] width 88 height 56
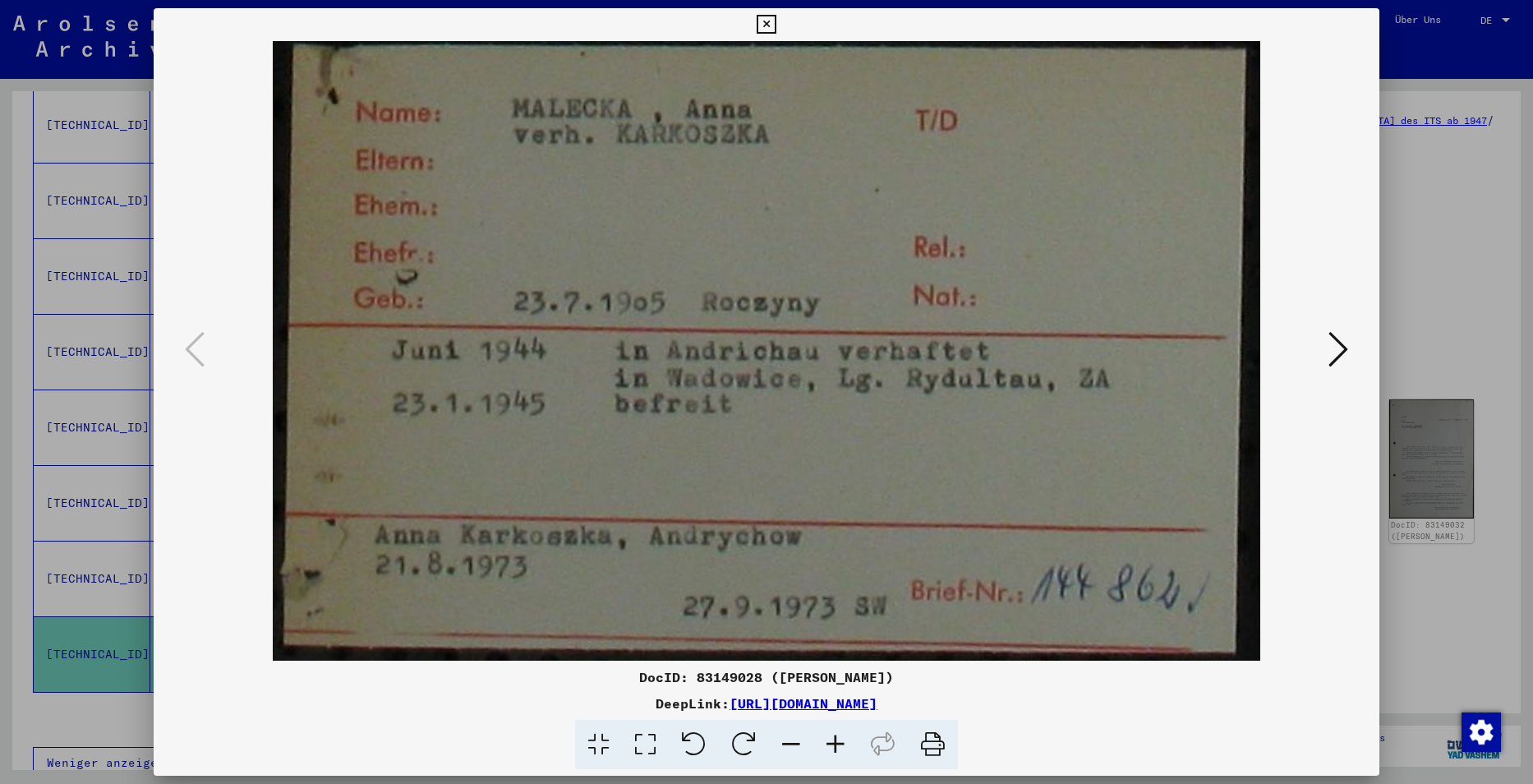
click at [1461, 174] on div at bounding box center [766, 392] width 1533 height 784
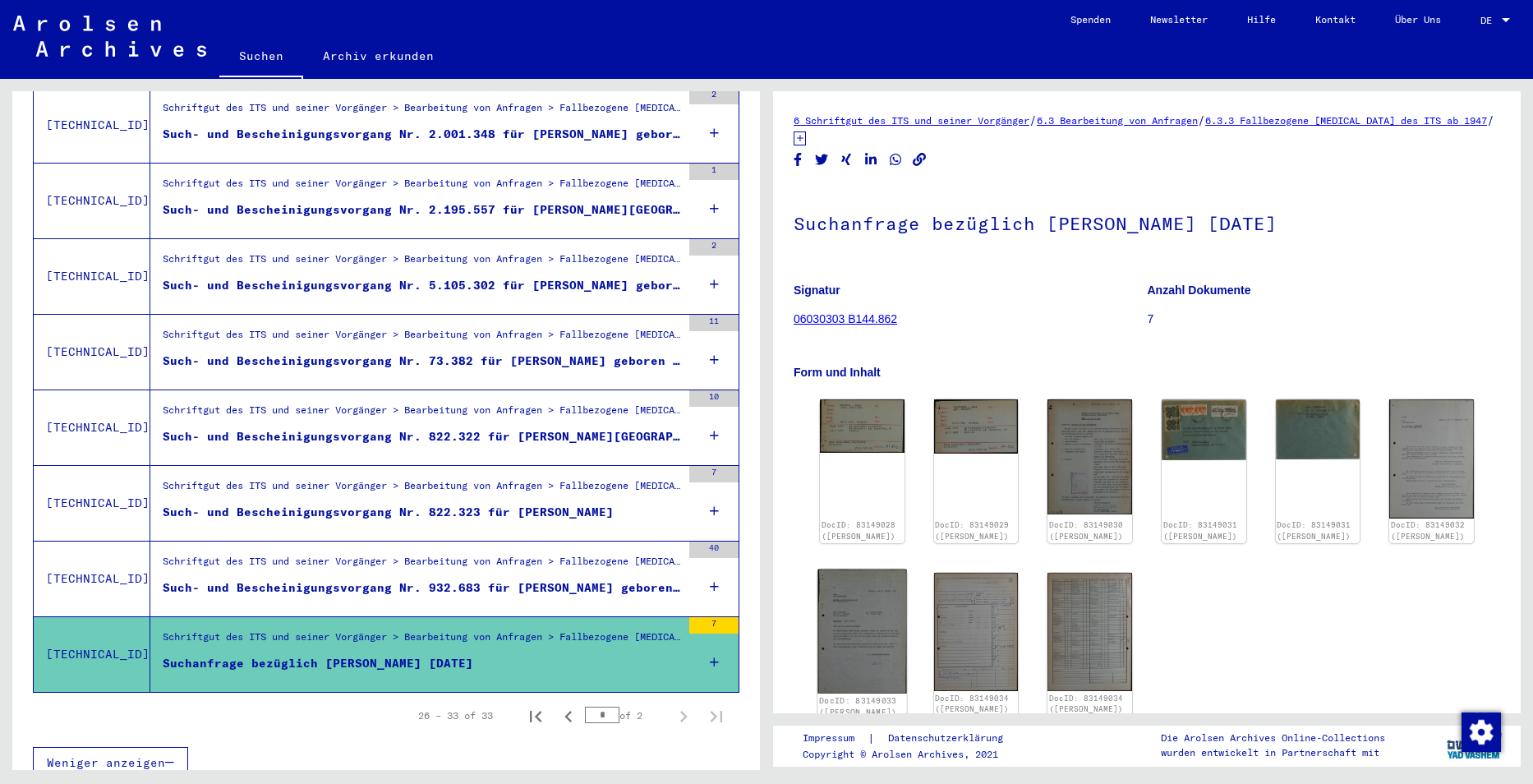
click at [866, 610] on img at bounding box center [861, 631] width 88 height 124
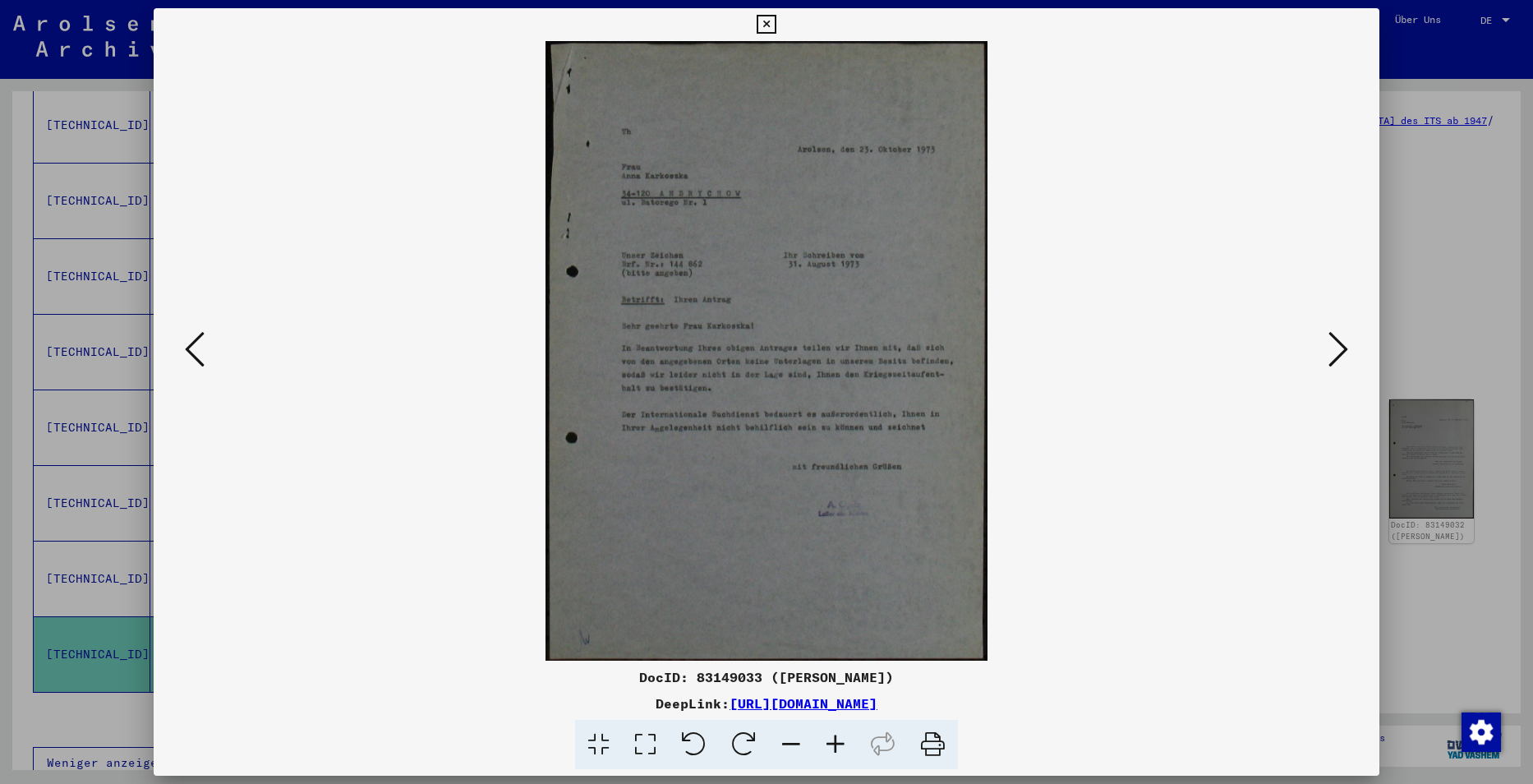
click at [1337, 338] on icon at bounding box center [1337, 349] width 20 height 39
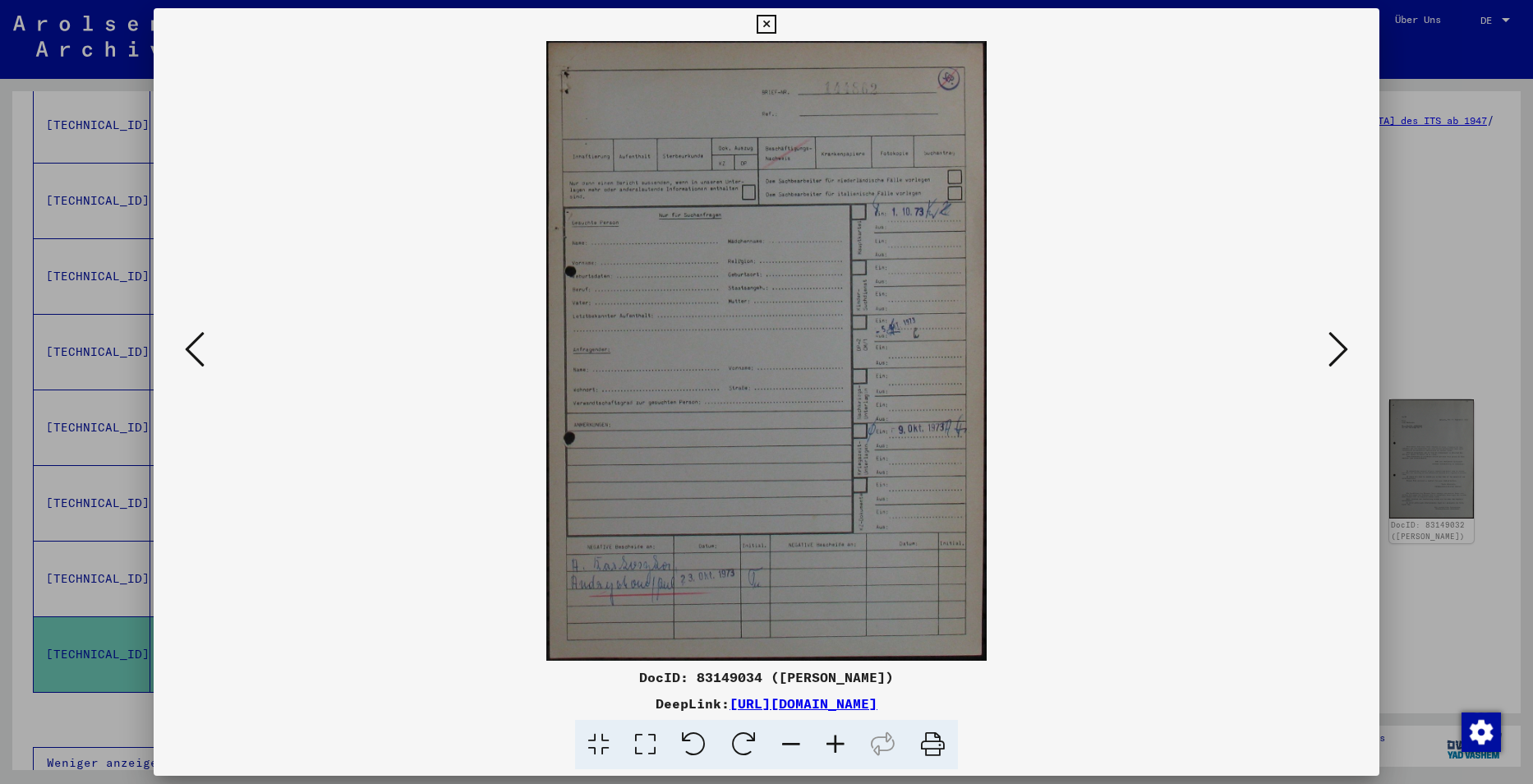
click at [1314, 344] on img at bounding box center [766, 351] width 1114 height 619
click at [1328, 340] on icon at bounding box center [1337, 349] width 20 height 39
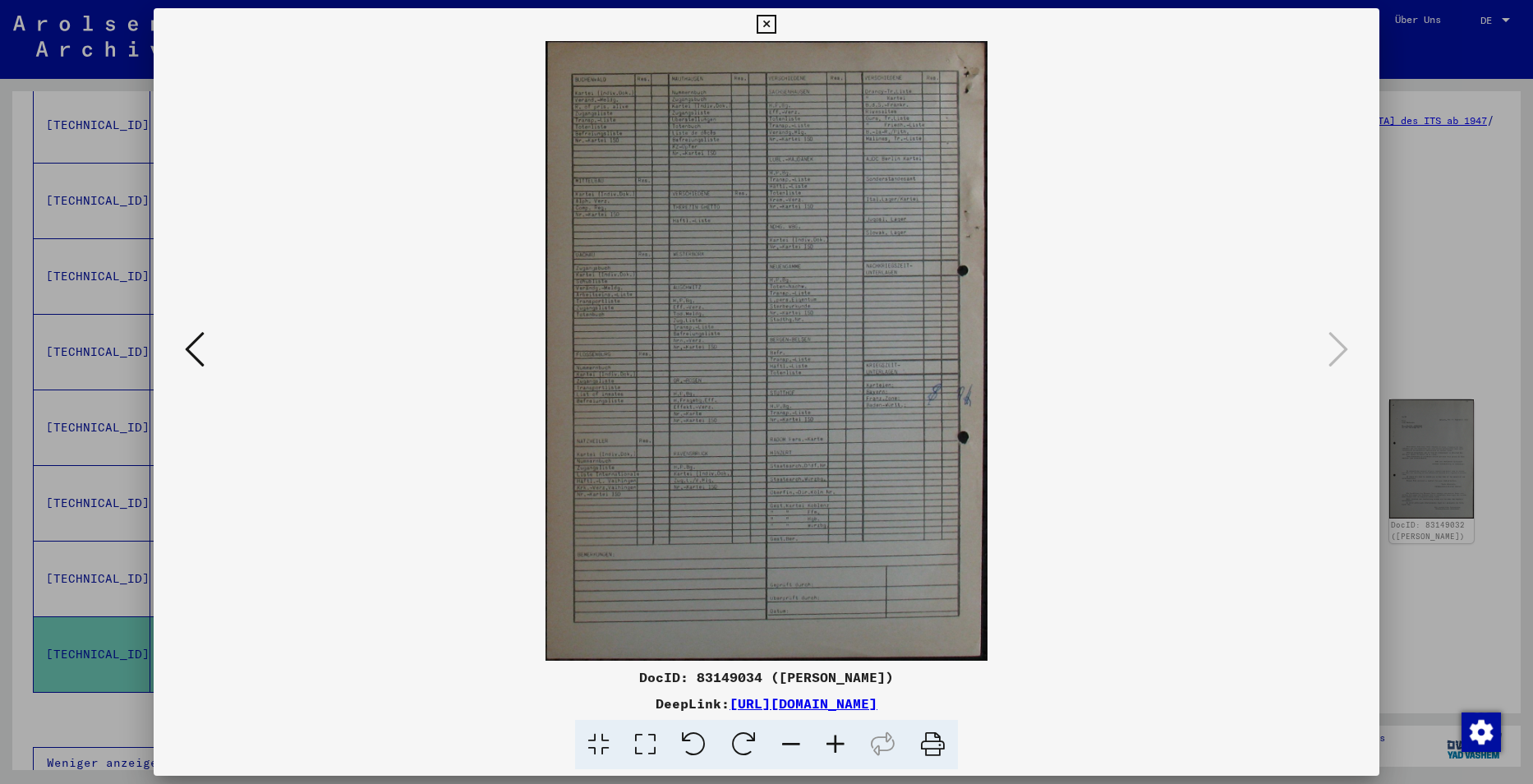
click at [832, 412] on img at bounding box center [766, 351] width 1114 height 619
click at [205, 339] on button at bounding box center [195, 350] width 29 height 47
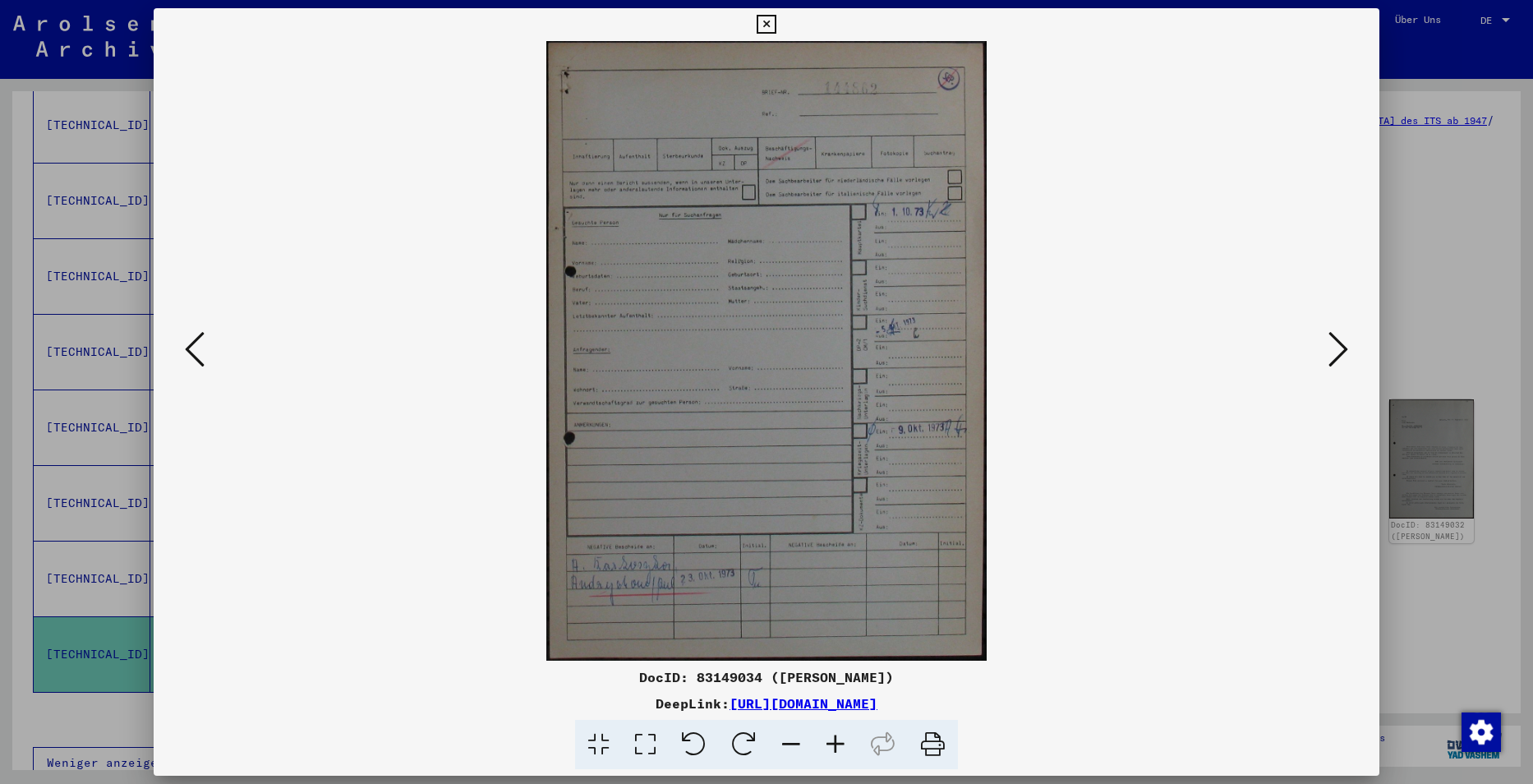
click at [205, 339] on button at bounding box center [195, 350] width 29 height 47
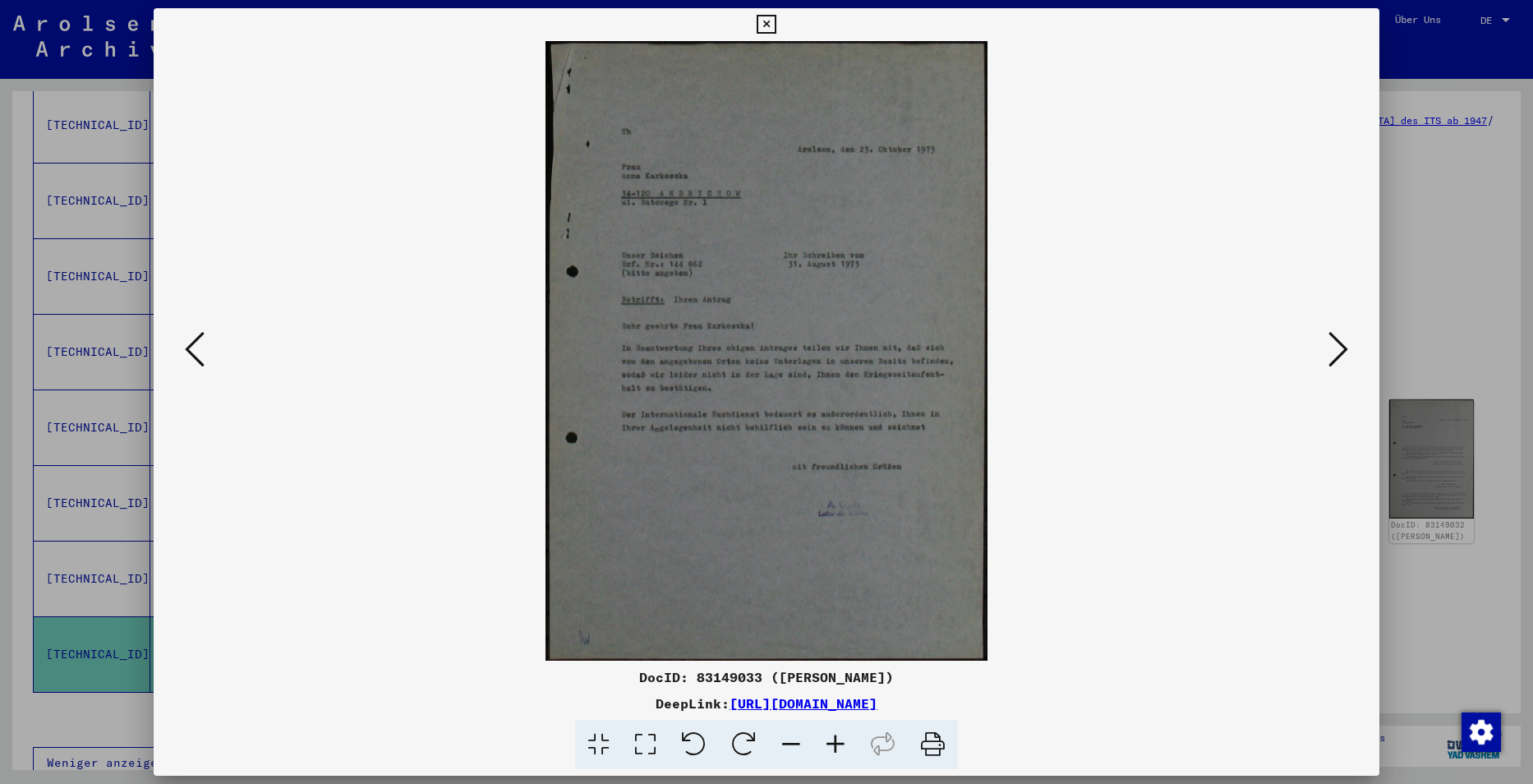
click at [205, 339] on button at bounding box center [195, 350] width 29 height 47
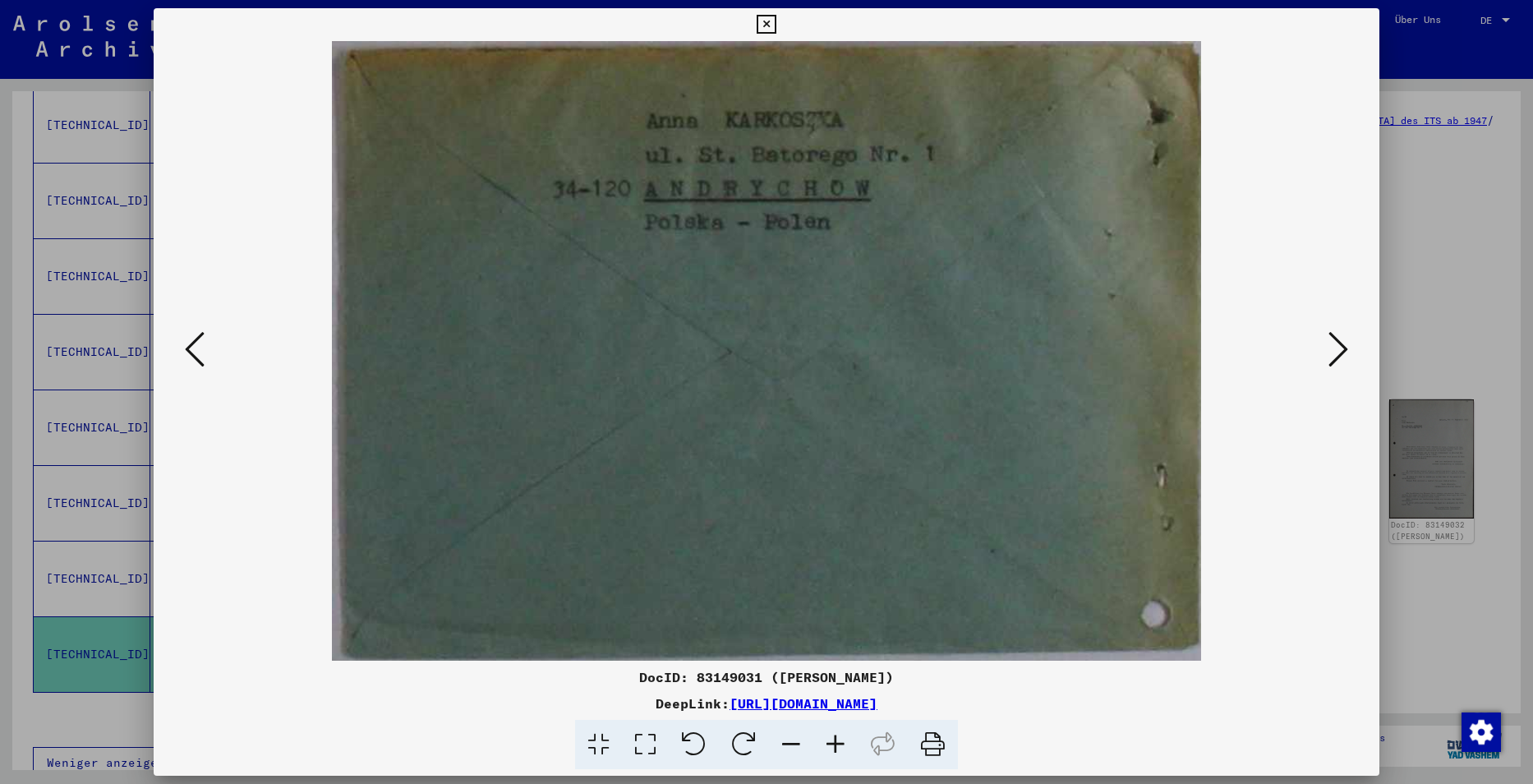
click at [203, 338] on icon at bounding box center [194, 349] width 20 height 39
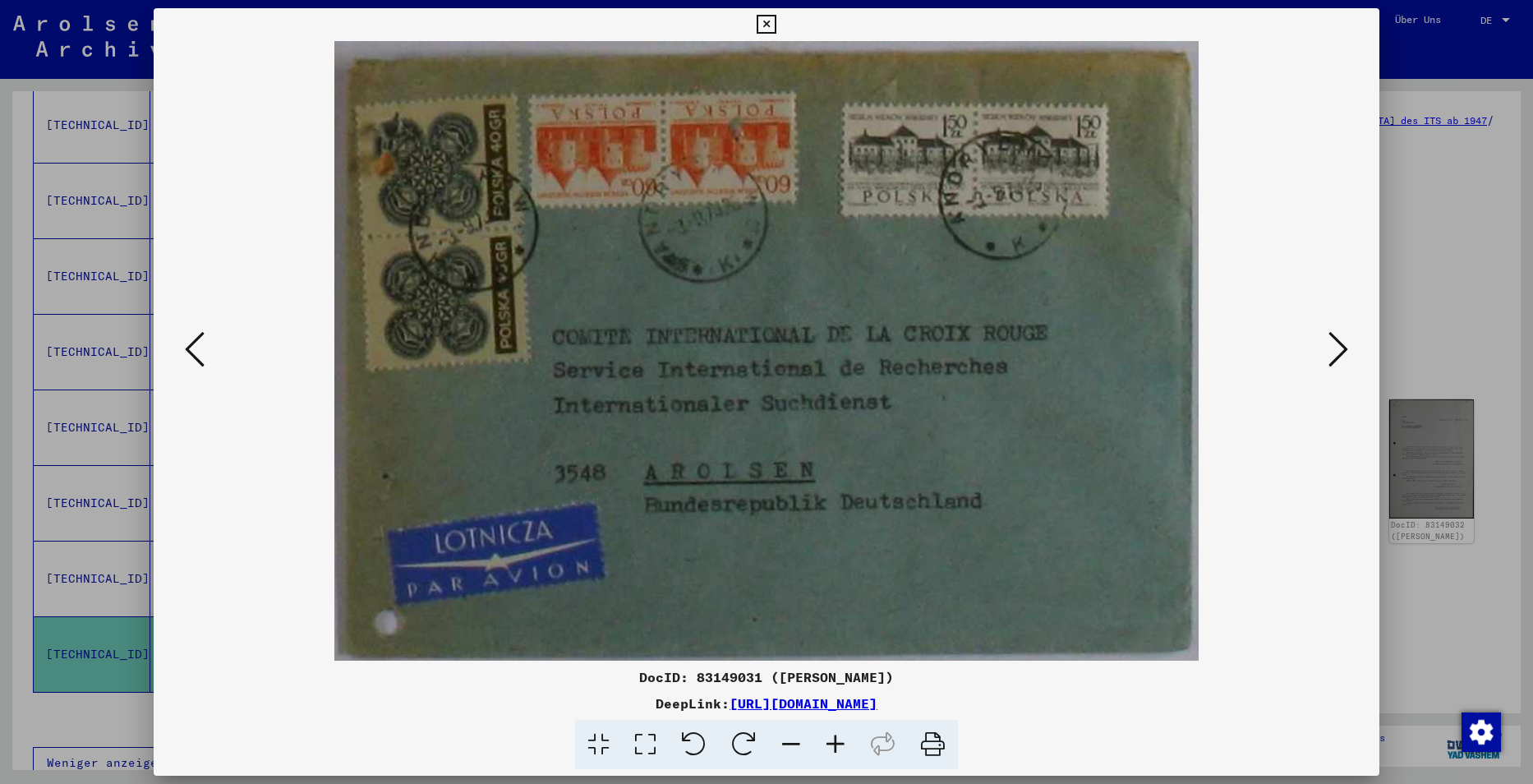
click at [203, 338] on icon at bounding box center [194, 349] width 20 height 39
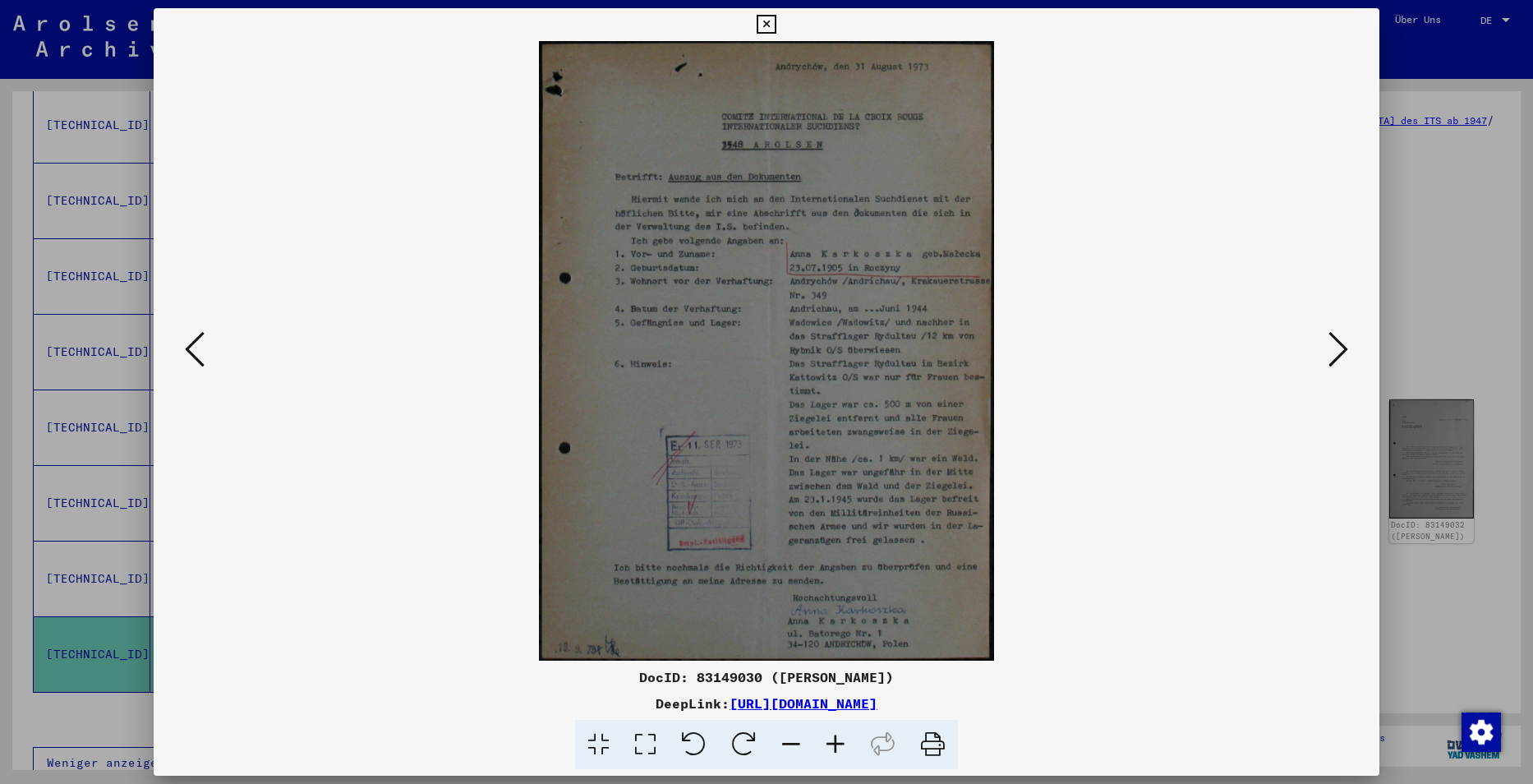
click at [1472, 84] on div at bounding box center [766, 392] width 1533 height 784
